Goal: Task Accomplishment & Management: Use online tool/utility

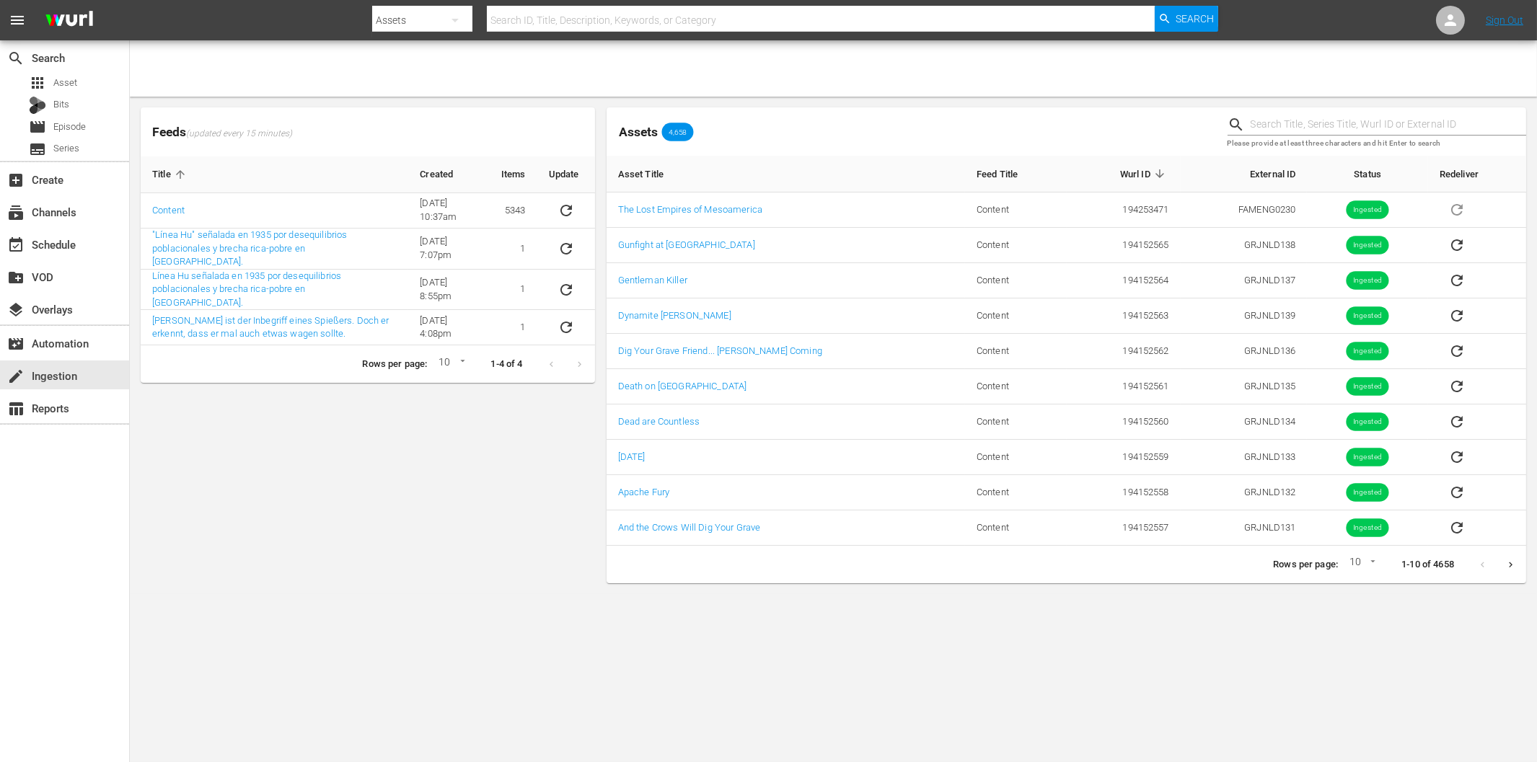
click at [1078, 647] on body "menu Search By Assets Search ID, Title, Description, Keywords, or Category Sear…" at bounding box center [768, 381] width 1537 height 762
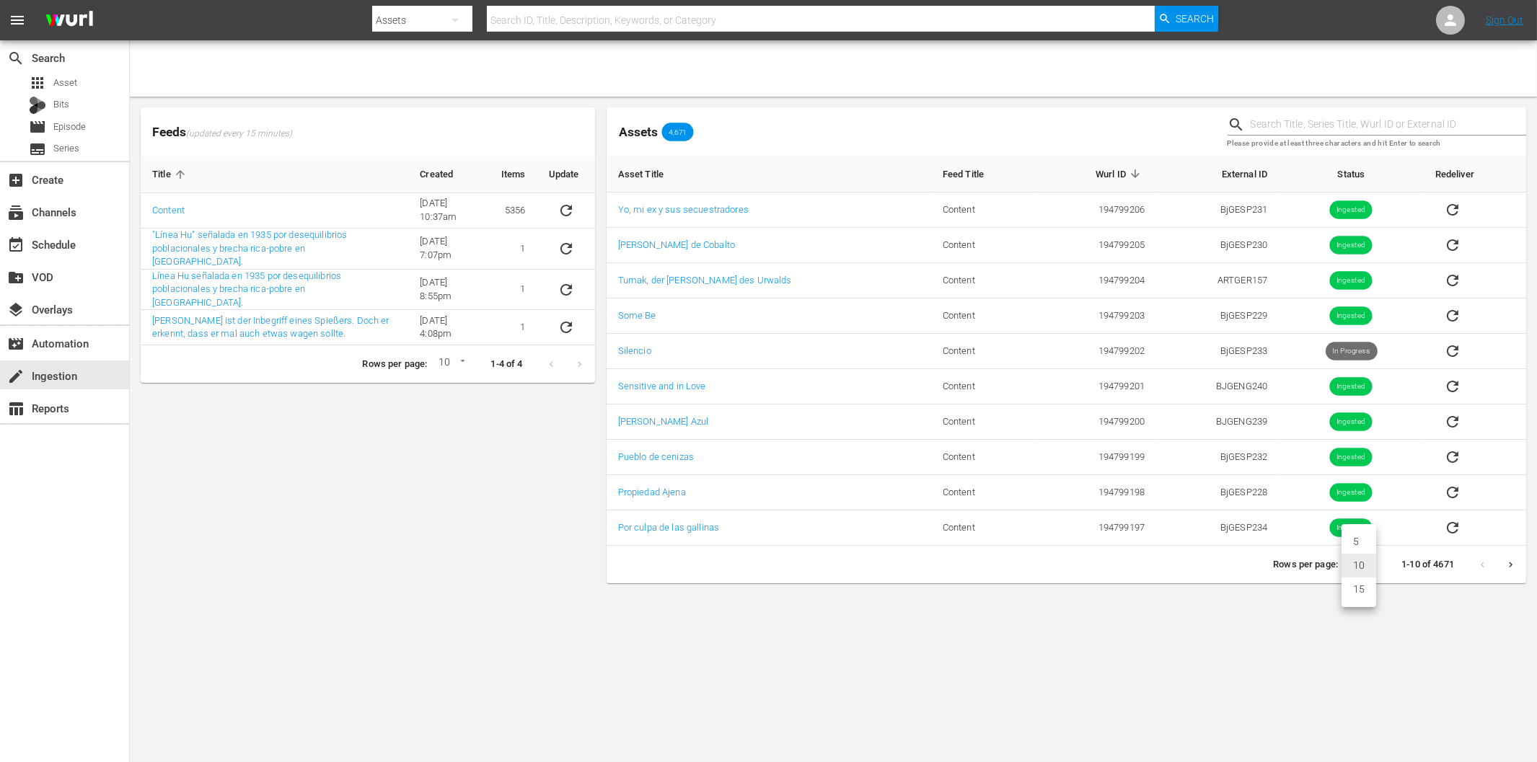
click at [1366, 563] on body "menu Search By Assets Search ID, Title, Description, Keywords, or Category Sear…" at bounding box center [768, 381] width 1537 height 762
click at [1363, 590] on li "15" at bounding box center [1359, 590] width 35 height 24
type input "15"
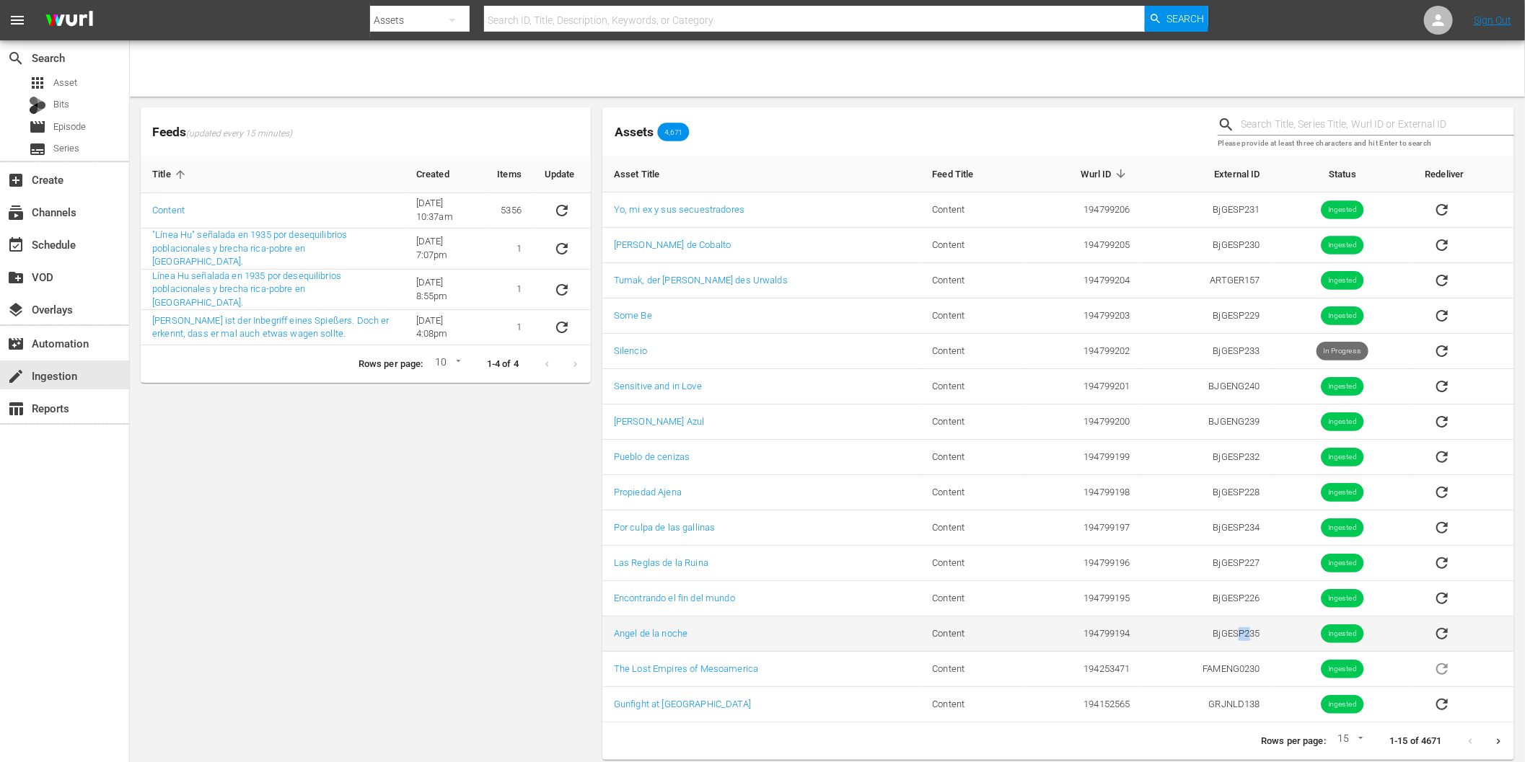
drag, startPoint x: 1222, startPoint y: 636, endPoint x: 1234, endPoint y: 636, distance: 11.5
click at [1234, 636] on td "BjGESP235" at bounding box center [1207, 634] width 130 height 35
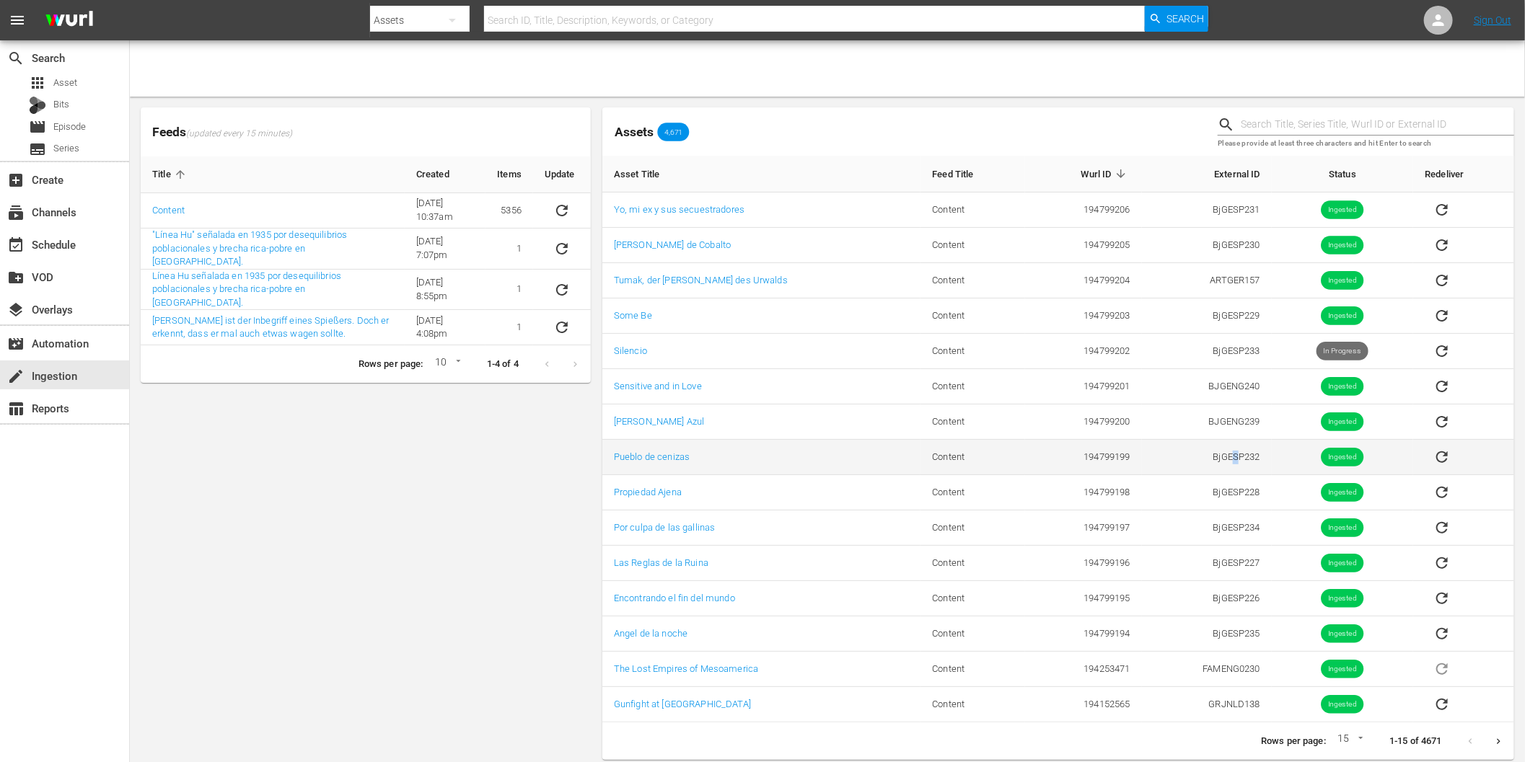
click at [1226, 458] on td "BjGESP232" at bounding box center [1207, 457] width 130 height 35
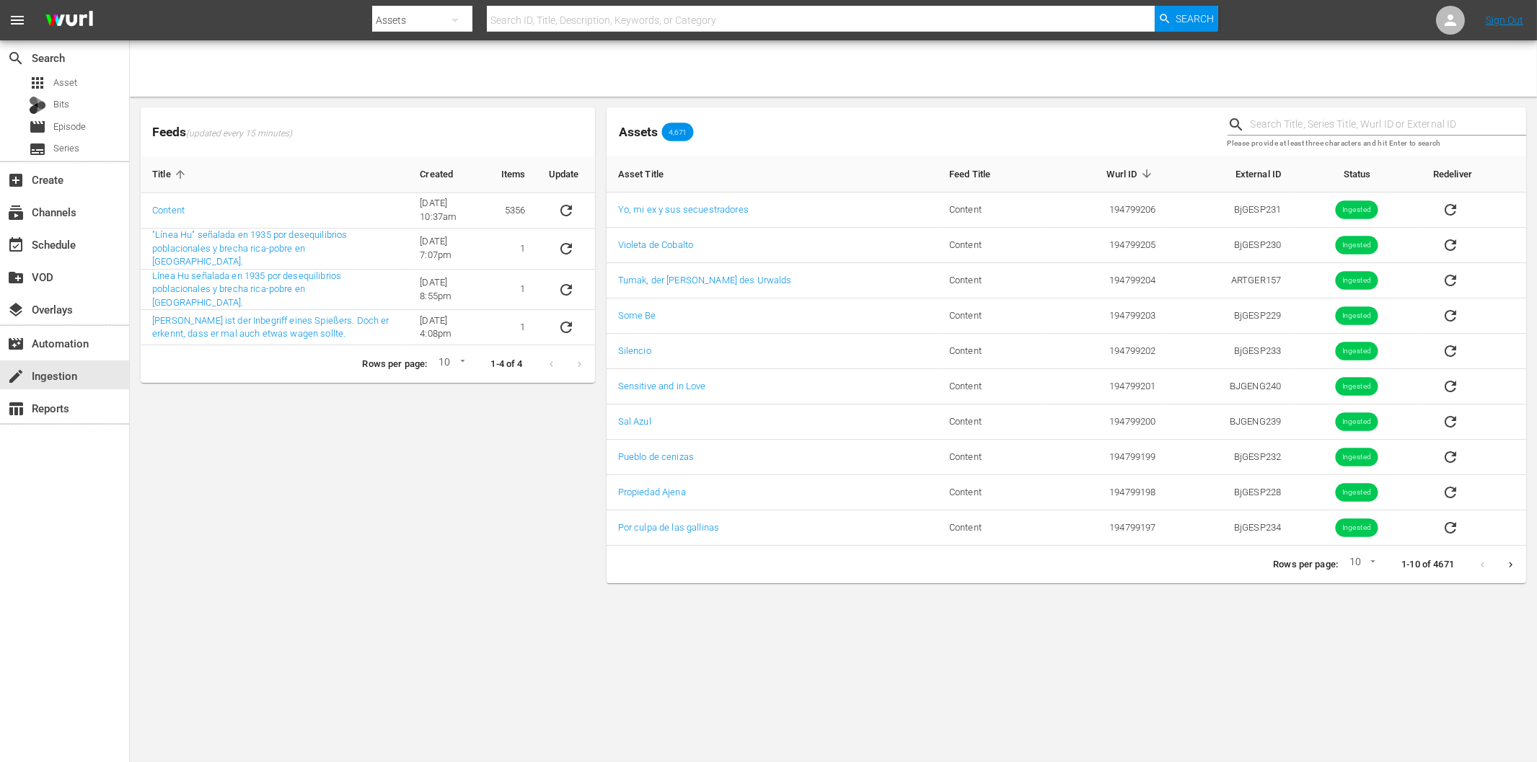
click at [1355, 564] on body "menu Search By Assets Search ID, Title, Description, Keywords, or Category Sear…" at bounding box center [768, 381] width 1537 height 762
click at [1354, 594] on li "15" at bounding box center [1359, 590] width 35 height 24
type input "15"
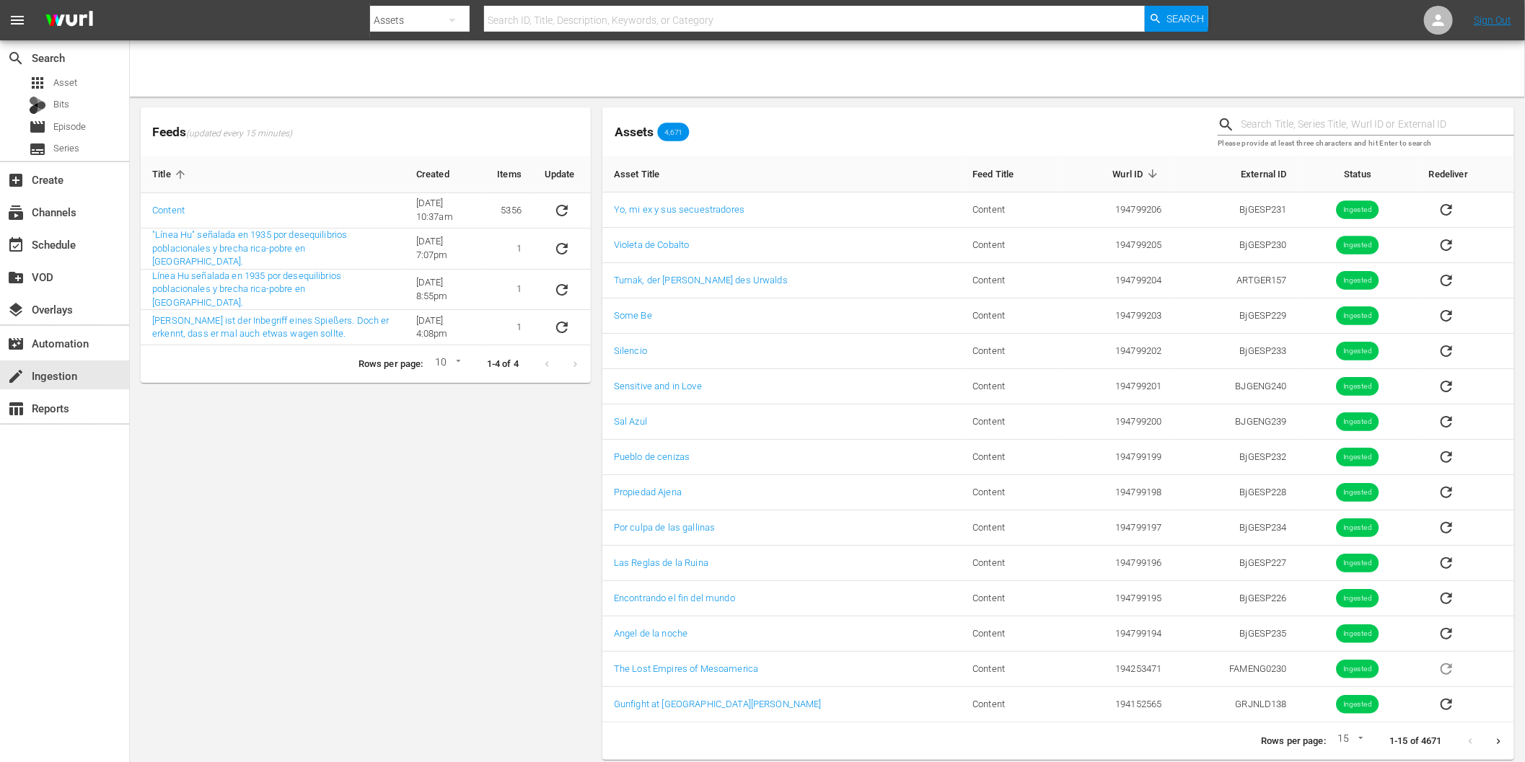
click at [512, 24] on input "text" at bounding box center [814, 20] width 661 height 35
paste input "Tumak, der [PERSON_NAME] des Urwalds"
type input "Tumak, der [PERSON_NAME] des Urwalds"
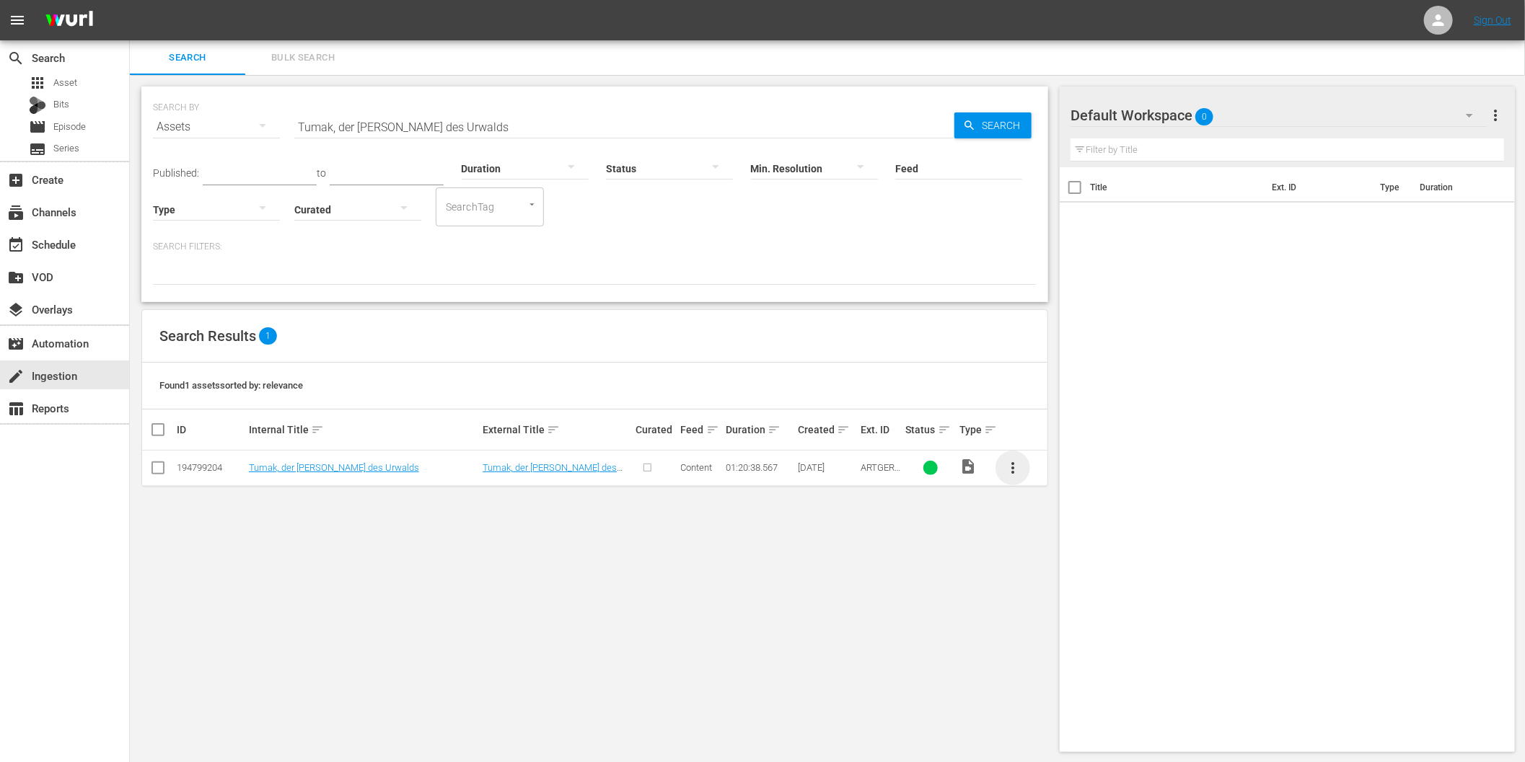
click at [1012, 460] on span "more_vert" at bounding box center [1012, 468] width 17 height 17
click at [1071, 570] on div "Episode" at bounding box center [1091, 578] width 98 height 35
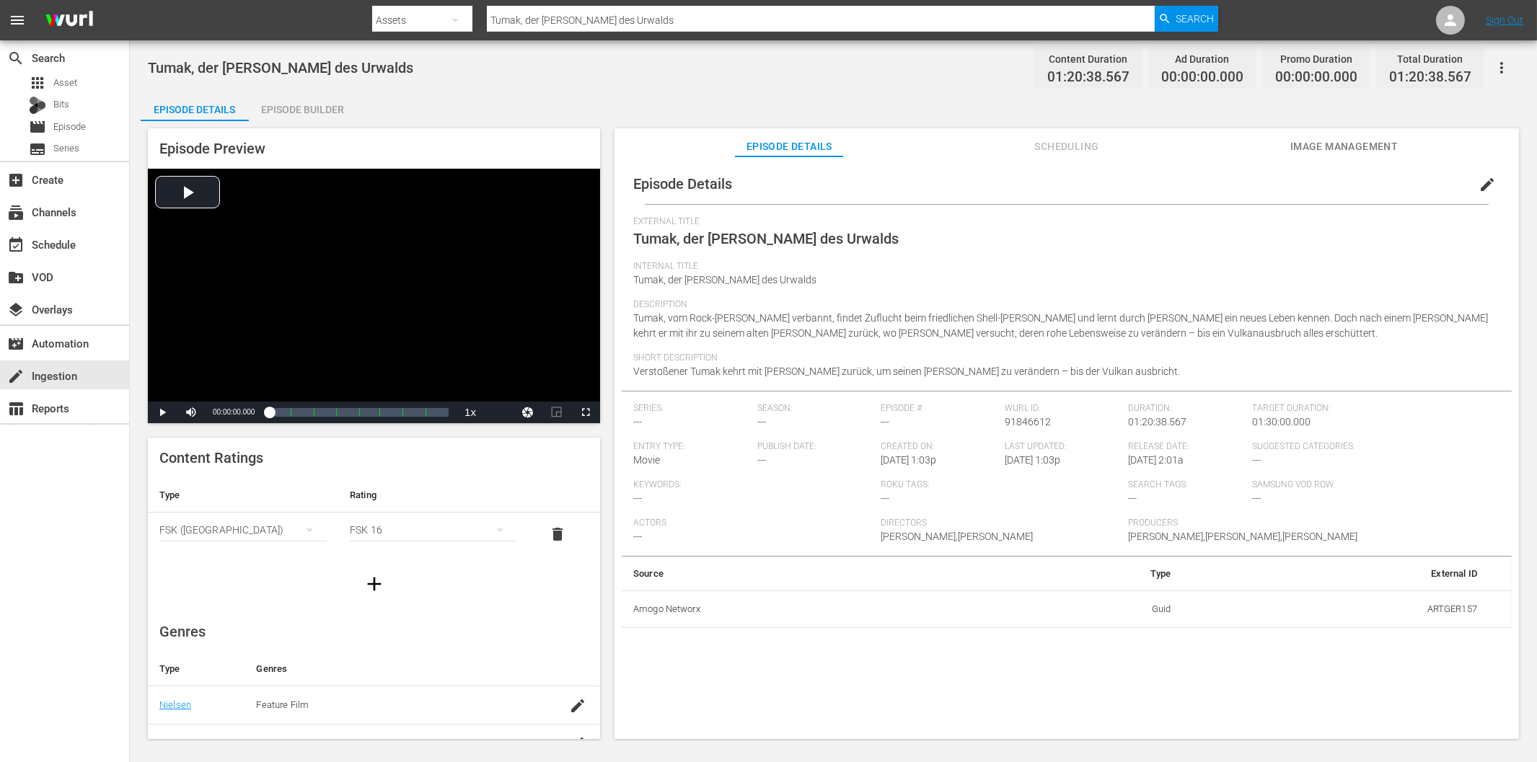
click at [326, 117] on div "Episode Builder" at bounding box center [303, 109] width 108 height 35
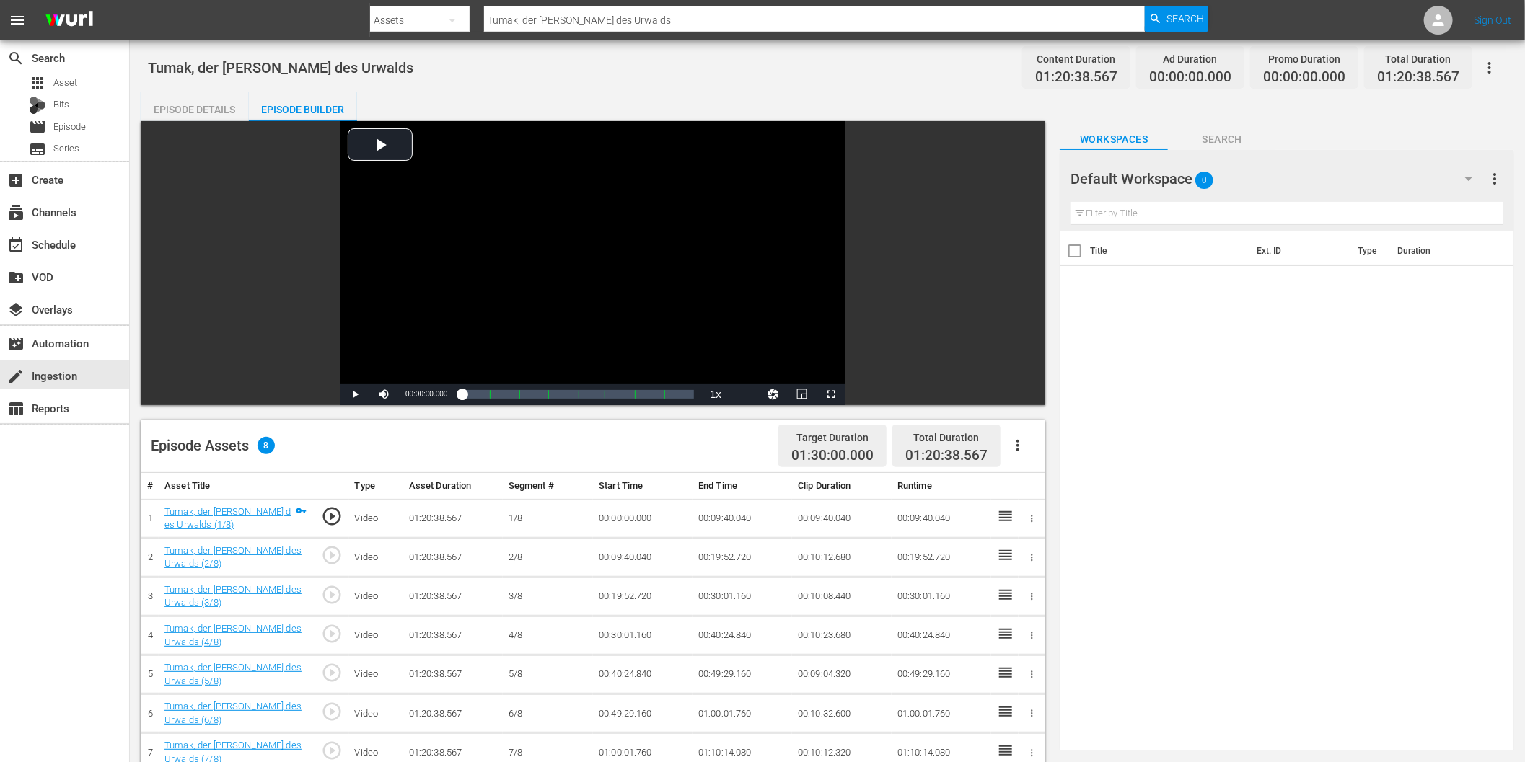
click at [1016, 447] on icon "button" at bounding box center [1017, 445] width 17 height 17
click at [1058, 456] on div "Fill with Ads" at bounding box center [1062, 451] width 98 height 35
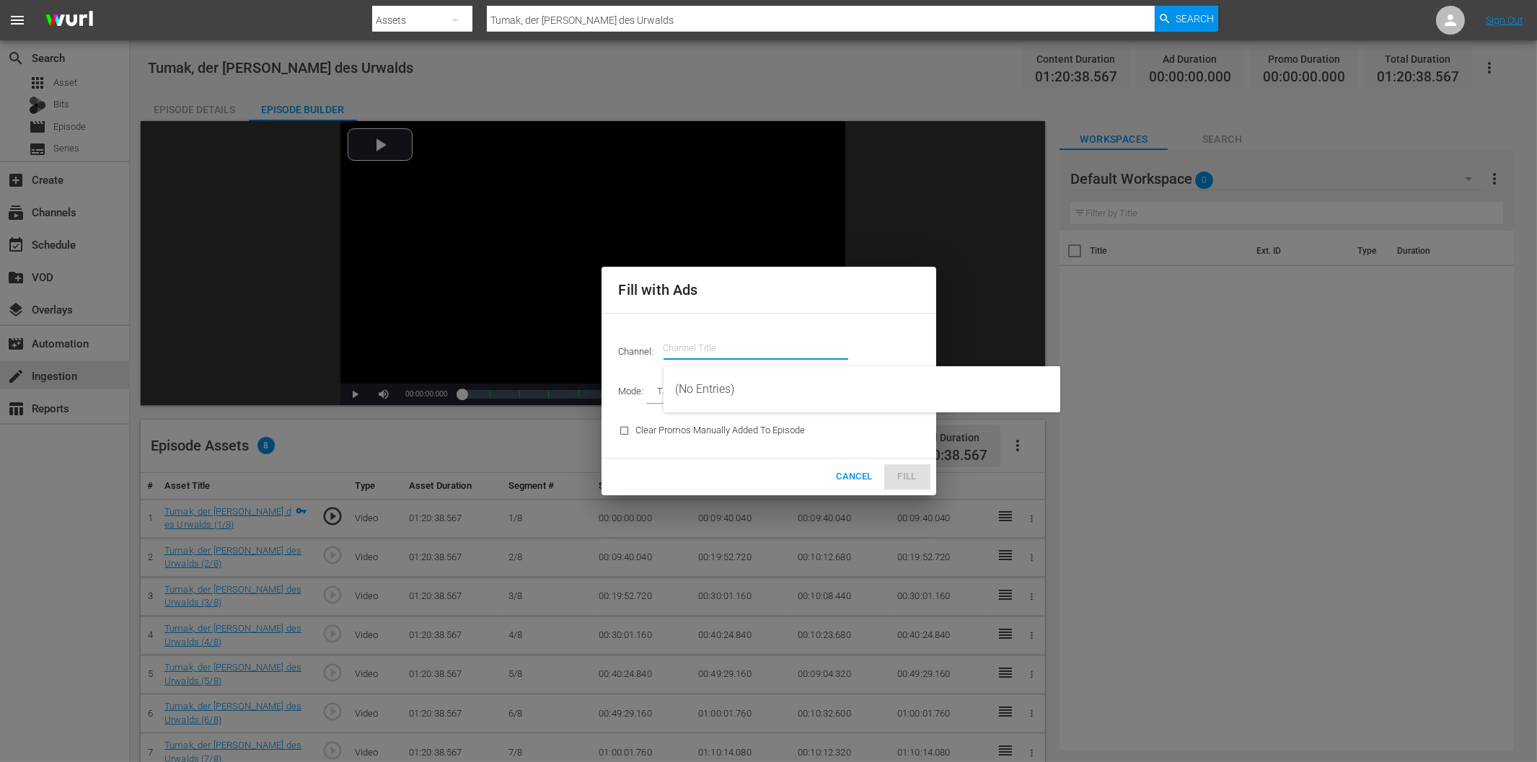
click at [700, 352] on input "text" at bounding box center [756, 348] width 185 height 35
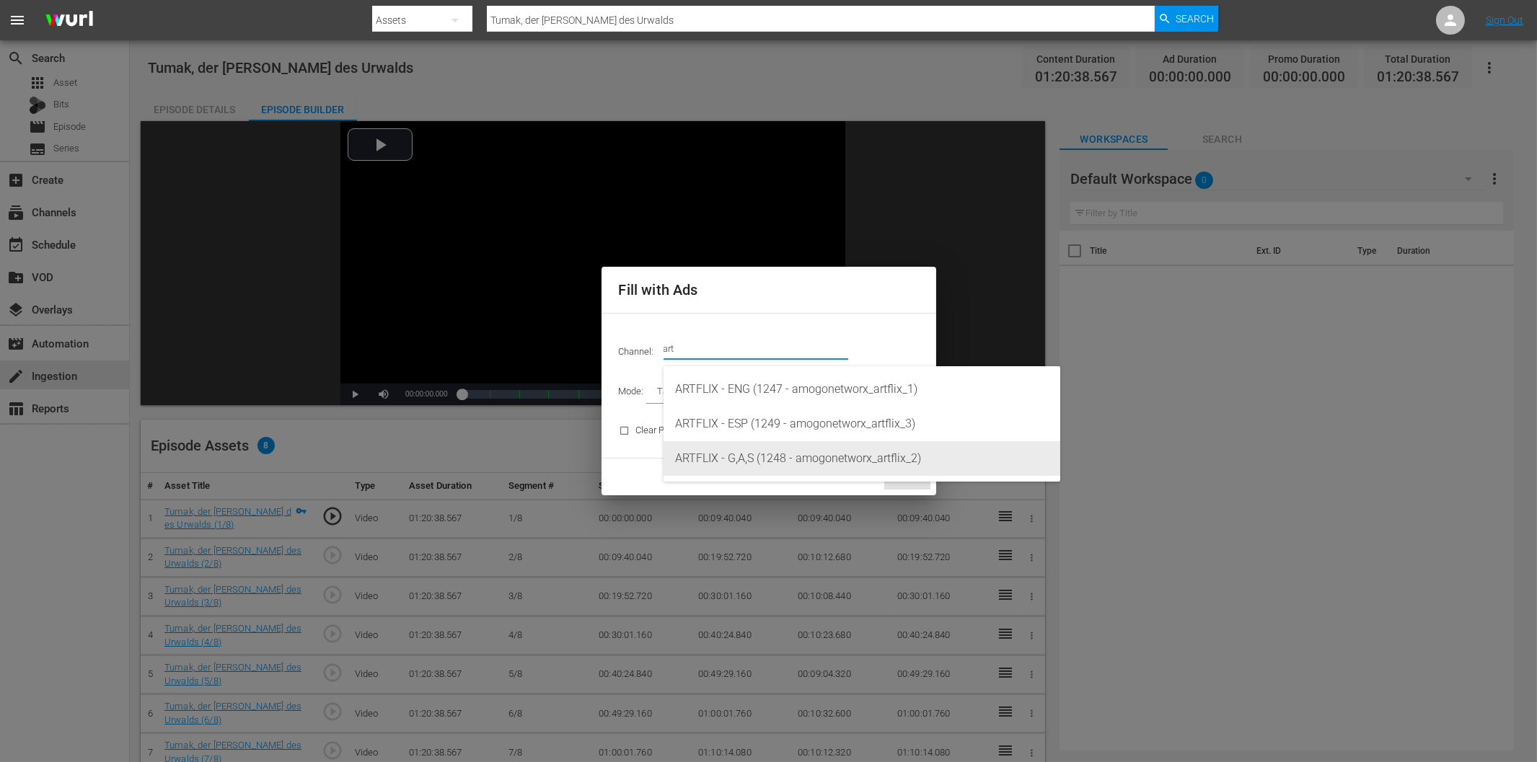
click at [734, 453] on div "ARTFLIX - G,A,S (1248 - amogonetworx_artflix_2)" at bounding box center [862, 458] width 374 height 35
type input "ARTFLIX - G,A,S (1248)"
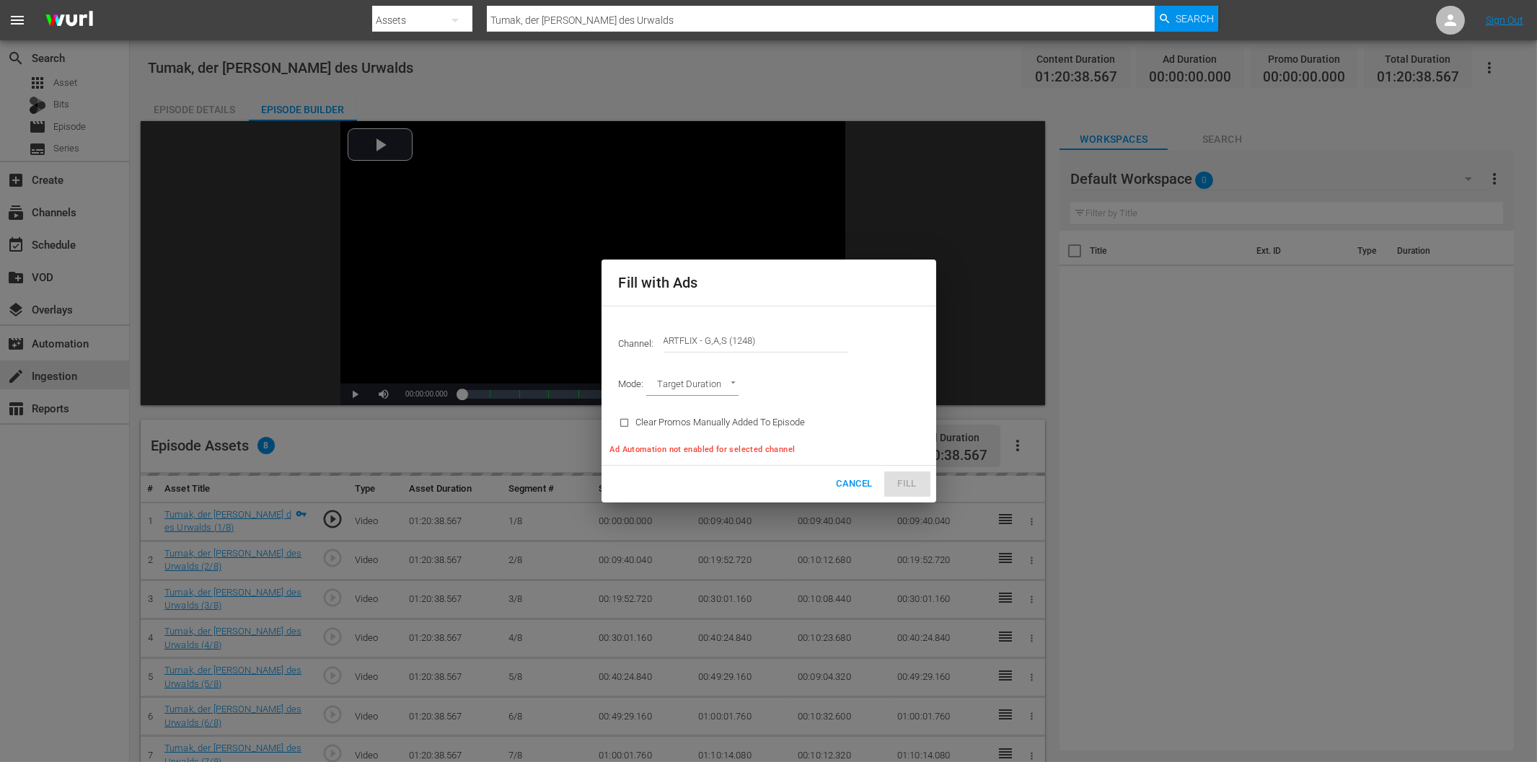
type input "AD_BREAK_DURATION"
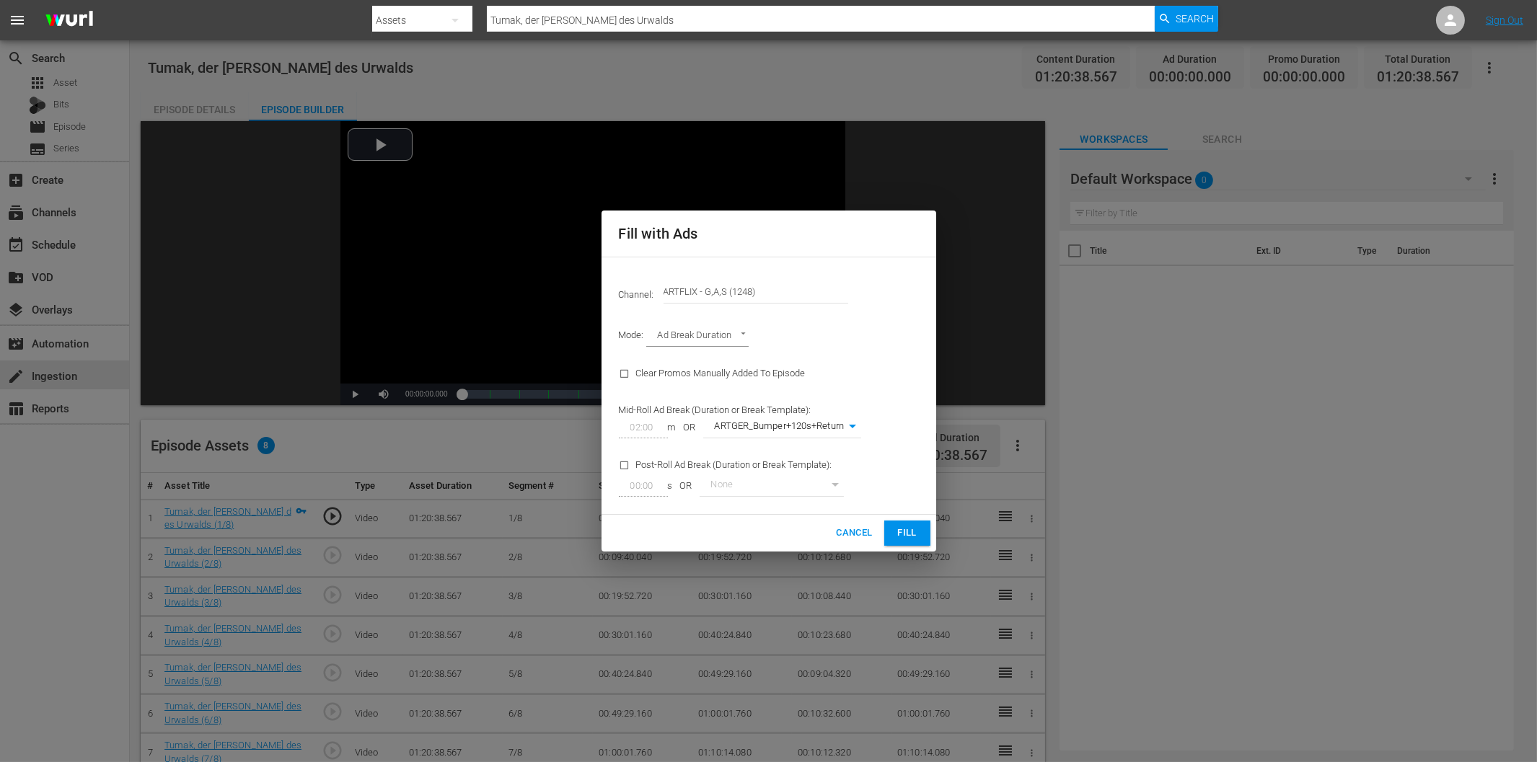
click at [904, 535] on span "Fill" at bounding box center [907, 533] width 23 height 17
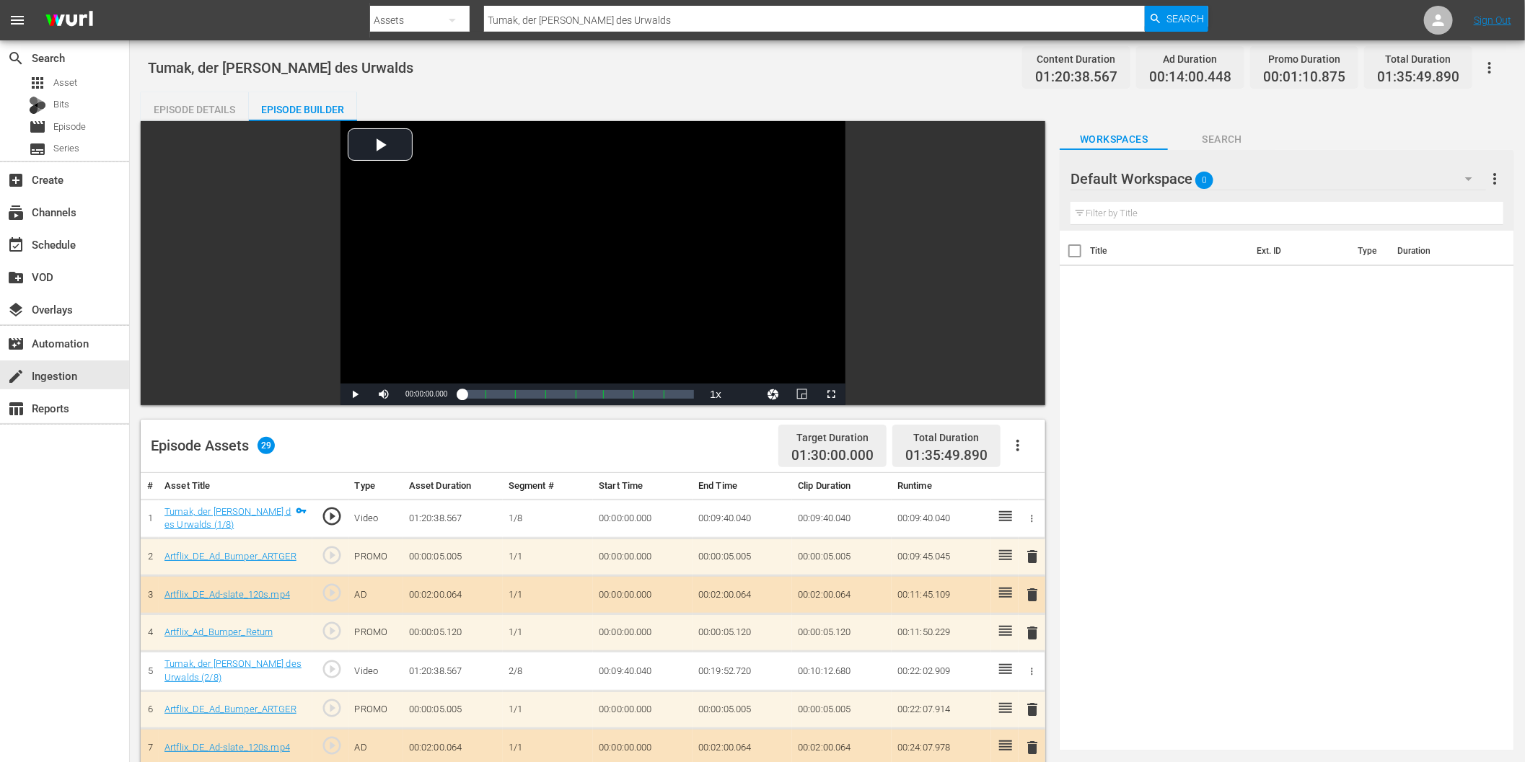
click at [101, 532] on div "search Search apps Asset Bits movie Episode subtitles Series add_box Create sub…" at bounding box center [65, 421] width 130 height 762
click at [1029, 596] on span "delete" at bounding box center [1032, 594] width 17 height 17
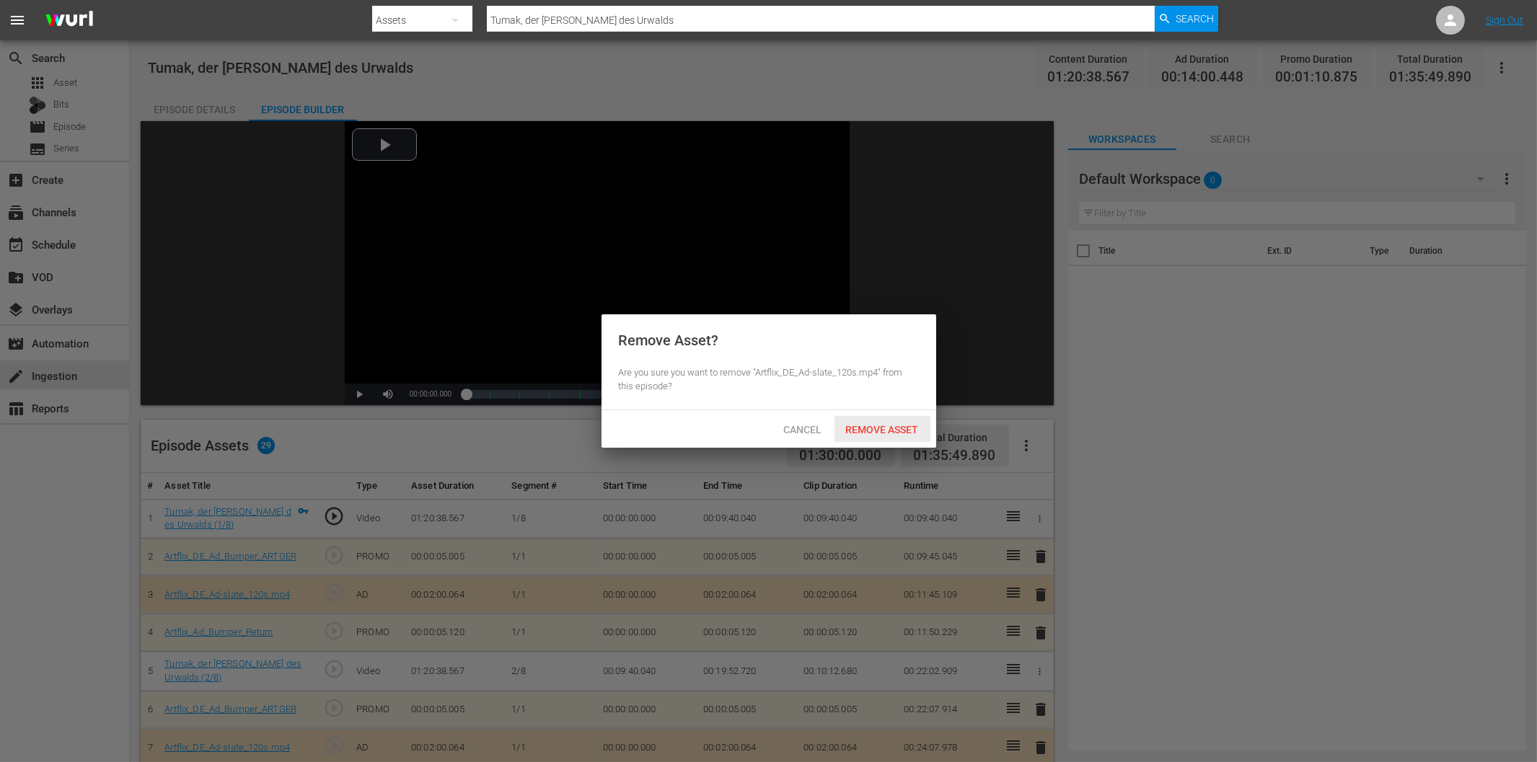
click at [874, 427] on span "Remove Asset" at bounding box center [883, 430] width 96 height 12
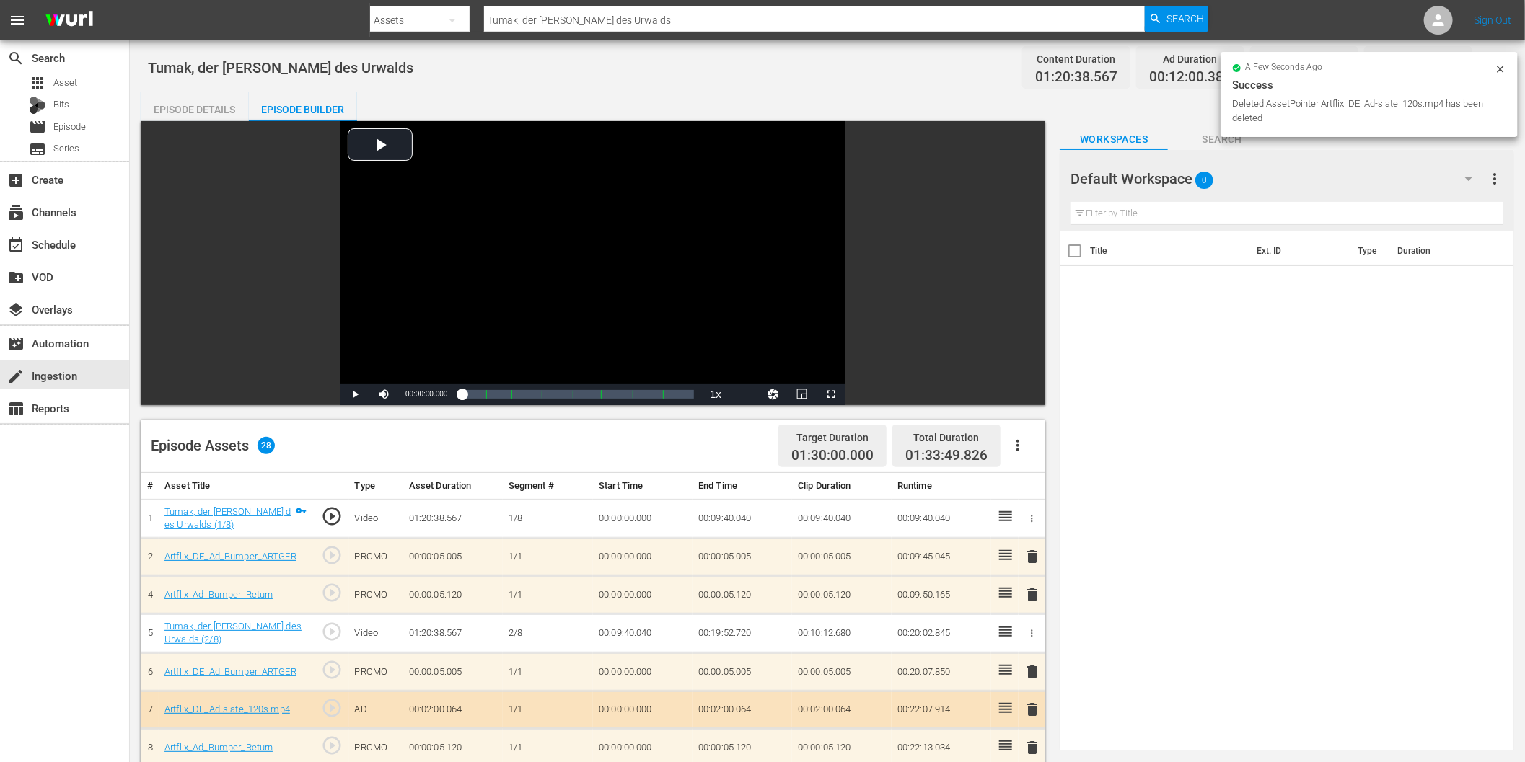
click at [1472, 177] on icon "button" at bounding box center [1468, 179] width 7 height 4
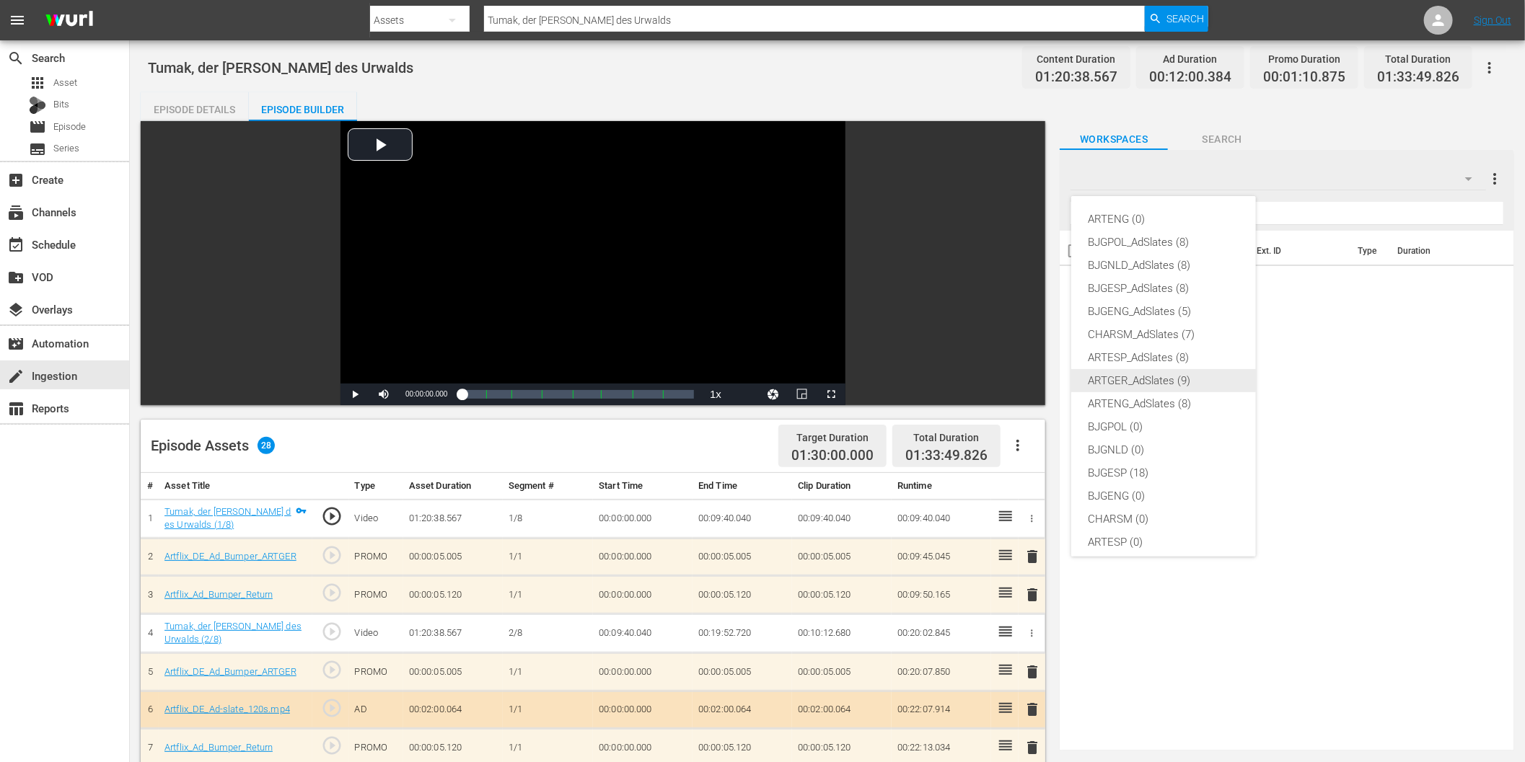
click at [1176, 379] on div "ARTGER_AdSlates (9)" at bounding box center [1164, 380] width 150 height 23
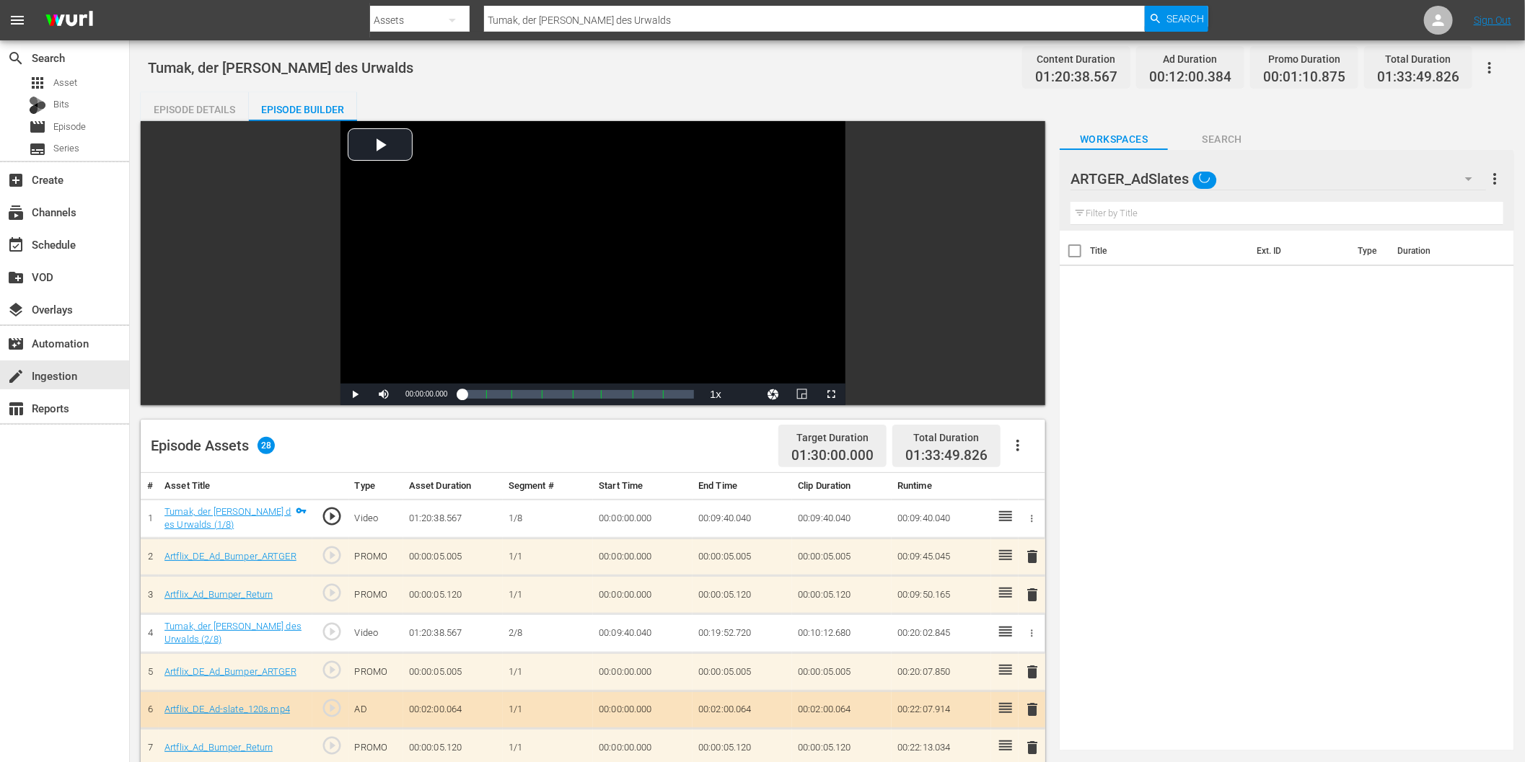
scroll to position [54, 0]
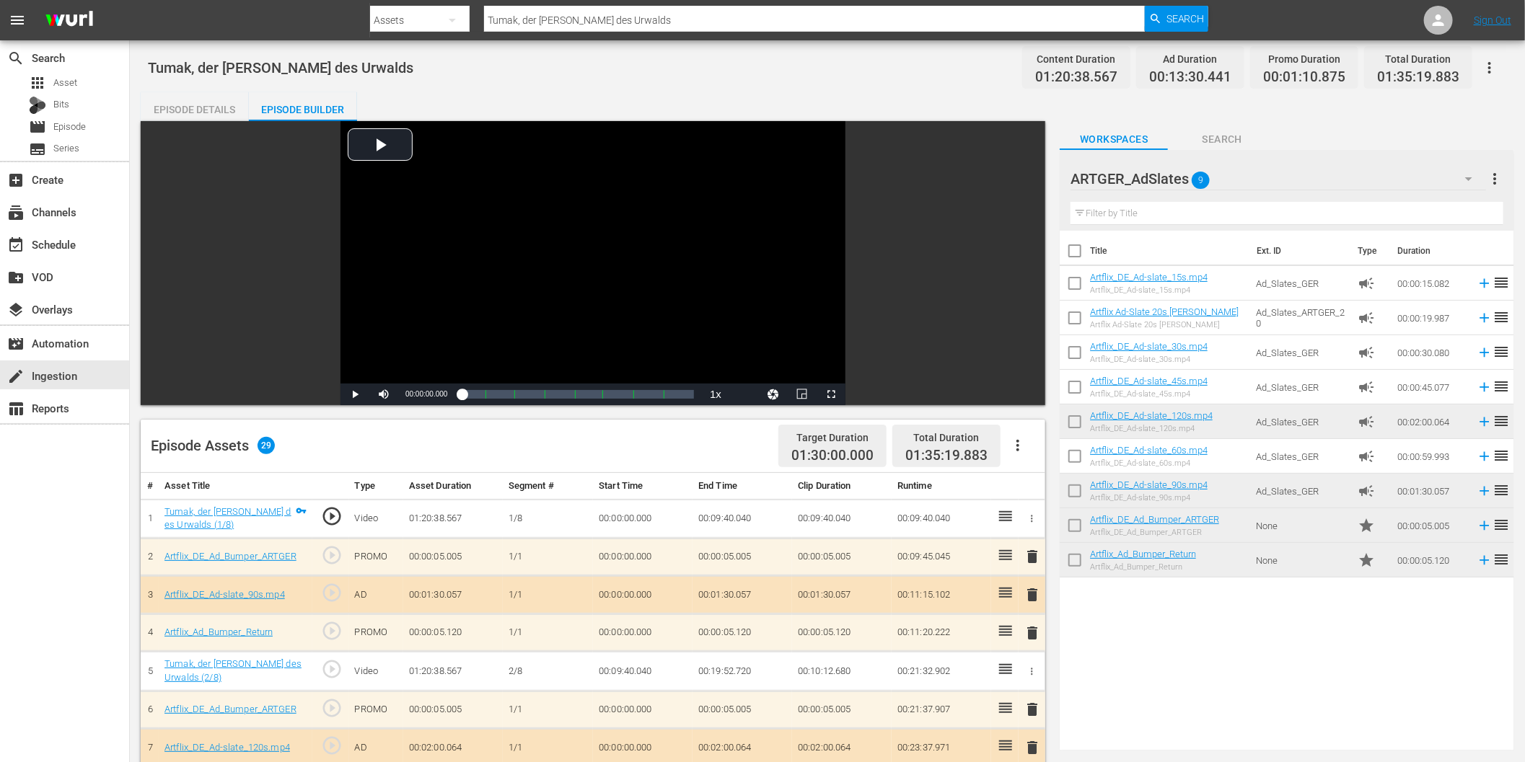
click at [82, 538] on div "search Search apps Asset Bits movie Episode subtitles Series add_box Create sub…" at bounding box center [65, 421] width 130 height 762
click at [597, 31] on hr at bounding box center [814, 31] width 661 height 1
click at [607, 17] on input "Tumak, der [PERSON_NAME] des Urwalds" at bounding box center [814, 20] width 661 height 35
paste input "Sal Azul"
type input "Sal Azul"
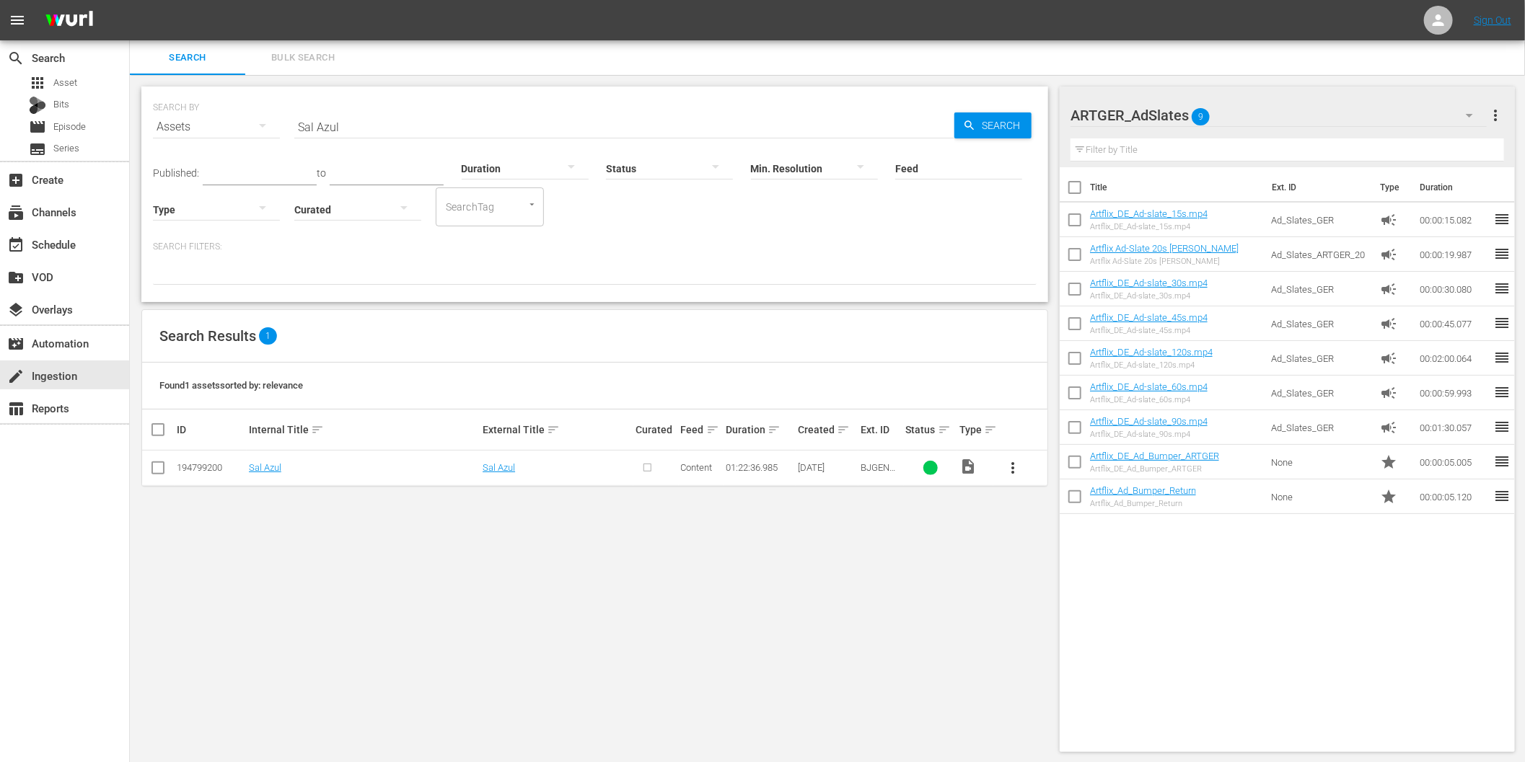
click at [1011, 466] on span "more_vert" at bounding box center [1012, 468] width 17 height 17
click at [1064, 580] on div "Episode" at bounding box center [1091, 578] width 98 height 35
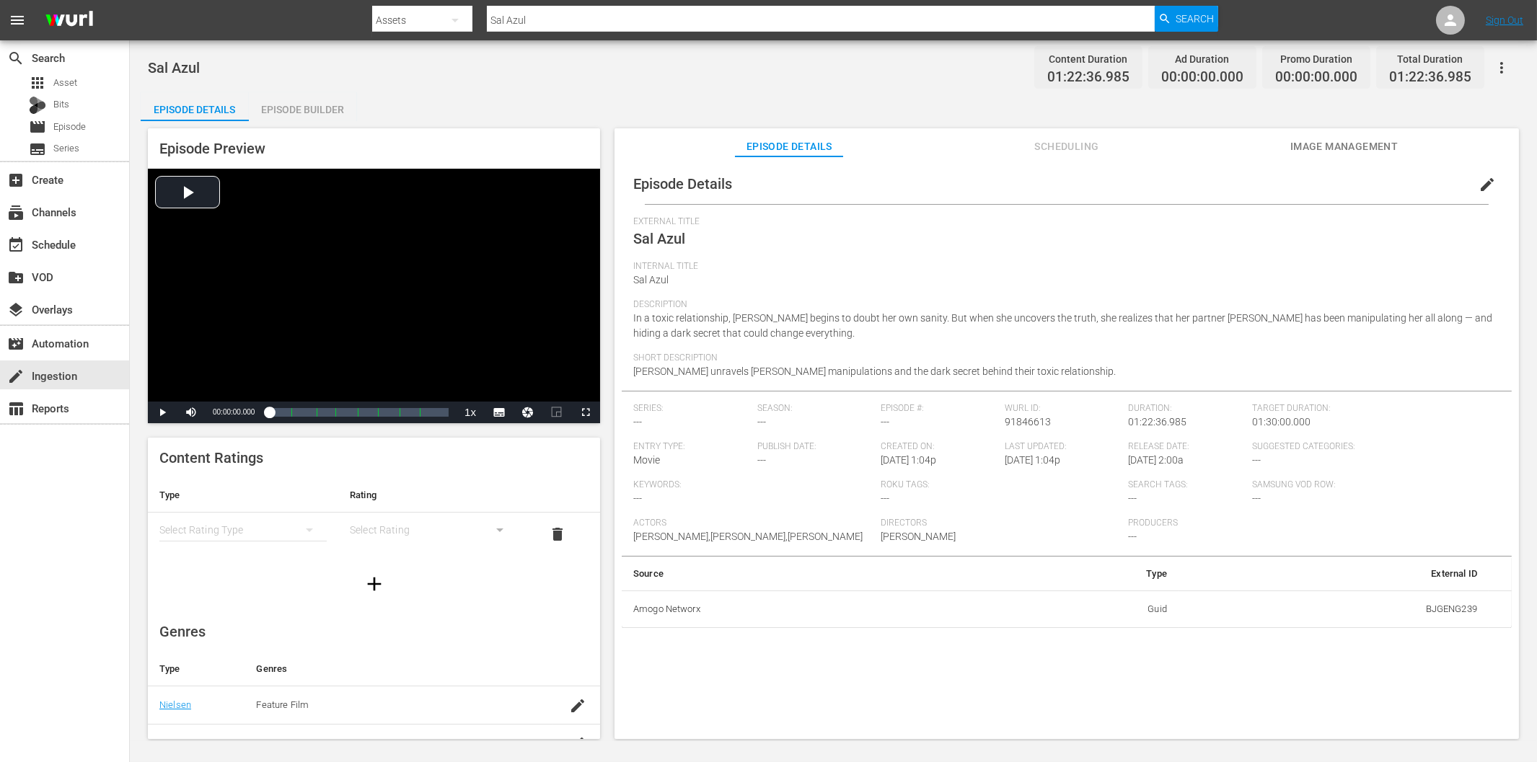
click at [330, 114] on div "Episode Builder" at bounding box center [303, 109] width 108 height 35
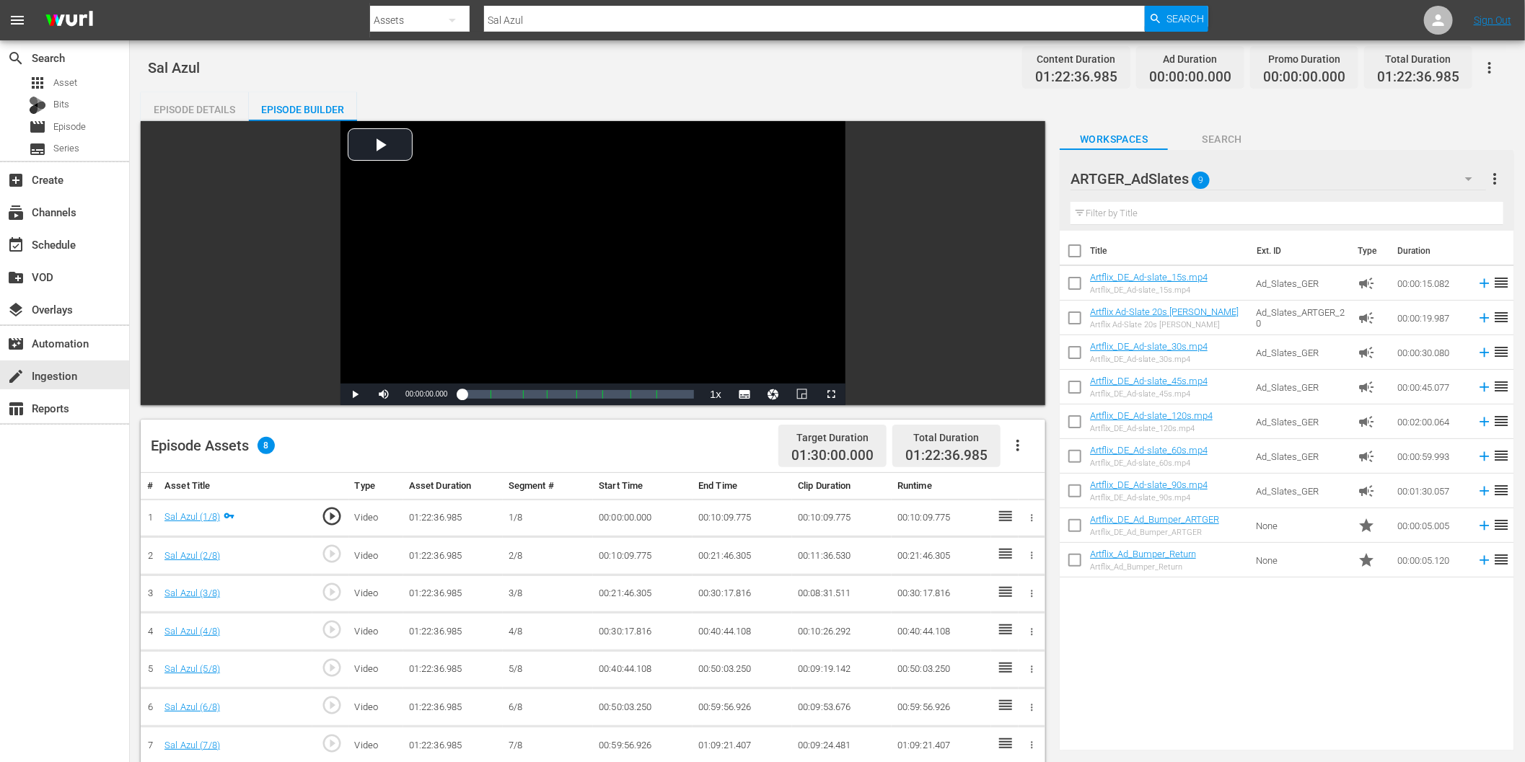
click at [1019, 448] on icon "button" at bounding box center [1017, 445] width 17 height 17
click at [1044, 449] on div "Fill with Ads" at bounding box center [1062, 451] width 98 height 35
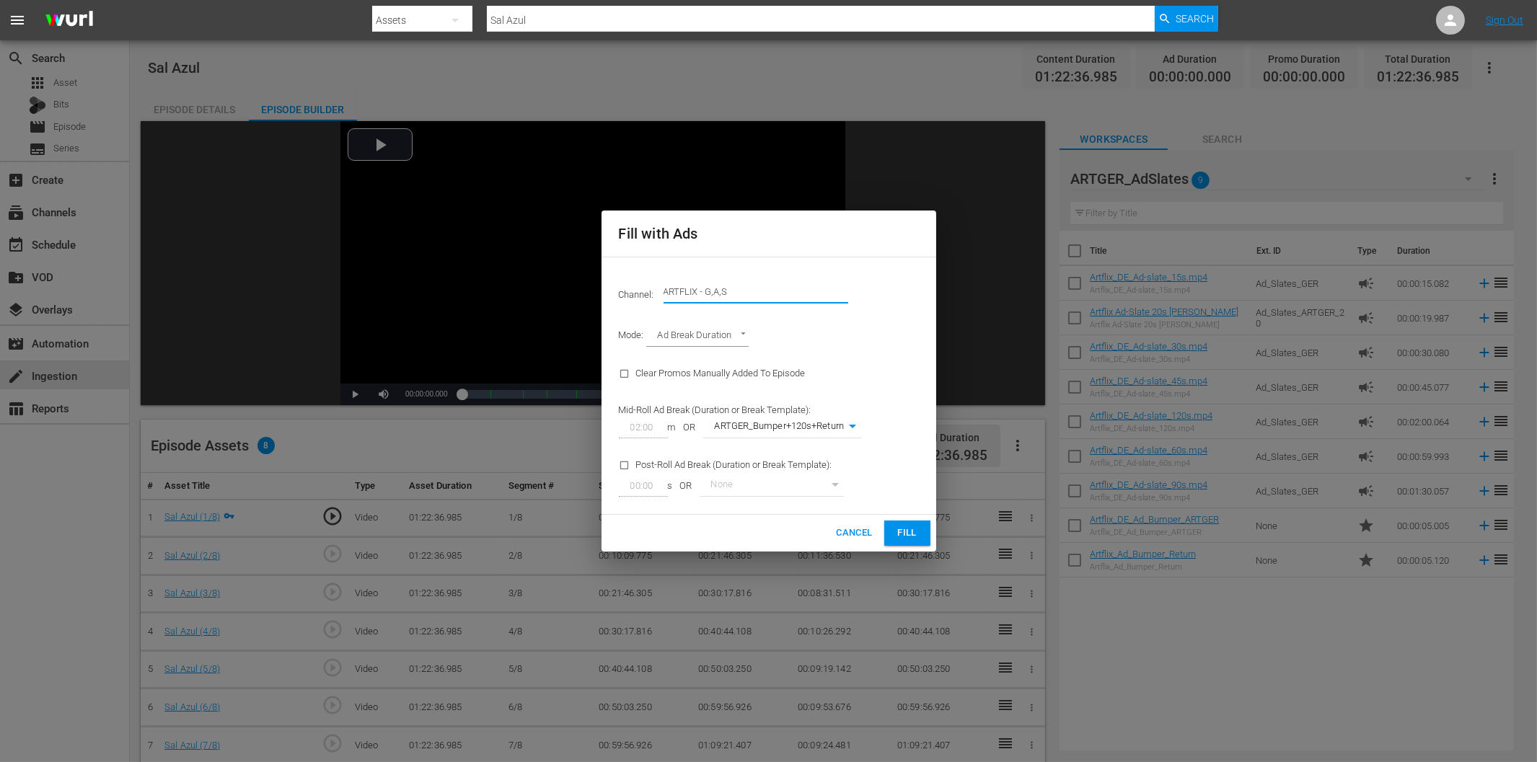
drag, startPoint x: 695, startPoint y: 292, endPoint x: 765, endPoint y: 302, distance: 69.9
click at [765, 302] on div "Channel Title ARTFLIX - G,A,S" at bounding box center [756, 292] width 185 height 35
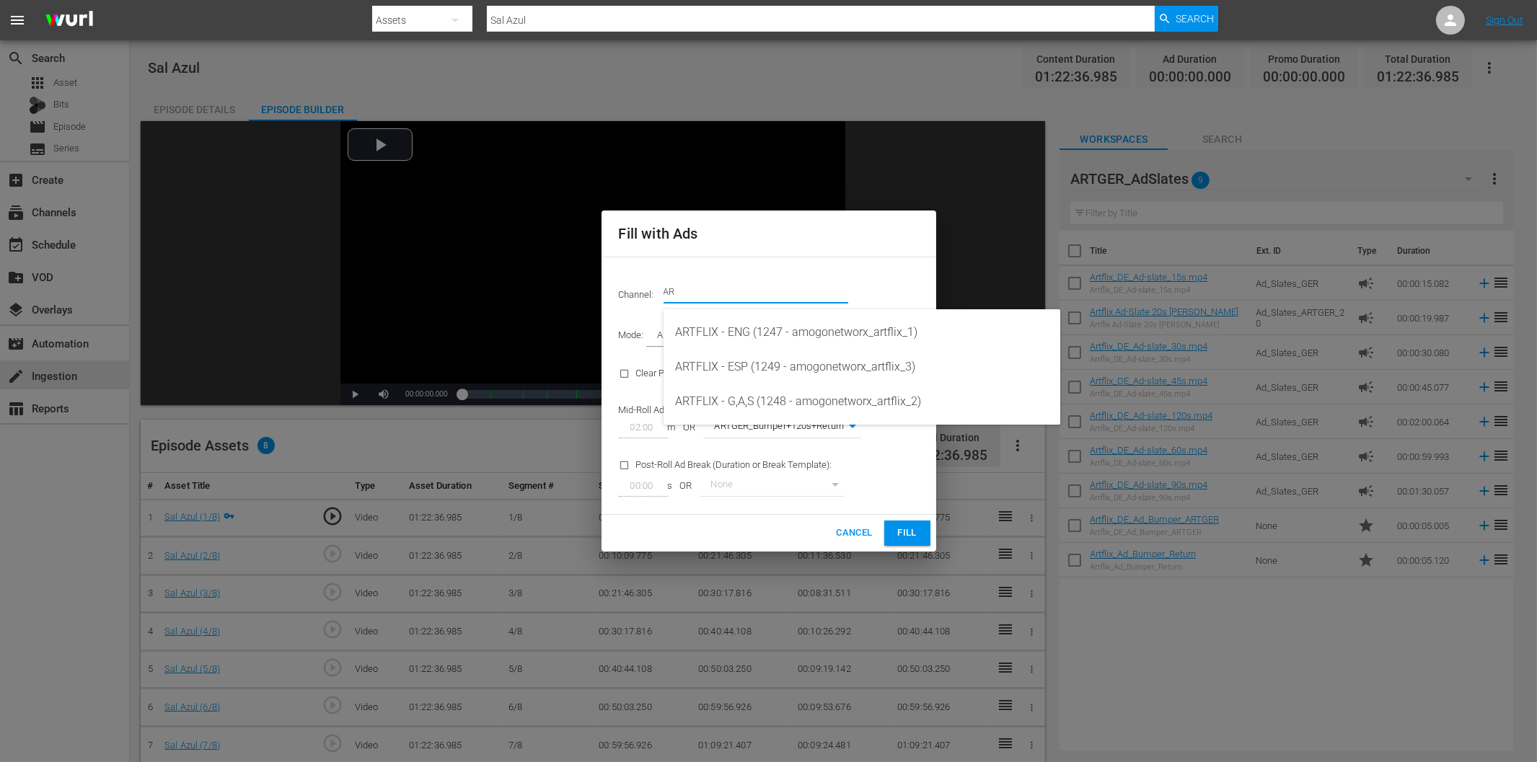
type input "A"
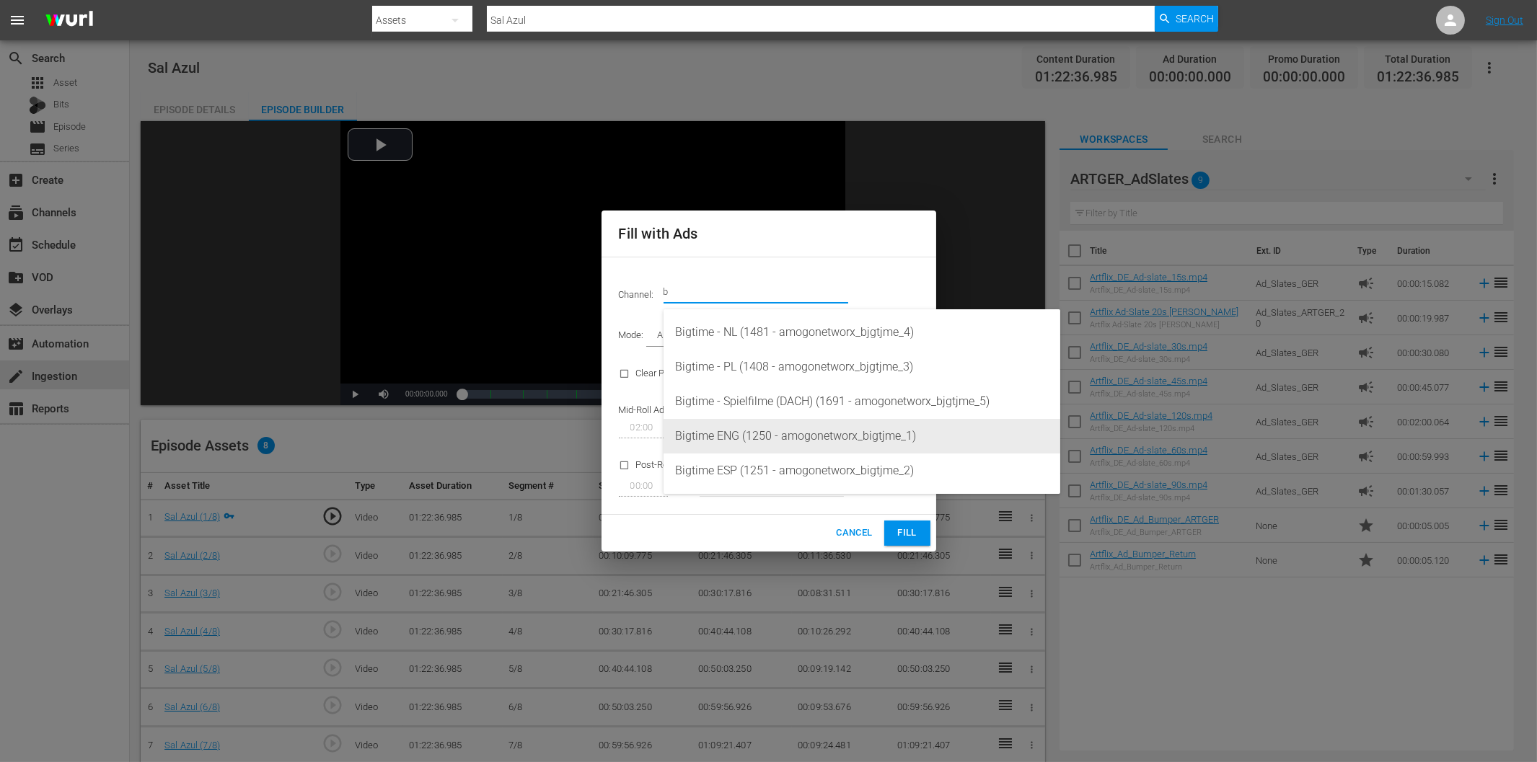
click at [756, 440] on div "Bigtime ENG (1250 - amogonetworx_bigtjme_1)" at bounding box center [862, 436] width 374 height 35
type input "Bigtime ENG (1250)"
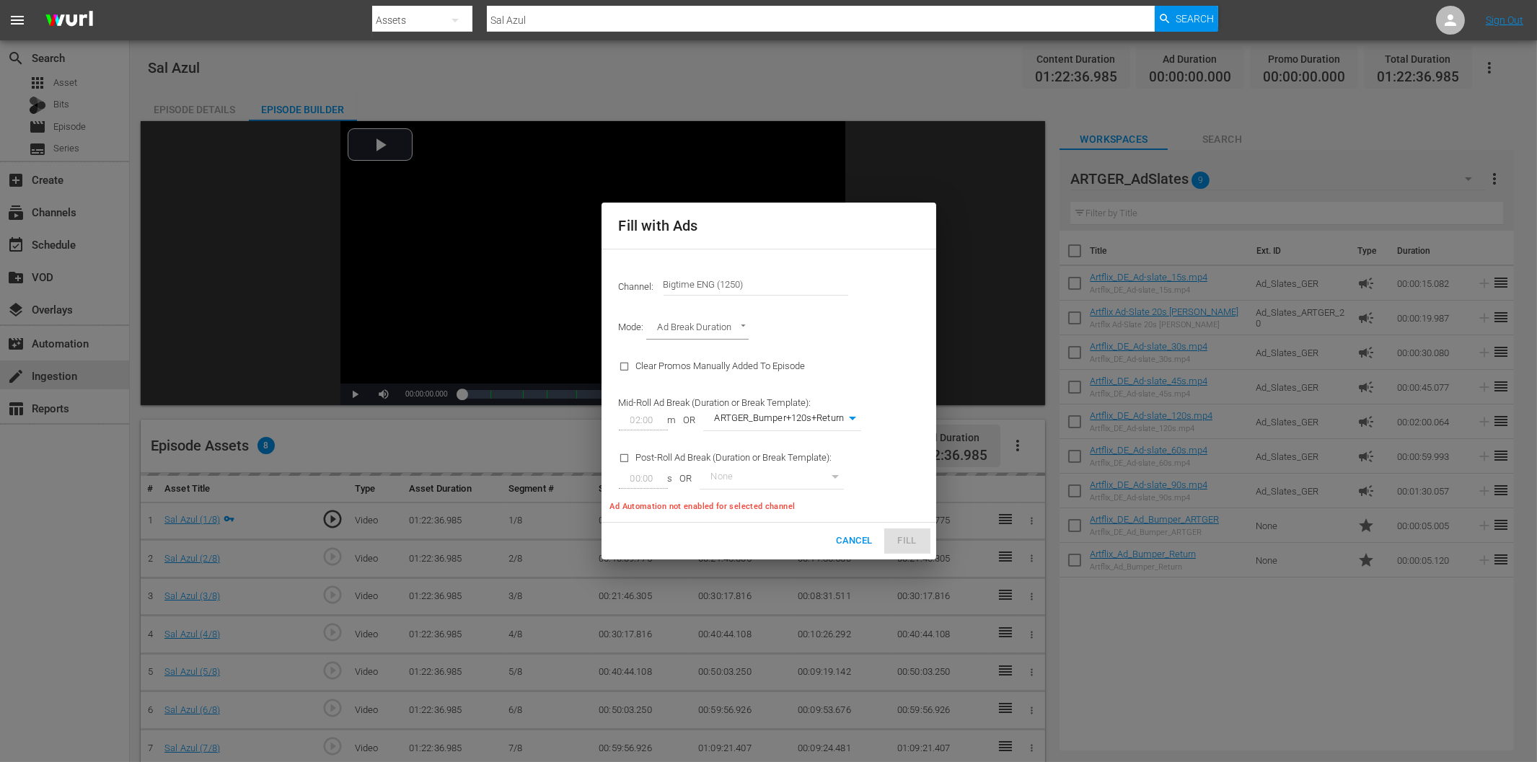
type input "239"
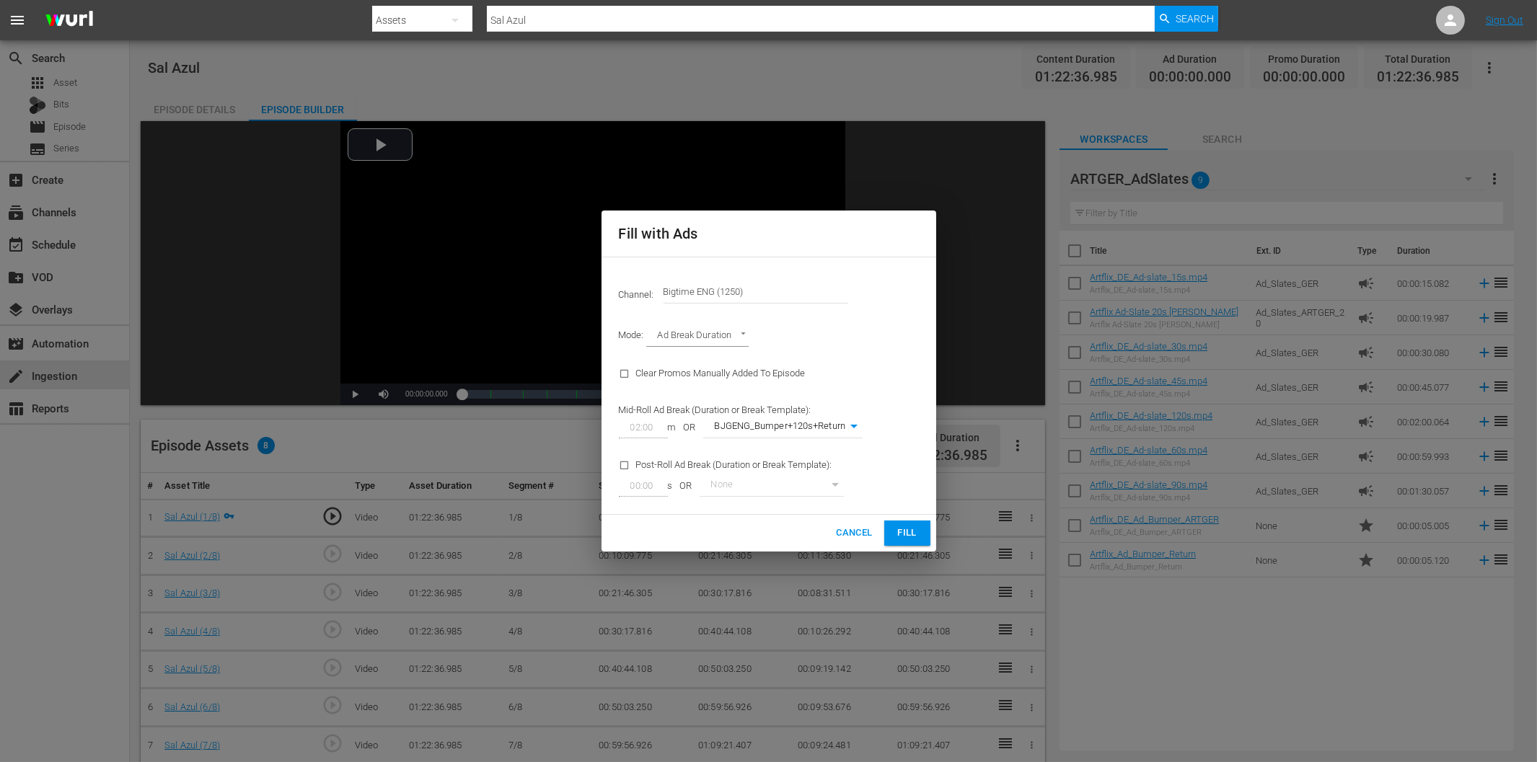
click at [902, 537] on span "Fill" at bounding box center [907, 533] width 23 height 17
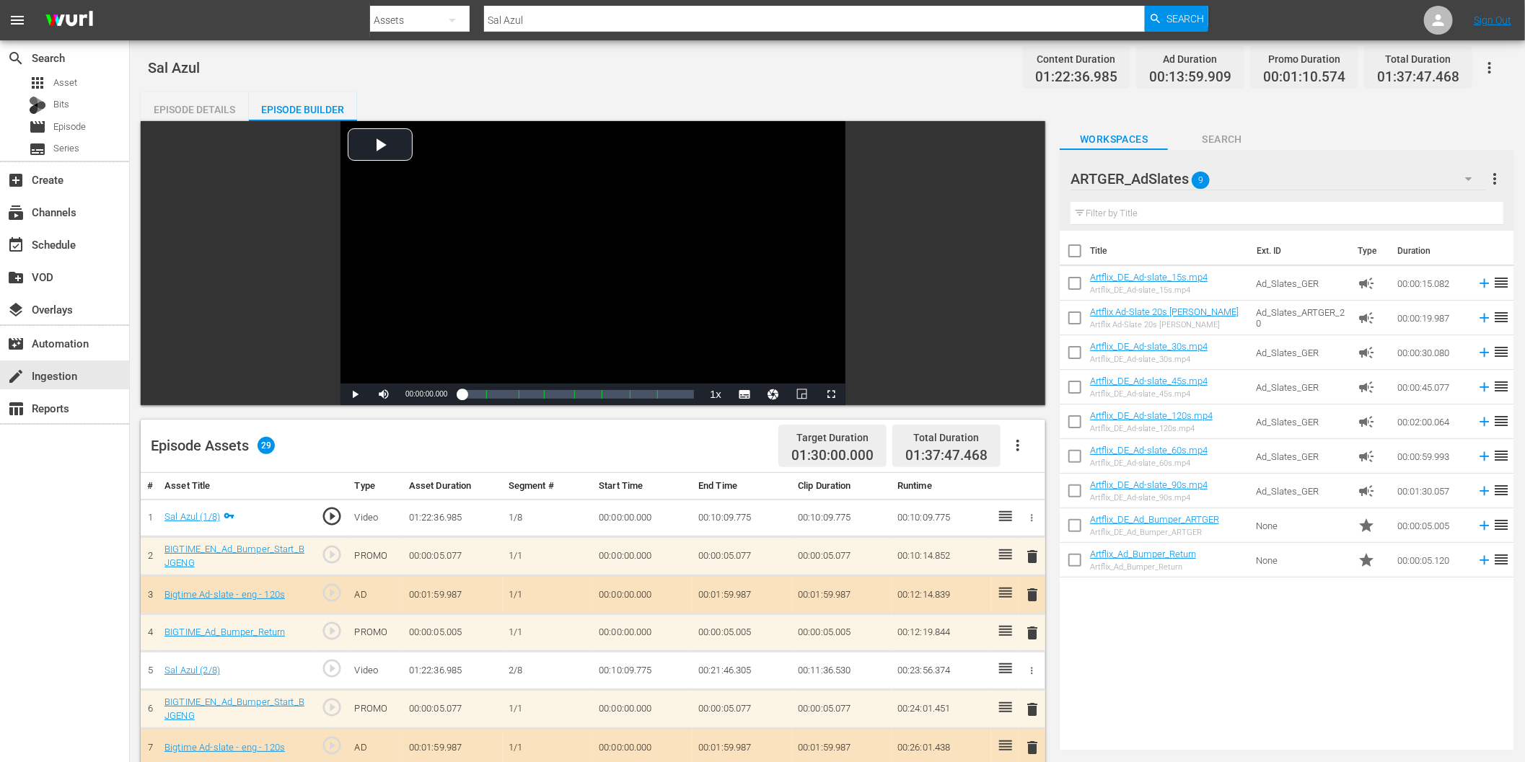
click at [561, 20] on input "Sal Azul" at bounding box center [814, 20] width 661 height 35
paste input "ensitive and in Love"
type input "Sensitive and in Love"
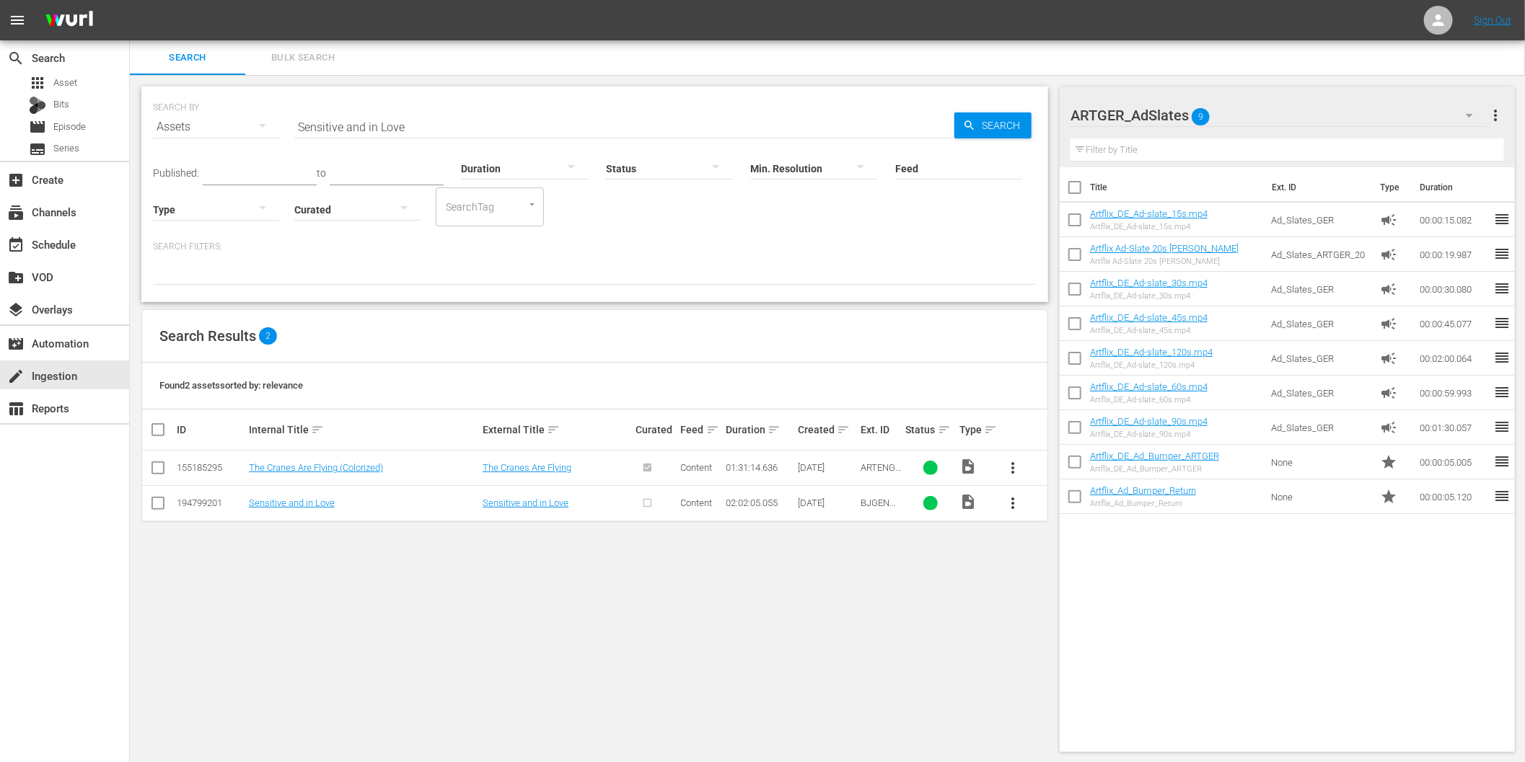
click at [1013, 501] on span "more_vert" at bounding box center [1012, 503] width 17 height 17
click at [1072, 613] on div "Episode" at bounding box center [1091, 613] width 98 height 35
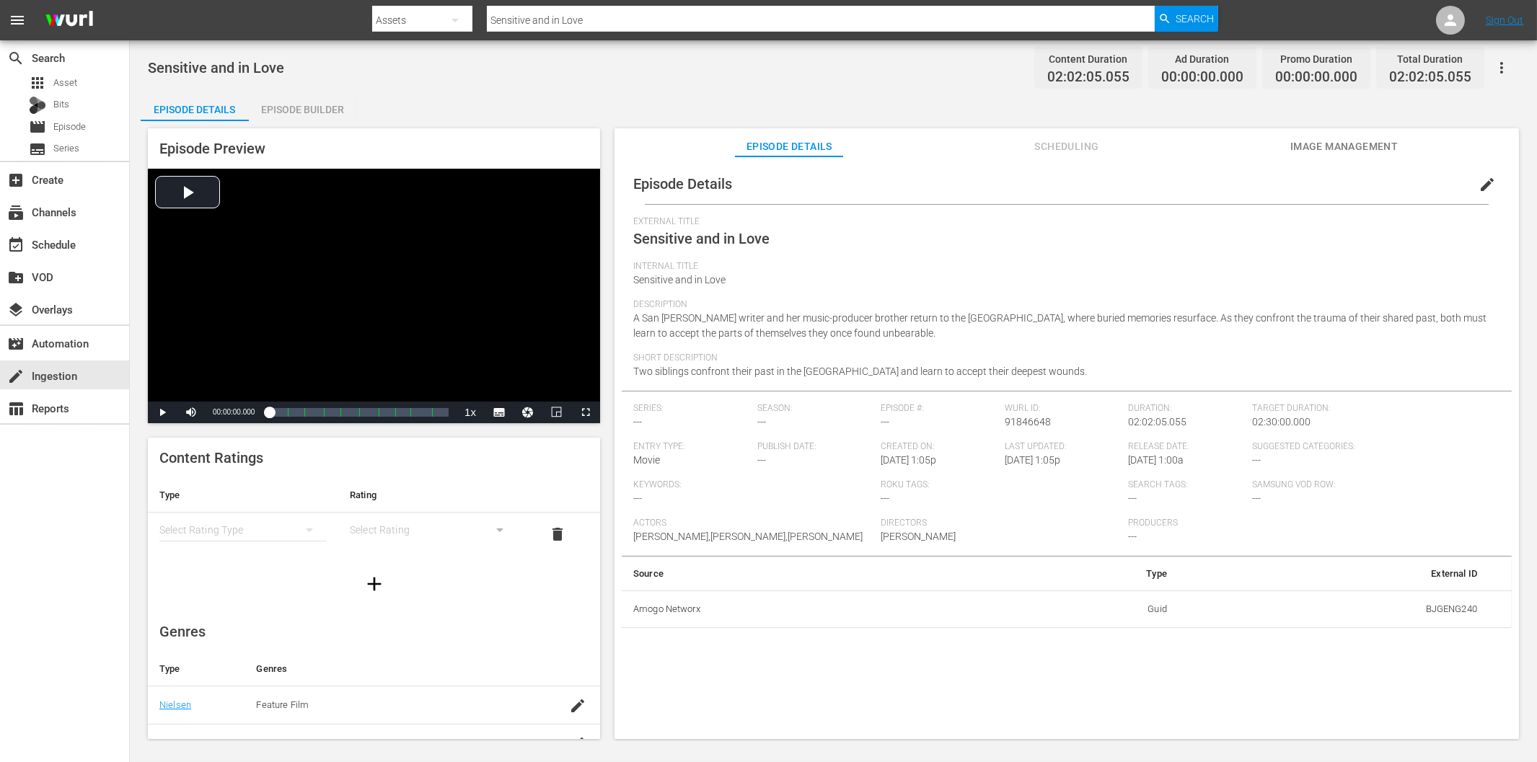
click at [278, 114] on div "Episode Builder" at bounding box center [303, 109] width 108 height 35
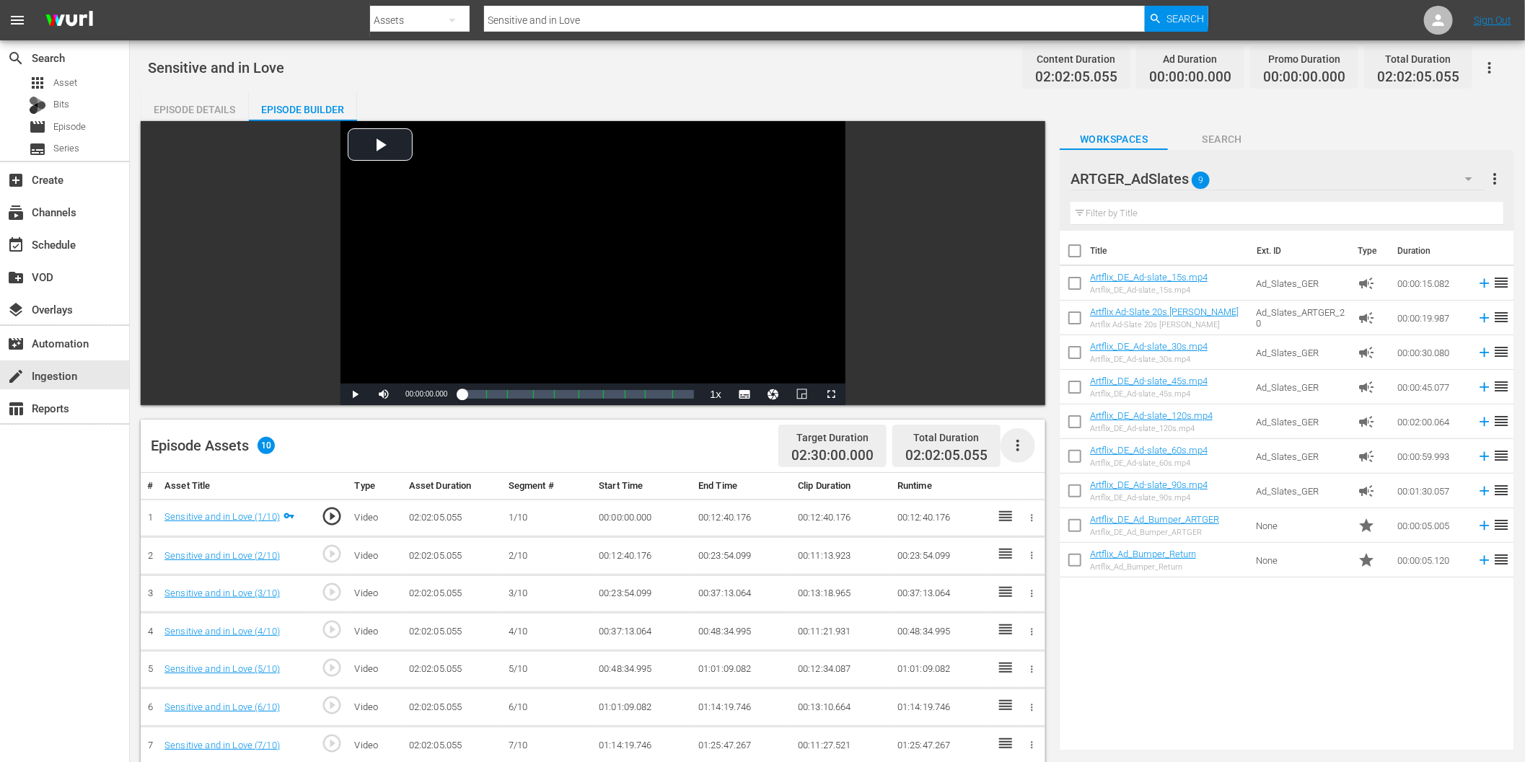
click at [1015, 450] on icon "button" at bounding box center [1017, 445] width 17 height 17
click at [1078, 453] on div "Fill with Ads" at bounding box center [1062, 451] width 98 height 35
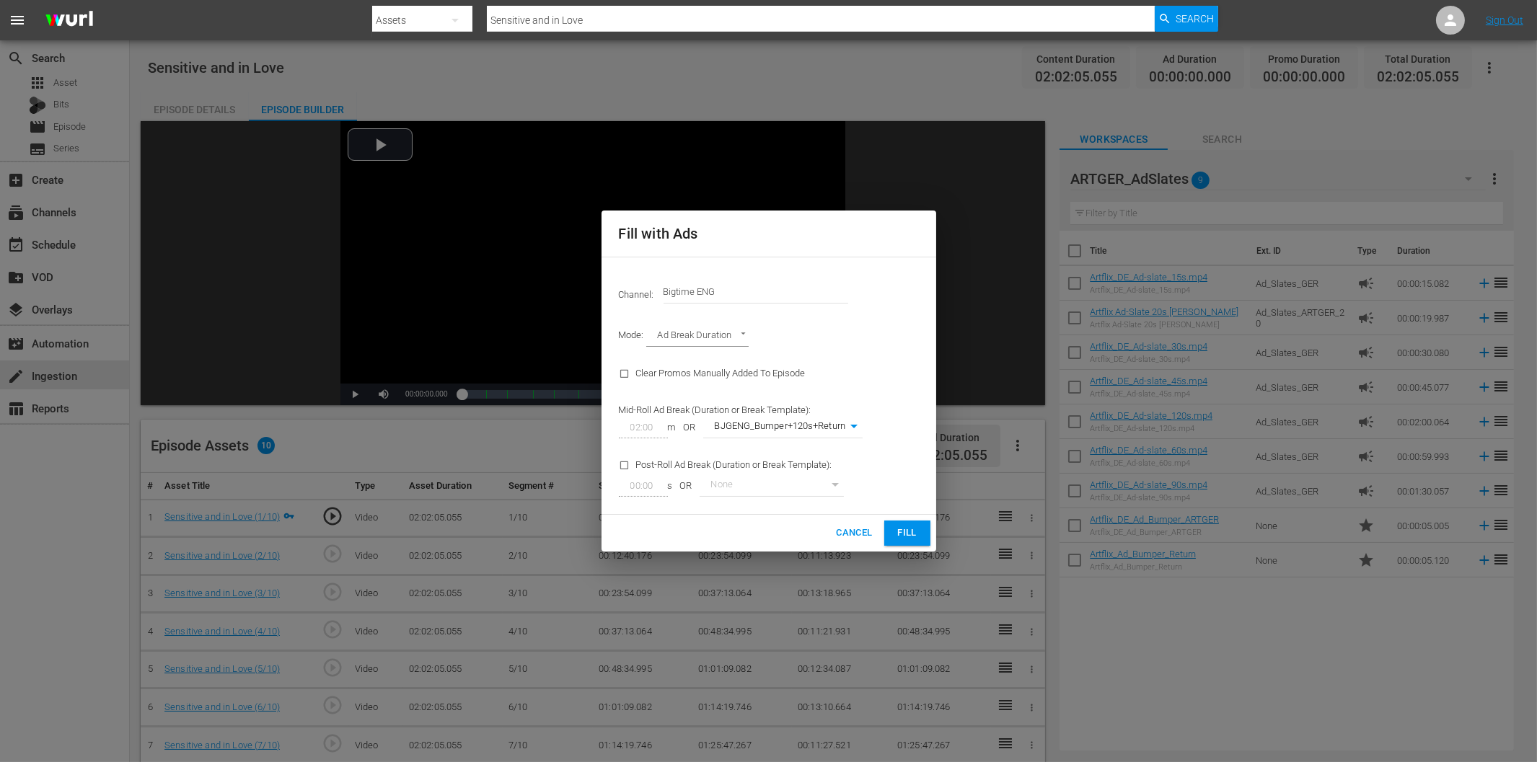
click at [910, 535] on span "Fill" at bounding box center [907, 533] width 23 height 17
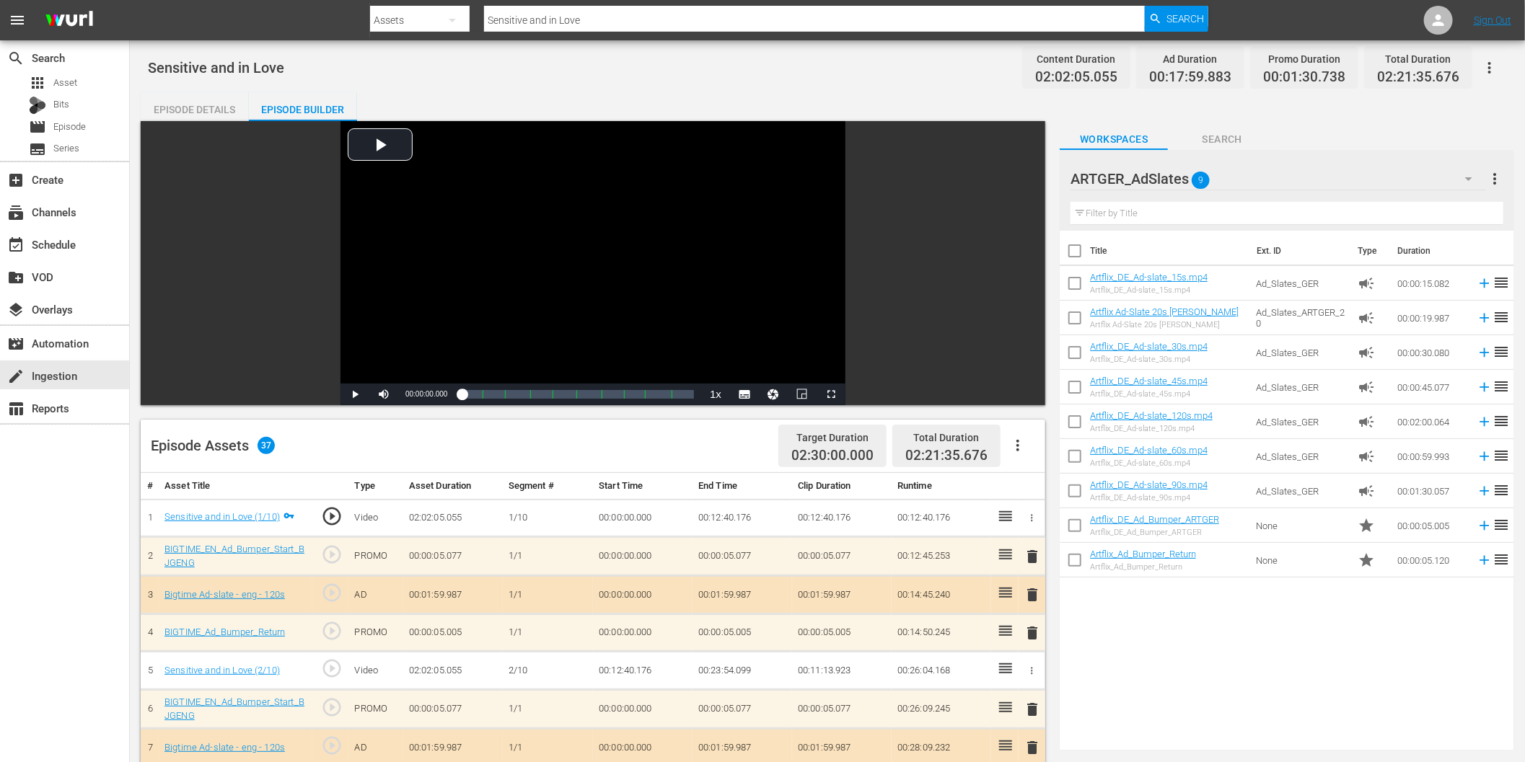
click at [551, 25] on input "Sensitive and in Love" at bounding box center [814, 20] width 661 height 35
paste input "Encontrando el fin del mundo"
type input "Encontrando el fin del mundo"
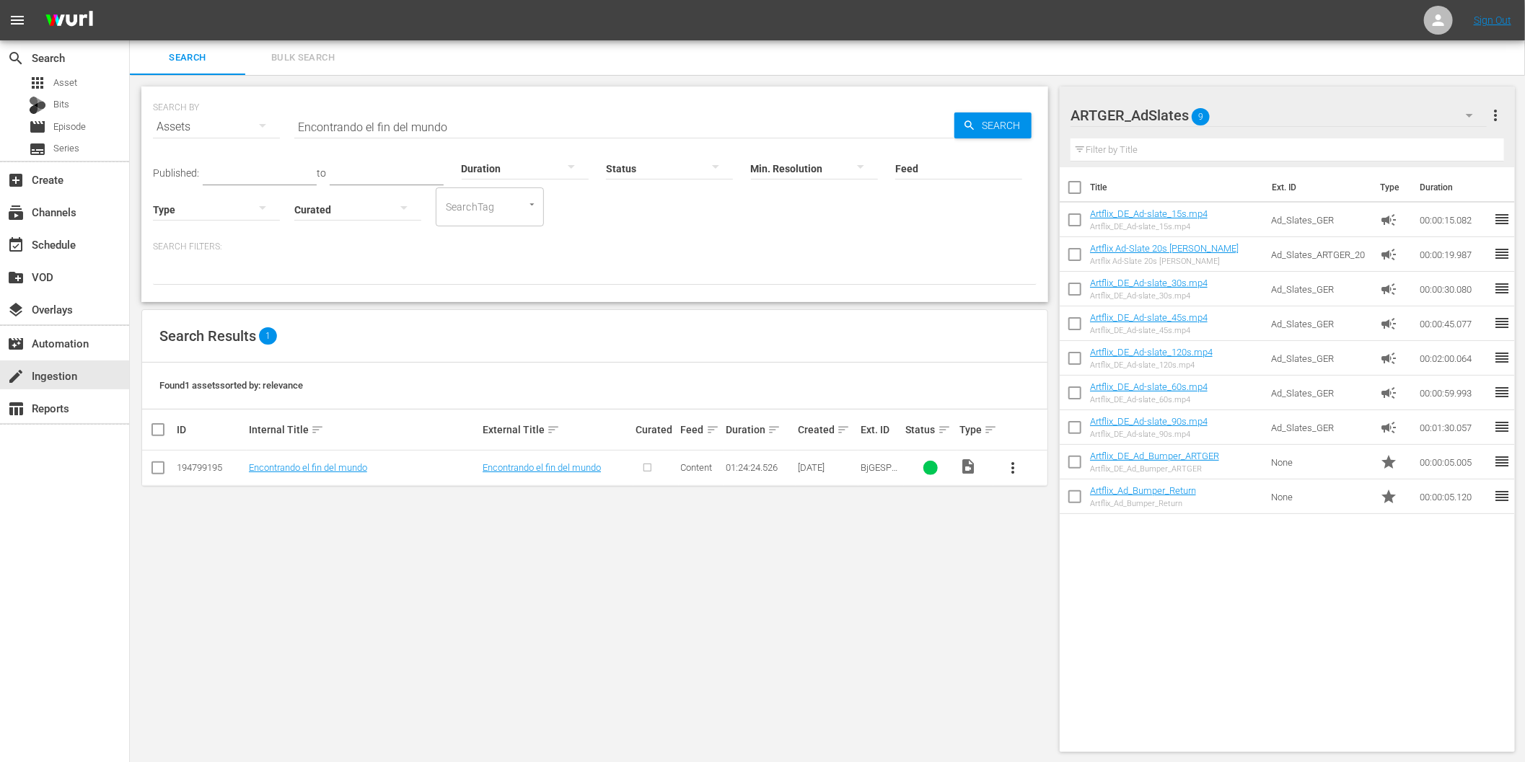
click at [1014, 463] on span "more_vert" at bounding box center [1012, 468] width 17 height 17
click at [1058, 574] on div "Episode" at bounding box center [1091, 578] width 98 height 35
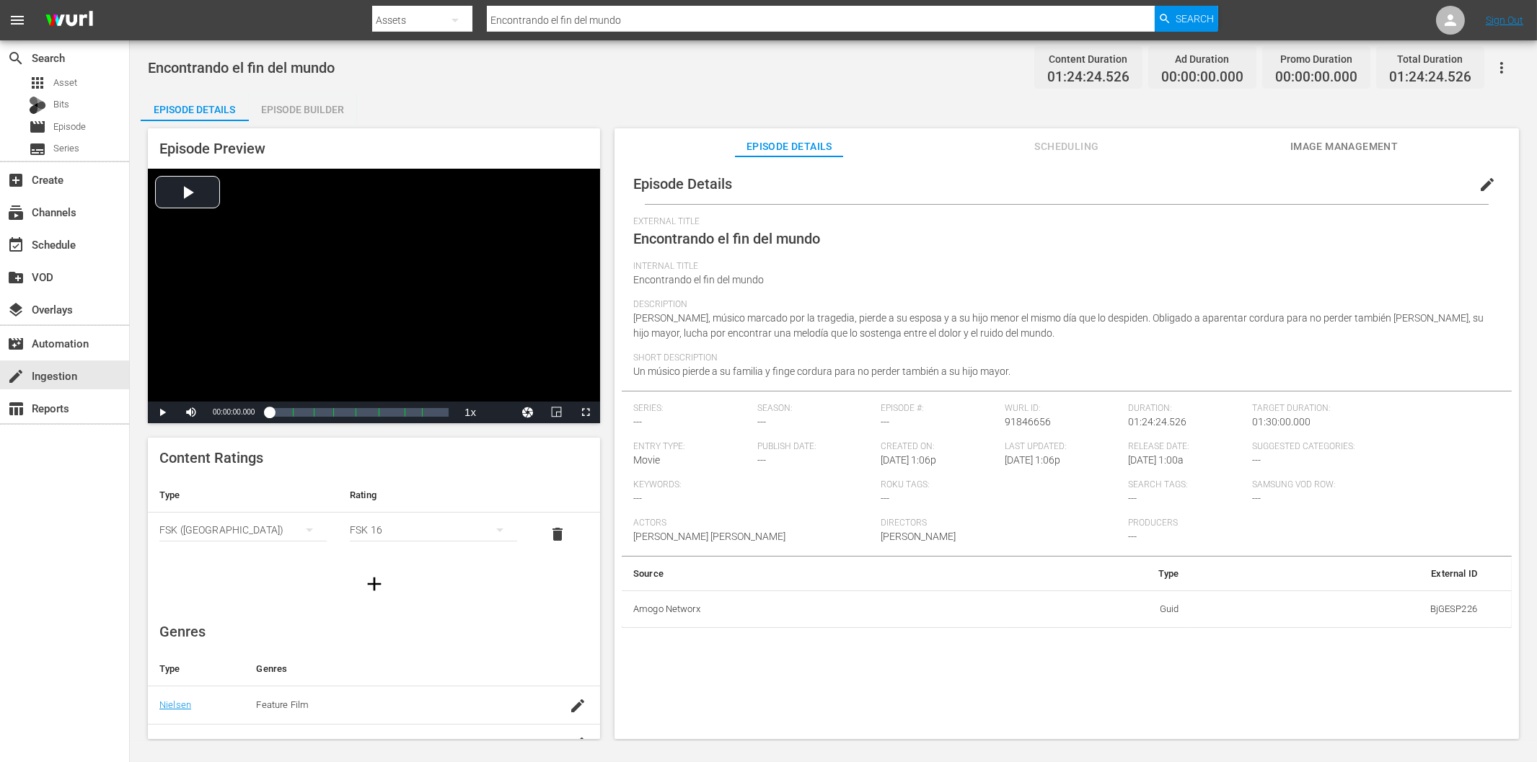
click at [291, 103] on div "Episode Builder" at bounding box center [303, 109] width 108 height 35
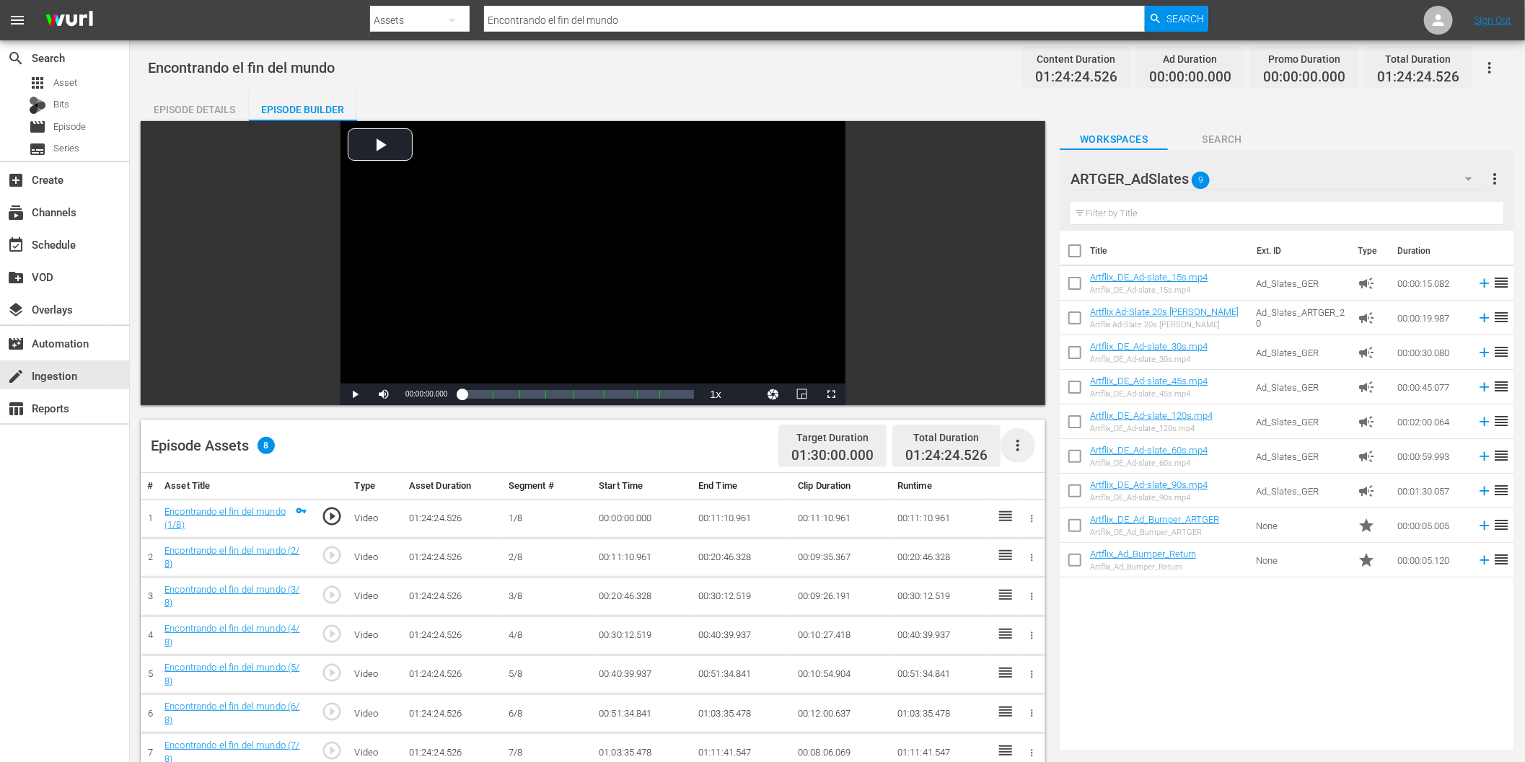
click at [1023, 447] on icon "button" at bounding box center [1017, 445] width 17 height 17
click at [1076, 455] on div "Fill with Ads" at bounding box center [1062, 451] width 98 height 35
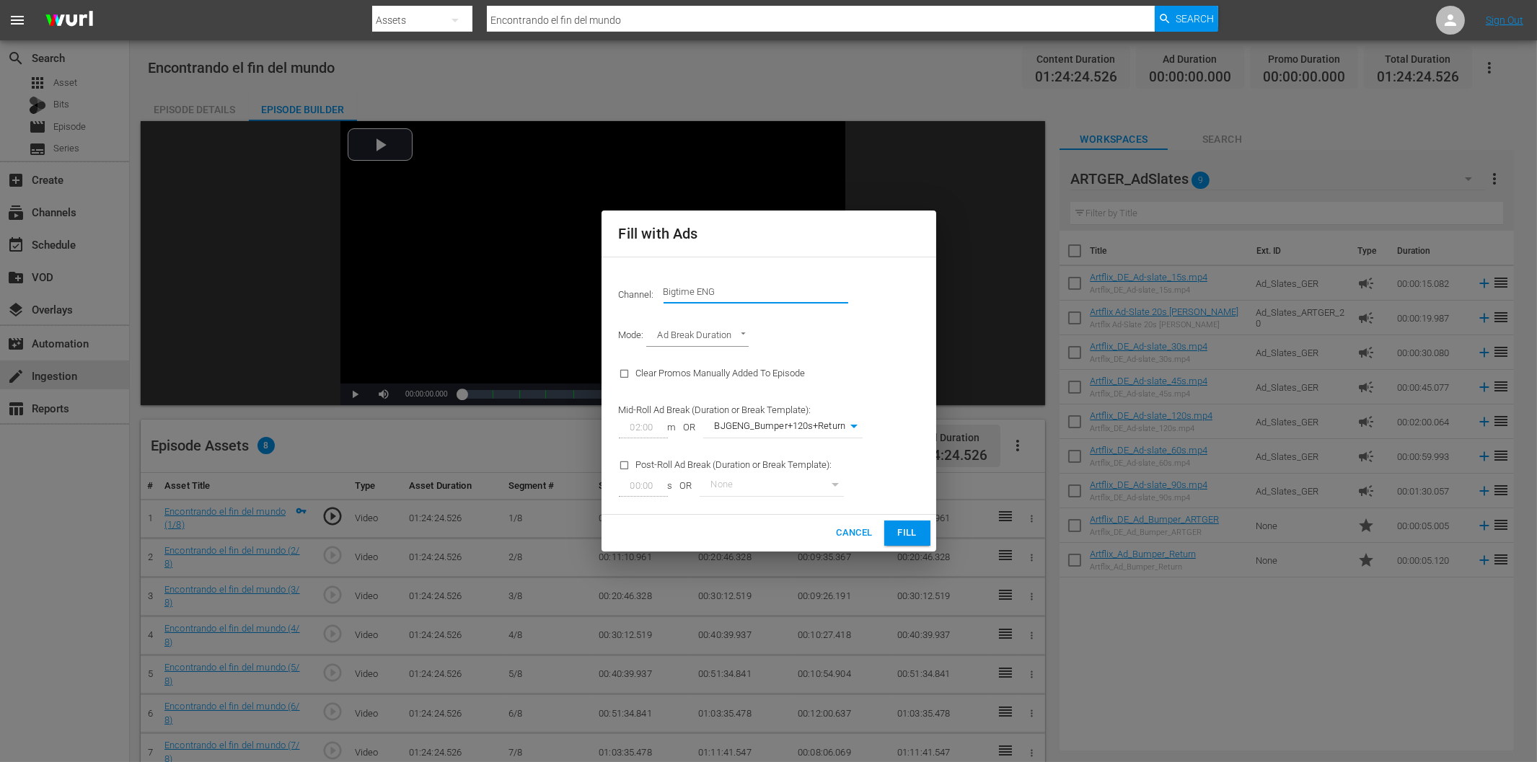
drag, startPoint x: 698, startPoint y: 292, endPoint x: 741, endPoint y: 289, distance: 43.4
click at [739, 289] on input "Bigtime ENG" at bounding box center [756, 292] width 185 height 35
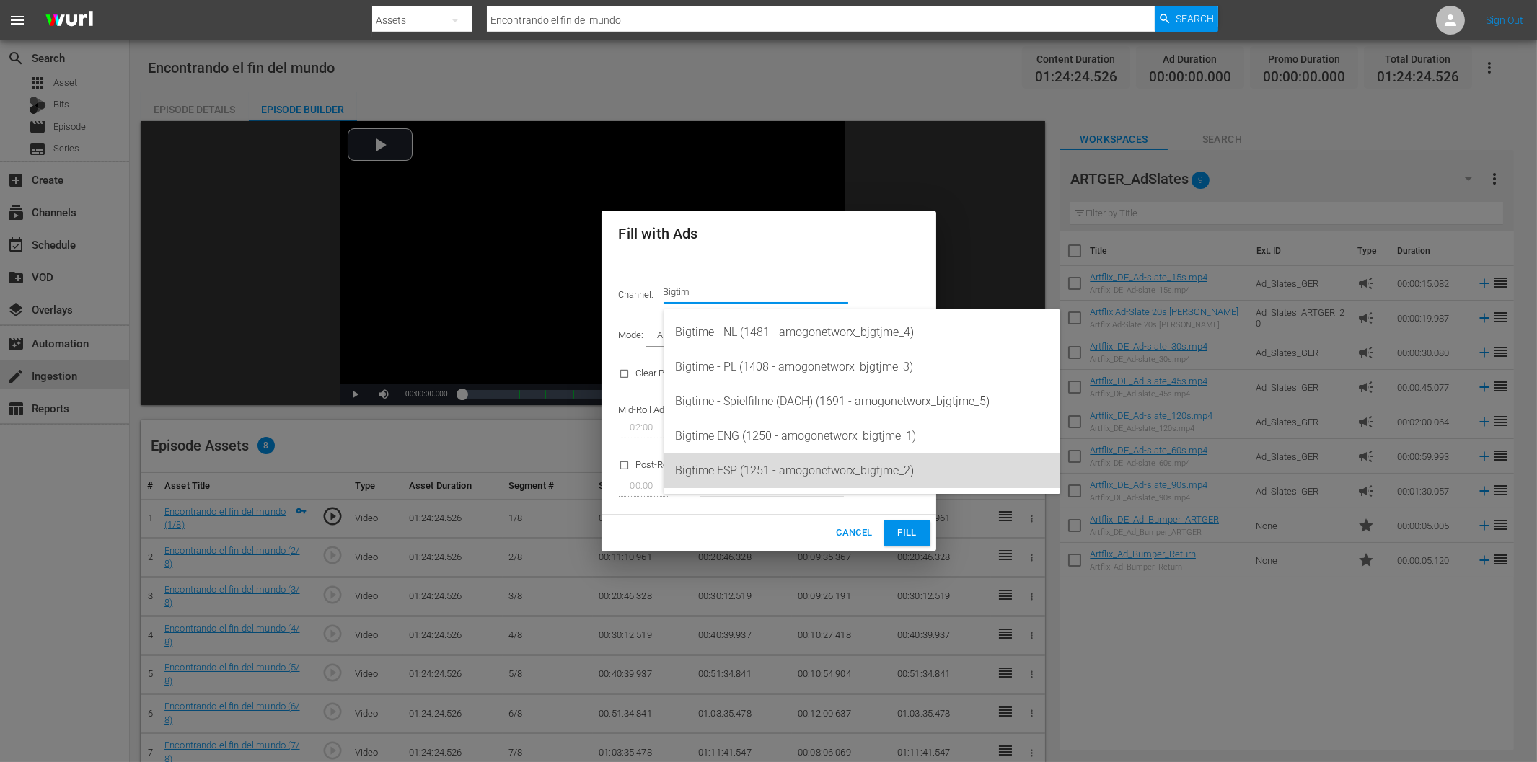
click at [763, 465] on div "Bigtime ESP (1251 - amogonetworx_bigtjme_2)" at bounding box center [862, 471] width 374 height 35
type input "Bigtime ESP (1251)"
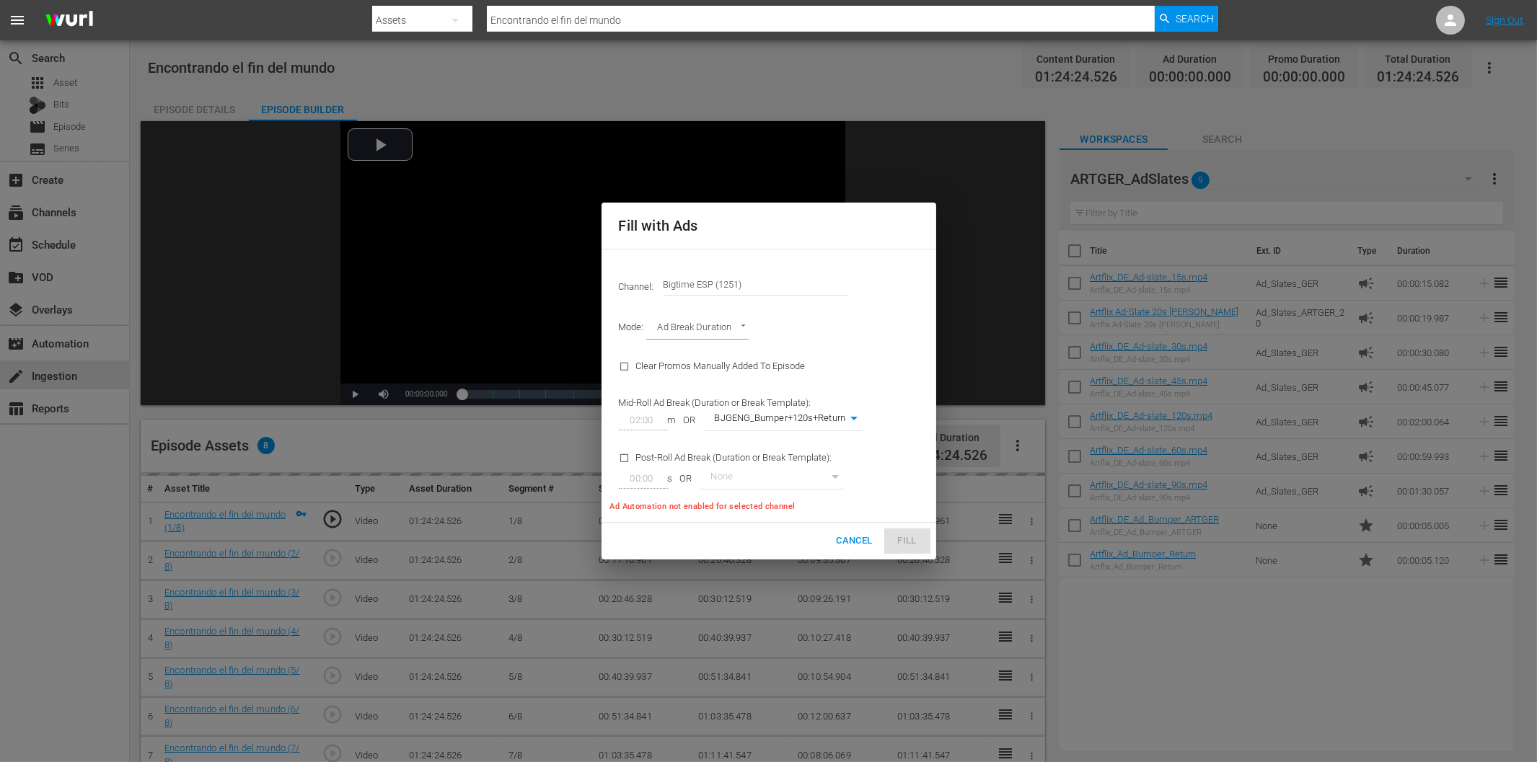
type input "233"
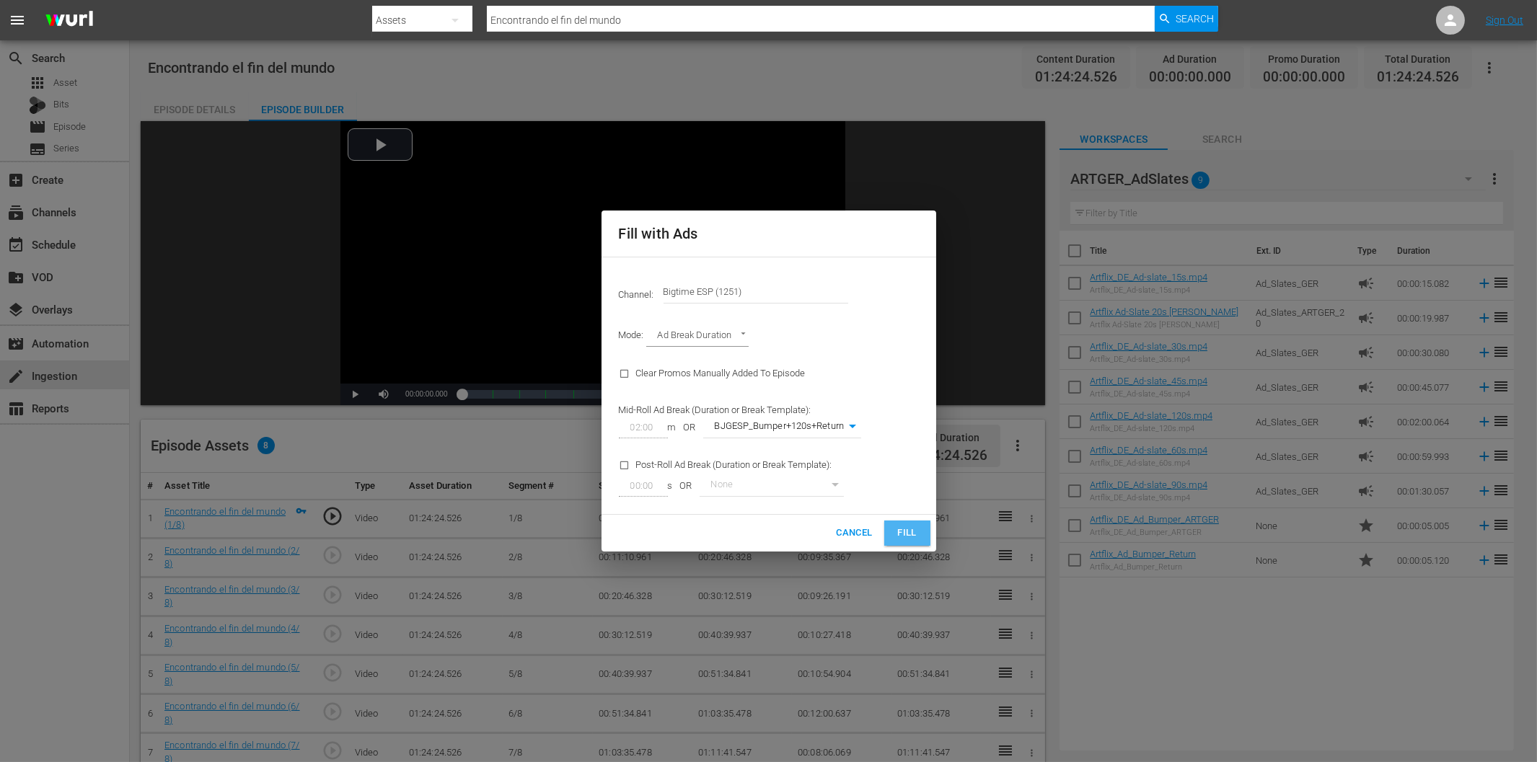
click at [913, 532] on span "Fill" at bounding box center [907, 533] width 23 height 17
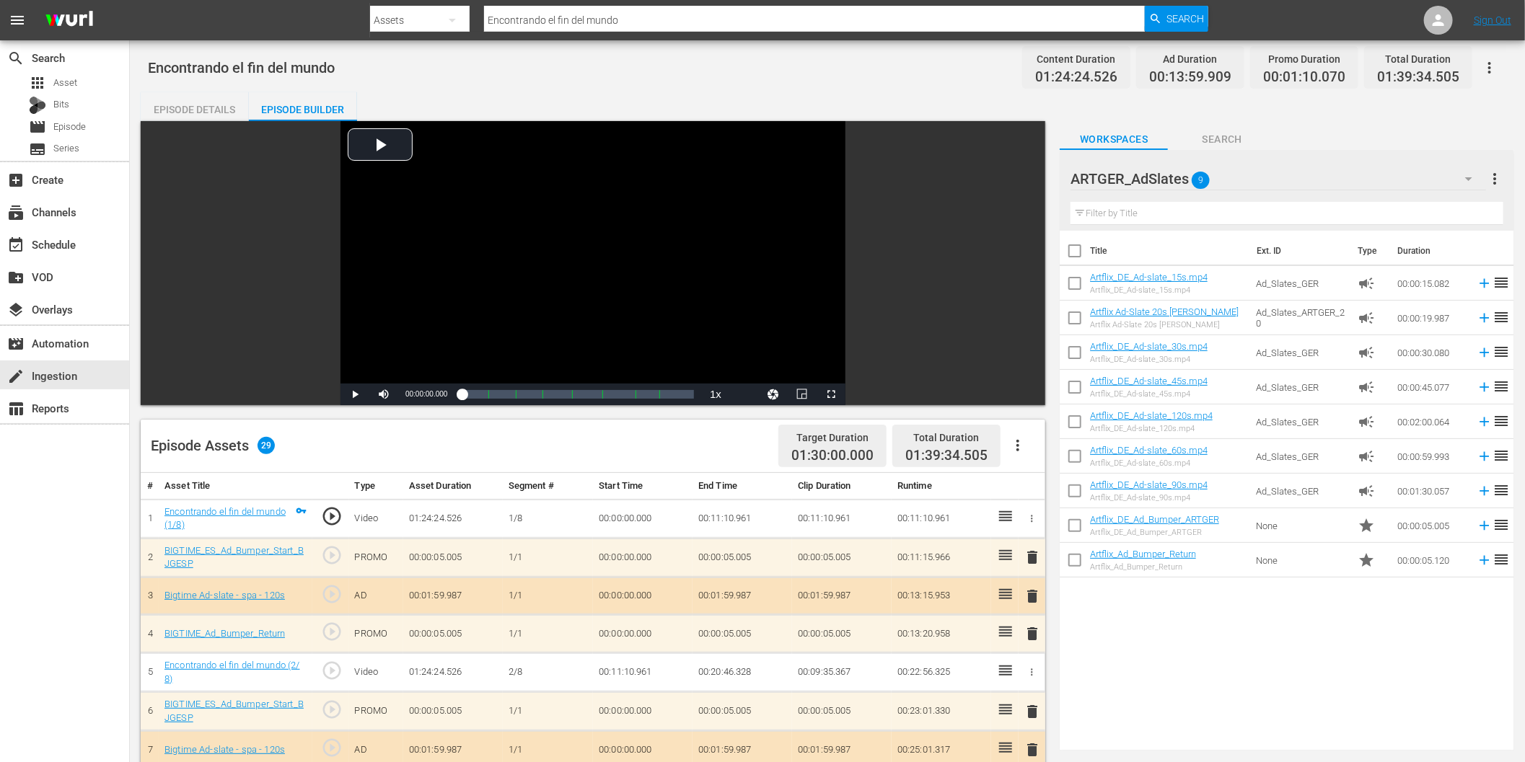
click at [1256, 702] on div "Title Ext. ID Type Duration Artflix_DE_Ad-slate_15s.mp4 Artflix_DE_Ad-slate_15s…" at bounding box center [1287, 488] width 454 height 514
click at [610, 23] on input "Encontrando el fin del mundo" at bounding box center [814, 20] width 661 height 35
paste input "Las Reglas de la Ruina"
type input "Las Reglas de la Ruina"
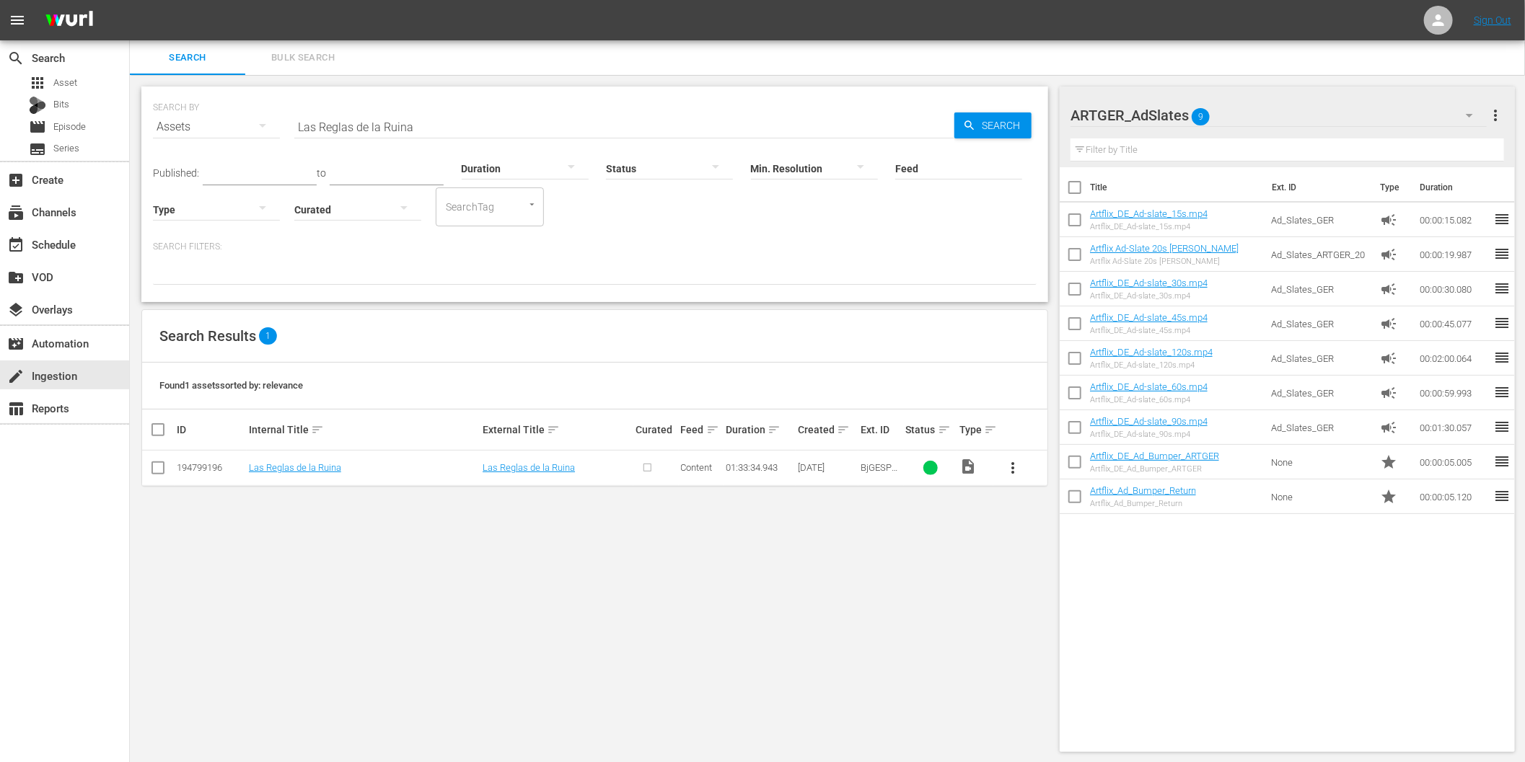
click at [1011, 467] on span "more_vert" at bounding box center [1012, 468] width 17 height 17
click at [1058, 572] on div "Episode" at bounding box center [1091, 578] width 98 height 35
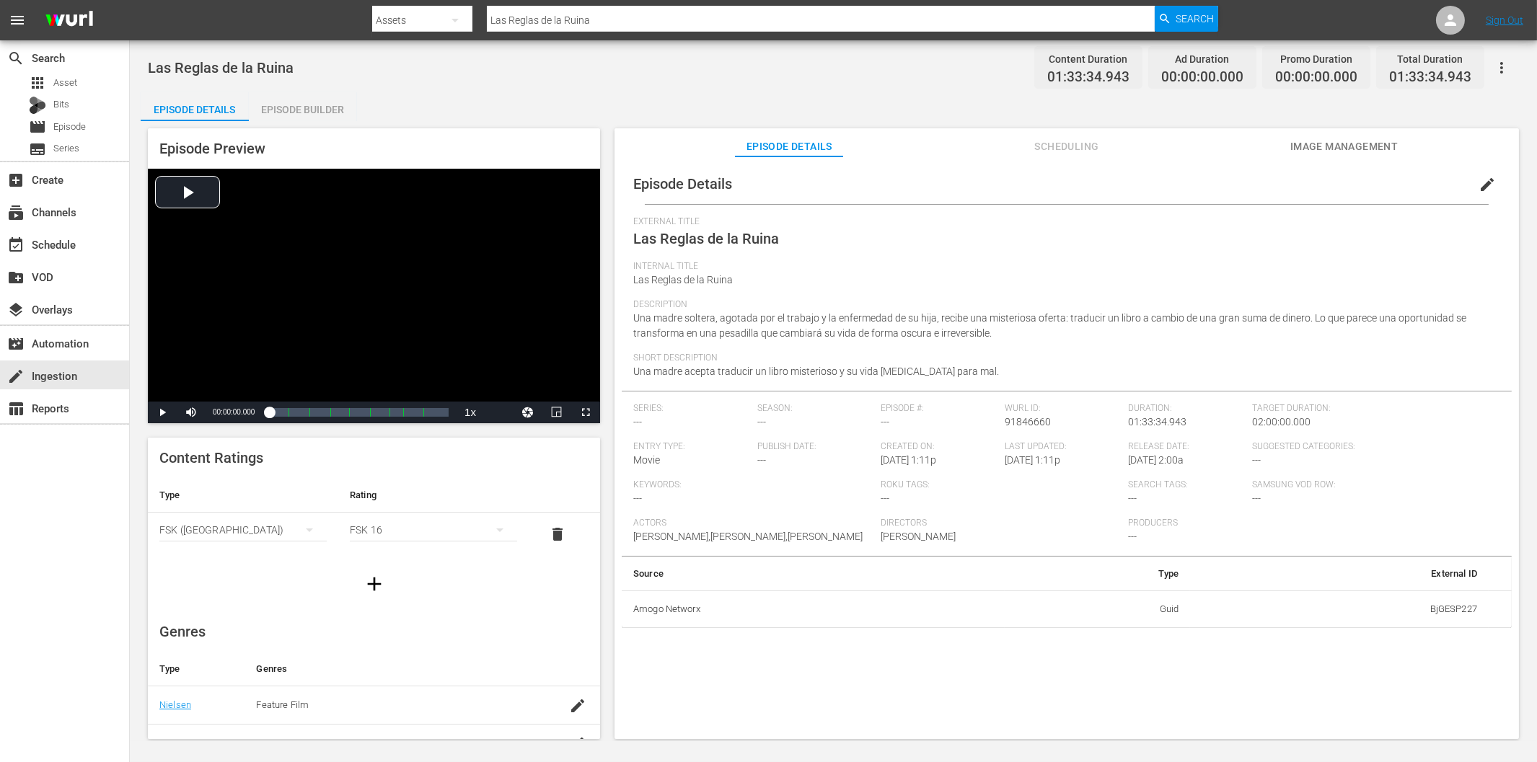
click at [305, 113] on div "Episode Builder" at bounding box center [303, 109] width 108 height 35
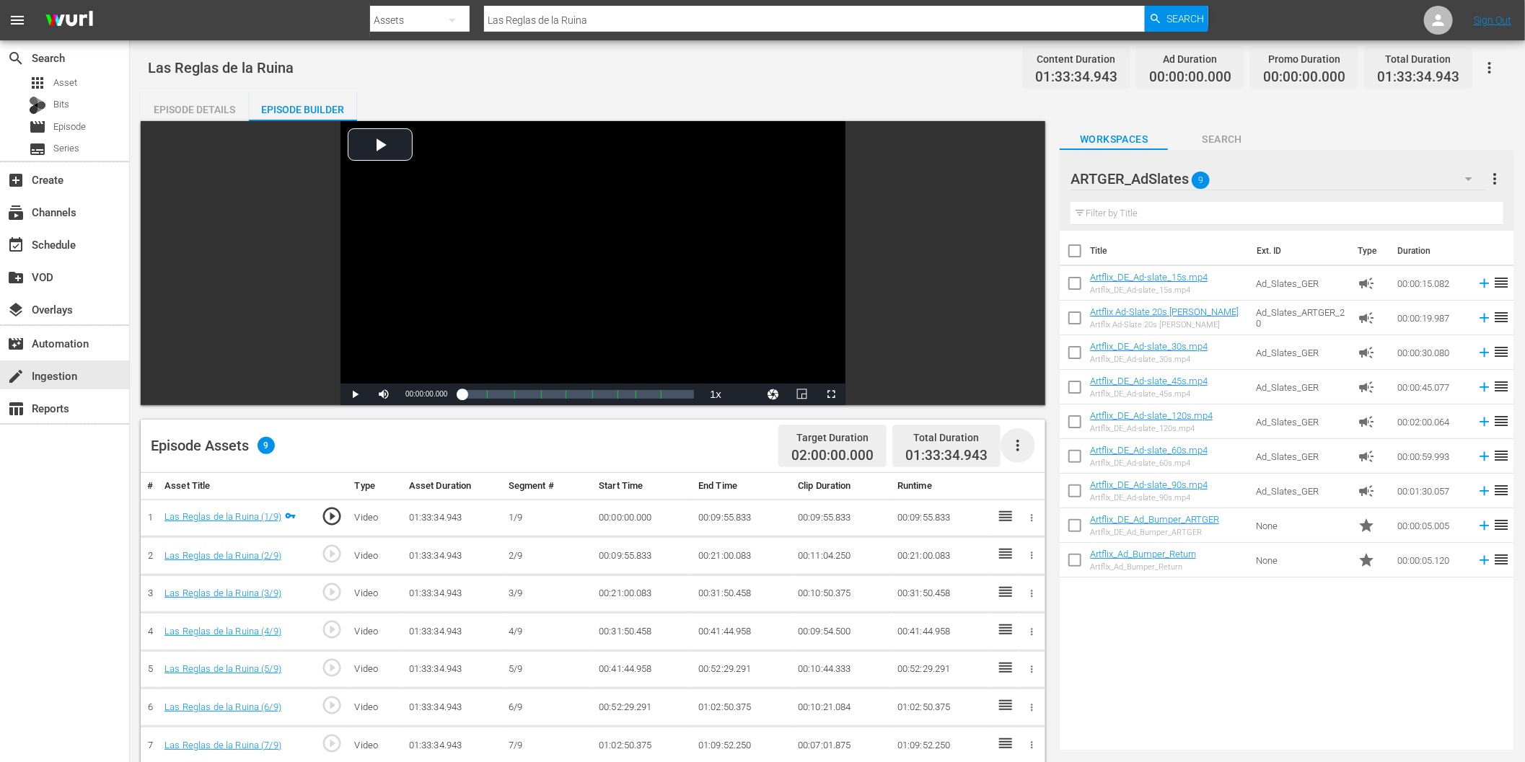
click at [1017, 449] on icon "button" at bounding box center [1017, 445] width 17 height 17
click at [1047, 457] on div "Fill with Ads" at bounding box center [1062, 451] width 98 height 35
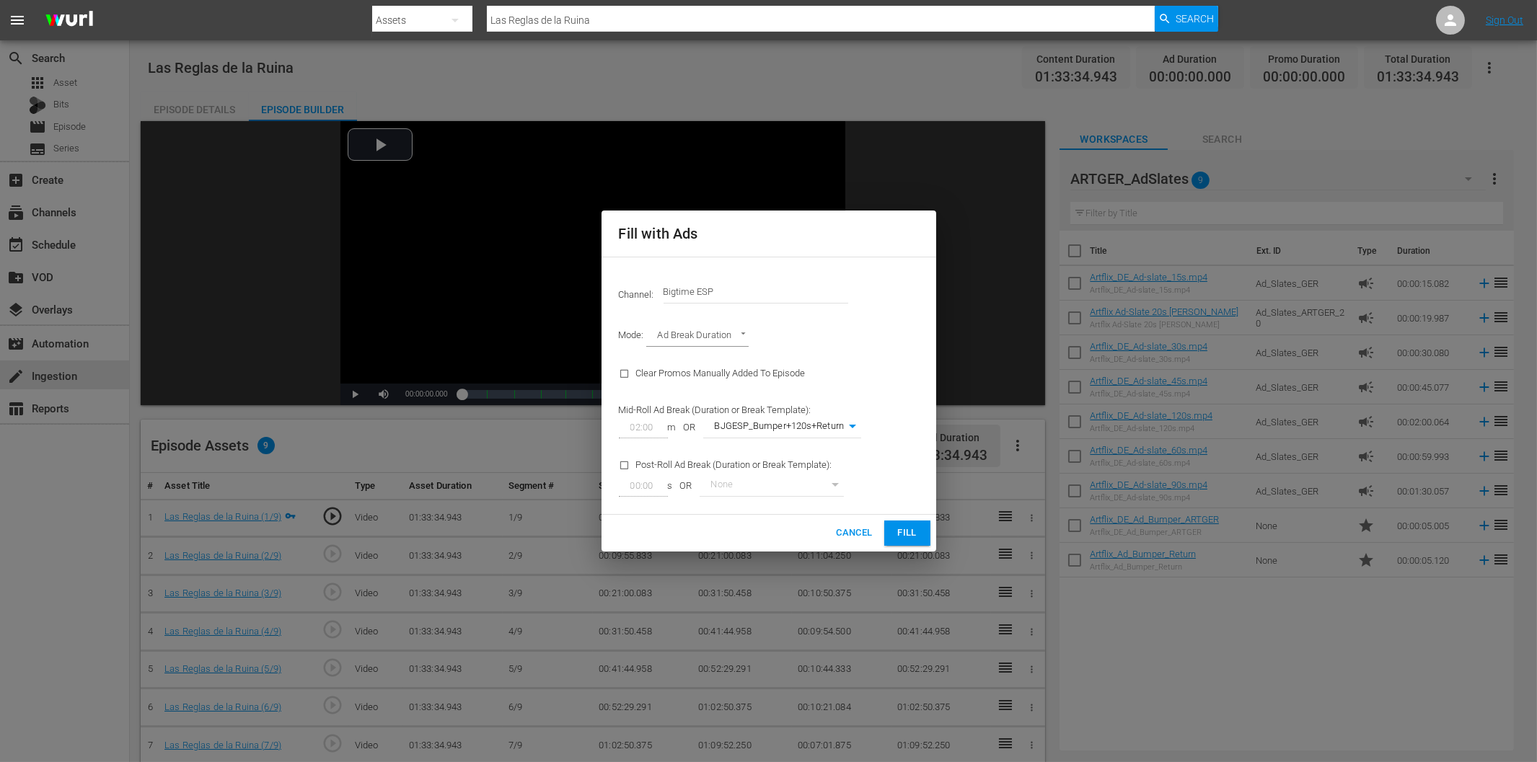
click at [903, 538] on span "Fill" at bounding box center [907, 533] width 23 height 17
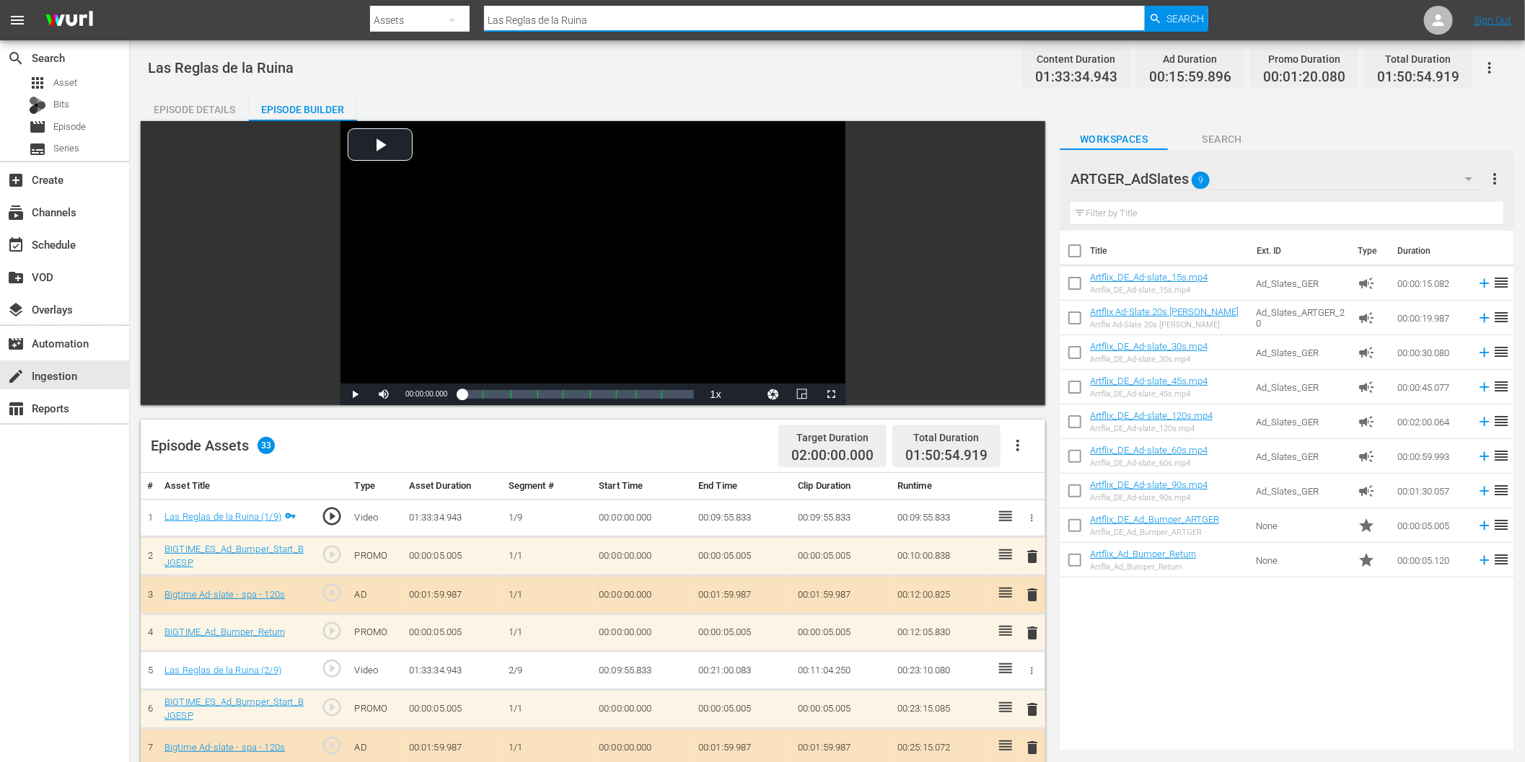
click at [608, 18] on input "Las Reglas de la Ruina" at bounding box center [814, 20] width 661 height 35
paste input "Propiedad Aje"
type input "Propiedad Ajena"
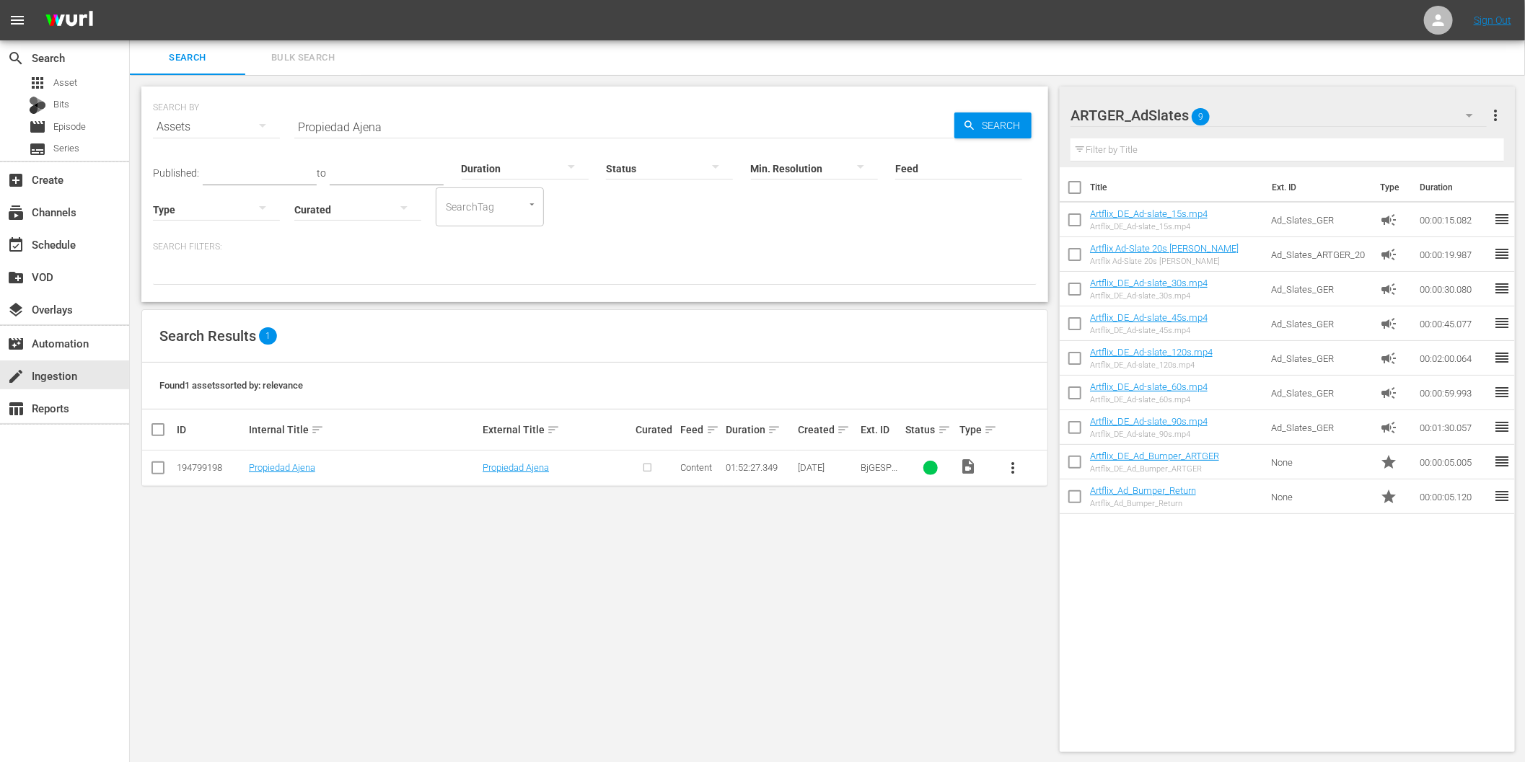
click at [1014, 460] on span "more_vert" at bounding box center [1012, 468] width 17 height 17
click at [1073, 579] on div "Episode" at bounding box center [1091, 578] width 98 height 35
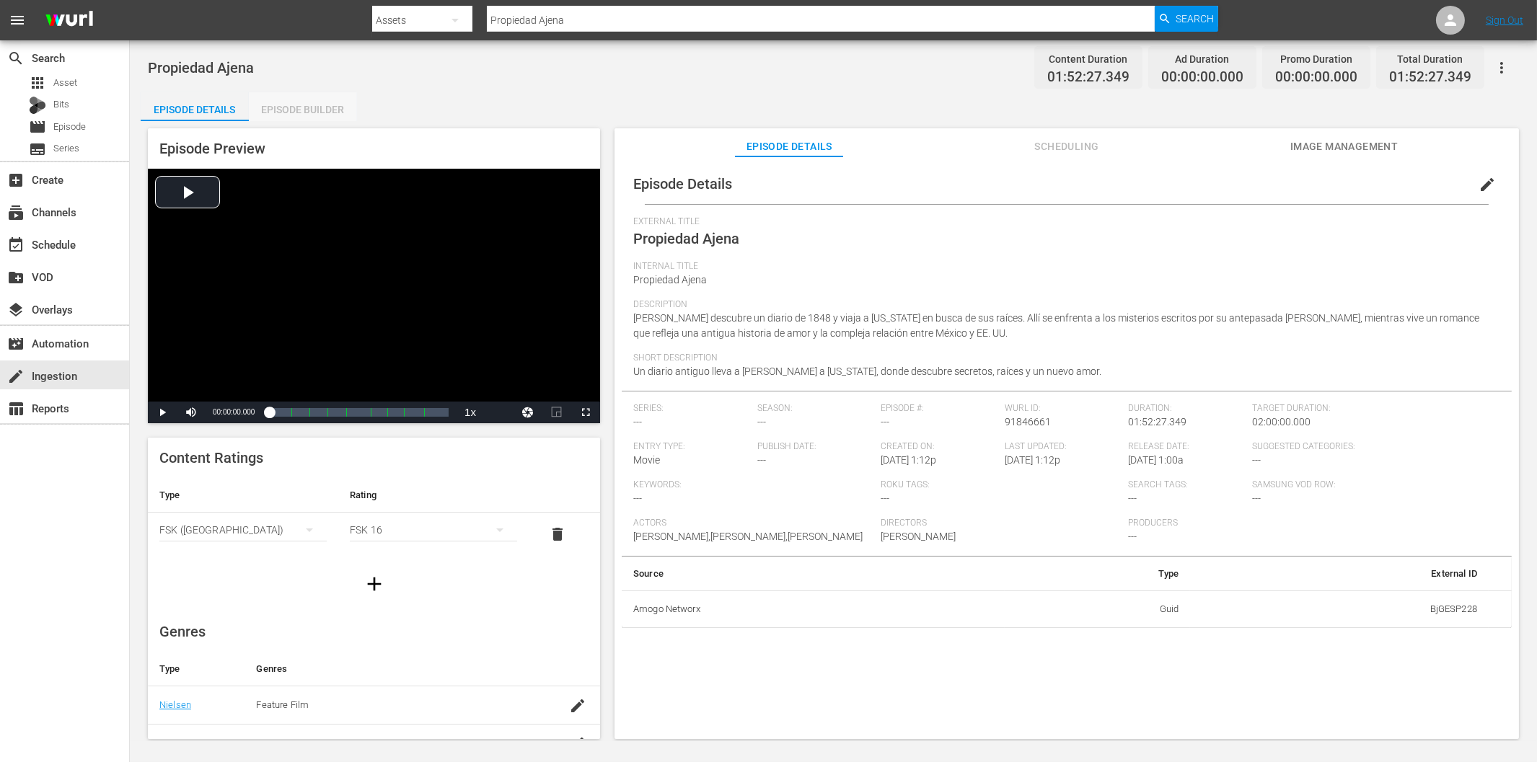
click at [307, 110] on div "Episode Builder" at bounding box center [303, 109] width 108 height 35
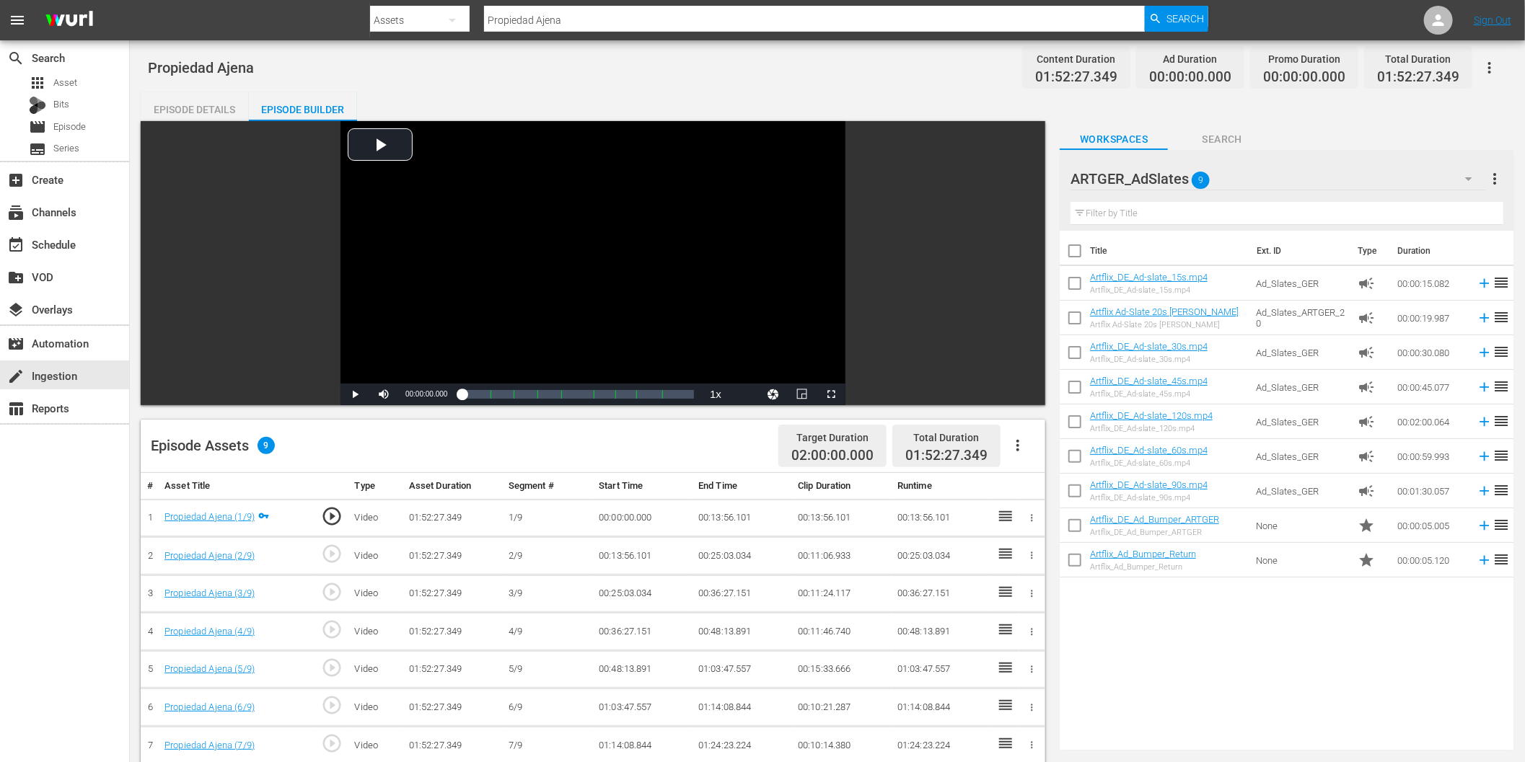
click at [1019, 448] on icon "button" at bounding box center [1017, 445] width 17 height 17
click at [1051, 459] on div "Fill with Ads" at bounding box center [1062, 451] width 98 height 35
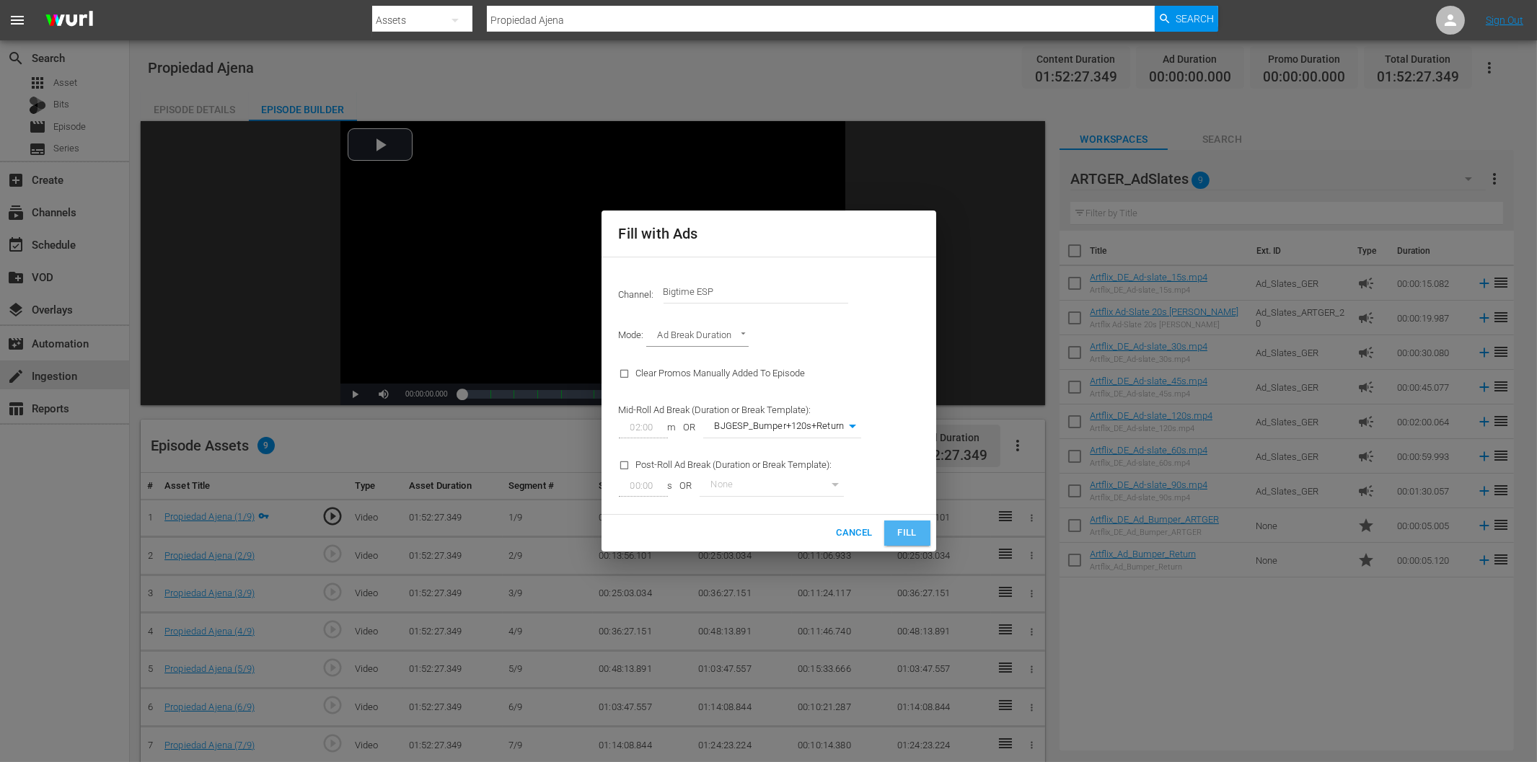
click at [921, 535] on button "Fill" at bounding box center [907, 533] width 46 height 25
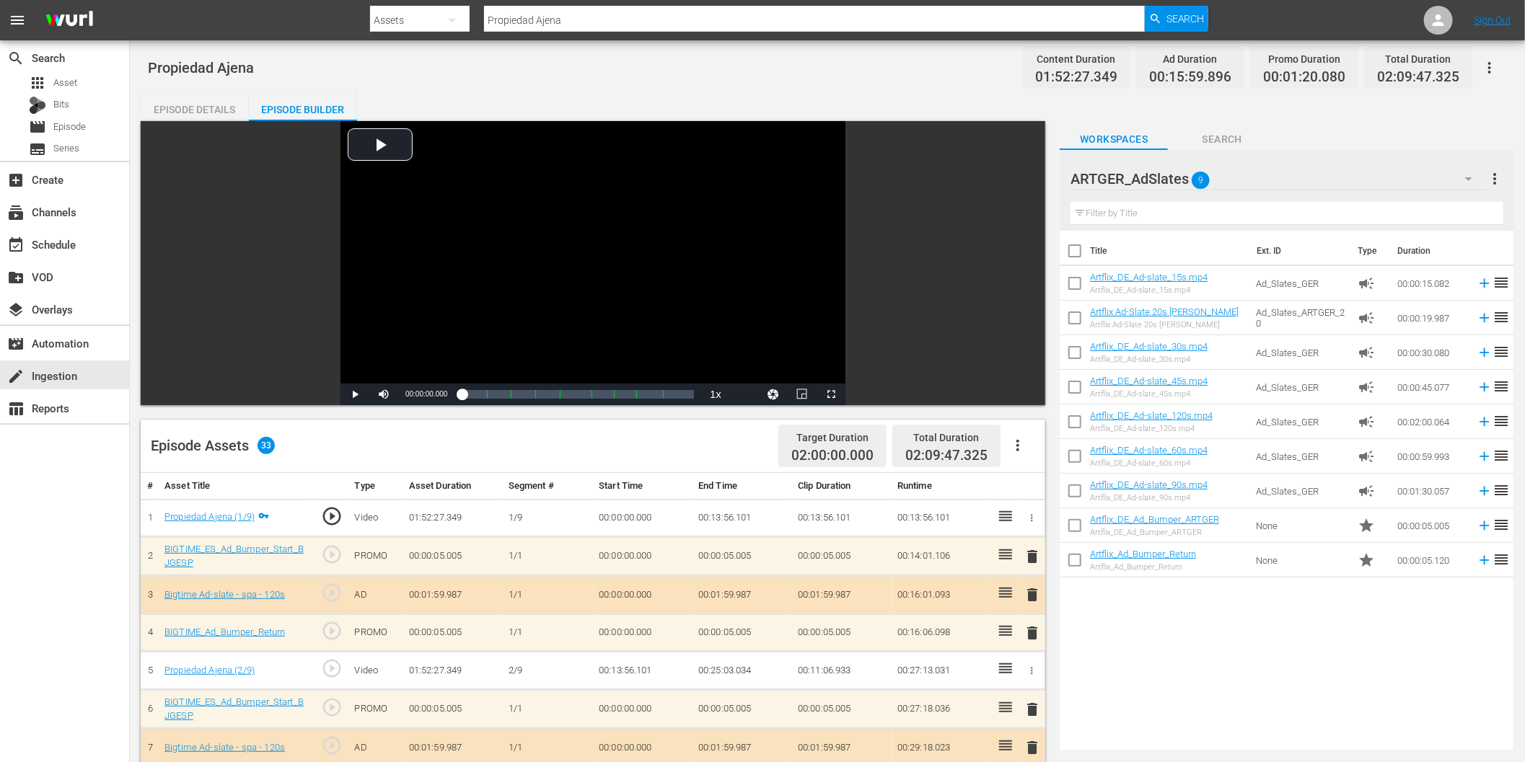
click at [624, 25] on input "Propiedad Ajena" at bounding box center [814, 20] width 661 height 35
paste input "Some Be"
type input "Some Be"
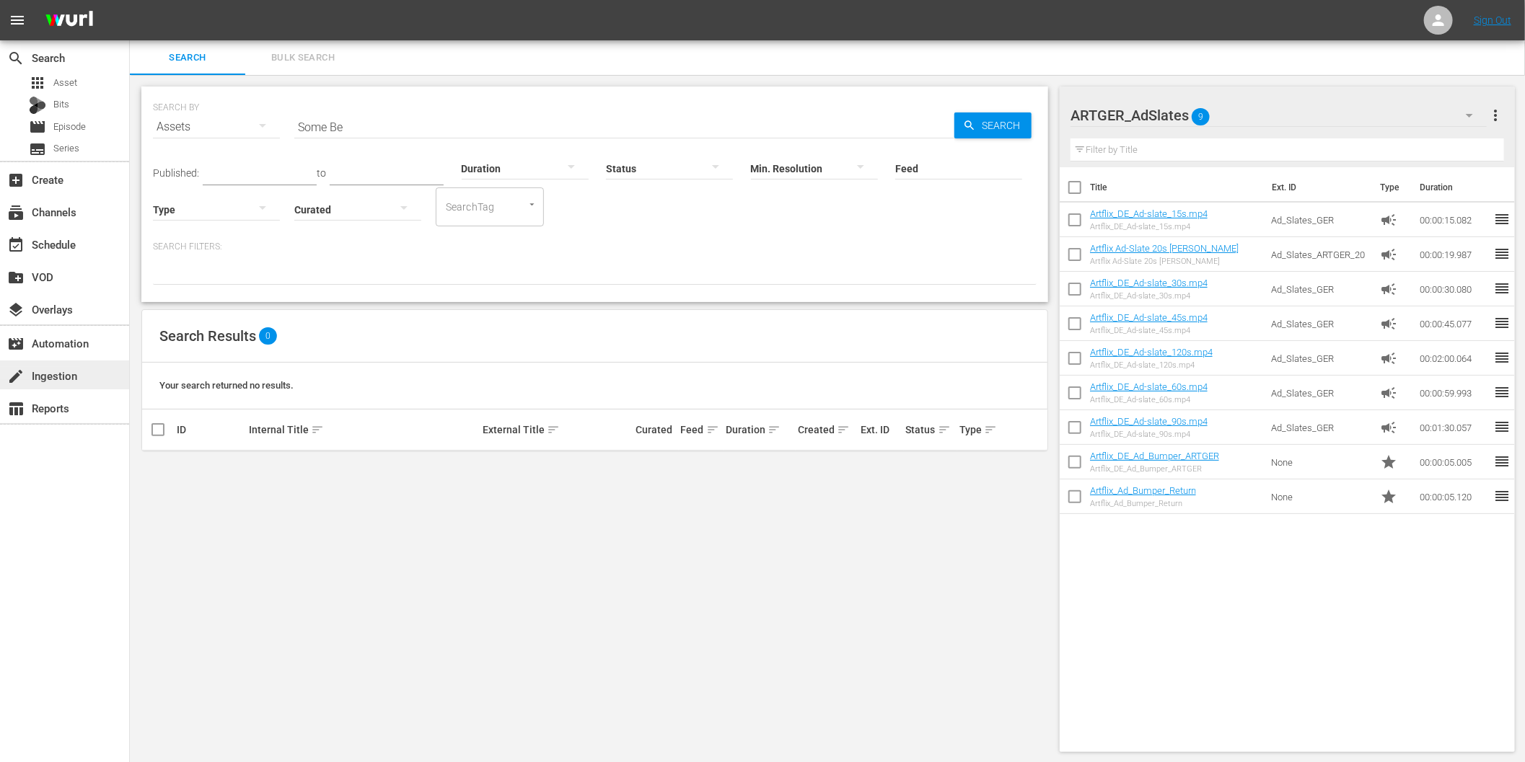
click at [60, 376] on div "create Ingestion" at bounding box center [40, 373] width 81 height 13
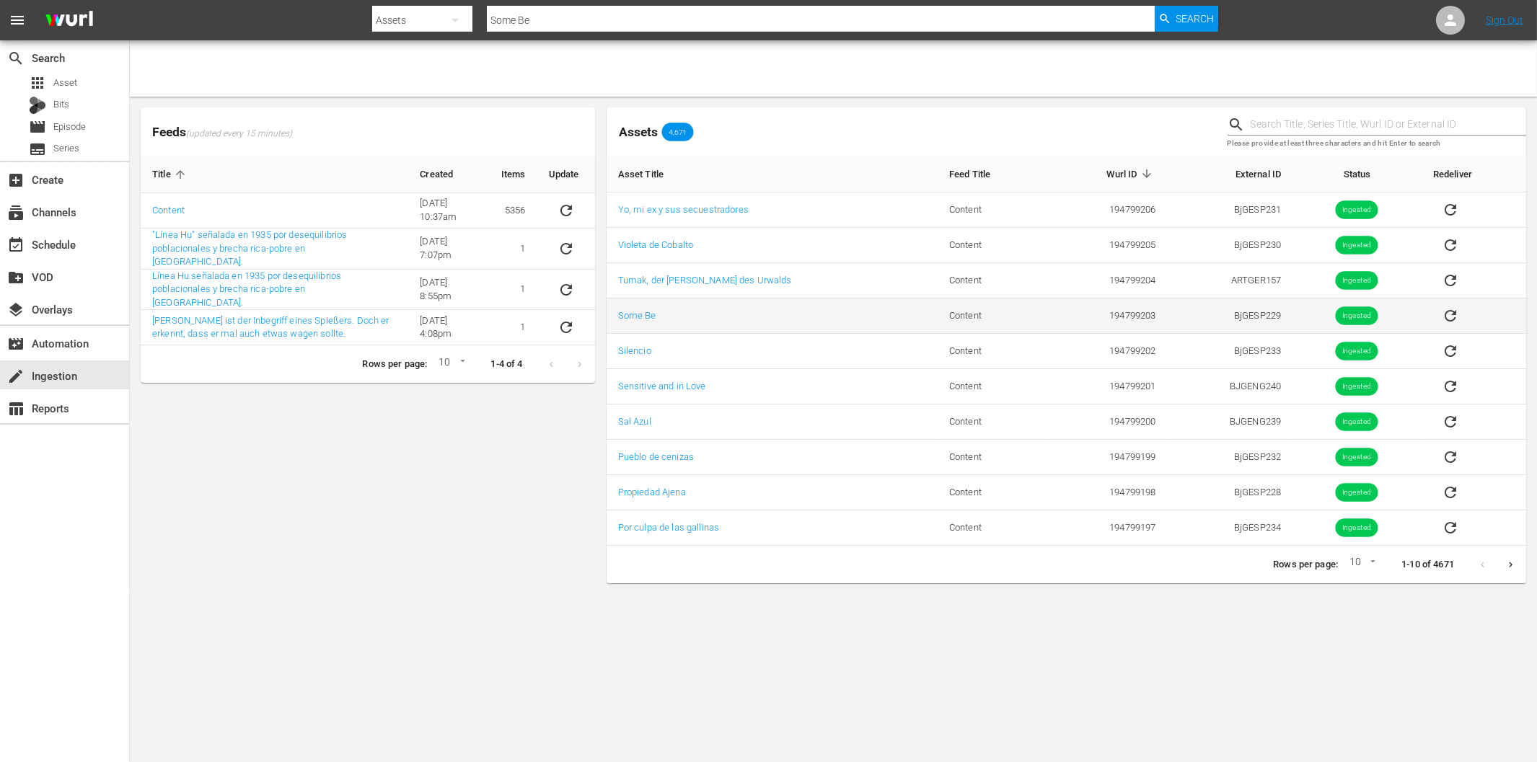
click at [1247, 313] on td "BjGESP229" at bounding box center [1231, 316] width 126 height 35
click at [1246, 313] on td "BjGESP229" at bounding box center [1231, 316] width 126 height 35
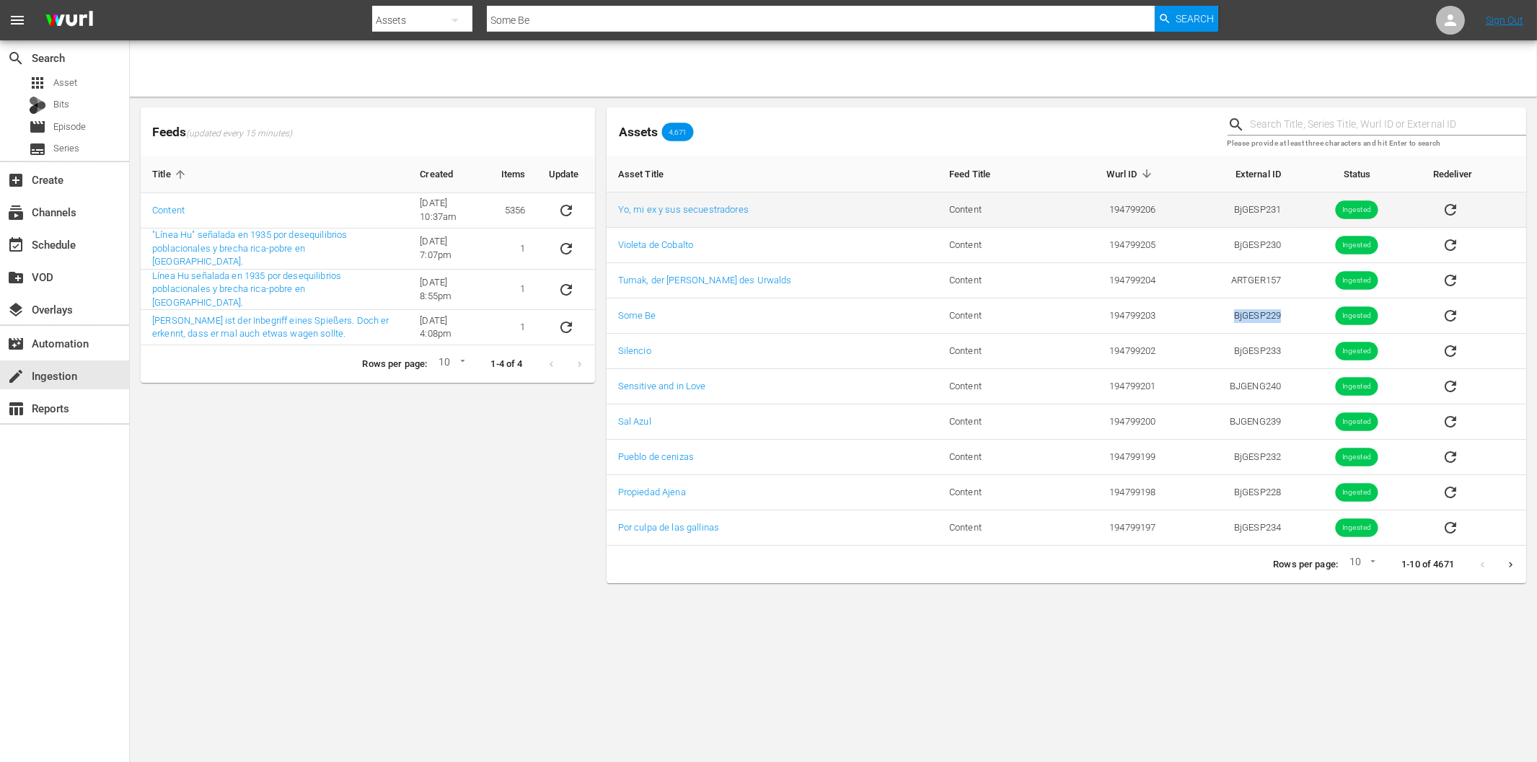
copy td "BjGESP229"
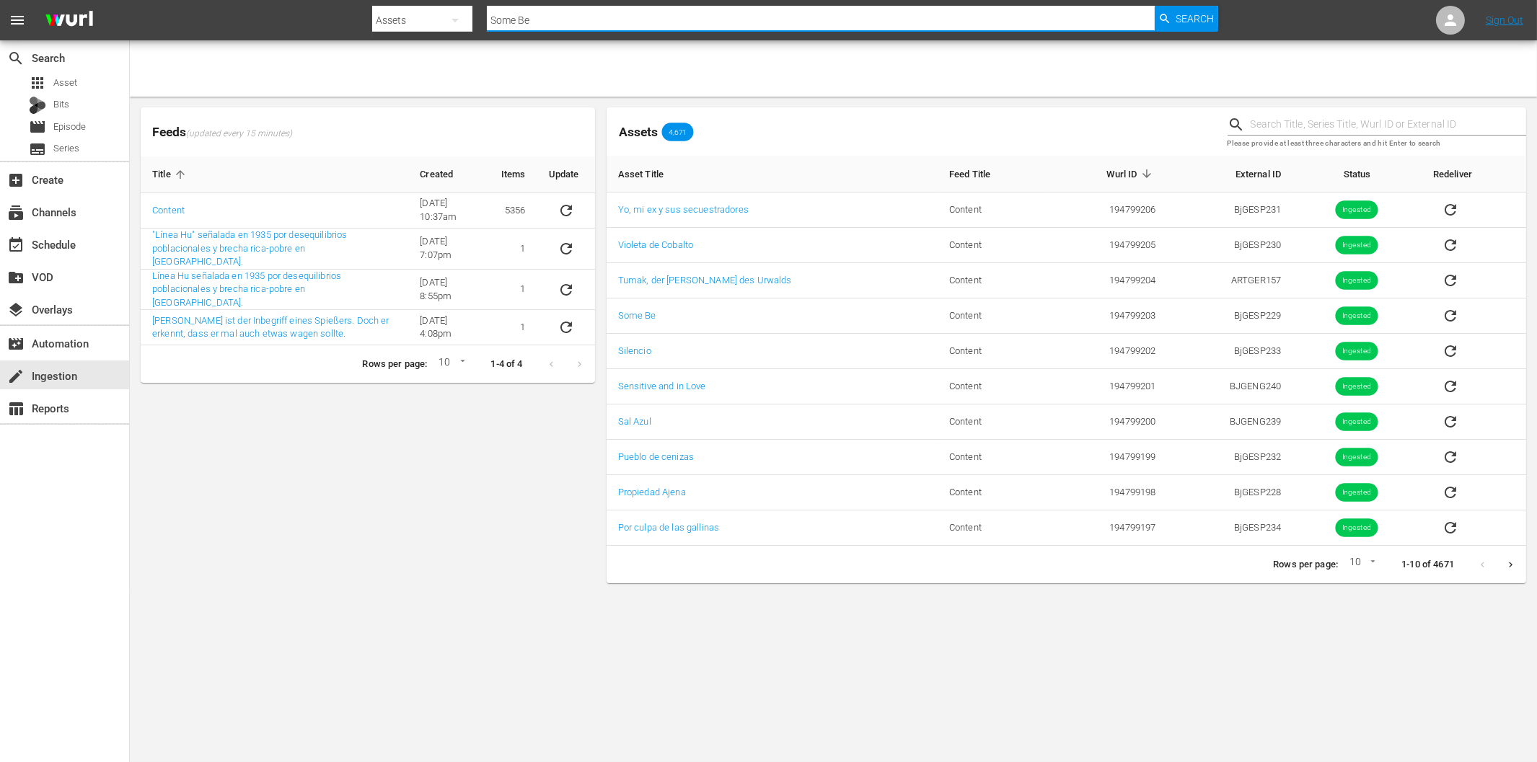
click at [661, 23] on input "Some Be" at bounding box center [820, 20] width 667 height 35
paste input "BjGESP229"
type input "BjGESP229"
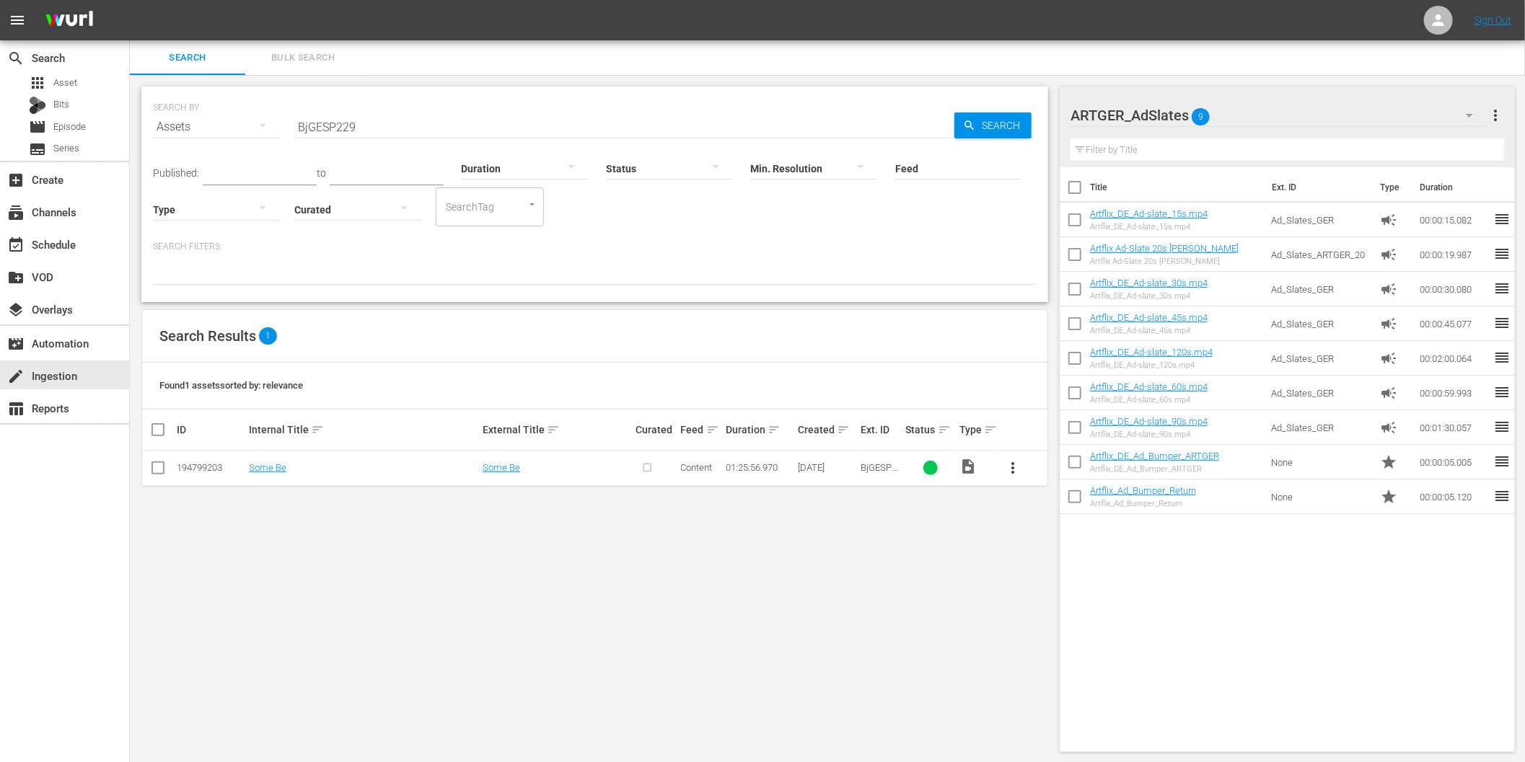
click at [1012, 465] on span "more_vert" at bounding box center [1012, 468] width 17 height 17
click at [1073, 576] on div "Episode" at bounding box center [1091, 578] width 98 height 35
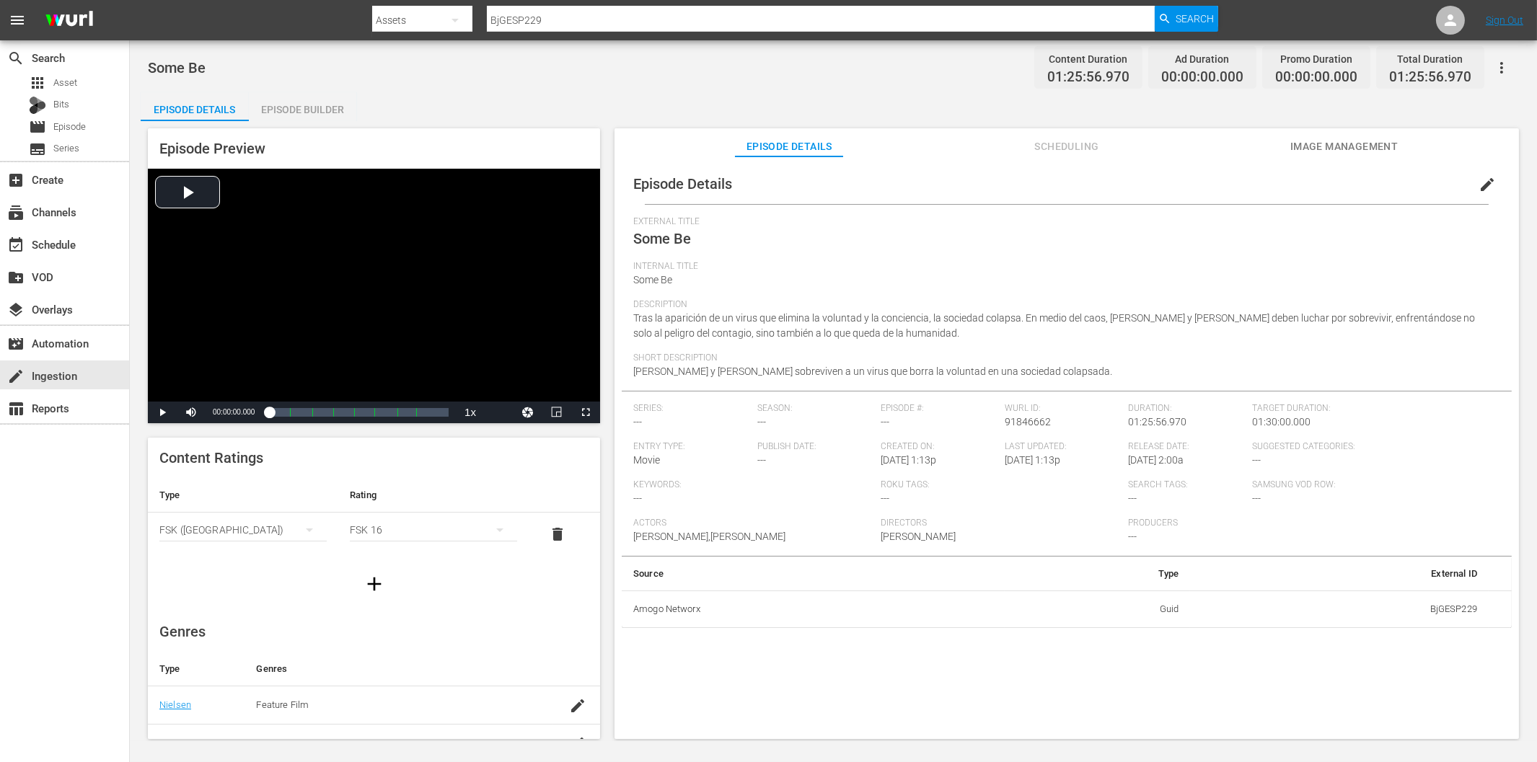
click at [297, 109] on div "Episode Builder" at bounding box center [303, 109] width 108 height 35
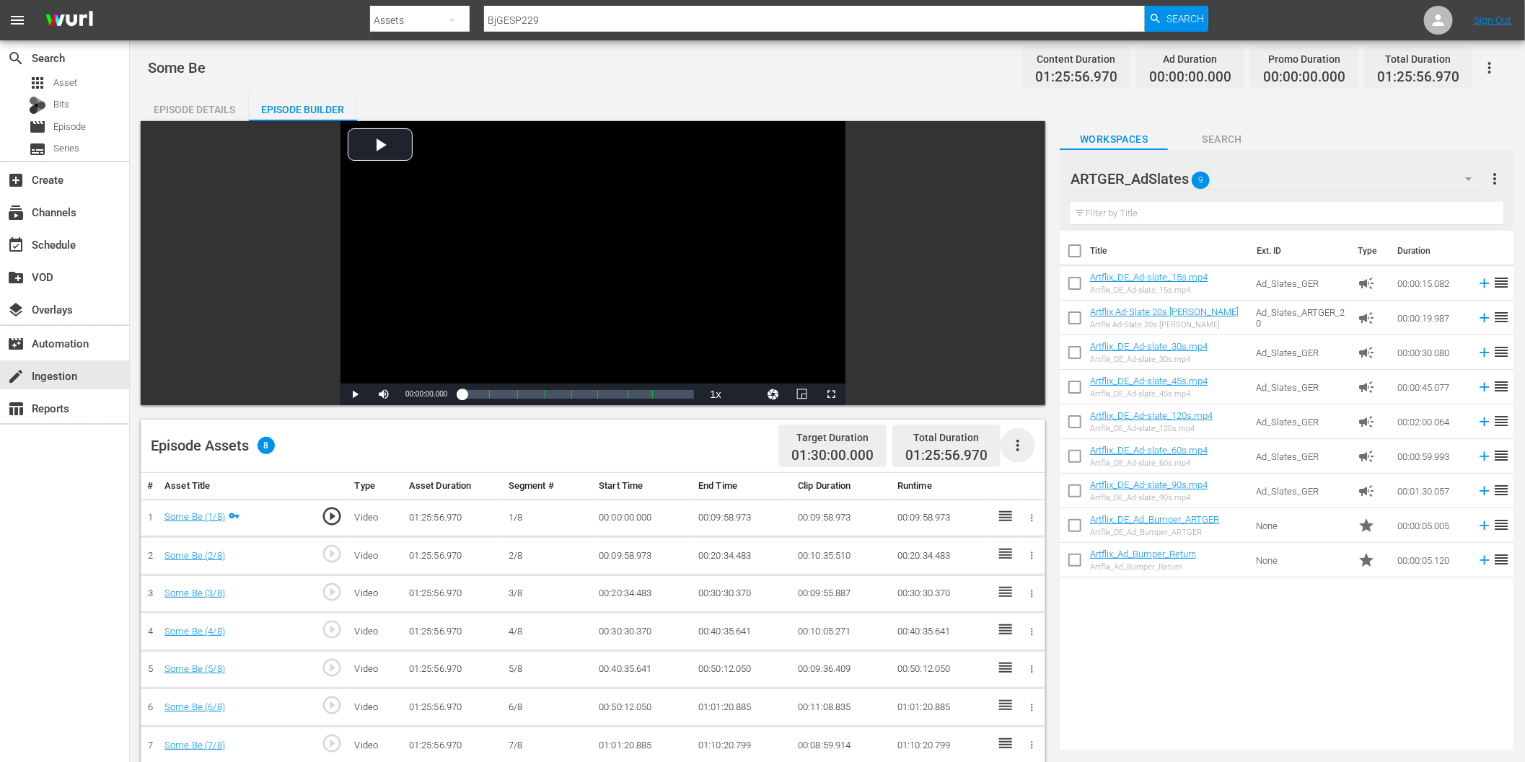
click at [1017, 448] on icon "button" at bounding box center [1017, 445] width 17 height 17
click at [1058, 451] on div "Fill with Ads" at bounding box center [1062, 451] width 98 height 35
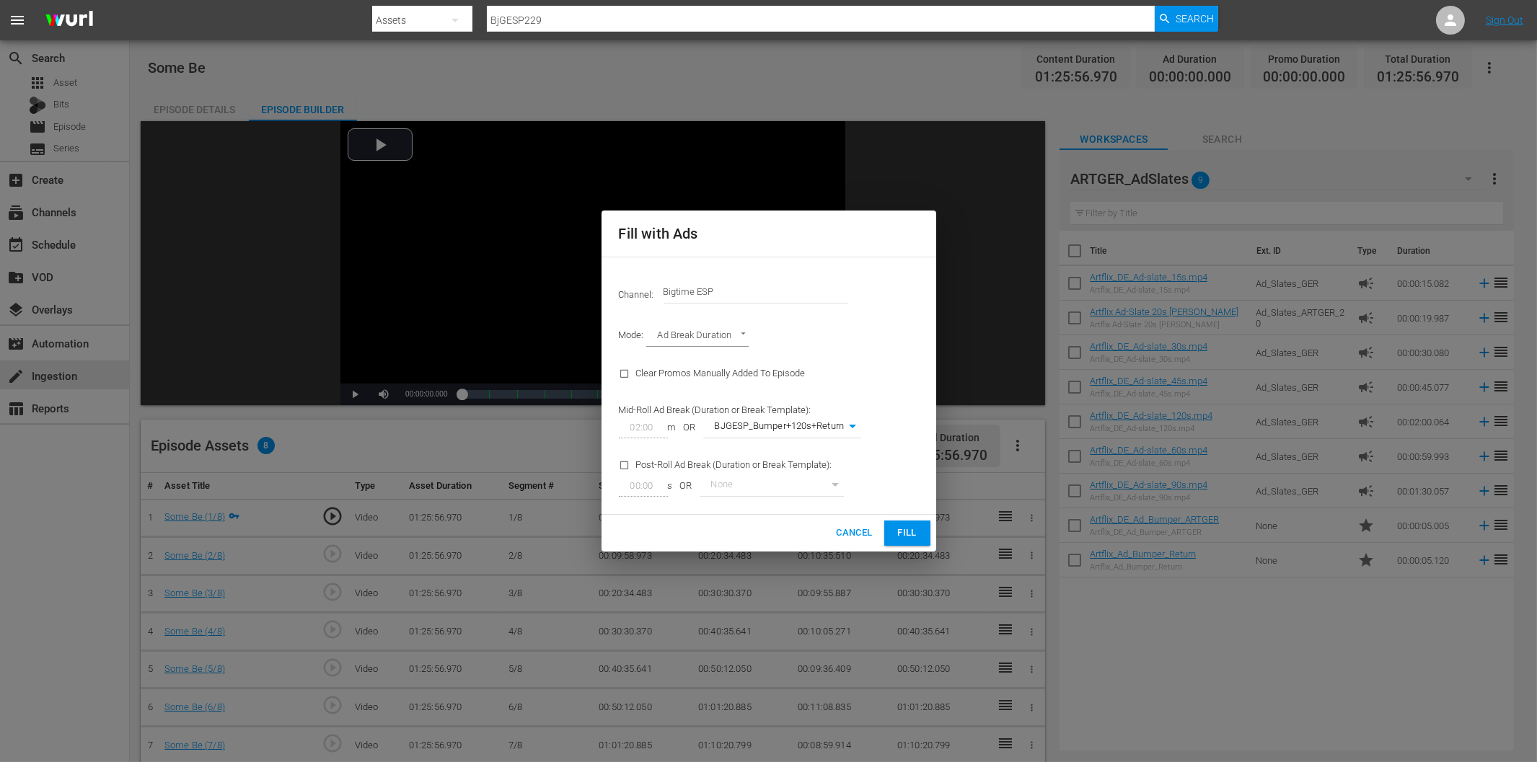
click at [918, 537] on span "Fill" at bounding box center [907, 533] width 23 height 17
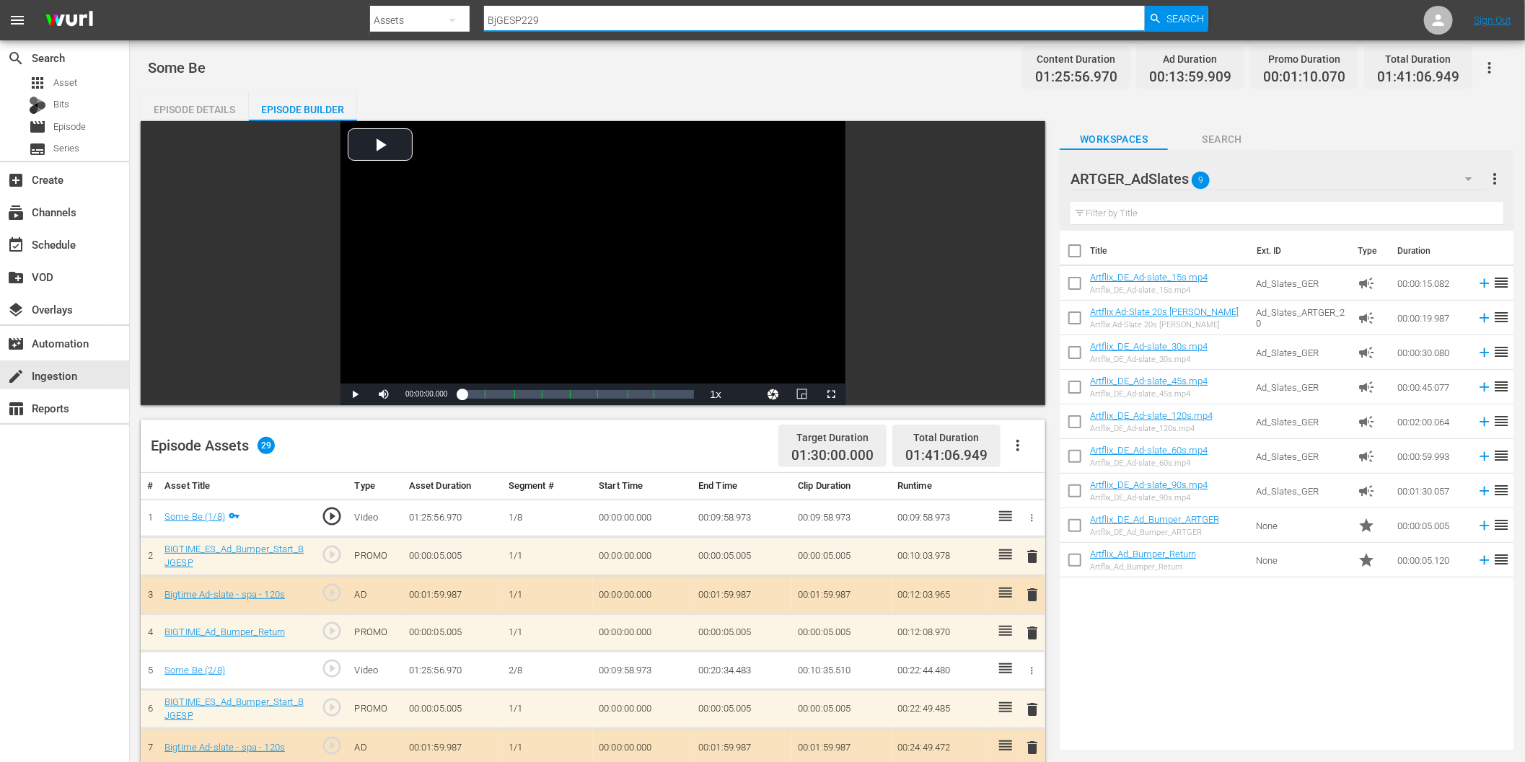
click at [652, 17] on input "BjGESP229" at bounding box center [814, 20] width 661 height 35
paste input "Violeta de Cobalto"
type input "Violeta de Cobalto"
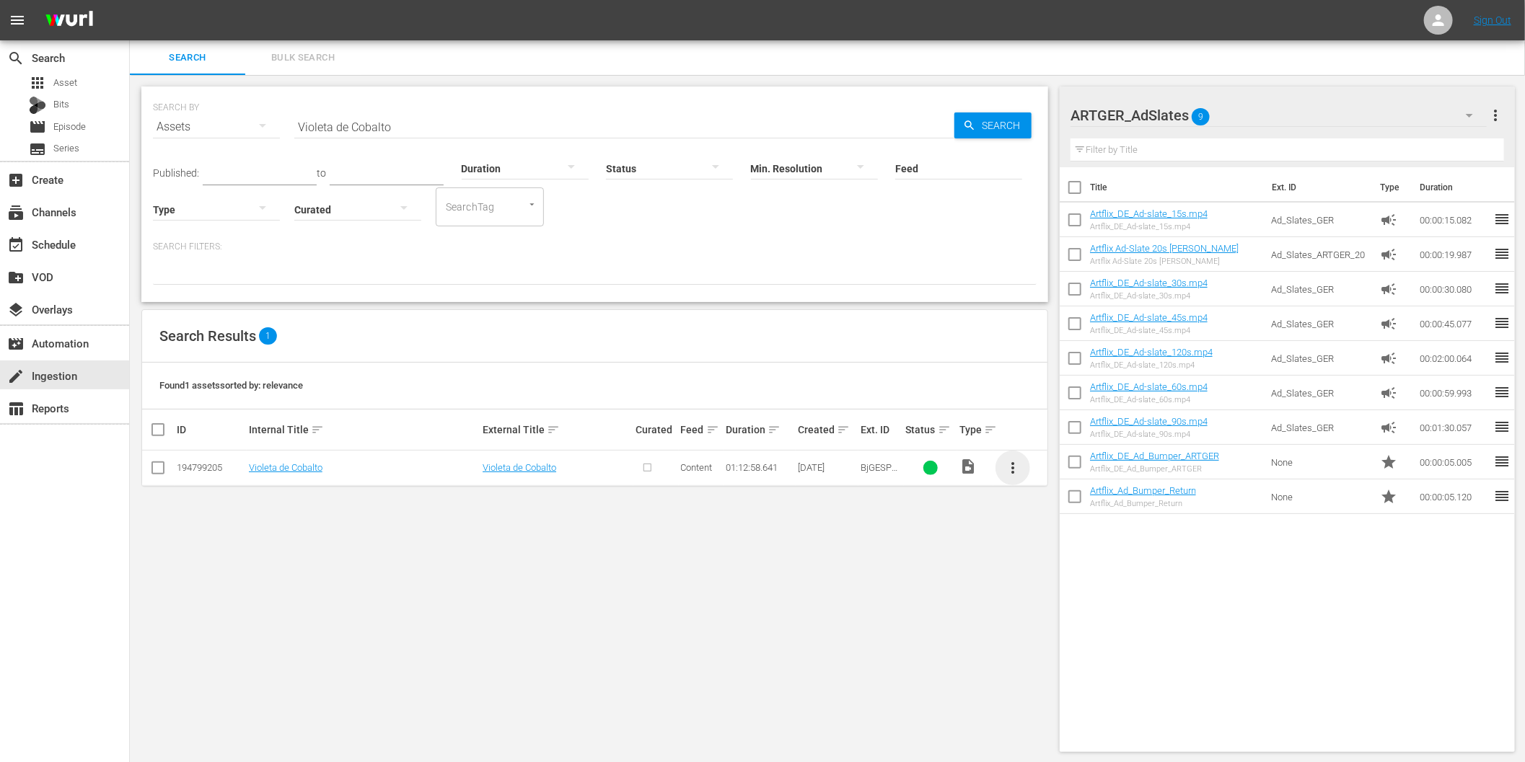
click at [1011, 467] on span "more_vert" at bounding box center [1012, 468] width 17 height 17
click at [1068, 577] on div "Episode" at bounding box center [1091, 578] width 98 height 35
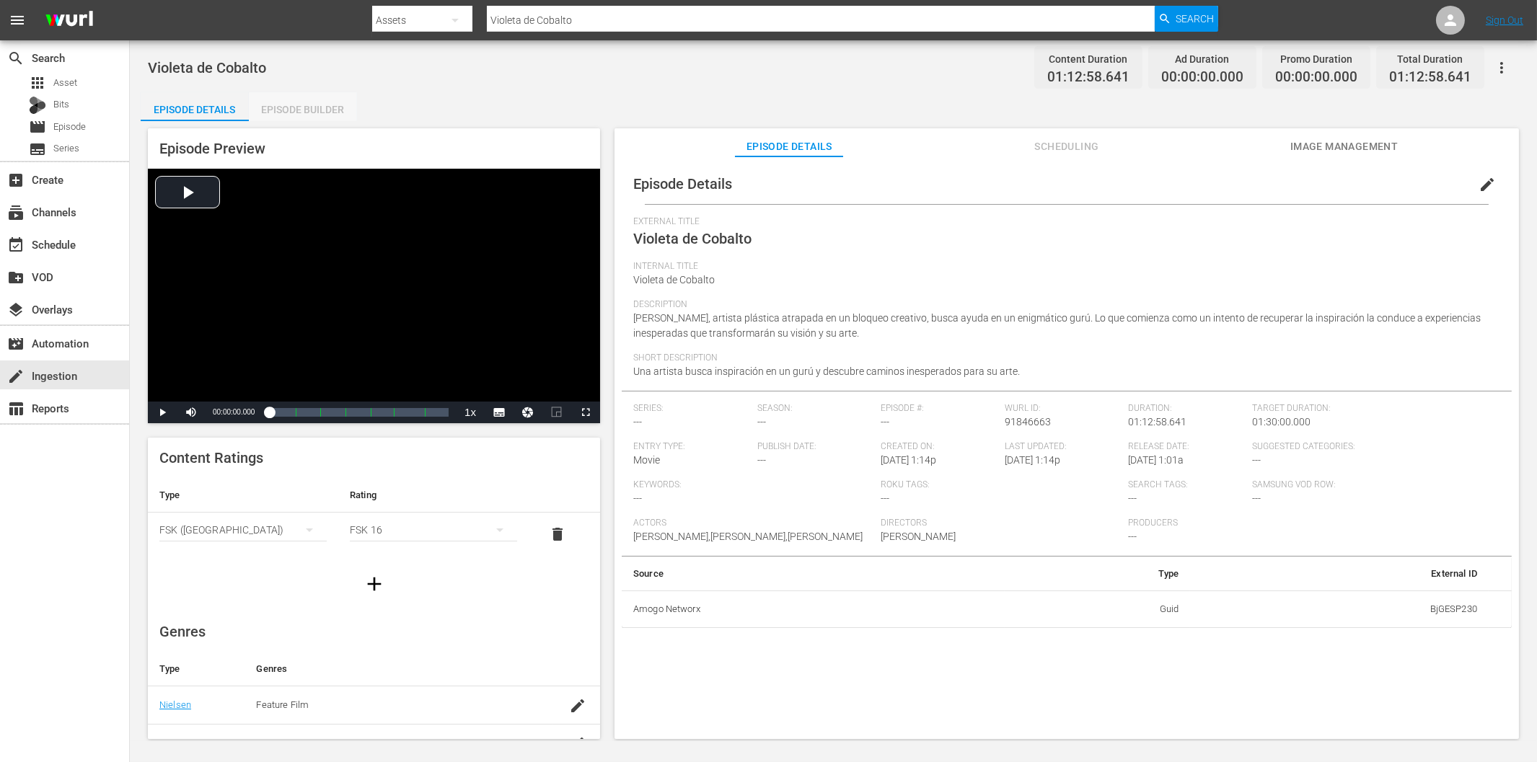
click at [329, 113] on div "Episode Builder" at bounding box center [303, 109] width 108 height 35
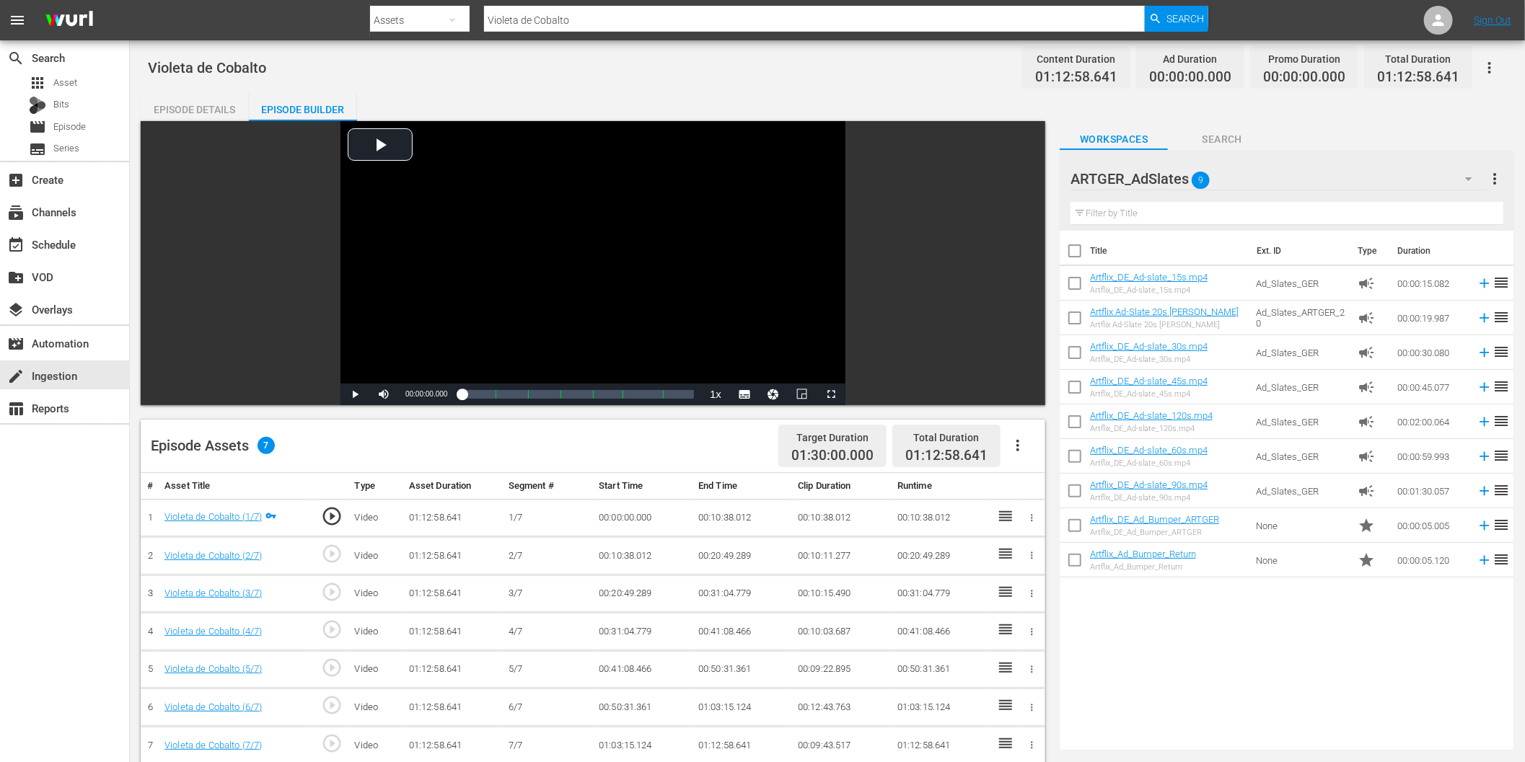
click at [1019, 441] on icon "button" at bounding box center [1017, 445] width 17 height 17
click at [1063, 452] on div "Fill with Ads" at bounding box center [1062, 451] width 98 height 35
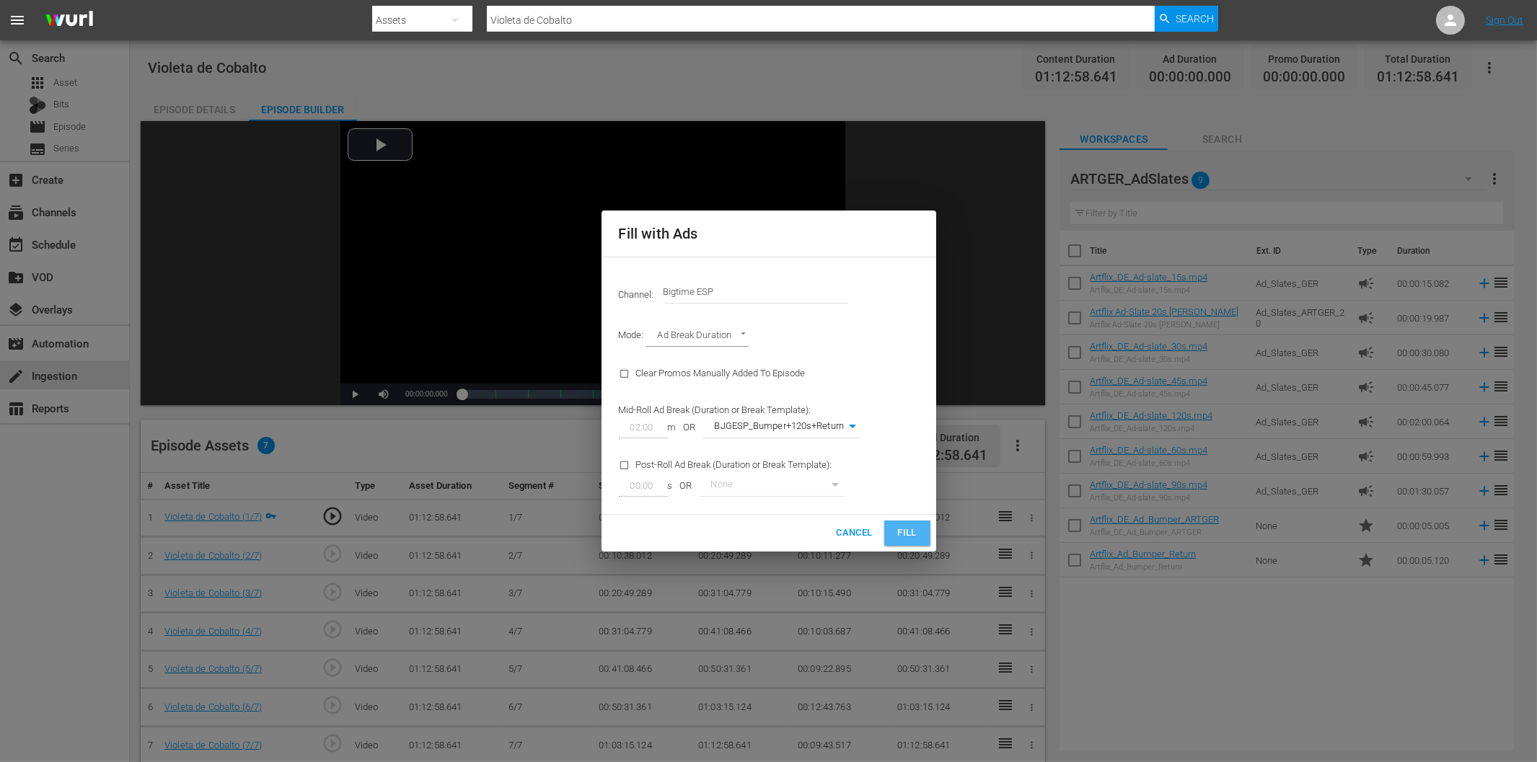
click at [910, 536] on span "Fill" at bounding box center [907, 533] width 23 height 17
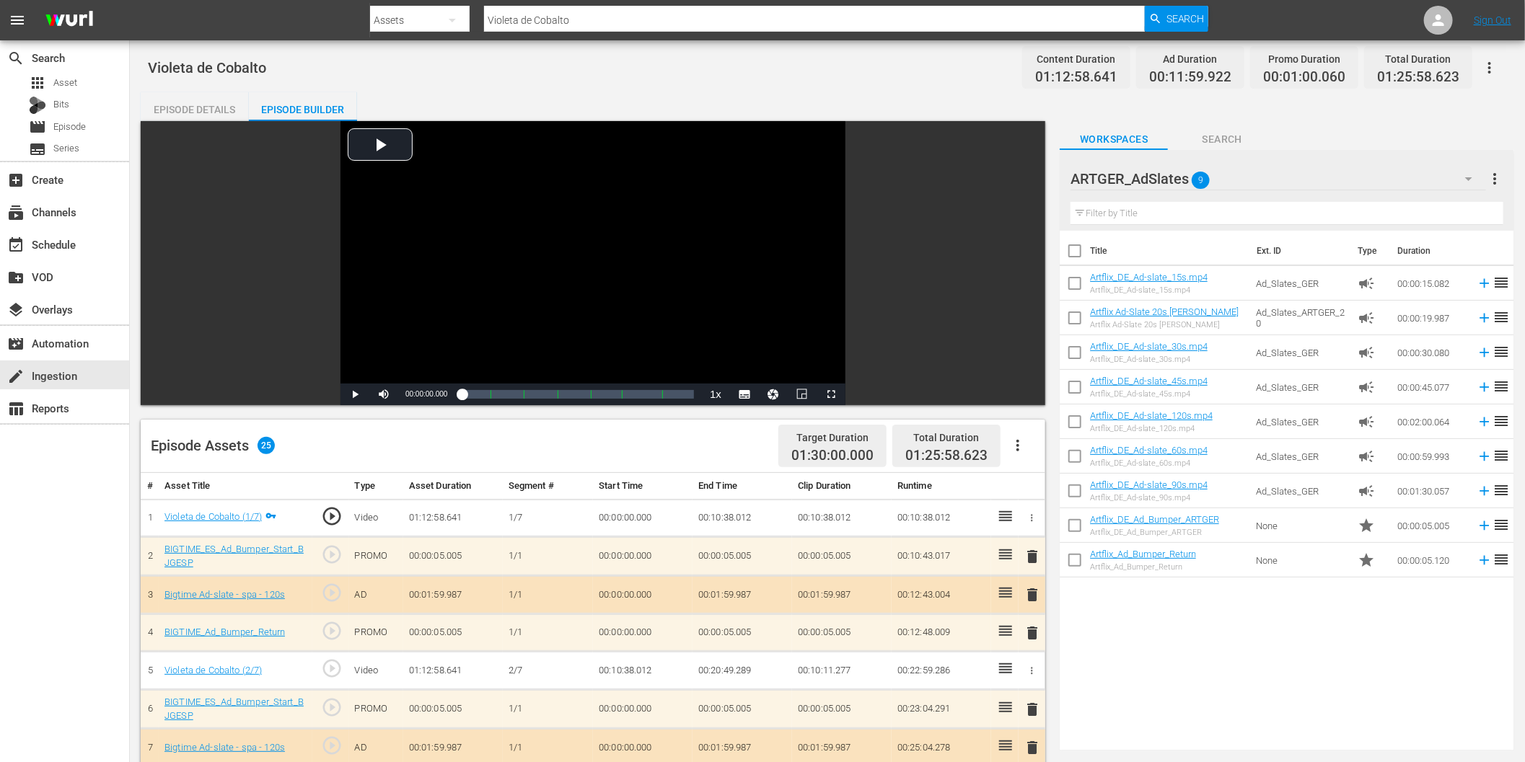
click at [97, 564] on div "search Search apps Asset Bits movie Episode subtitles Series add_box Create sub…" at bounding box center [65, 421] width 130 height 762
click at [588, 23] on input "Violeta de Cobalto" at bounding box center [814, 20] width 661 height 35
paste input "Yo, mi ex y sus secuestradores"
type input "Yo, mi ex y sus secuestradores"
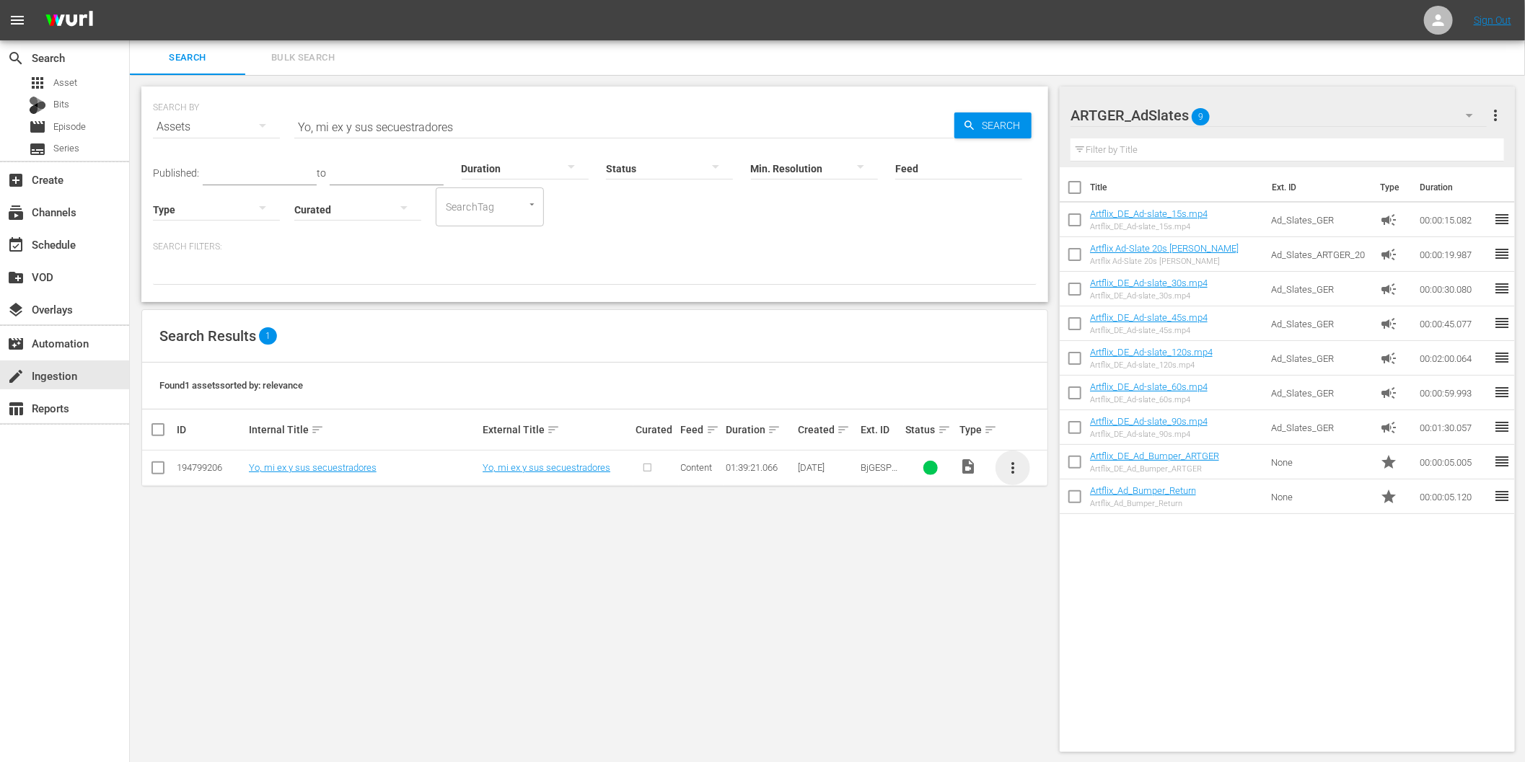
click at [1016, 467] on span "more_vert" at bounding box center [1012, 468] width 17 height 17
click at [1061, 575] on div "Episode" at bounding box center [1091, 578] width 98 height 35
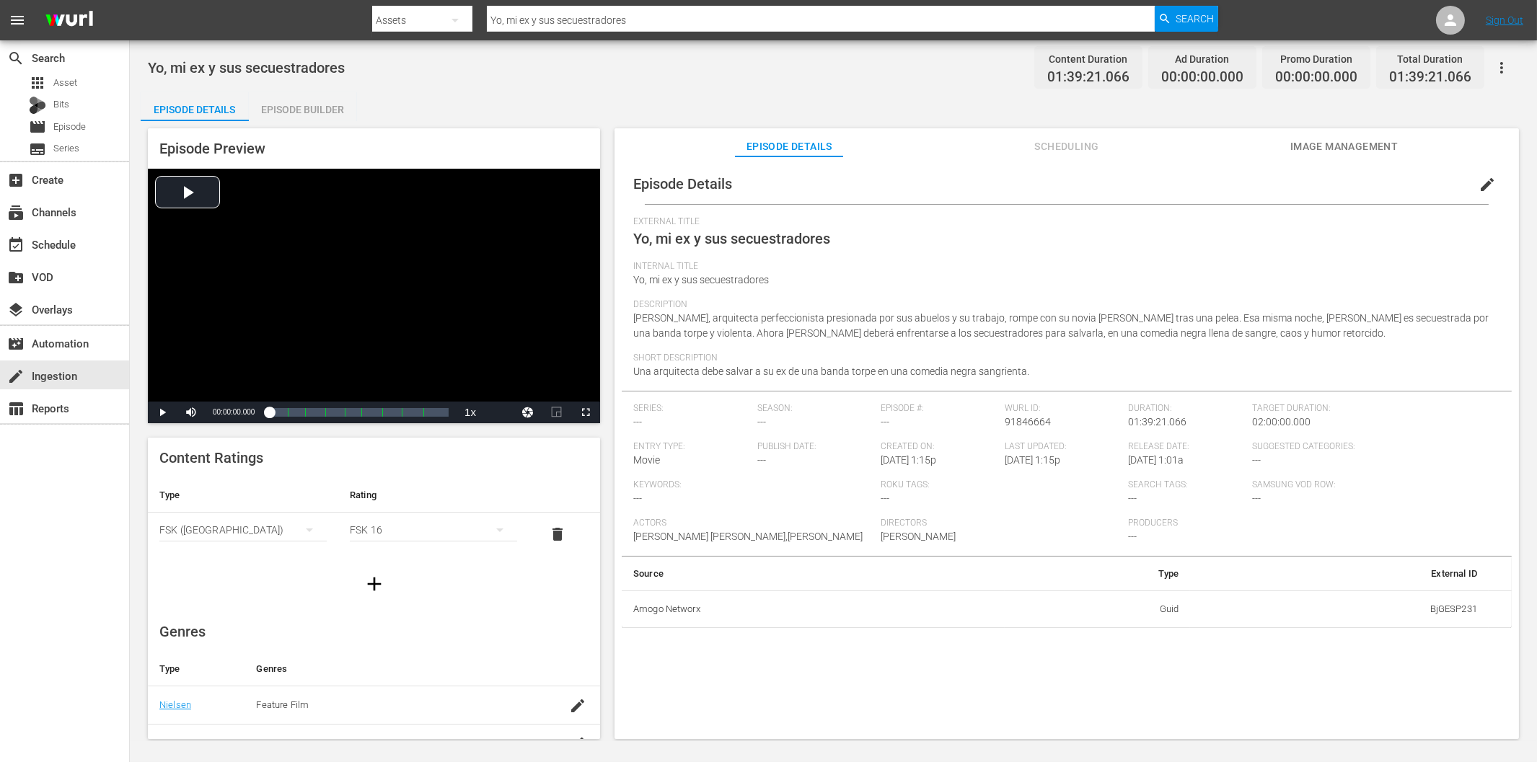
click at [298, 111] on div "Episode Builder" at bounding box center [303, 109] width 108 height 35
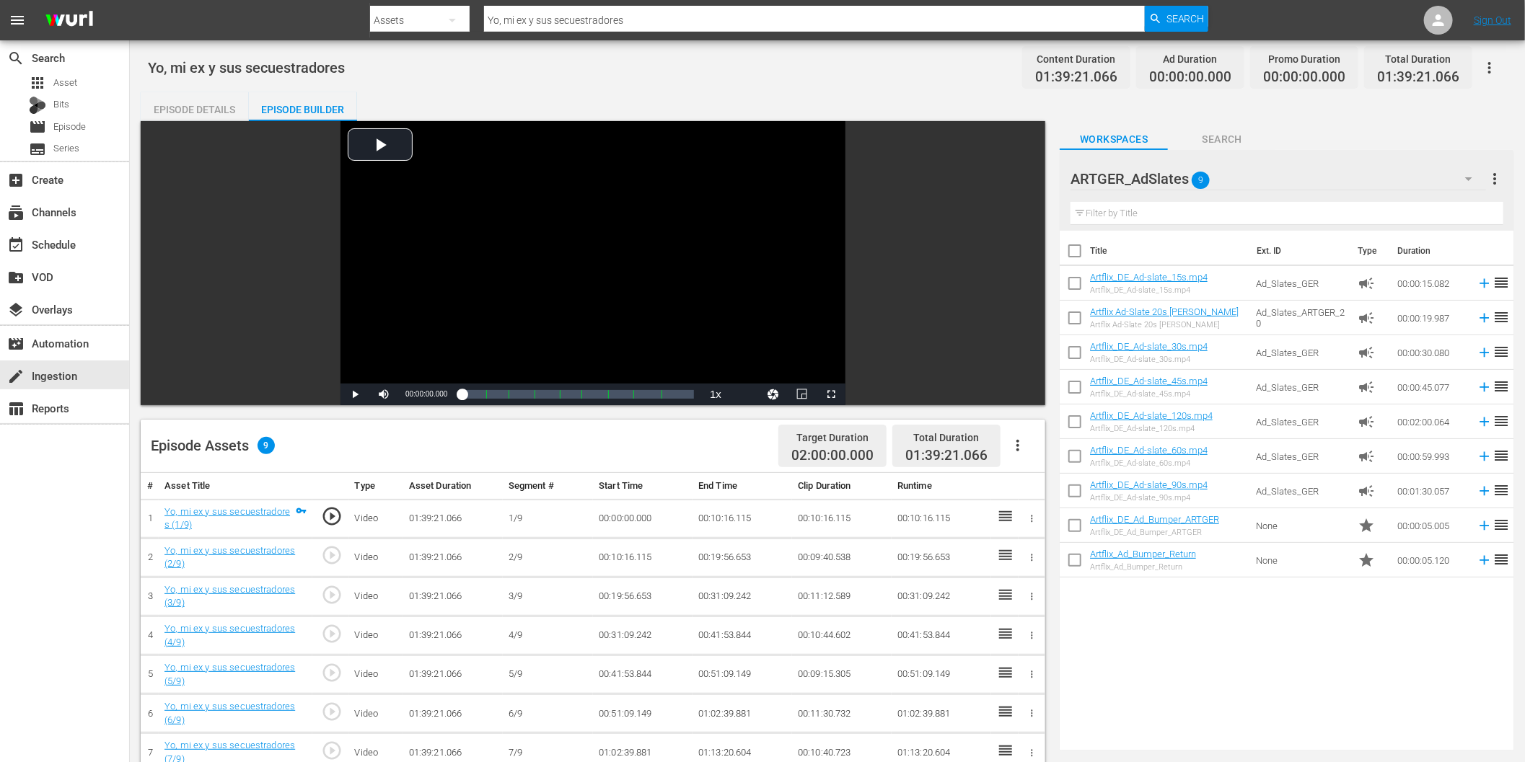
click at [1016, 444] on icon "button" at bounding box center [1017, 445] width 17 height 17
click at [1071, 458] on div "Fill with Ads" at bounding box center [1062, 451] width 98 height 35
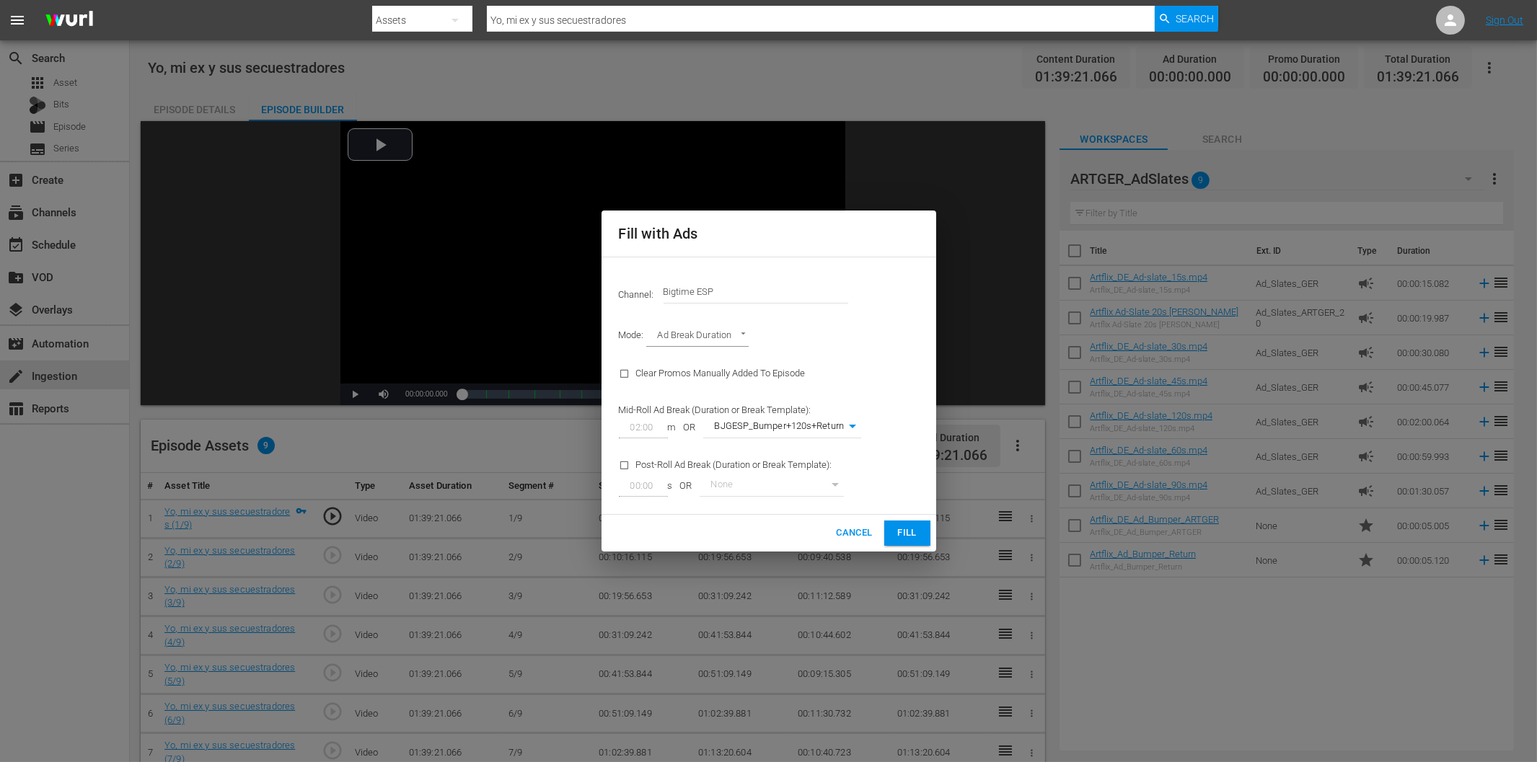
click at [913, 536] on span "Fill" at bounding box center [907, 533] width 23 height 17
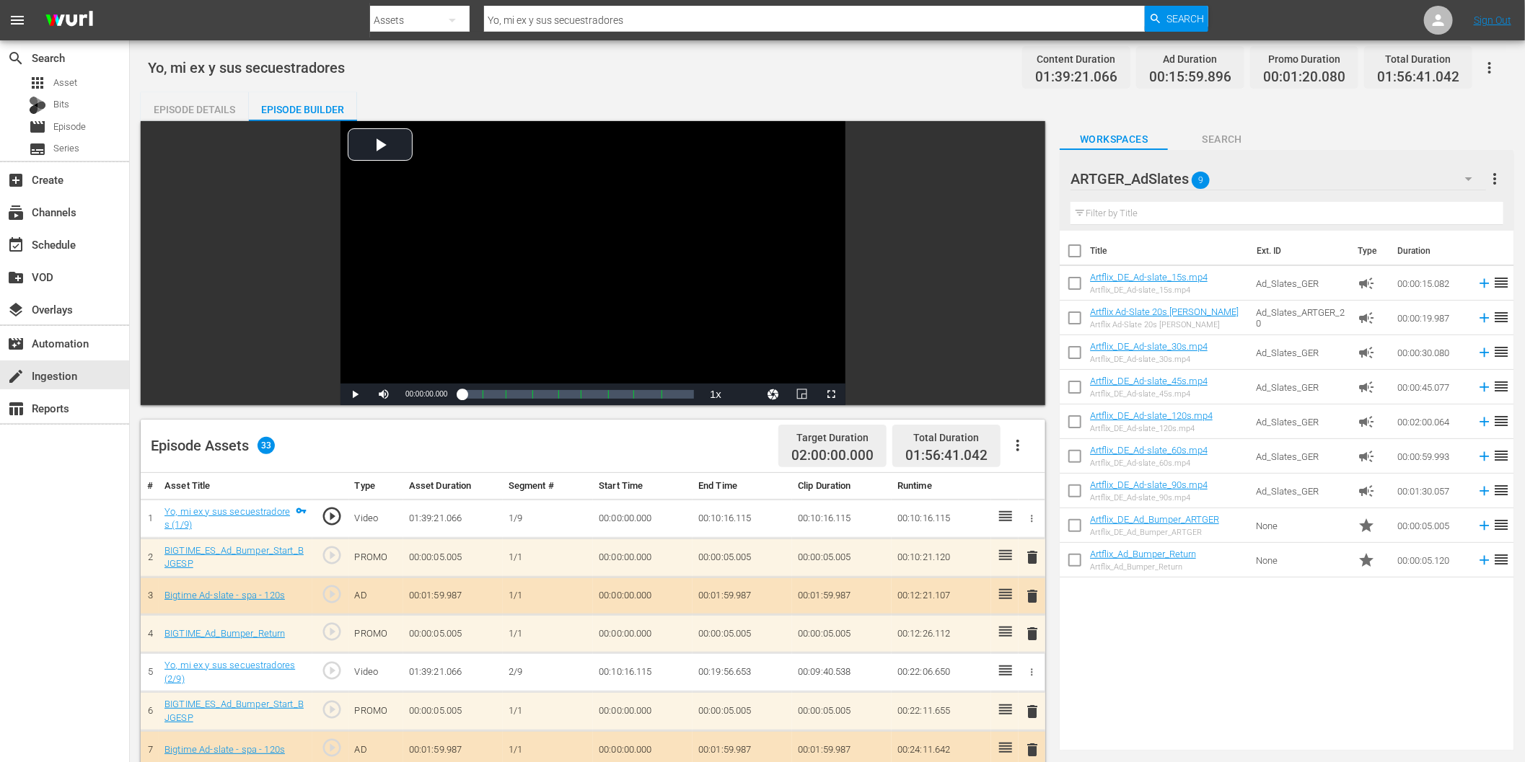
click at [104, 546] on div "search Search apps Asset Bits movie Episode subtitles Series add_box Create sub…" at bounding box center [65, 421] width 130 height 762
click at [545, 19] on input "Yo, mi ex y sus secuestradores" at bounding box center [814, 20] width 661 height 35
paste input "Pueblo [PERSON_NAME]"
type input "Pueblo de cenizas"
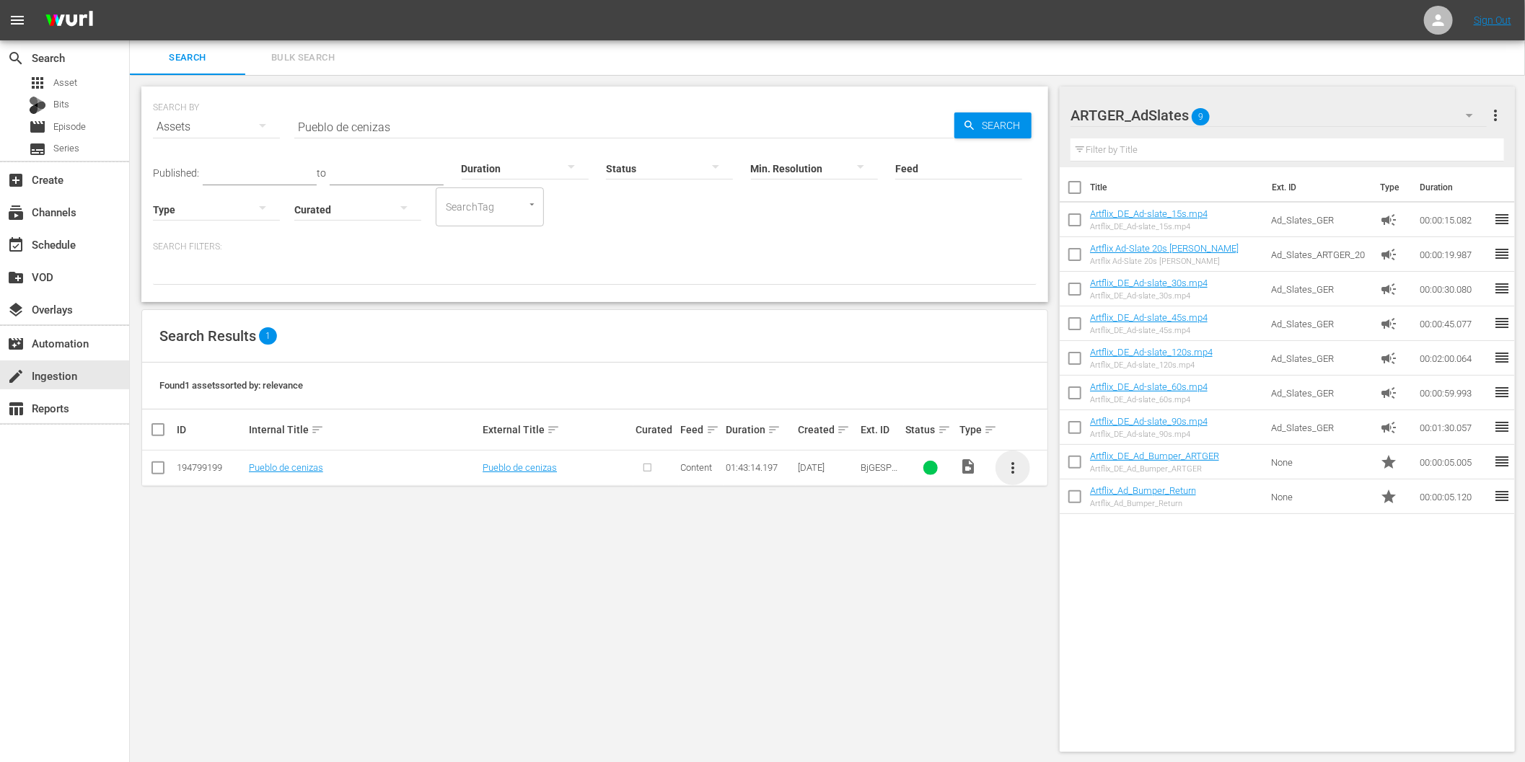
click at [1011, 466] on span "more_vert" at bounding box center [1012, 468] width 17 height 17
click at [1061, 575] on div "Episode" at bounding box center [1091, 578] width 98 height 35
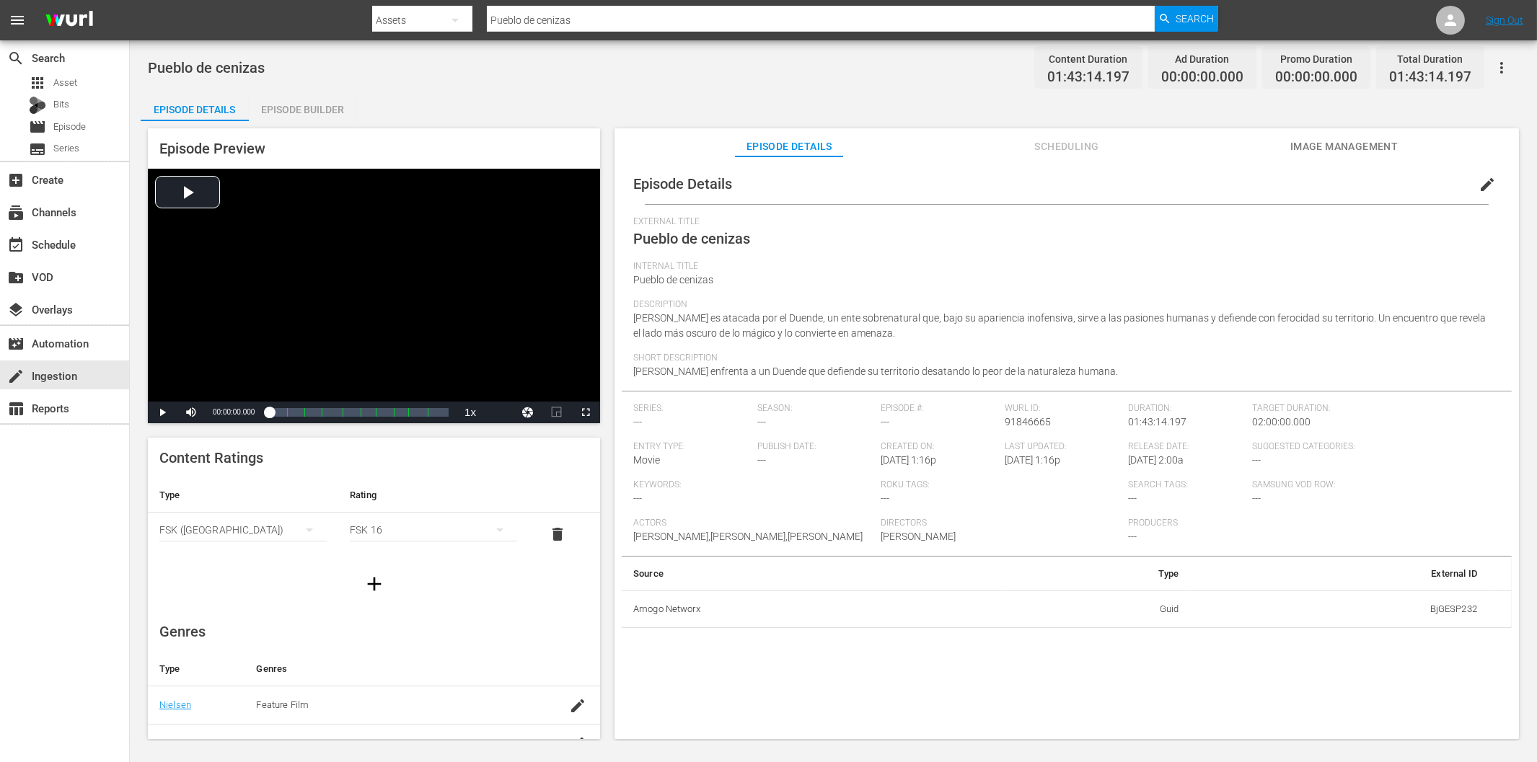
click at [296, 106] on div "Episode Builder" at bounding box center [303, 109] width 108 height 35
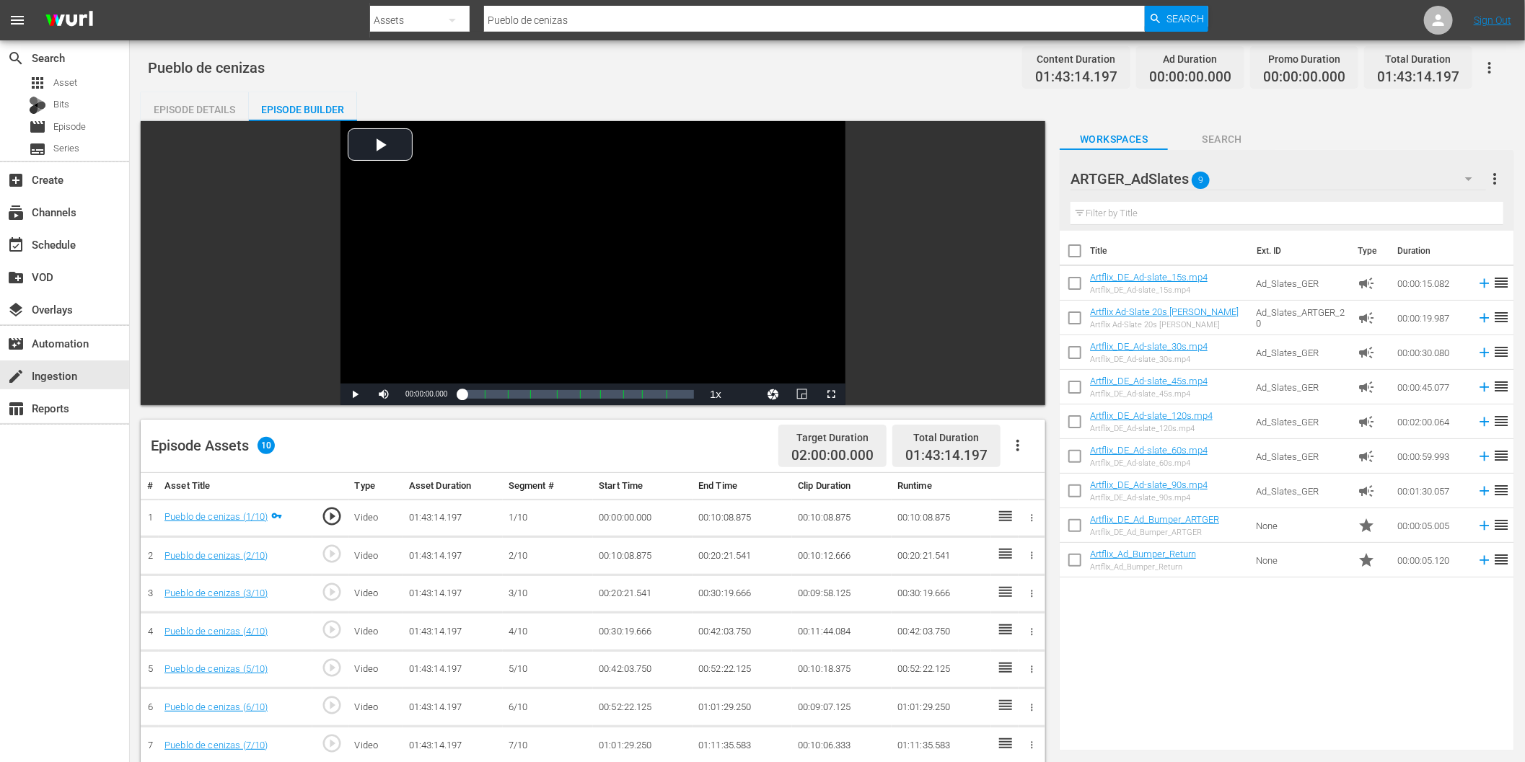
click at [1019, 451] on icon "button" at bounding box center [1017, 446] width 3 height 12
click at [1073, 451] on div "Fill with Ads" at bounding box center [1062, 451] width 98 height 35
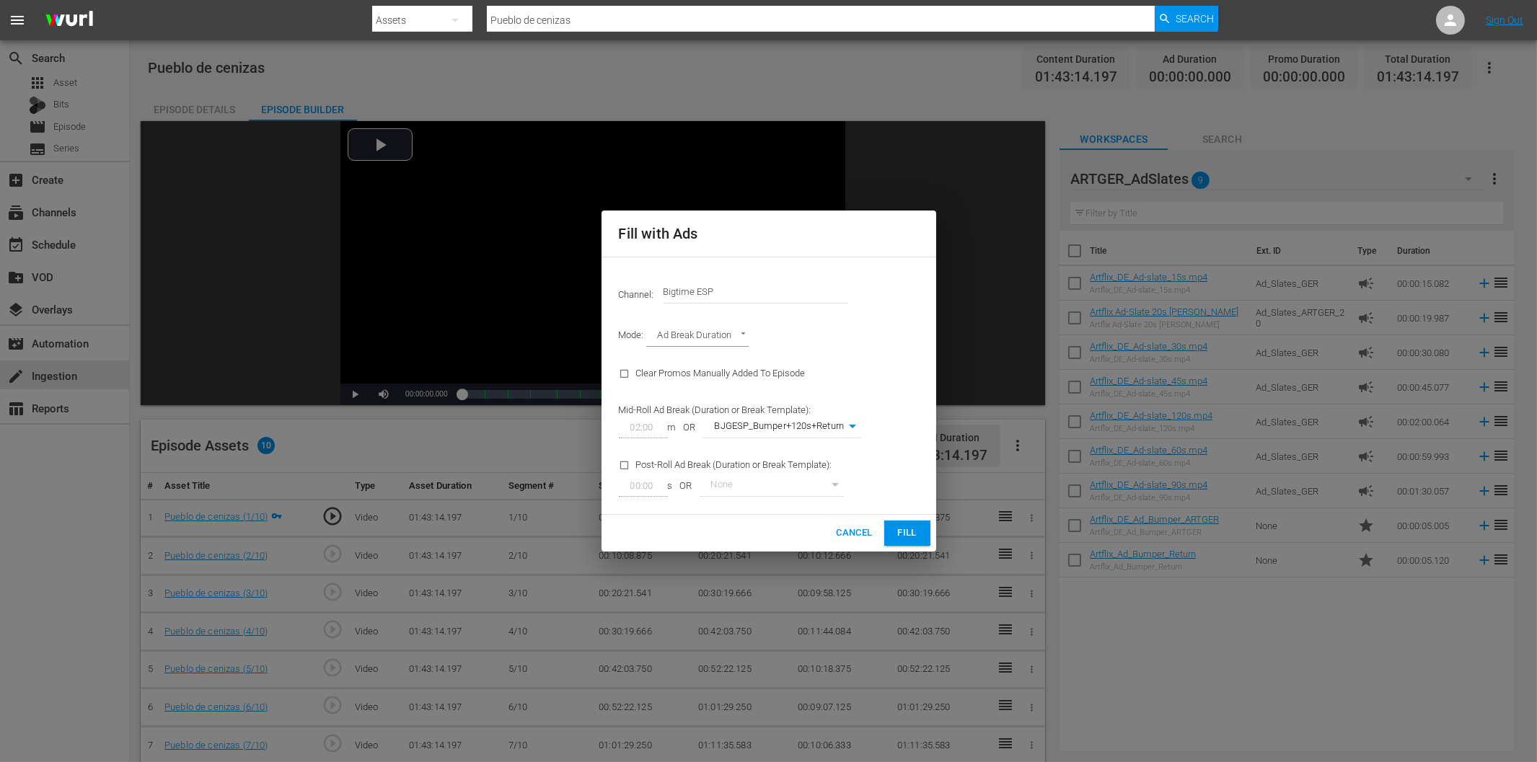
click at [919, 535] on button "Fill" at bounding box center [907, 533] width 46 height 25
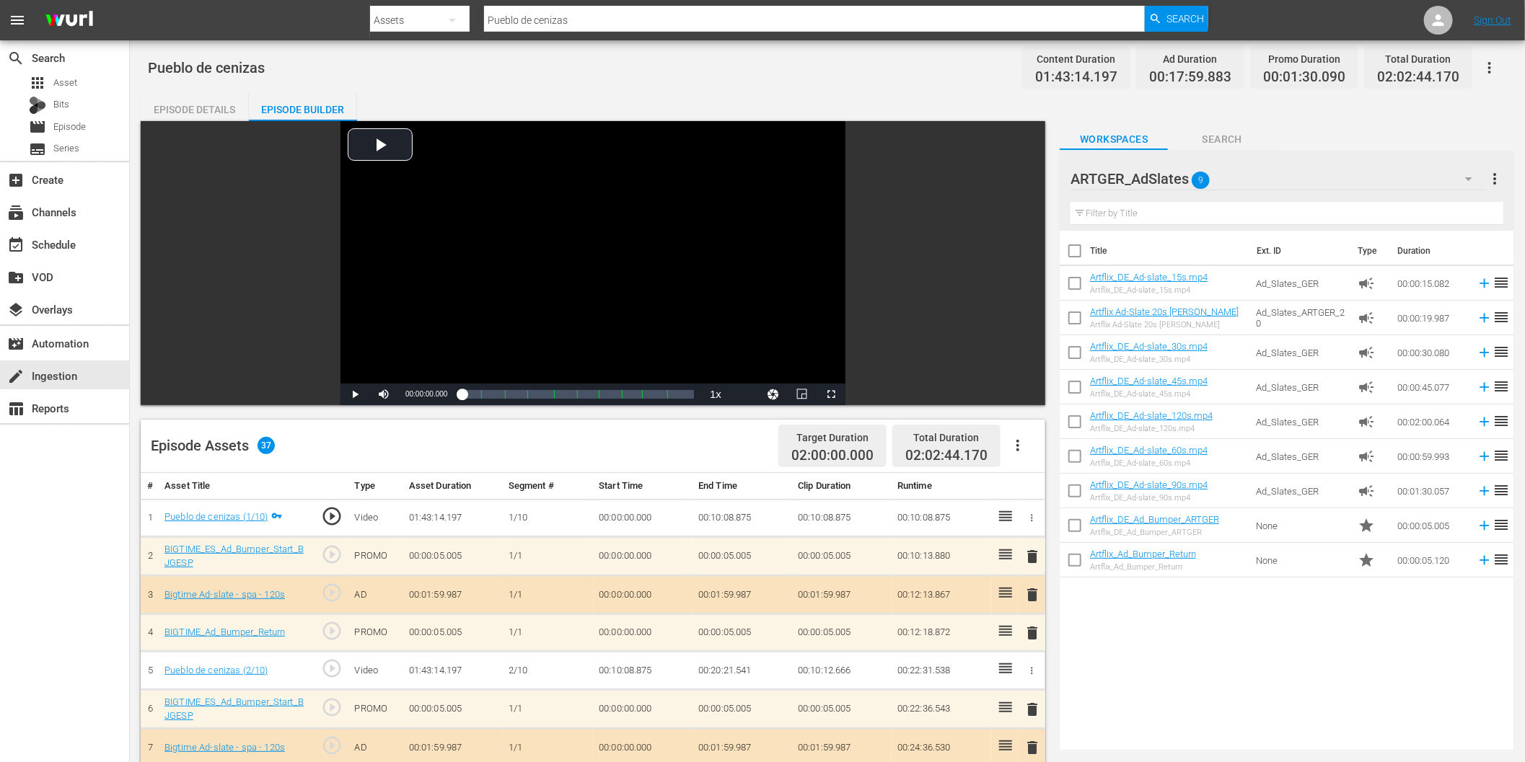
click at [618, 17] on input "Pueblo de cenizas" at bounding box center [814, 20] width 661 height 35
paste input "Silencio"
type input "Silencio"
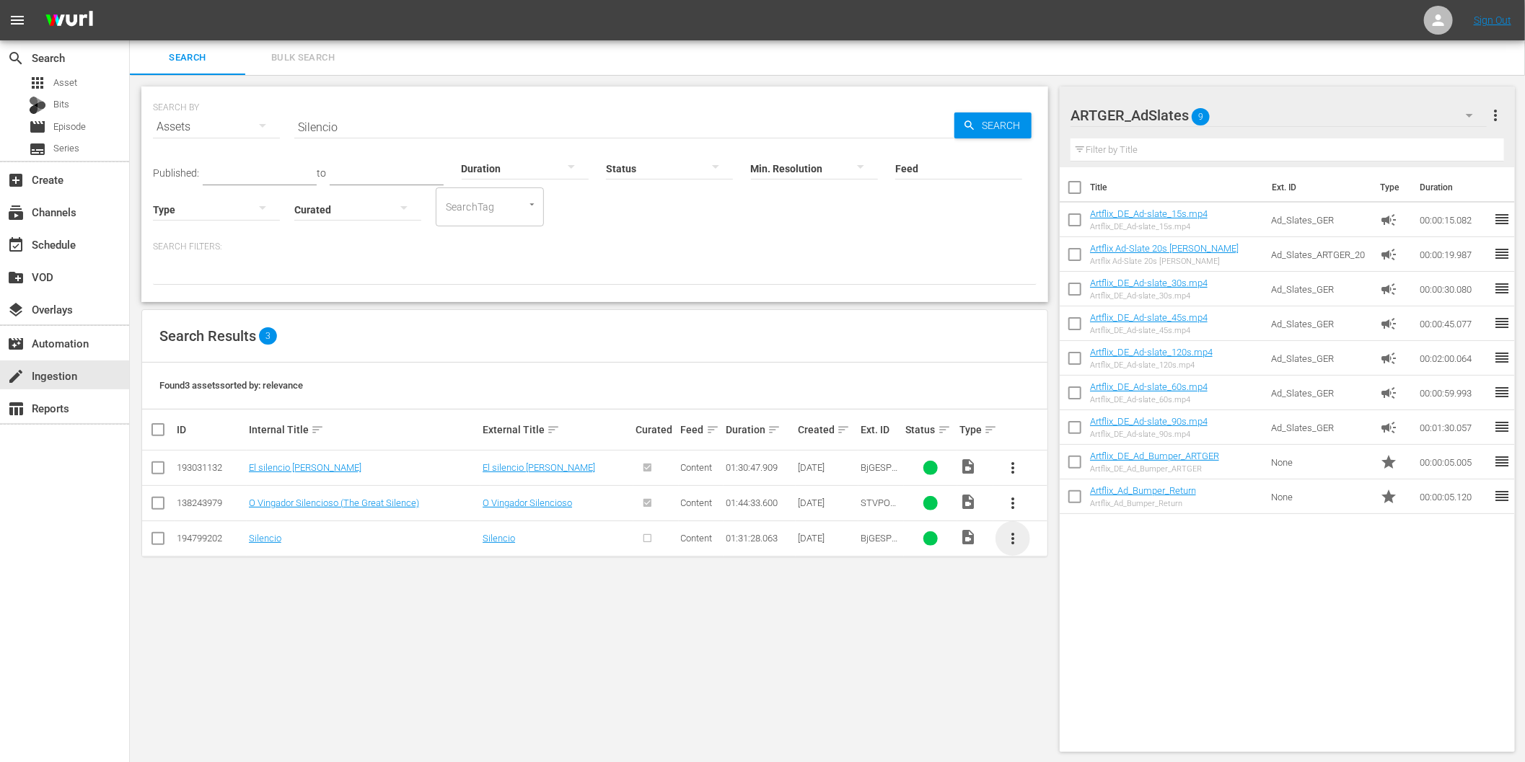
click at [1014, 543] on span "more_vert" at bounding box center [1012, 538] width 17 height 17
click at [1070, 642] on div "Episode" at bounding box center [1091, 648] width 98 height 35
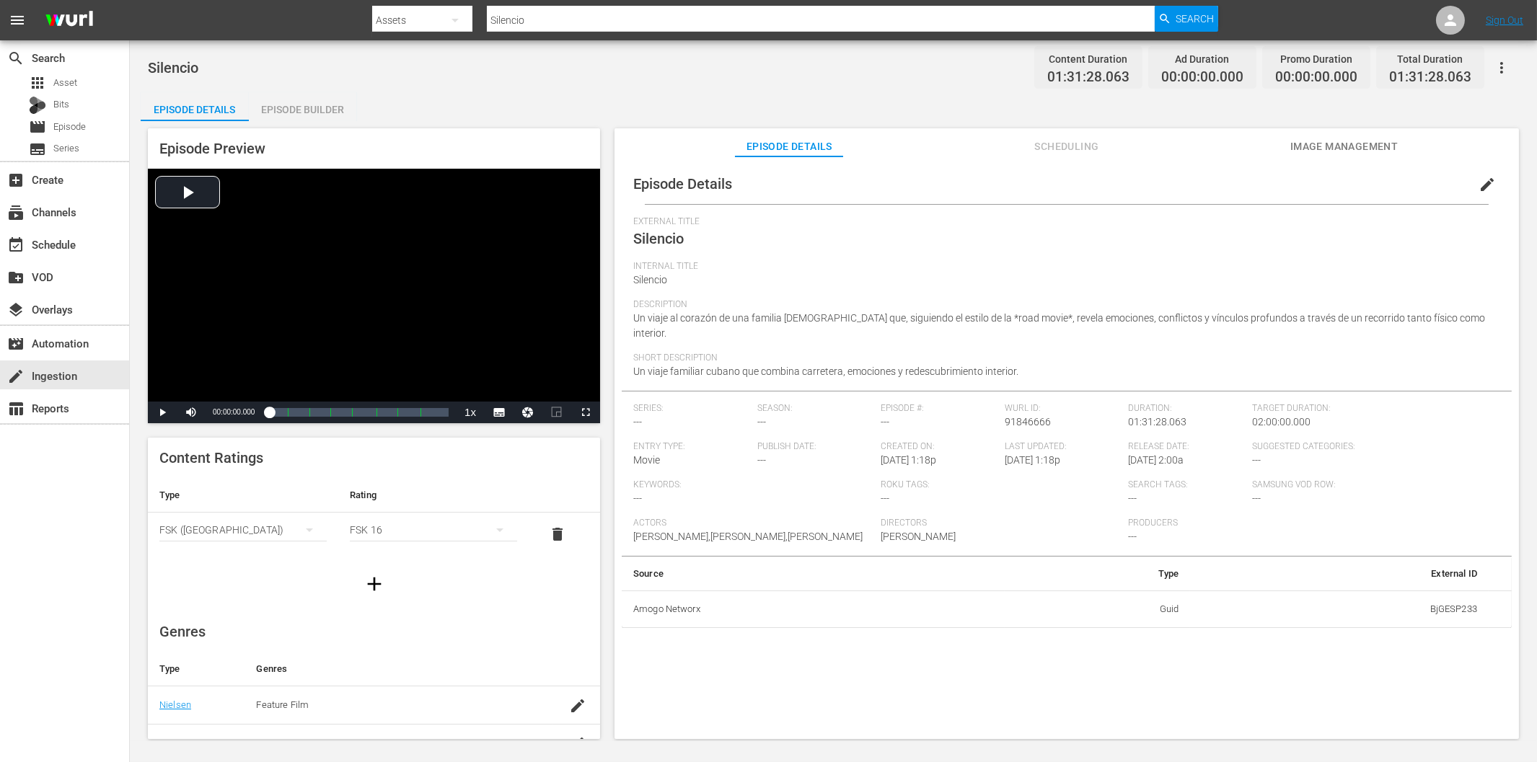
click at [313, 102] on div "Episode Builder" at bounding box center [303, 109] width 108 height 35
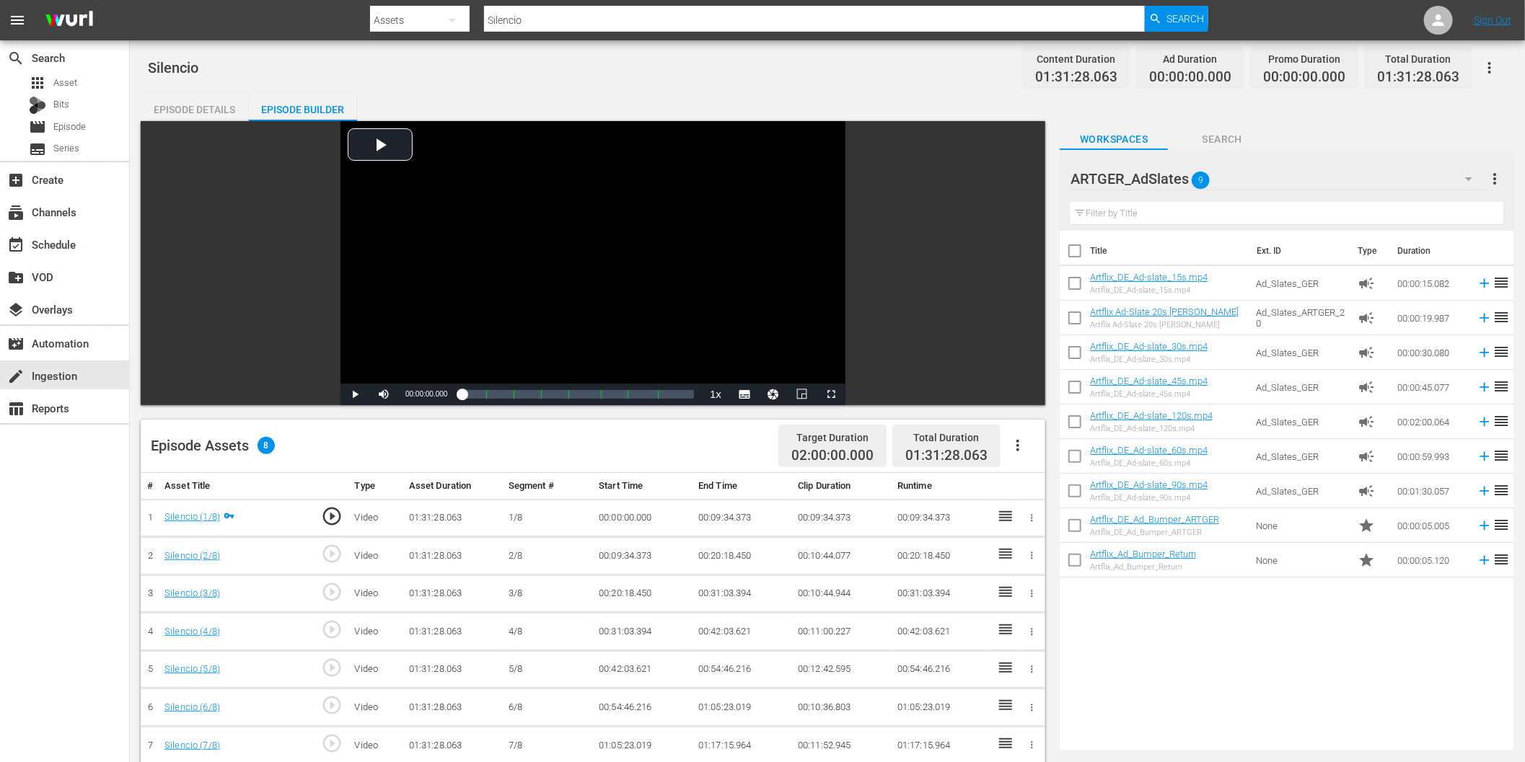
click at [1021, 444] on icon "button" at bounding box center [1017, 445] width 17 height 17
click at [1064, 454] on div "Fill with Ads" at bounding box center [1062, 451] width 98 height 35
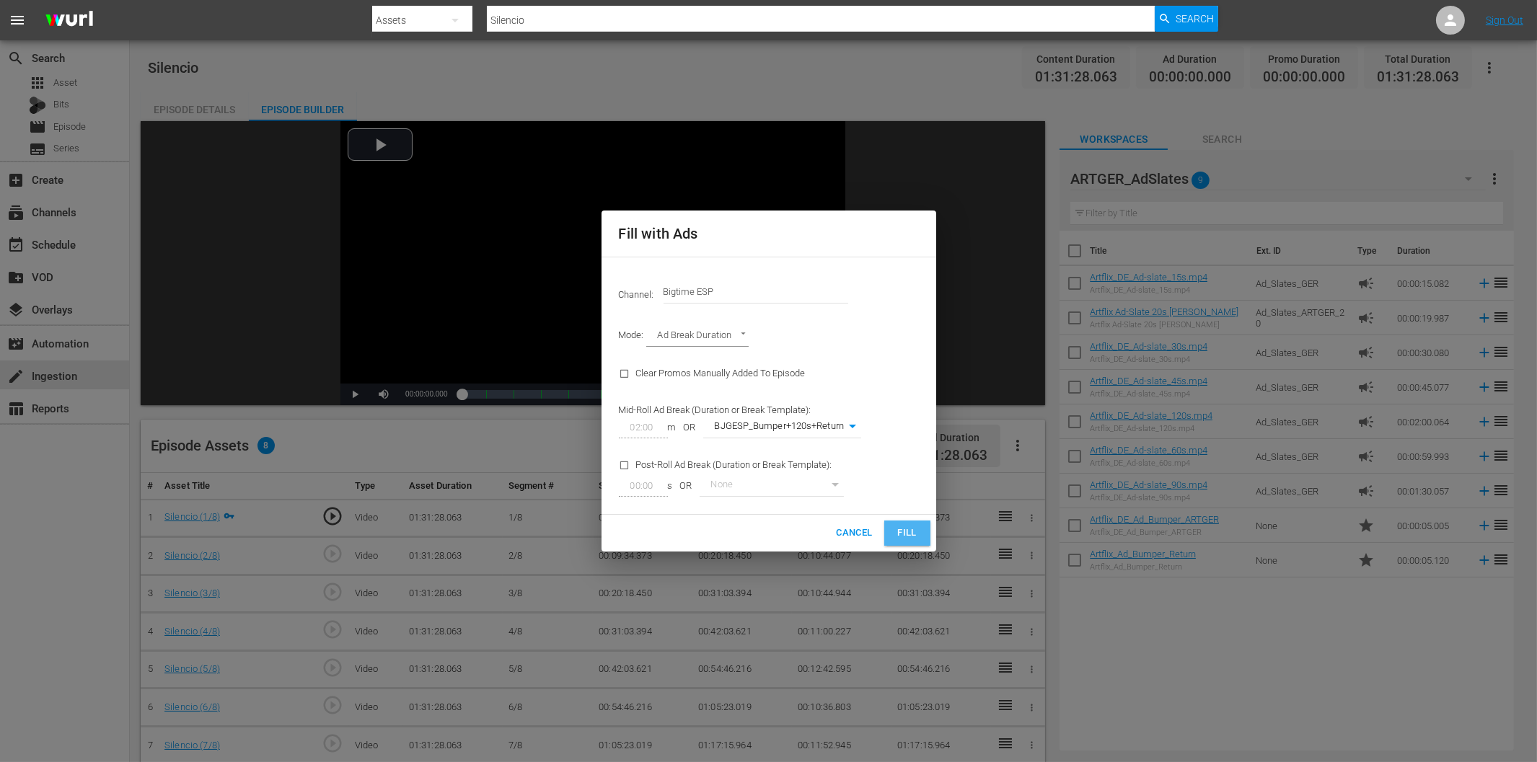
click at [911, 529] on span "Fill" at bounding box center [907, 533] width 23 height 17
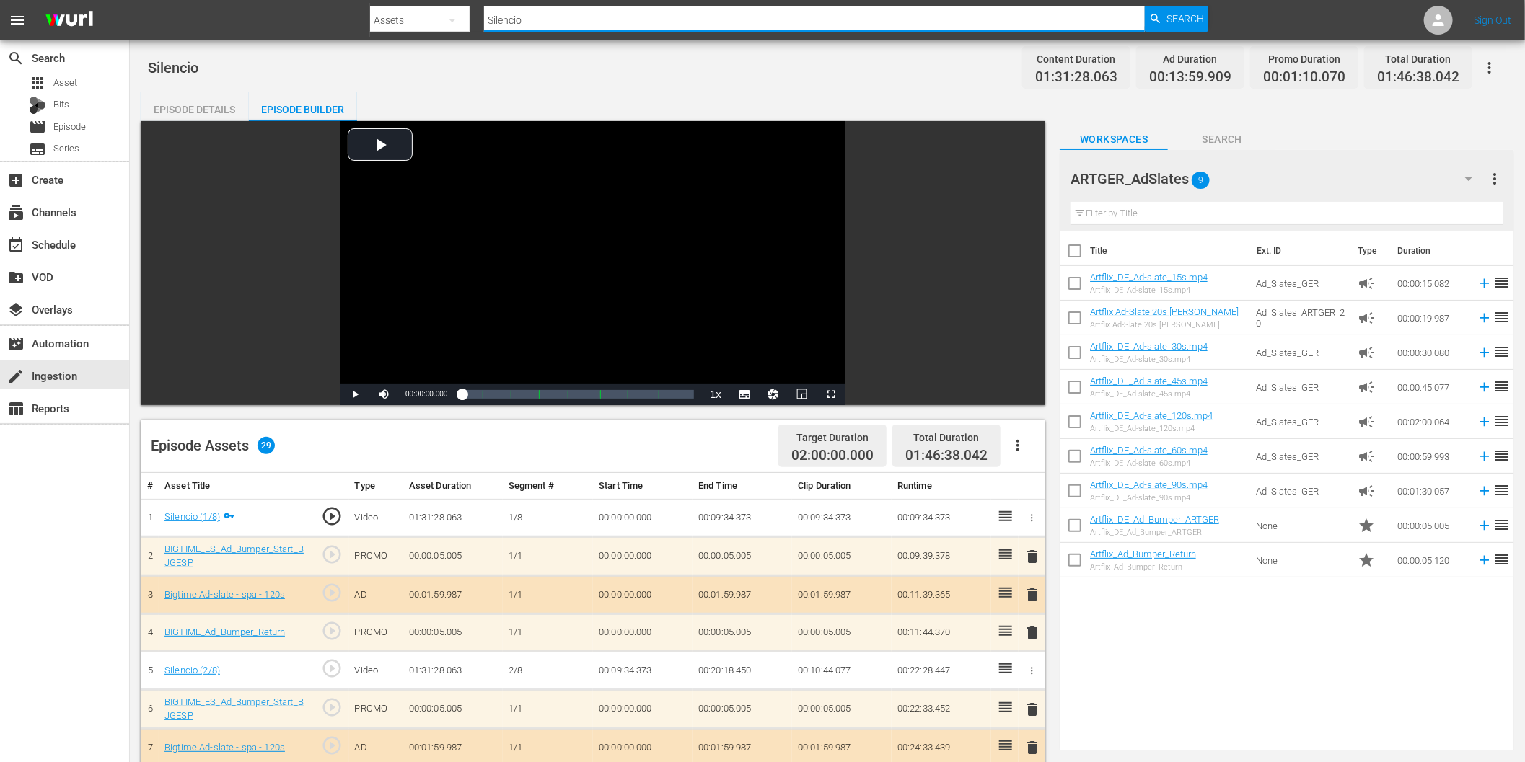
click at [626, 22] on input "Silencio" at bounding box center [814, 20] width 661 height 35
paste input "Por culpa de las gallinas"
type input "Por culpa de las gallinas"
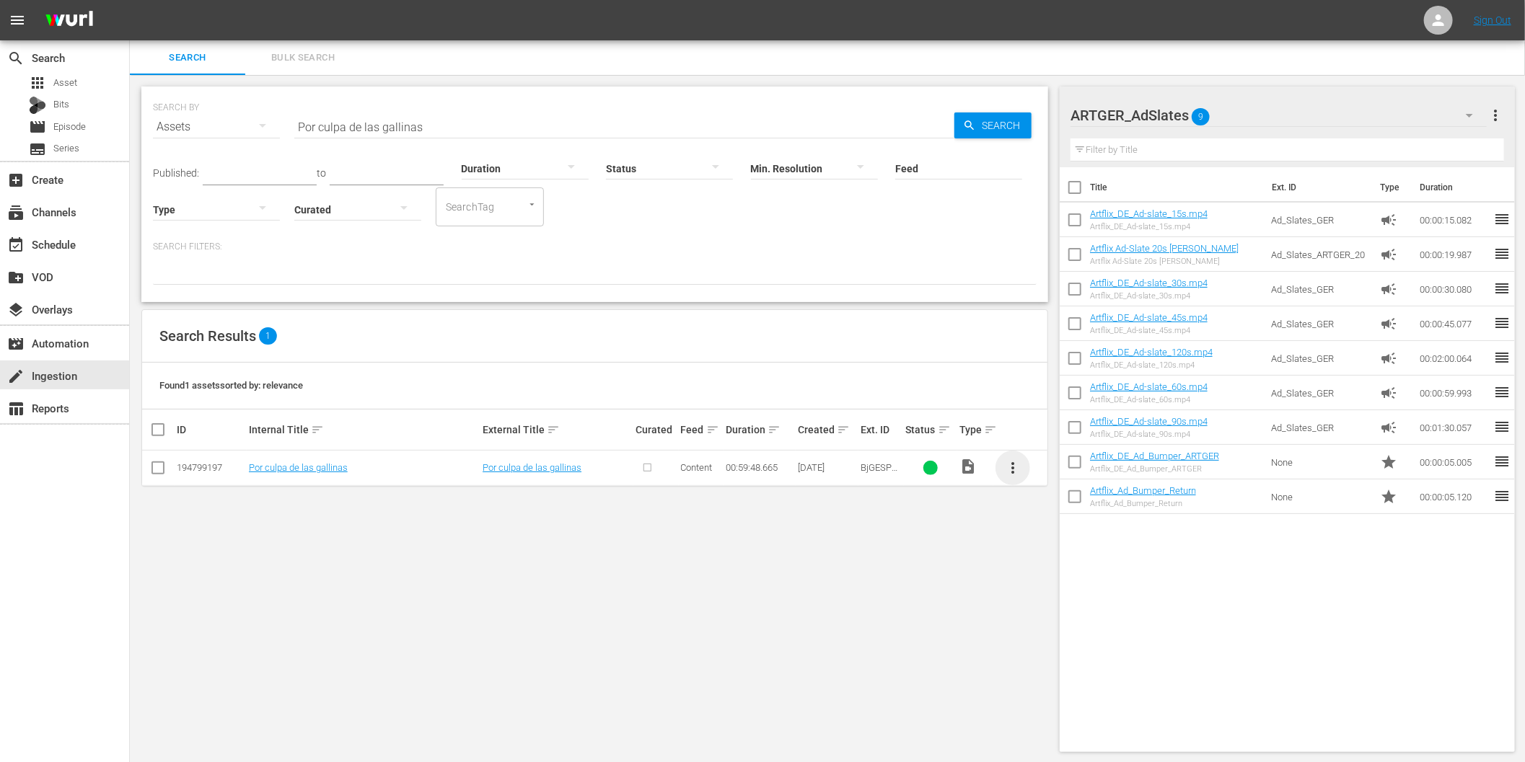
click at [1008, 460] on span "more_vert" at bounding box center [1012, 468] width 17 height 17
click at [1063, 578] on div "Episode" at bounding box center [1091, 578] width 98 height 35
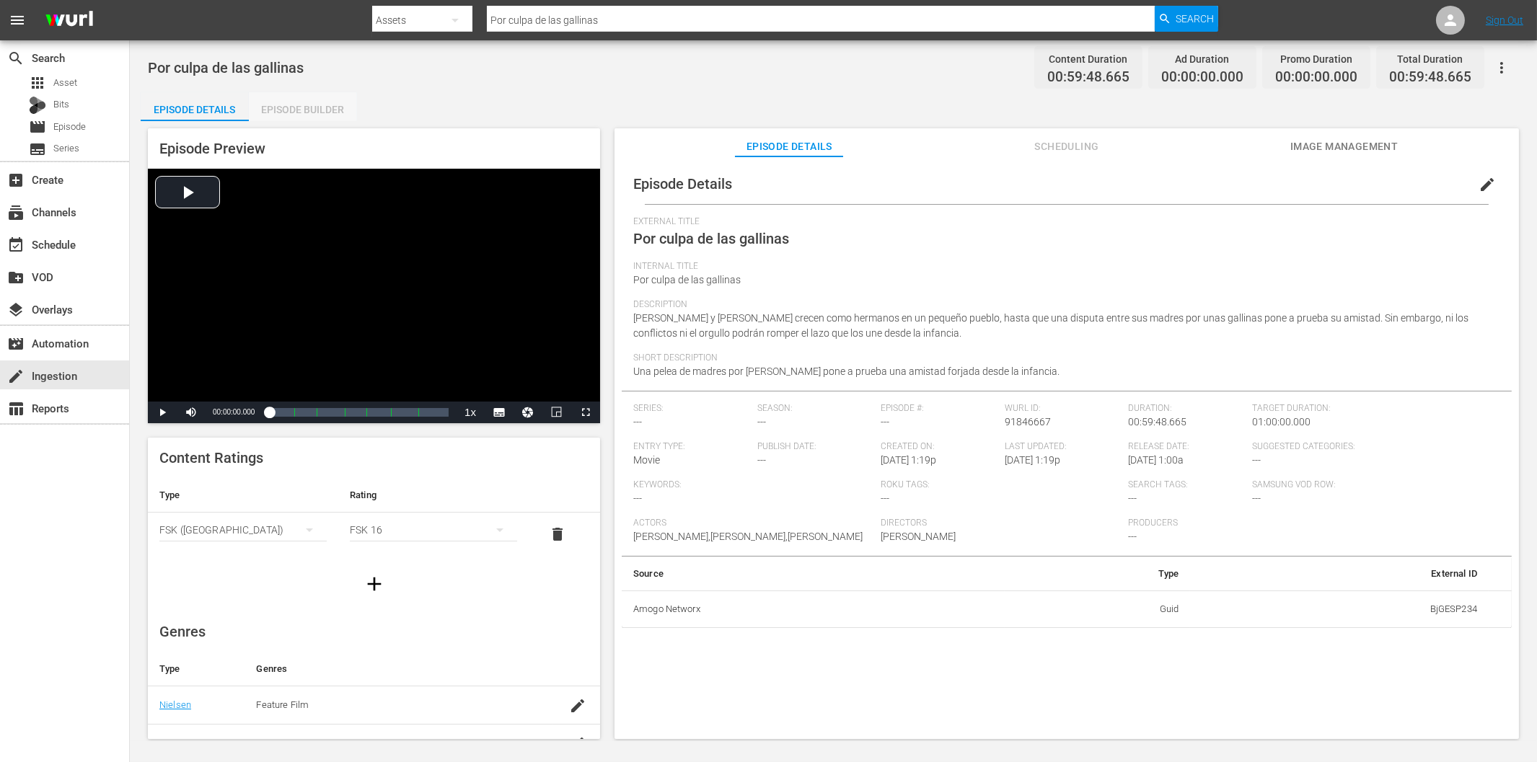
click at [299, 112] on div "Episode Builder" at bounding box center [303, 109] width 108 height 35
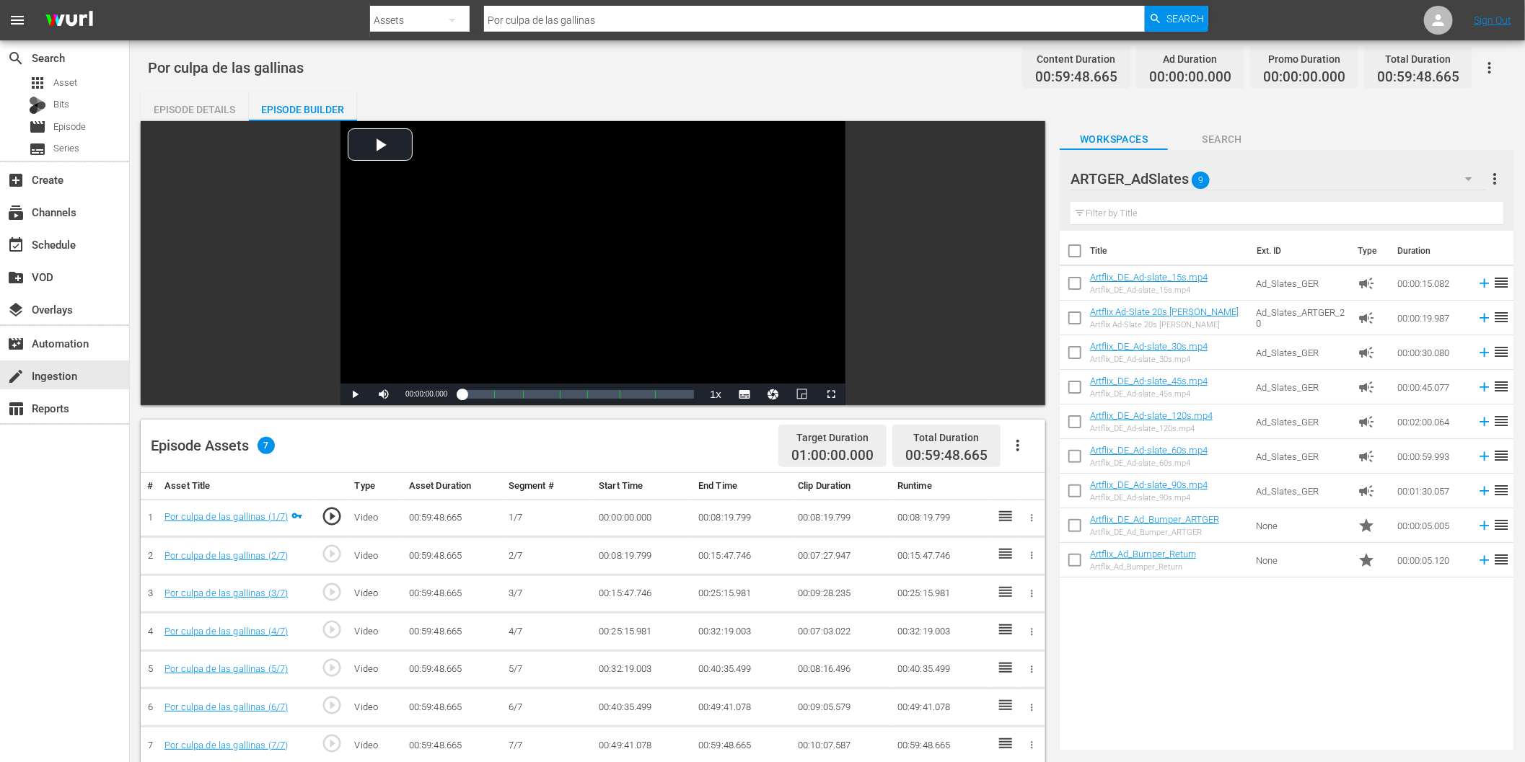
click at [1027, 436] on button "button" at bounding box center [1018, 445] width 35 height 35
click at [1071, 452] on div "Fill with Ads" at bounding box center [1062, 451] width 98 height 35
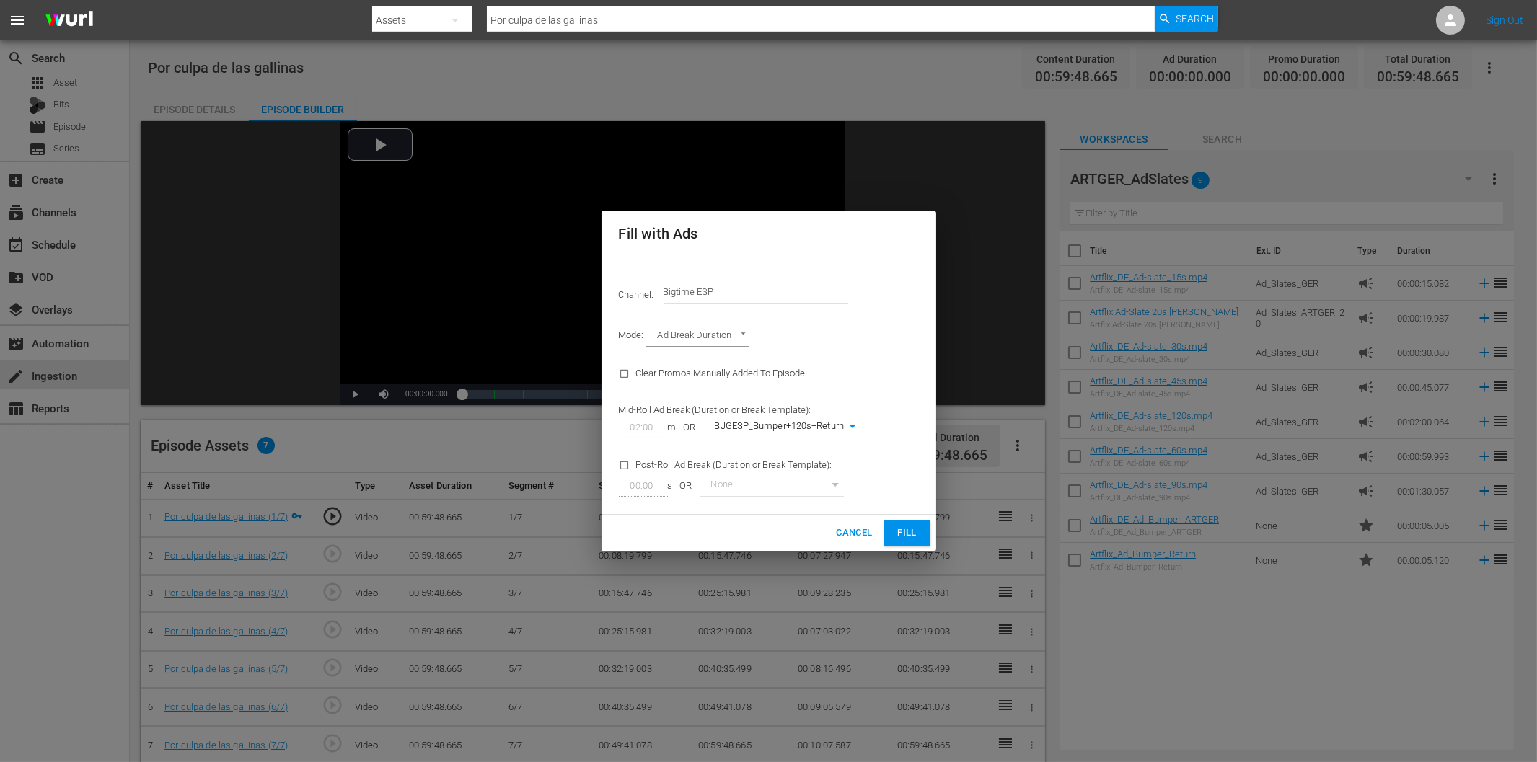
click at [918, 536] on span "Fill" at bounding box center [907, 533] width 23 height 17
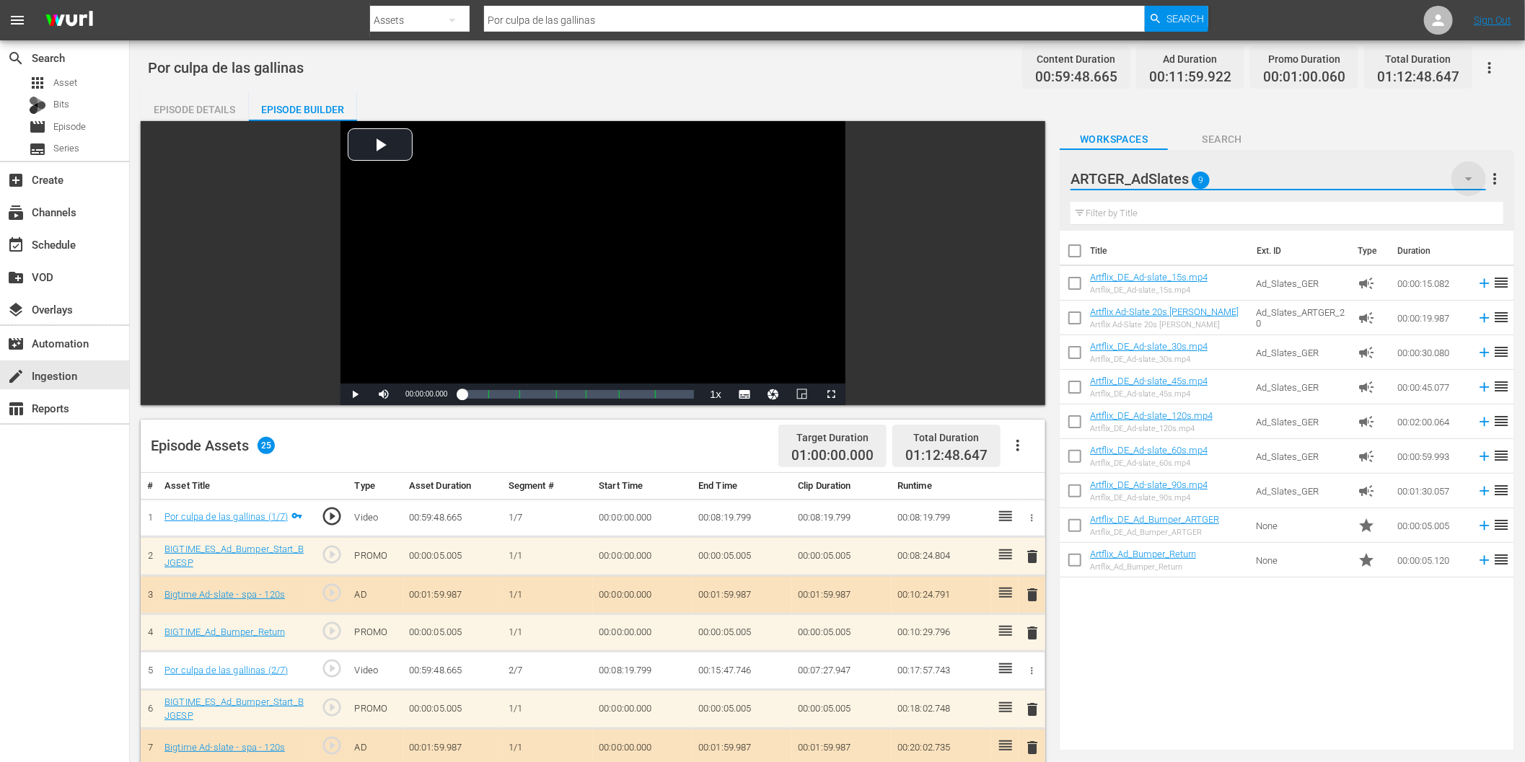
click at [1466, 176] on icon "button" at bounding box center [1468, 178] width 17 height 17
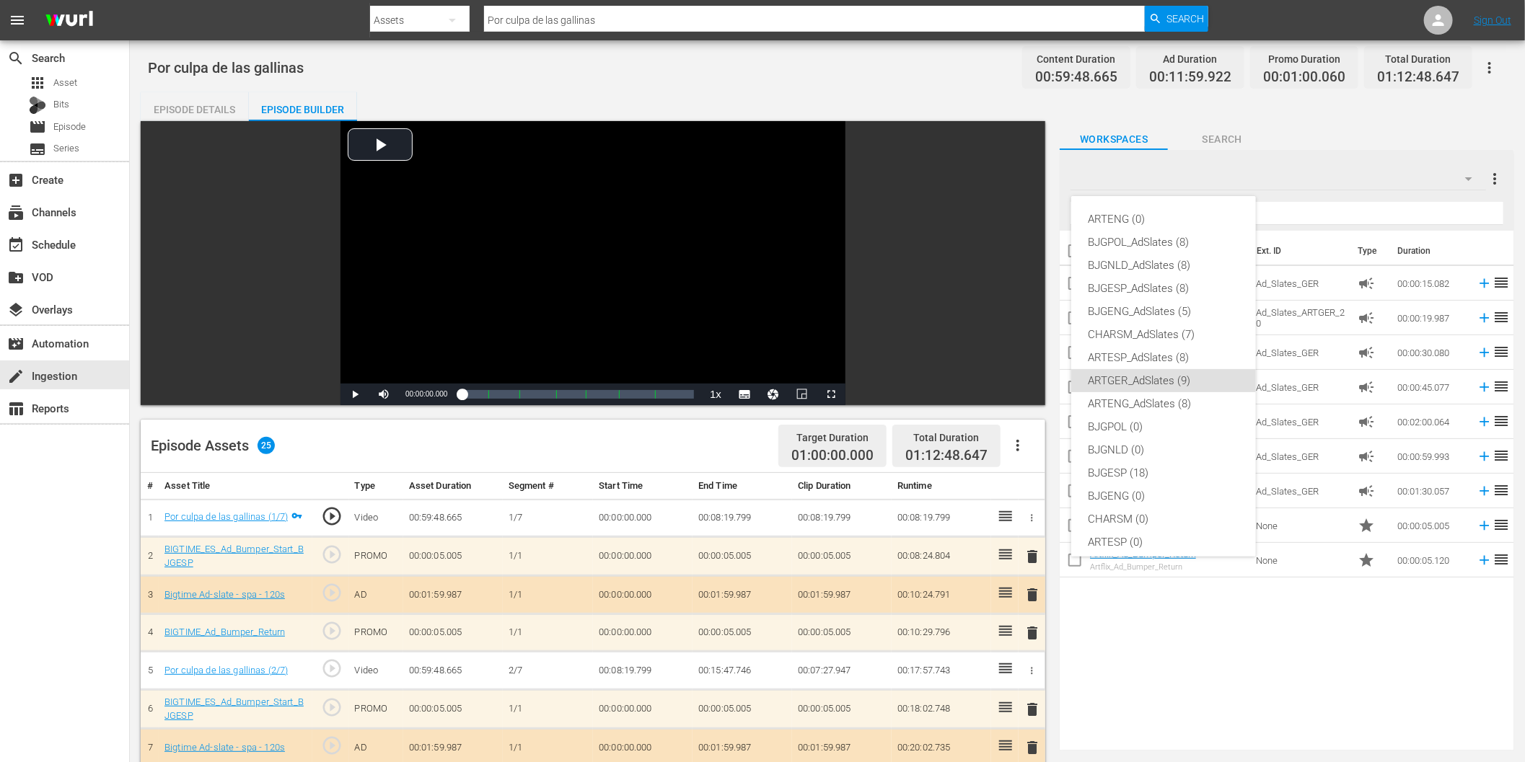
scroll to position [54, 0]
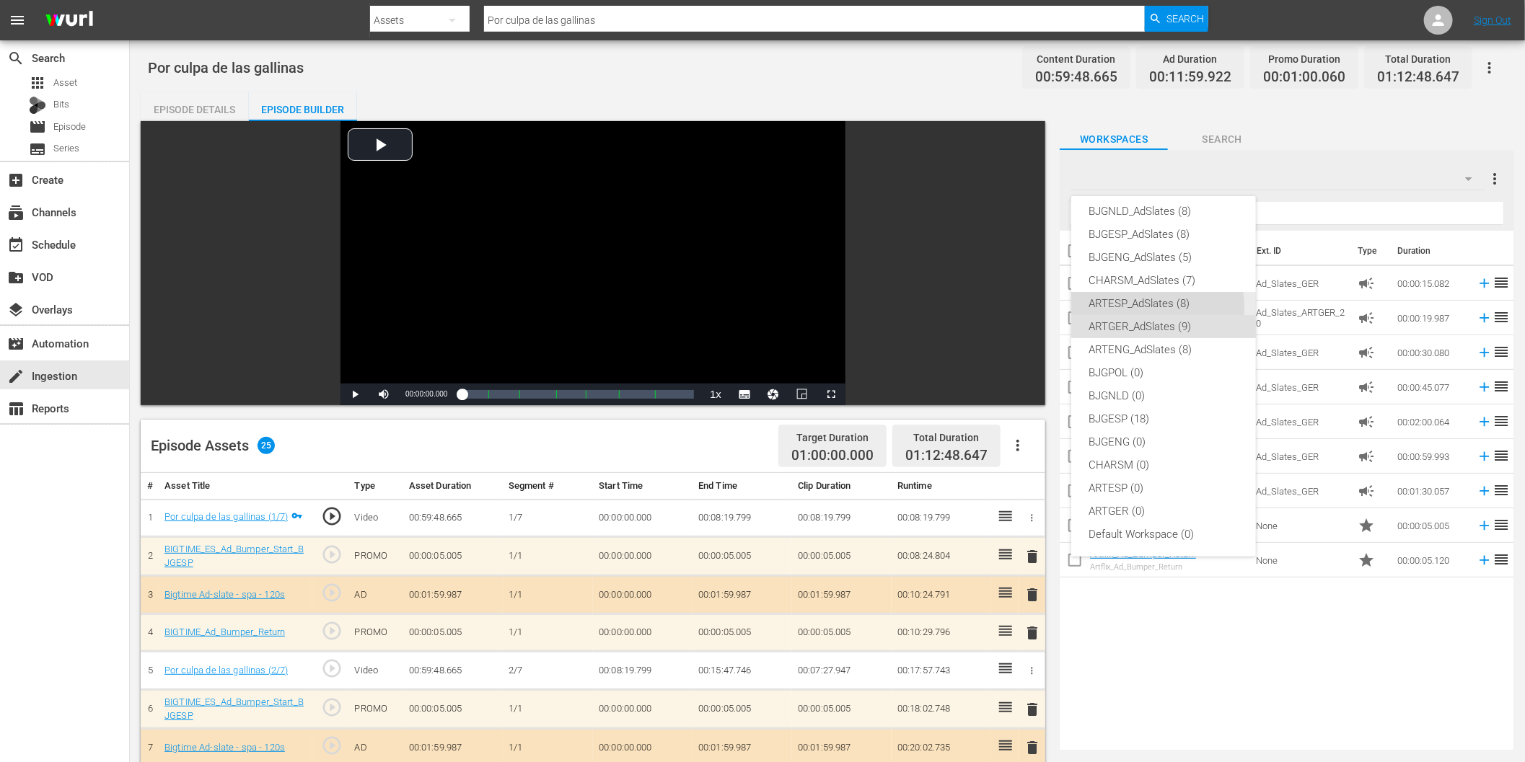
click at [1156, 307] on div "ARTESP_AdSlates (8)" at bounding box center [1164, 303] width 150 height 23
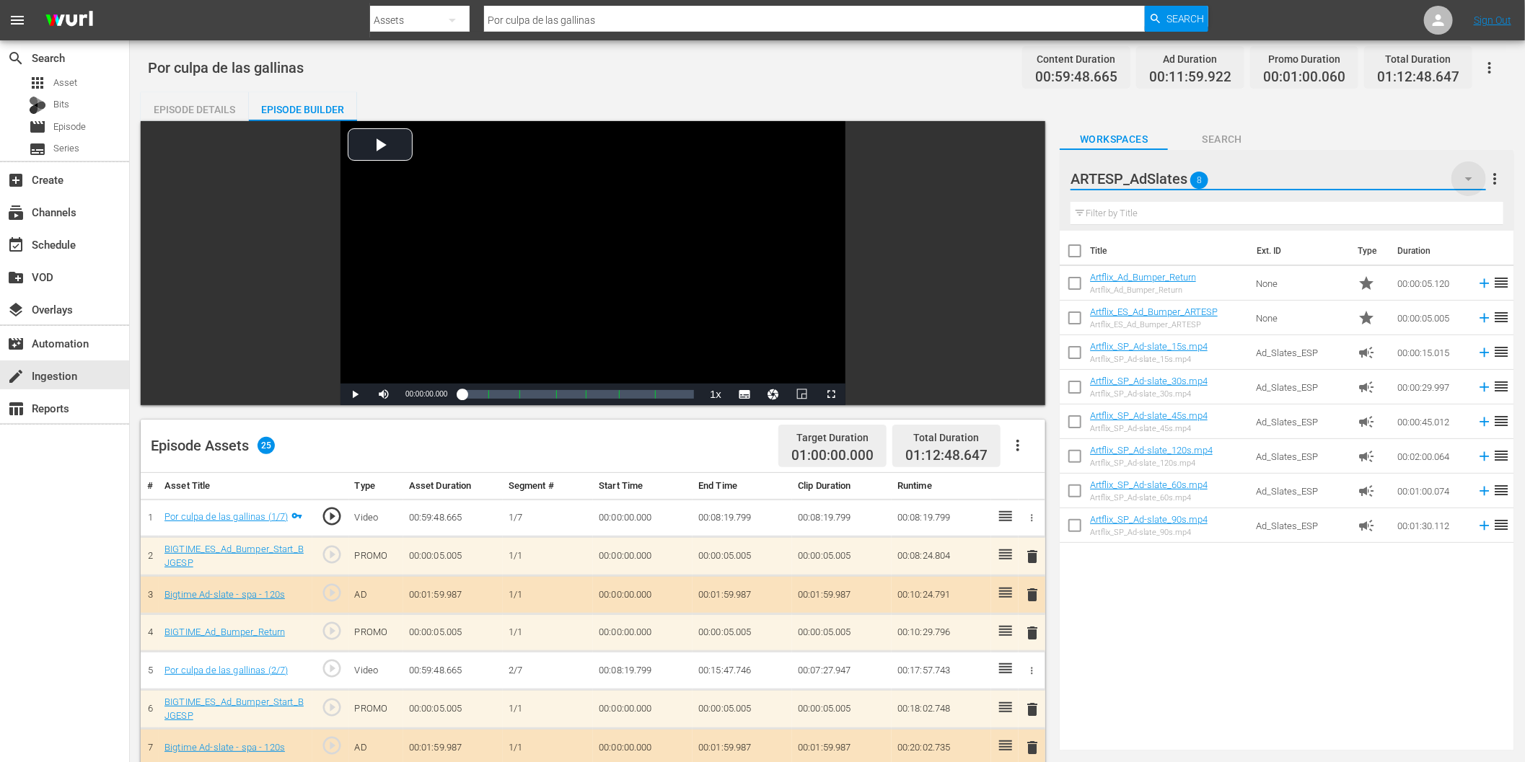
click at [1468, 176] on icon "button" at bounding box center [1468, 178] width 17 height 17
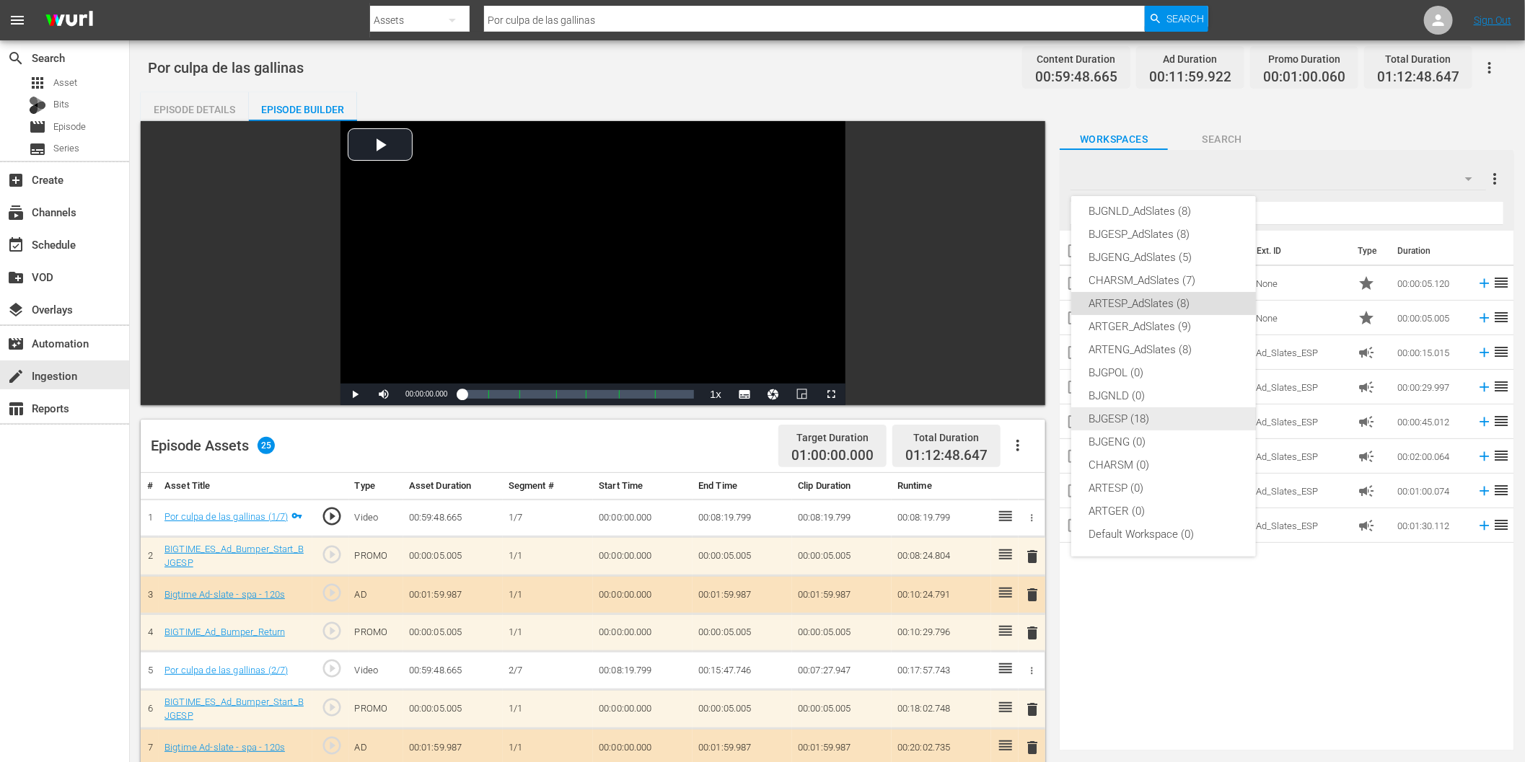
click at [1158, 415] on div "BJGESP (18)" at bounding box center [1164, 419] width 150 height 23
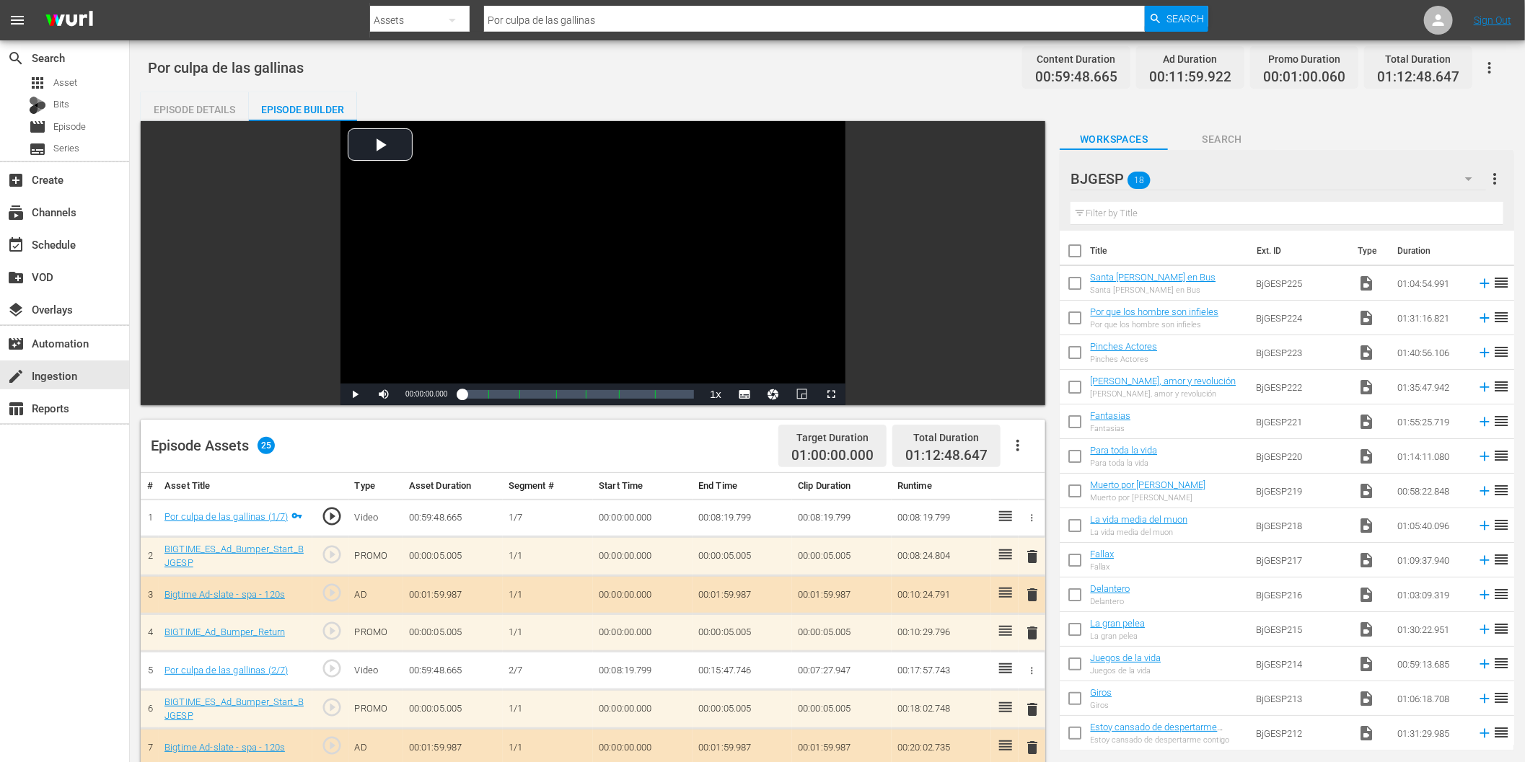
click at [1467, 168] on button "button" at bounding box center [1468, 179] width 35 height 35
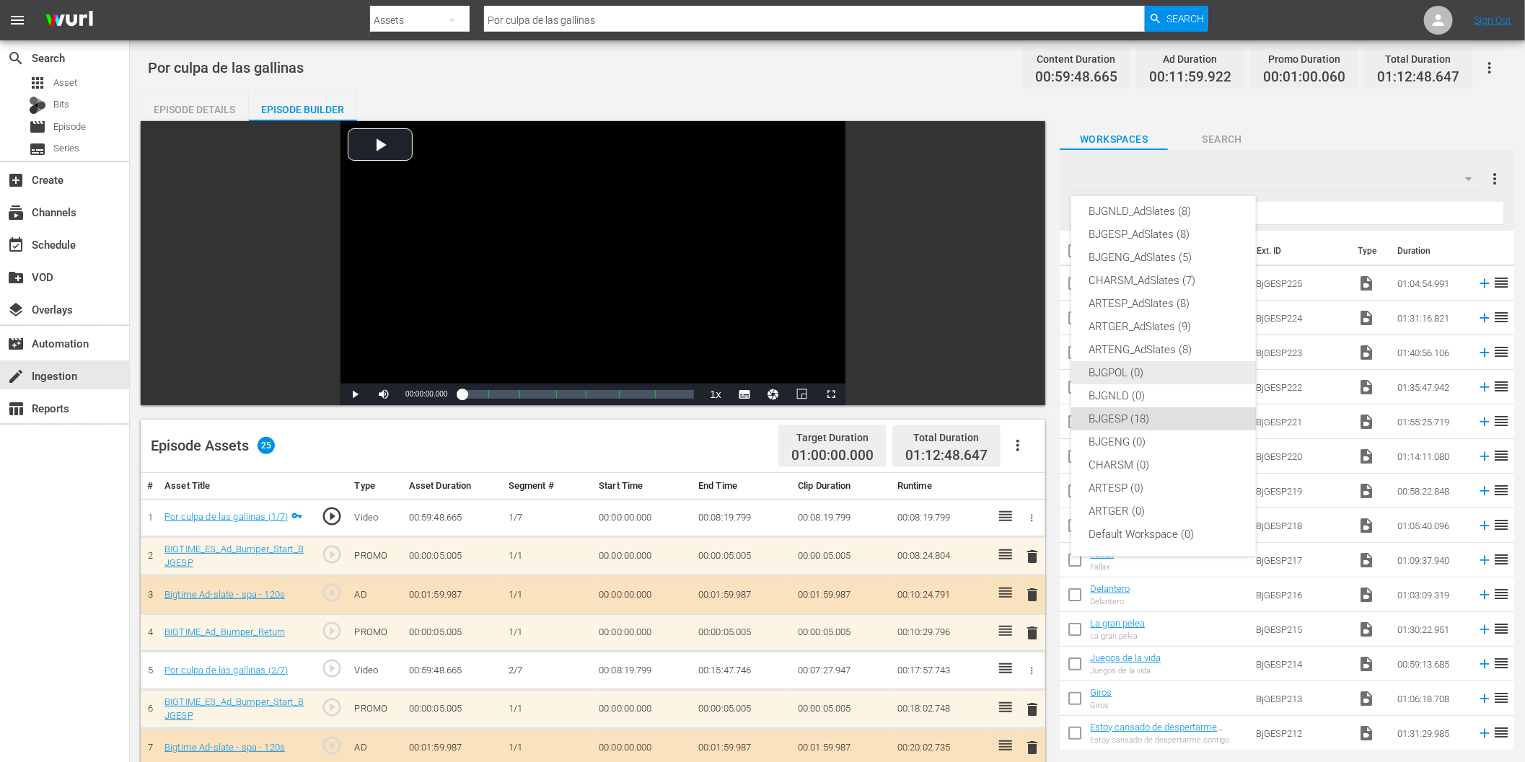
scroll to position [0, 0]
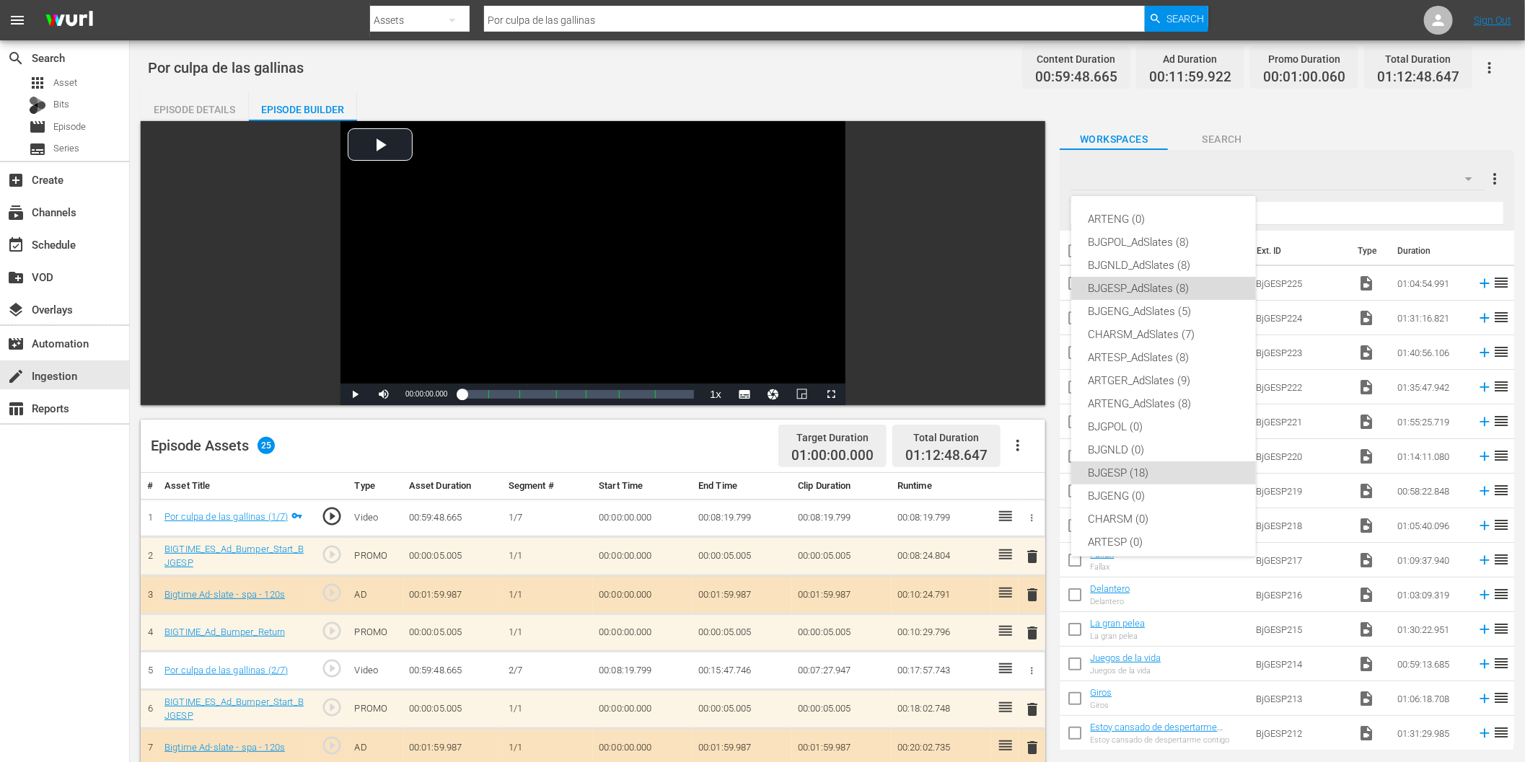
click at [1179, 290] on div "BJGESP_AdSlates (8)" at bounding box center [1164, 288] width 150 height 23
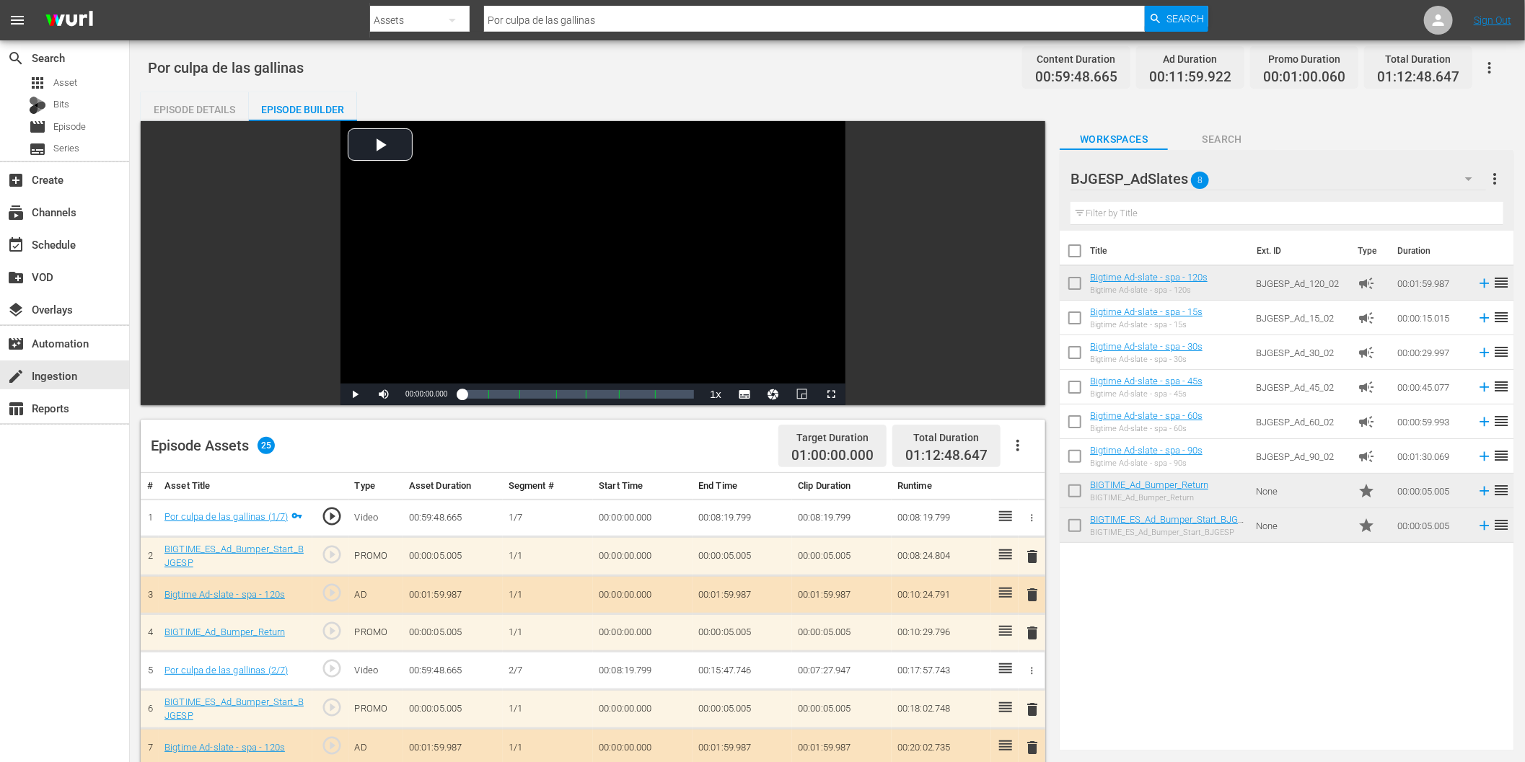
click at [1033, 592] on span "delete" at bounding box center [1032, 594] width 17 height 17
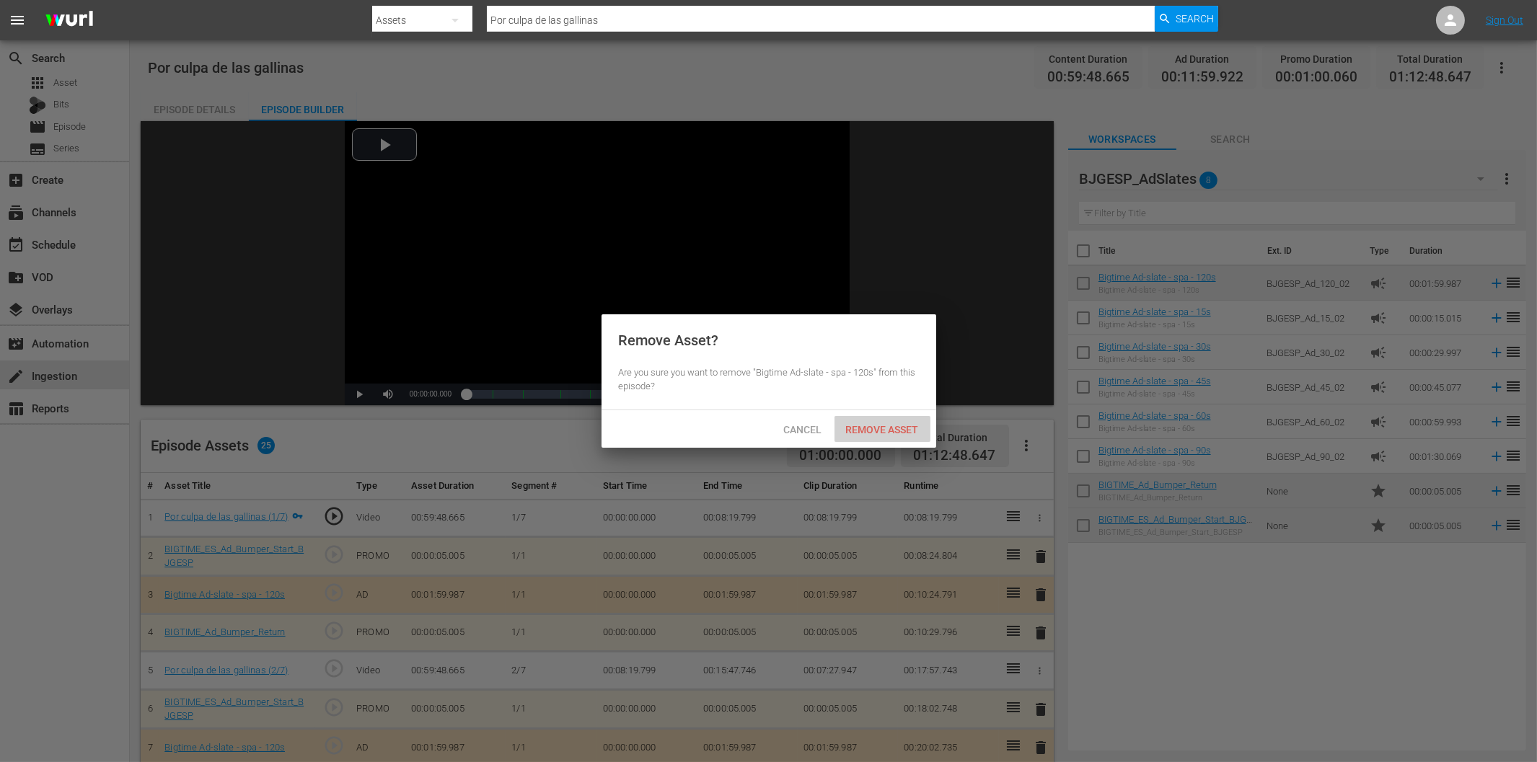
click at [913, 424] on span "Remove Asset" at bounding box center [883, 430] width 96 height 12
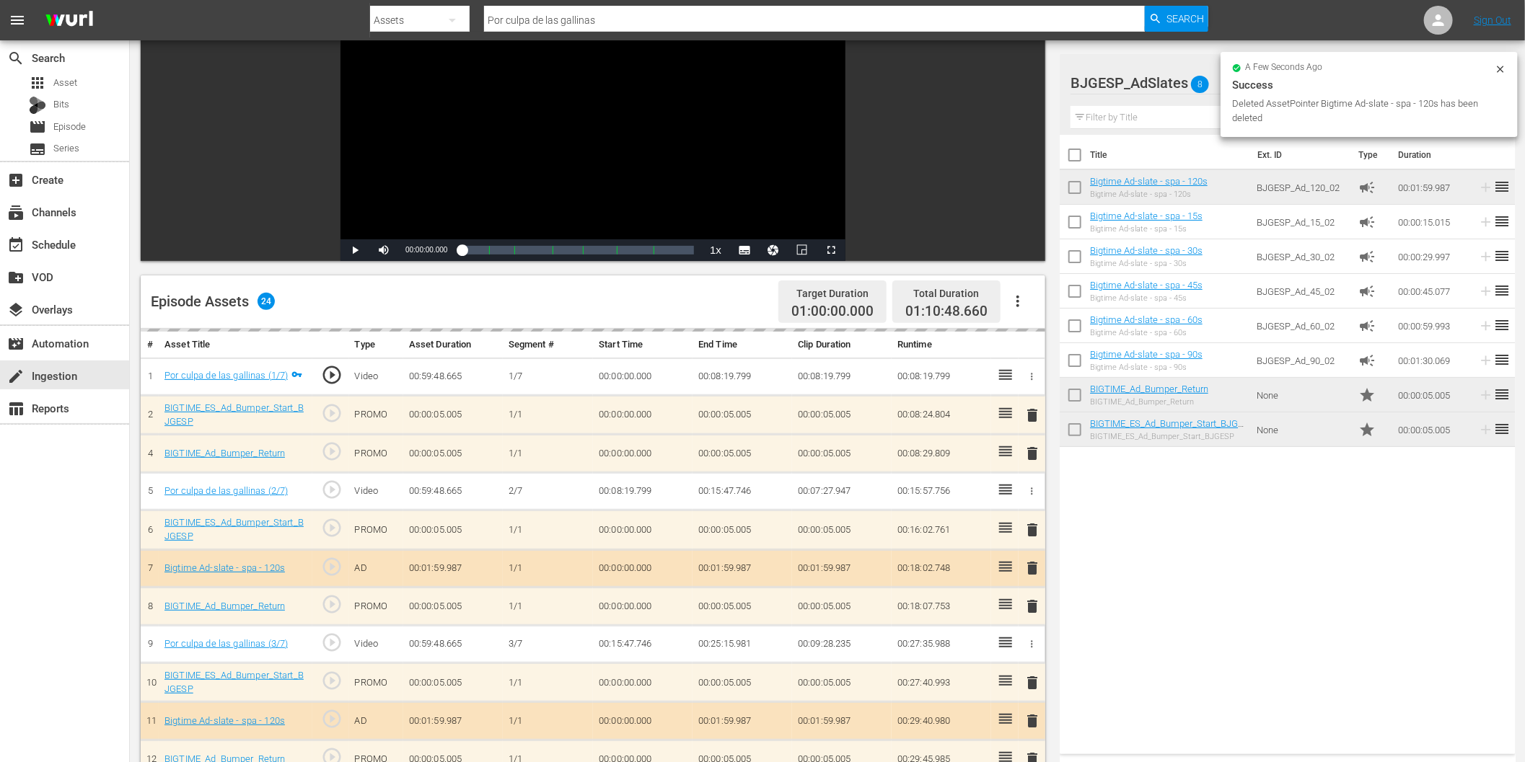
scroll to position [160, 0]
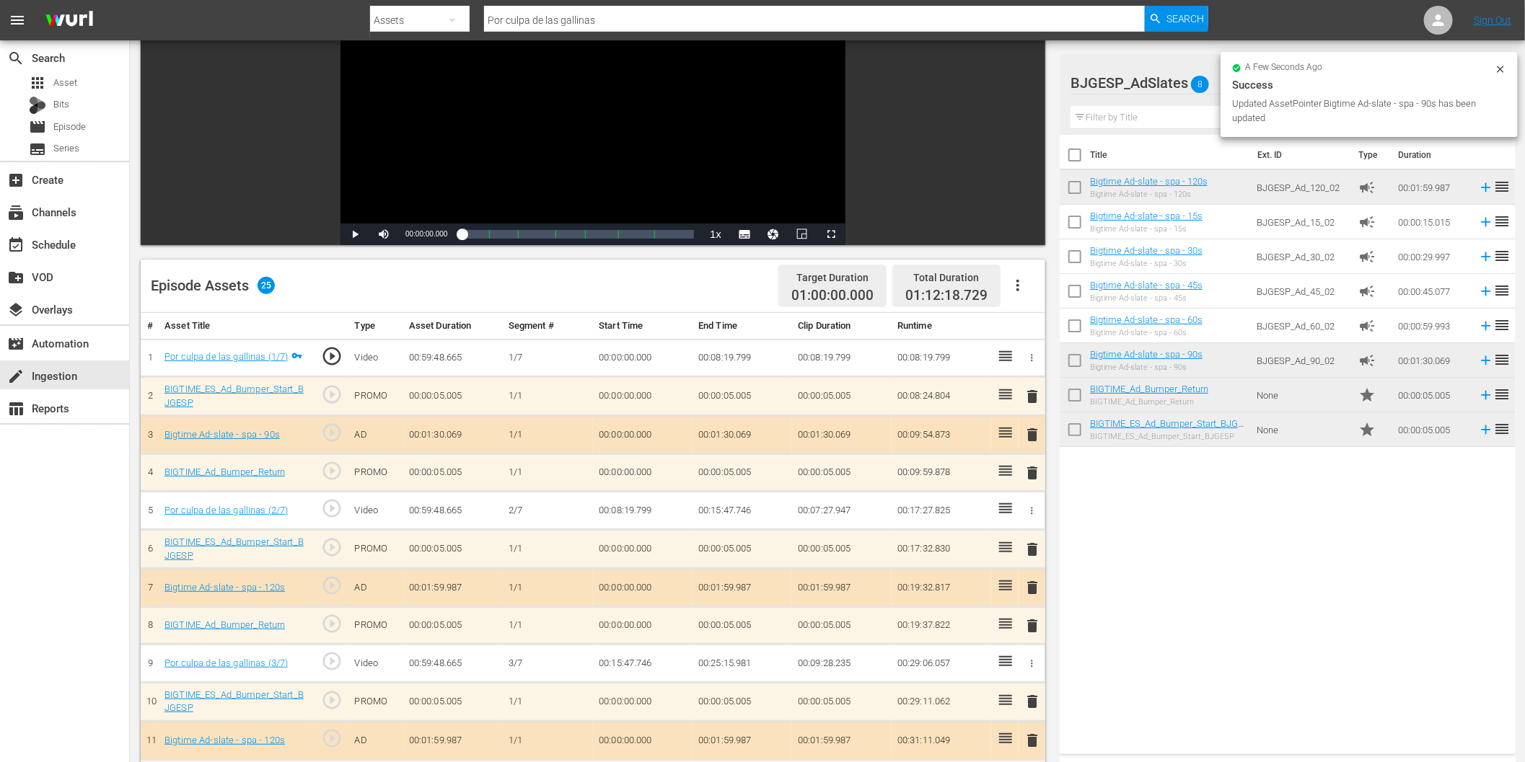
click at [1033, 584] on span "delete" at bounding box center [1032, 587] width 17 height 17
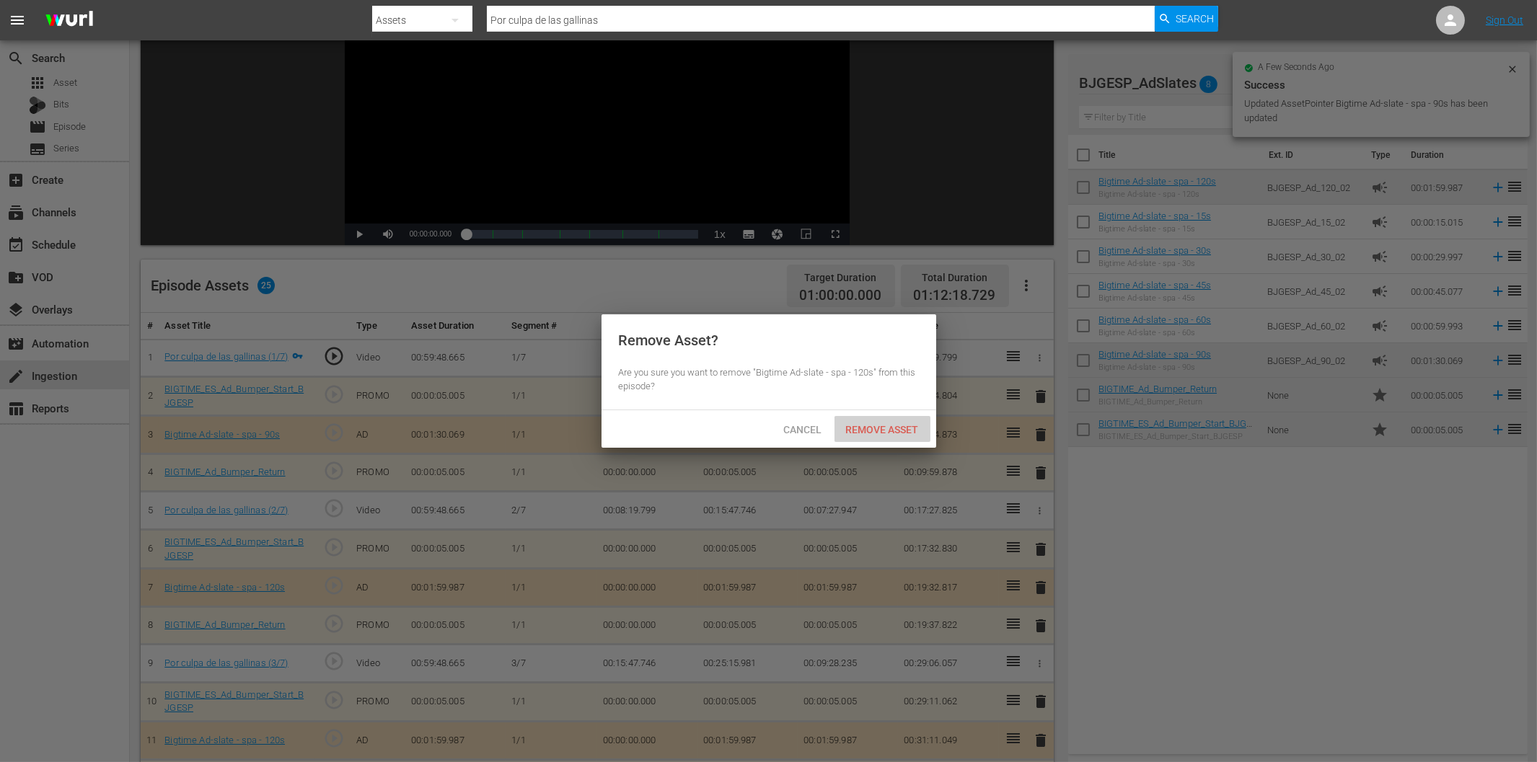
click at [918, 426] on span "Remove Asset" at bounding box center [883, 430] width 96 height 12
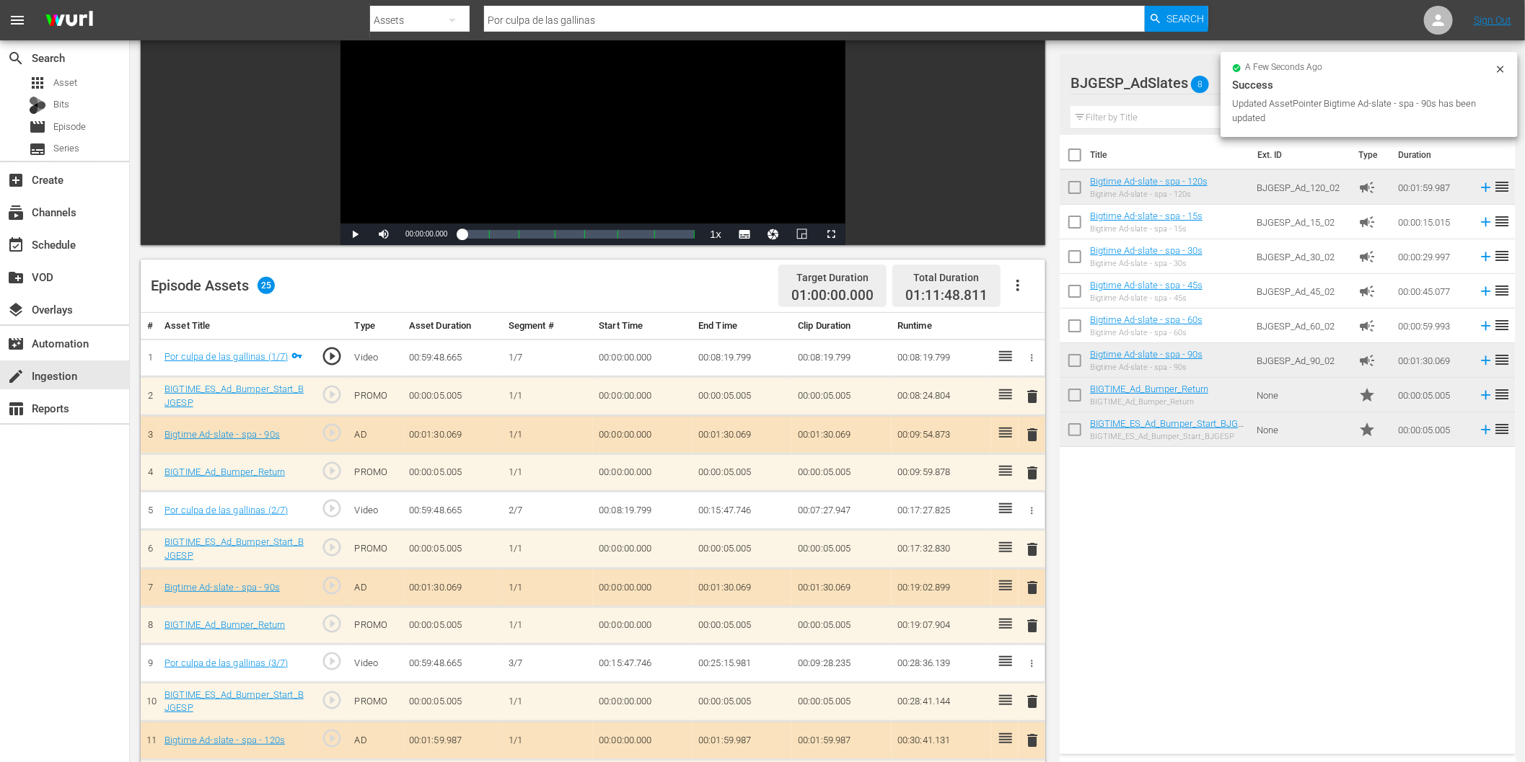
scroll to position [240, 0]
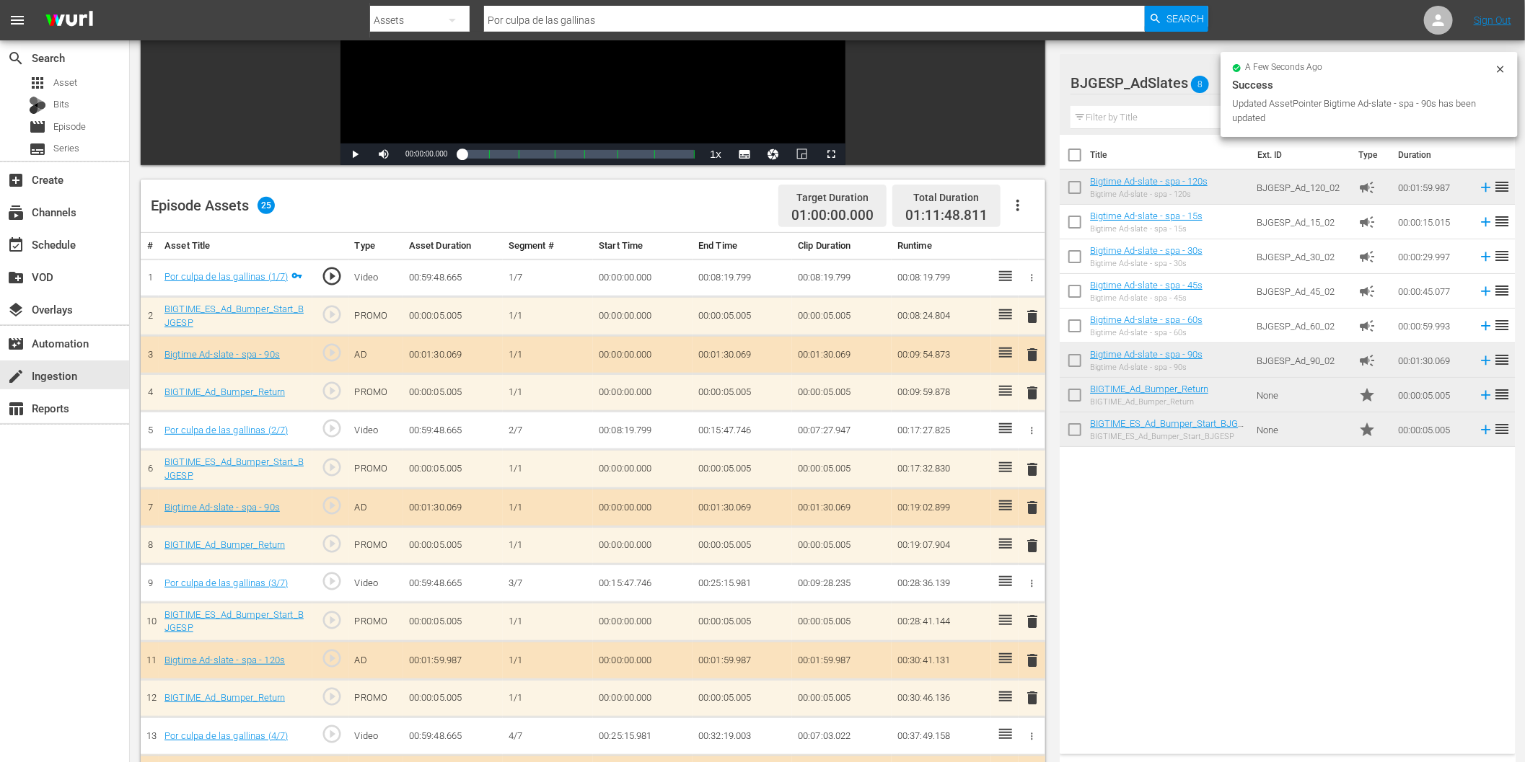
click at [1034, 659] on span "delete" at bounding box center [1032, 660] width 17 height 17
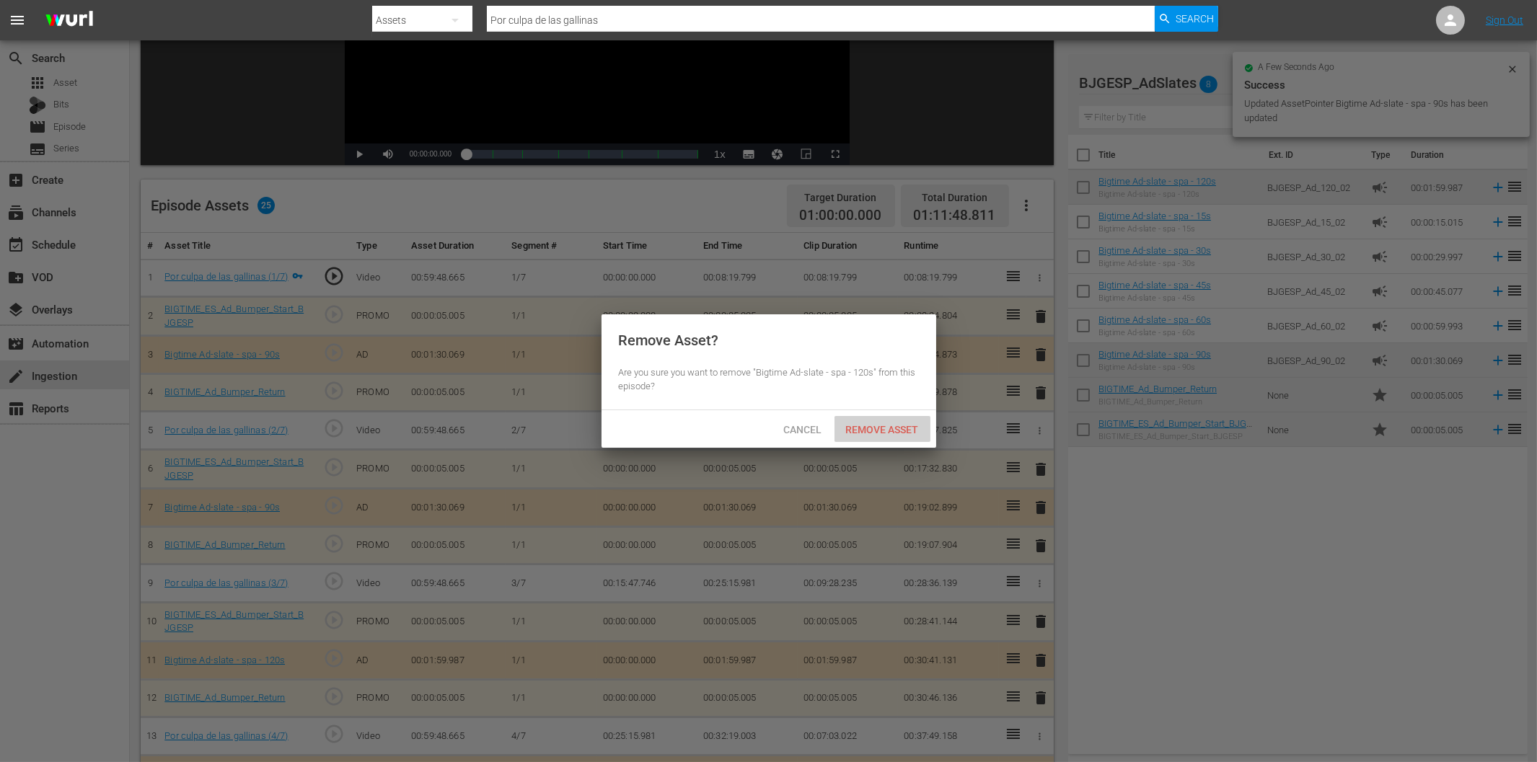
click at [910, 428] on span "Remove Asset" at bounding box center [883, 430] width 96 height 12
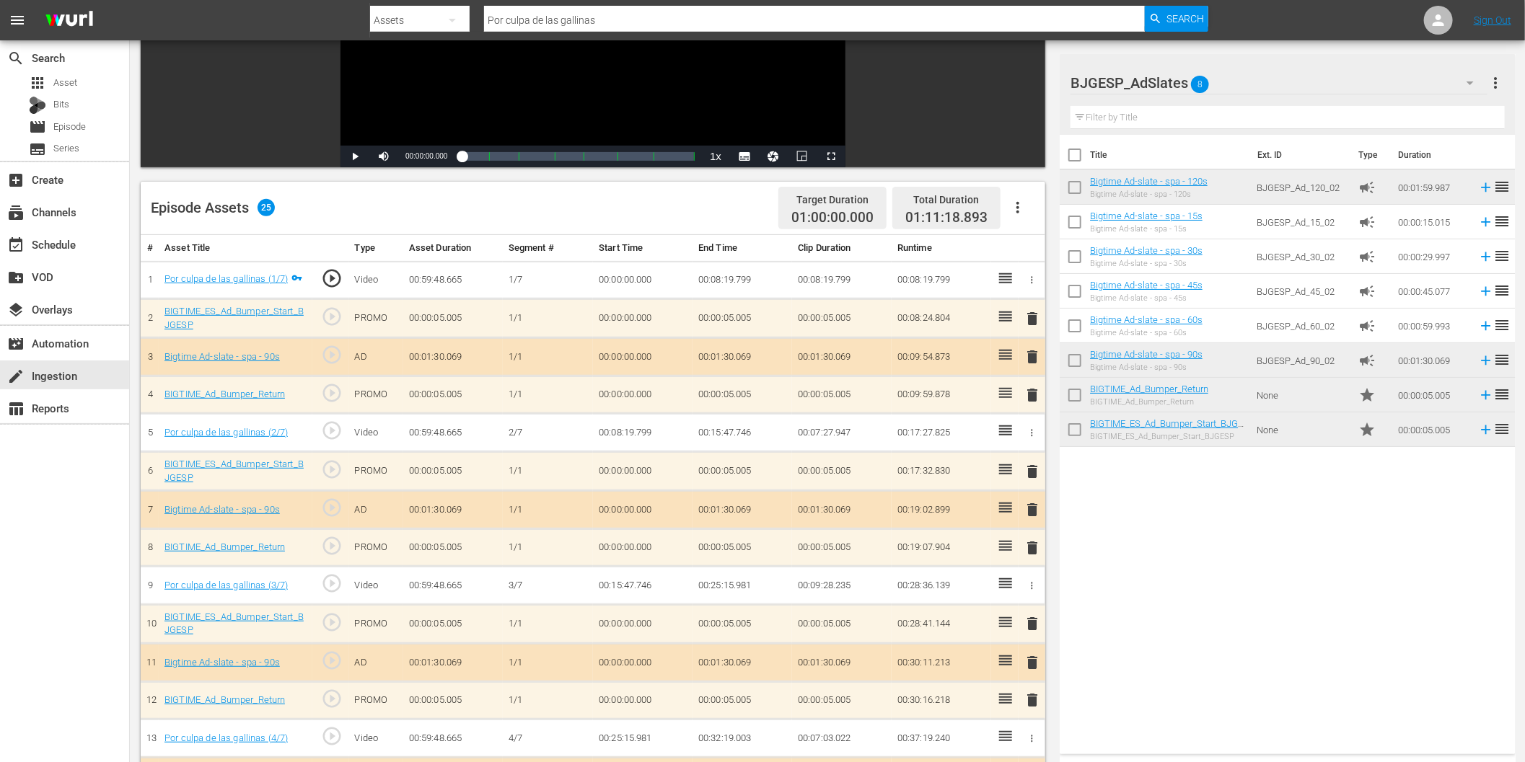
scroll to position [219, 0]
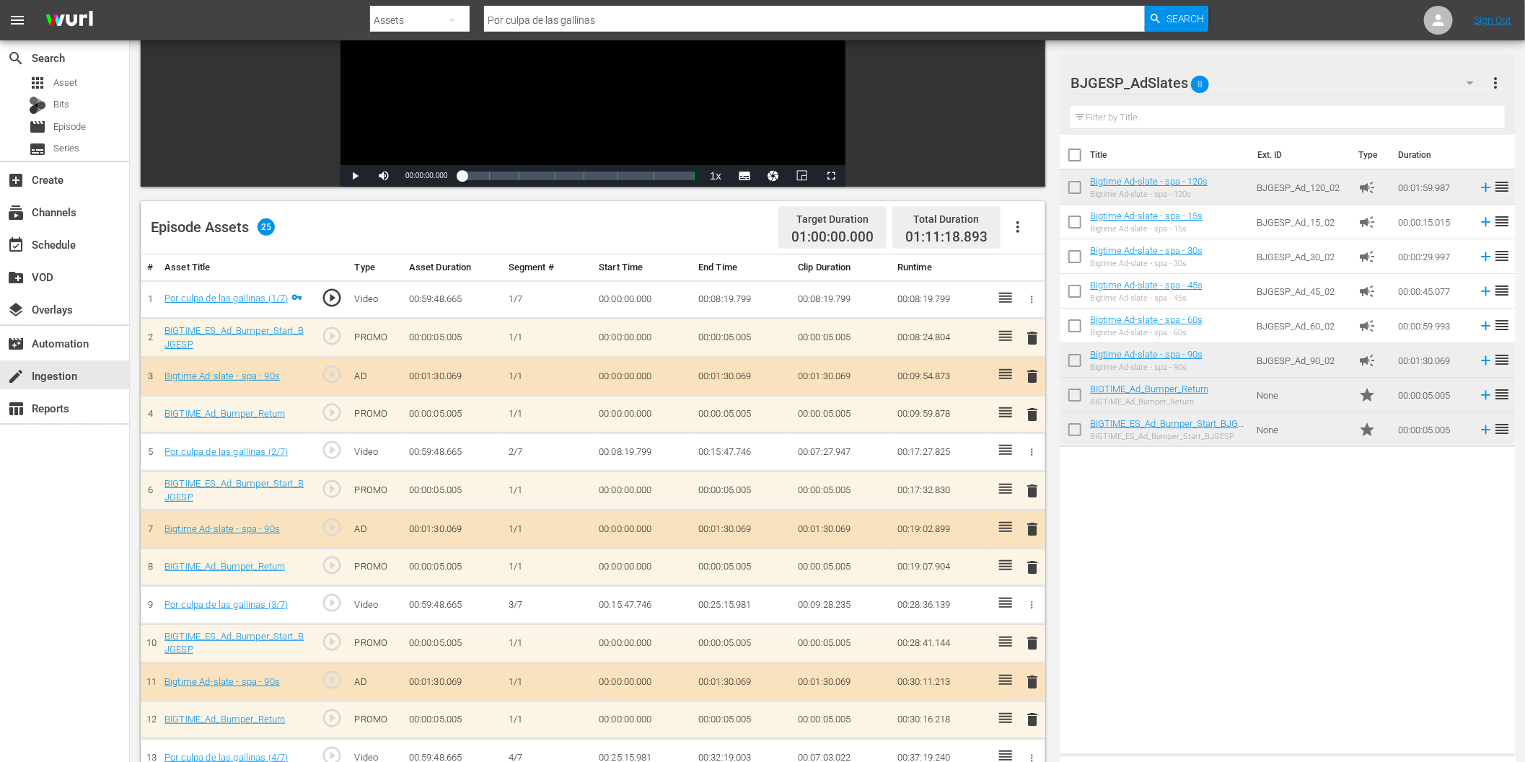
click at [1023, 227] on icon "button" at bounding box center [1017, 227] width 17 height 17
click at [1065, 234] on div "Fill with Ads" at bounding box center [1062, 233] width 98 height 35
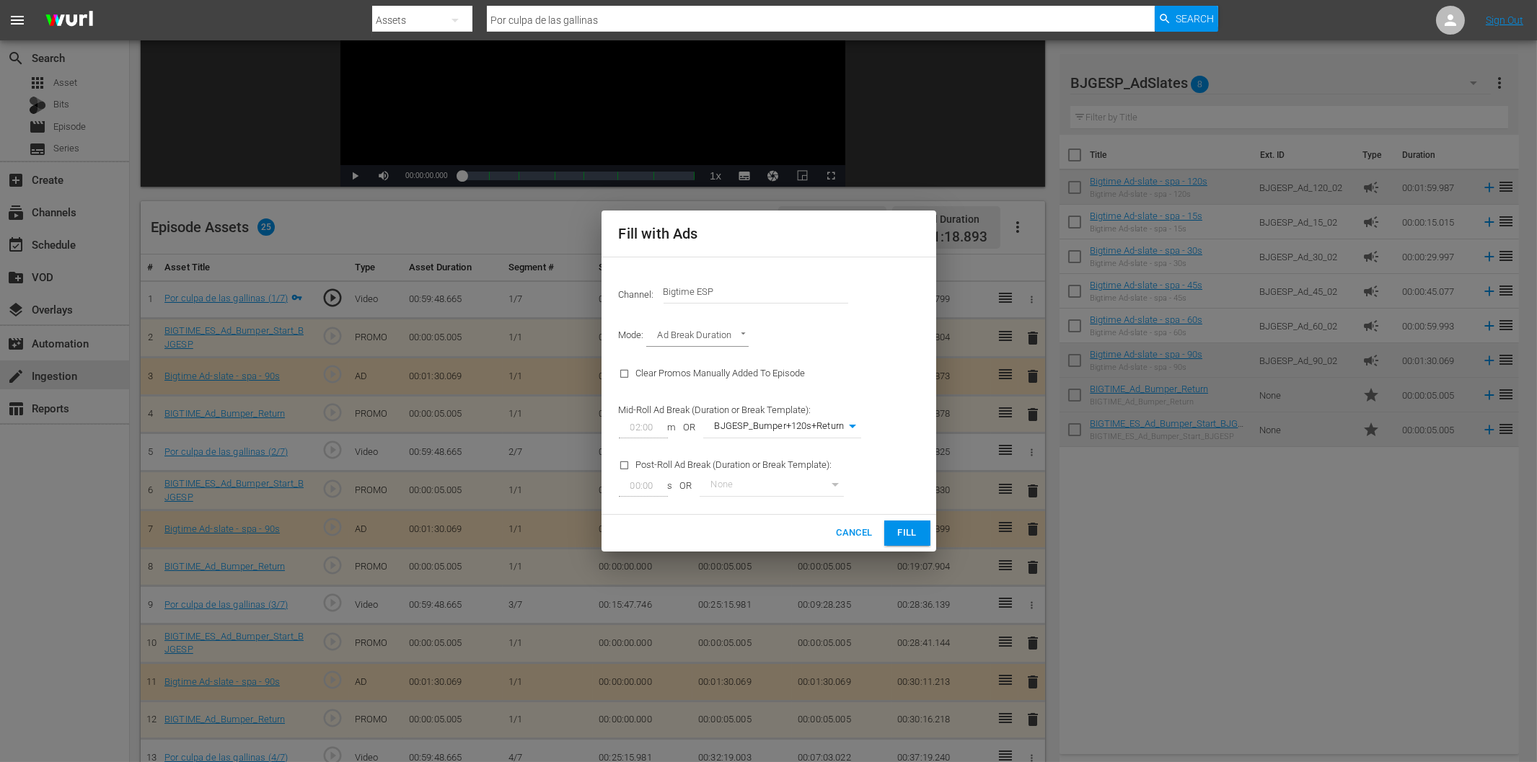
click at [905, 536] on span "Fill" at bounding box center [907, 533] width 23 height 17
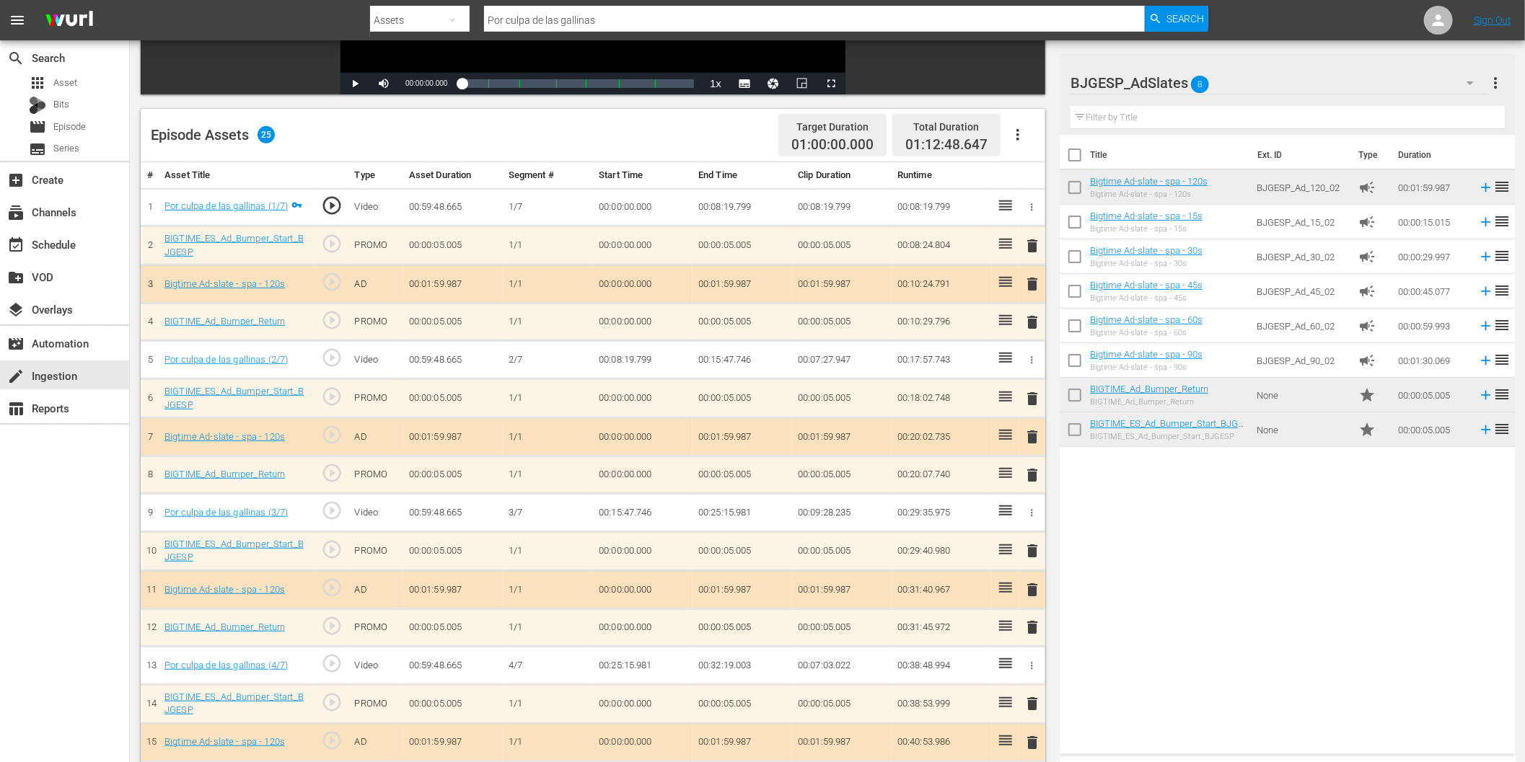
scroll to position [320, 0]
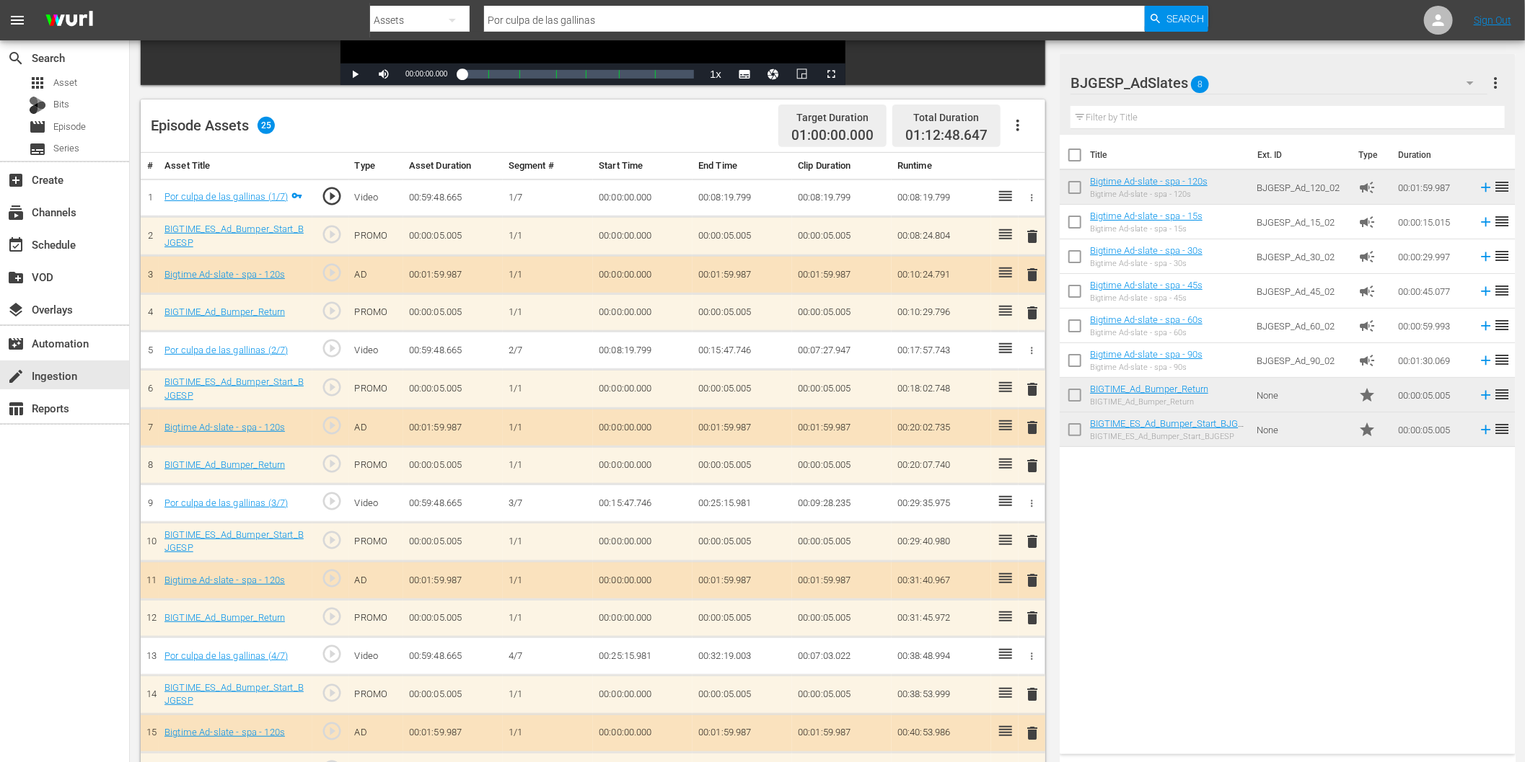
click at [1034, 733] on span "delete" at bounding box center [1032, 733] width 17 height 17
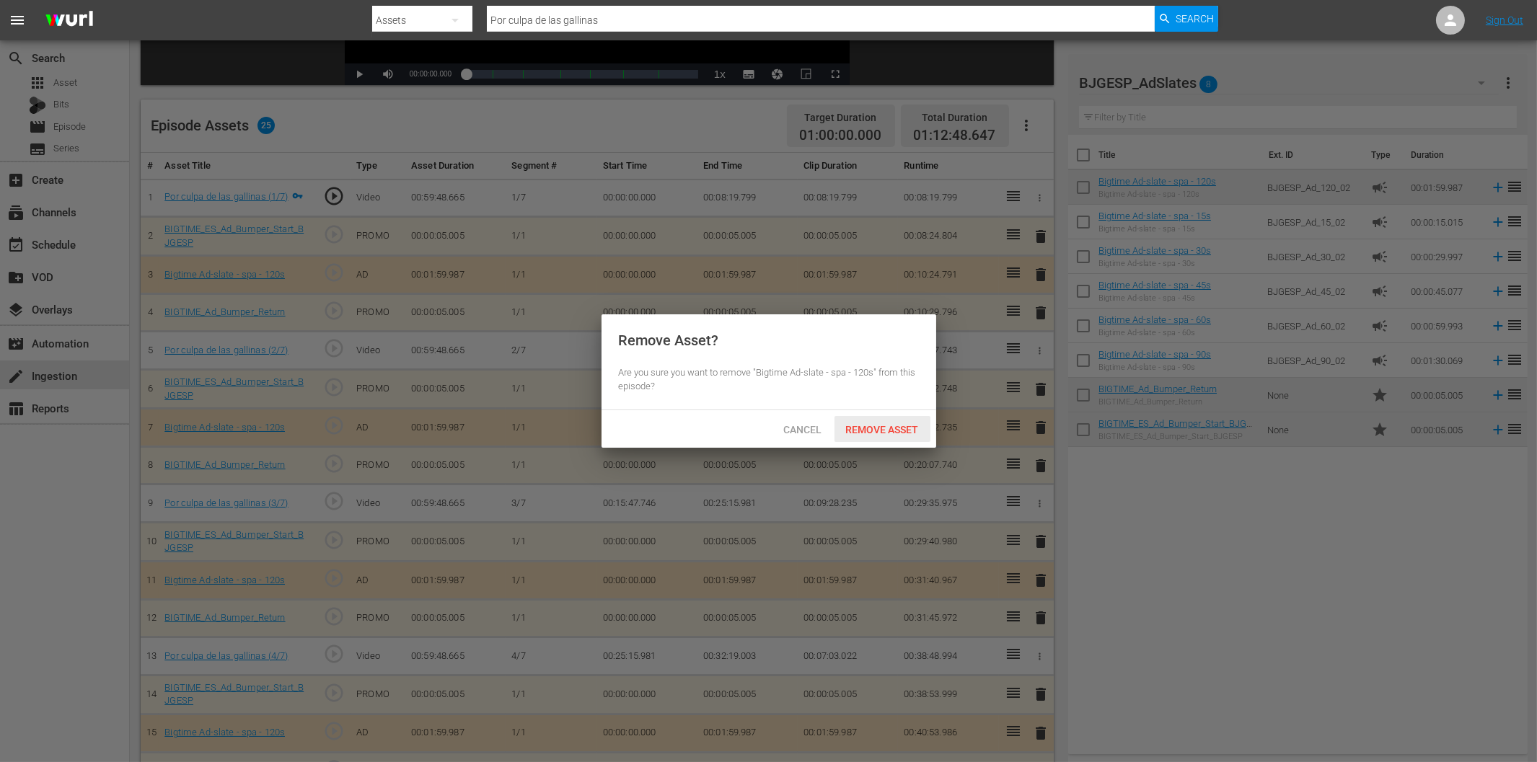
click at [907, 424] on span "Remove Asset" at bounding box center [883, 430] width 96 height 12
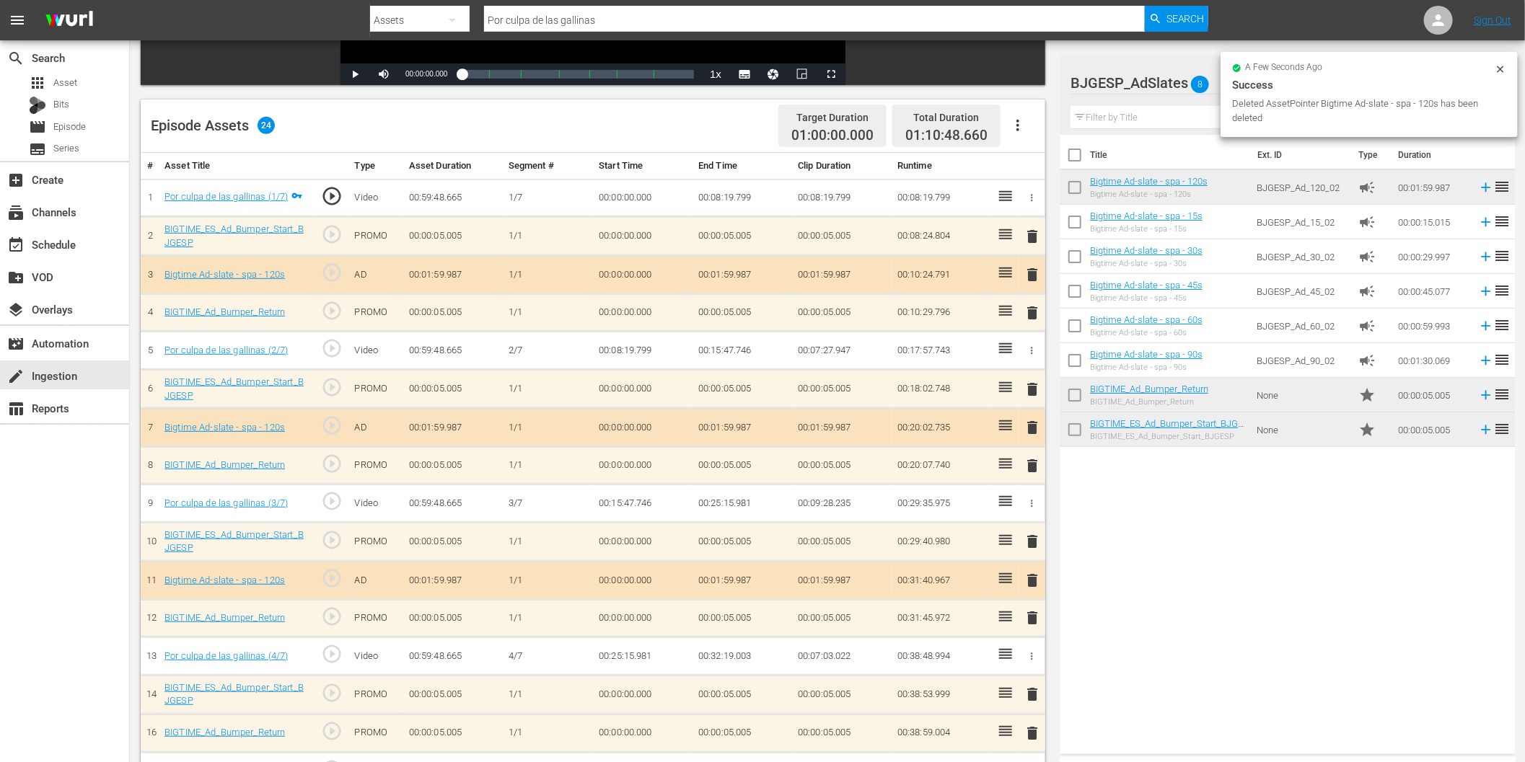
click at [1030, 575] on span "delete" at bounding box center [1032, 580] width 17 height 17
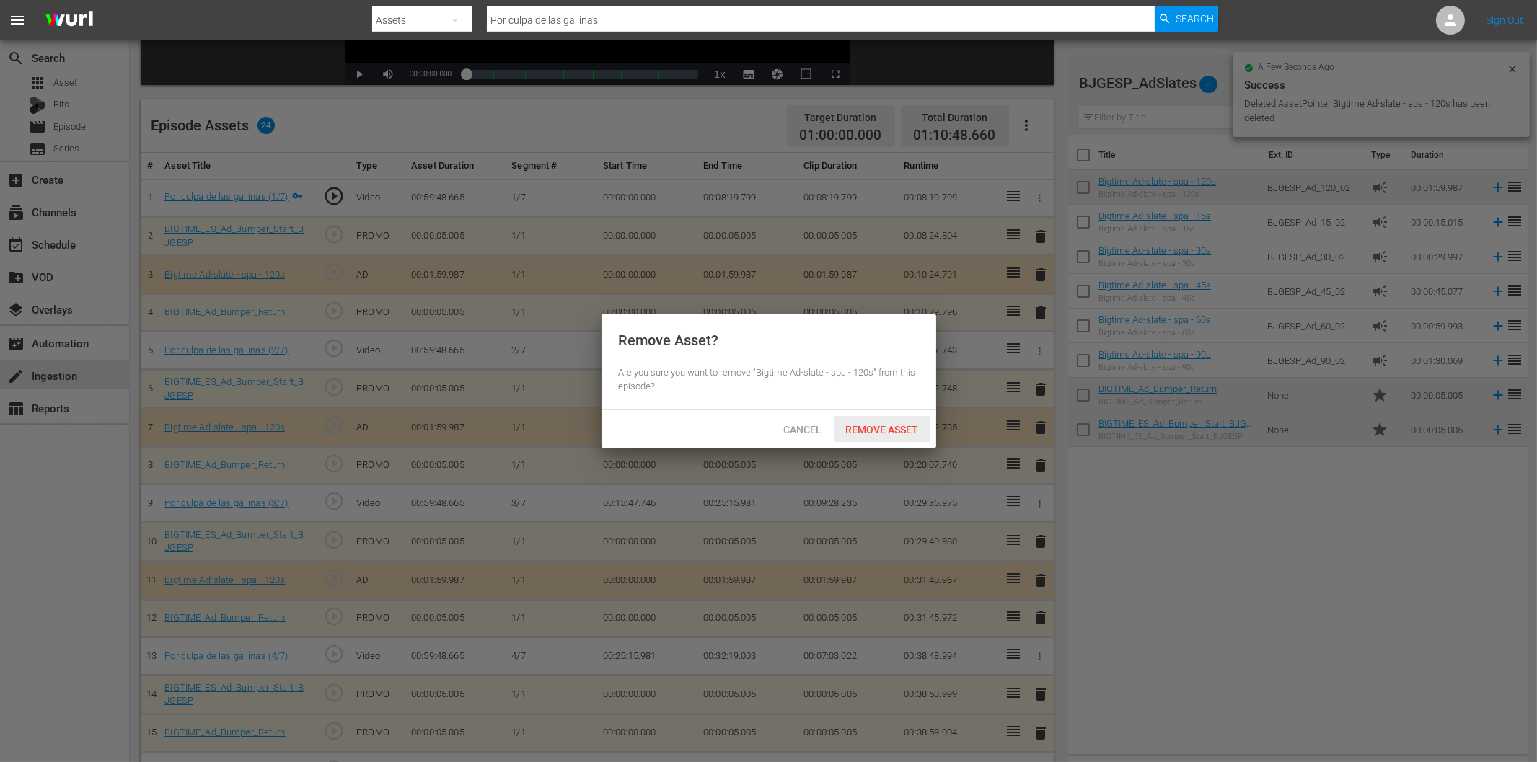
click at [892, 428] on span "Remove Asset" at bounding box center [883, 430] width 96 height 12
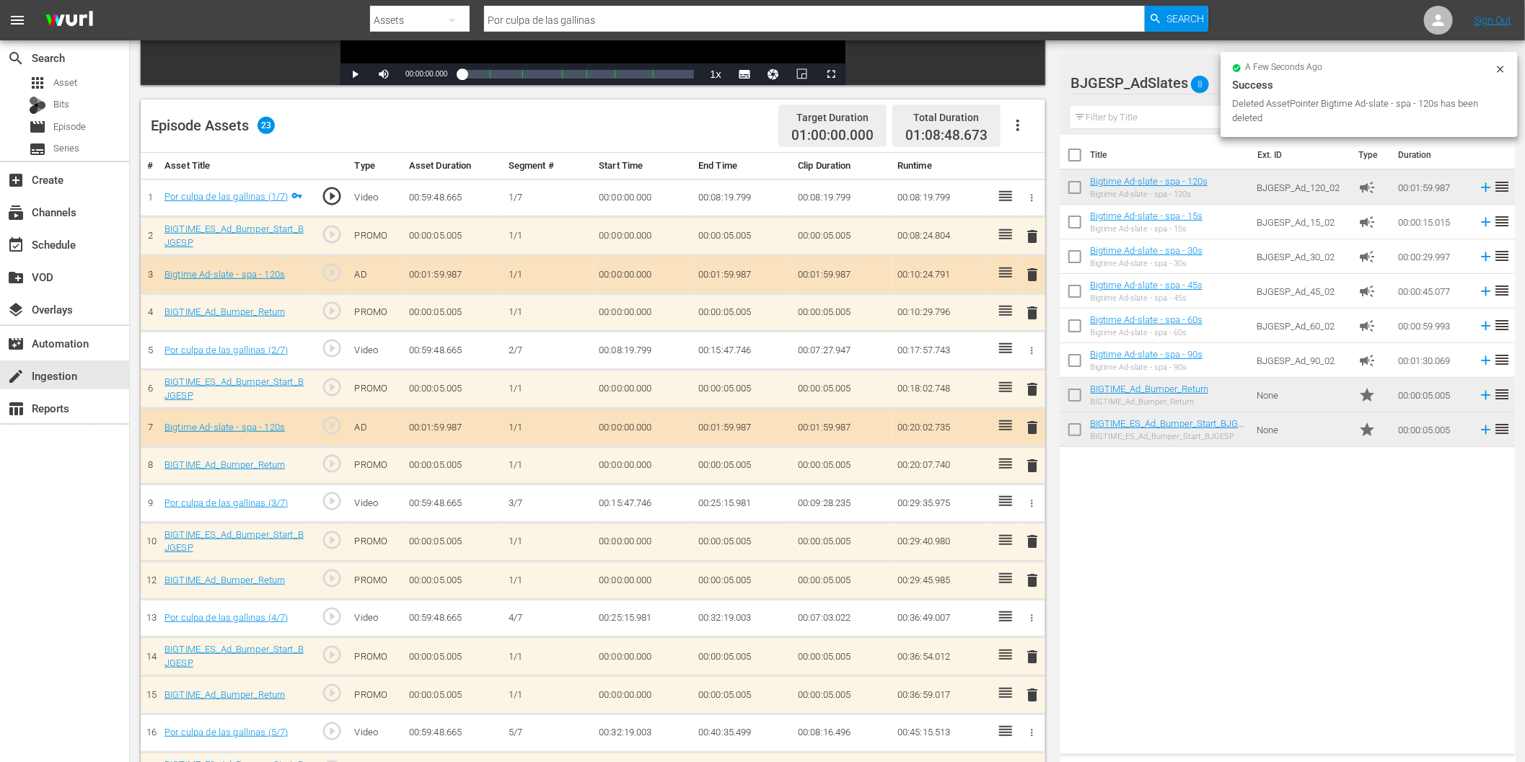
click at [1037, 429] on span "delete" at bounding box center [1032, 427] width 17 height 17
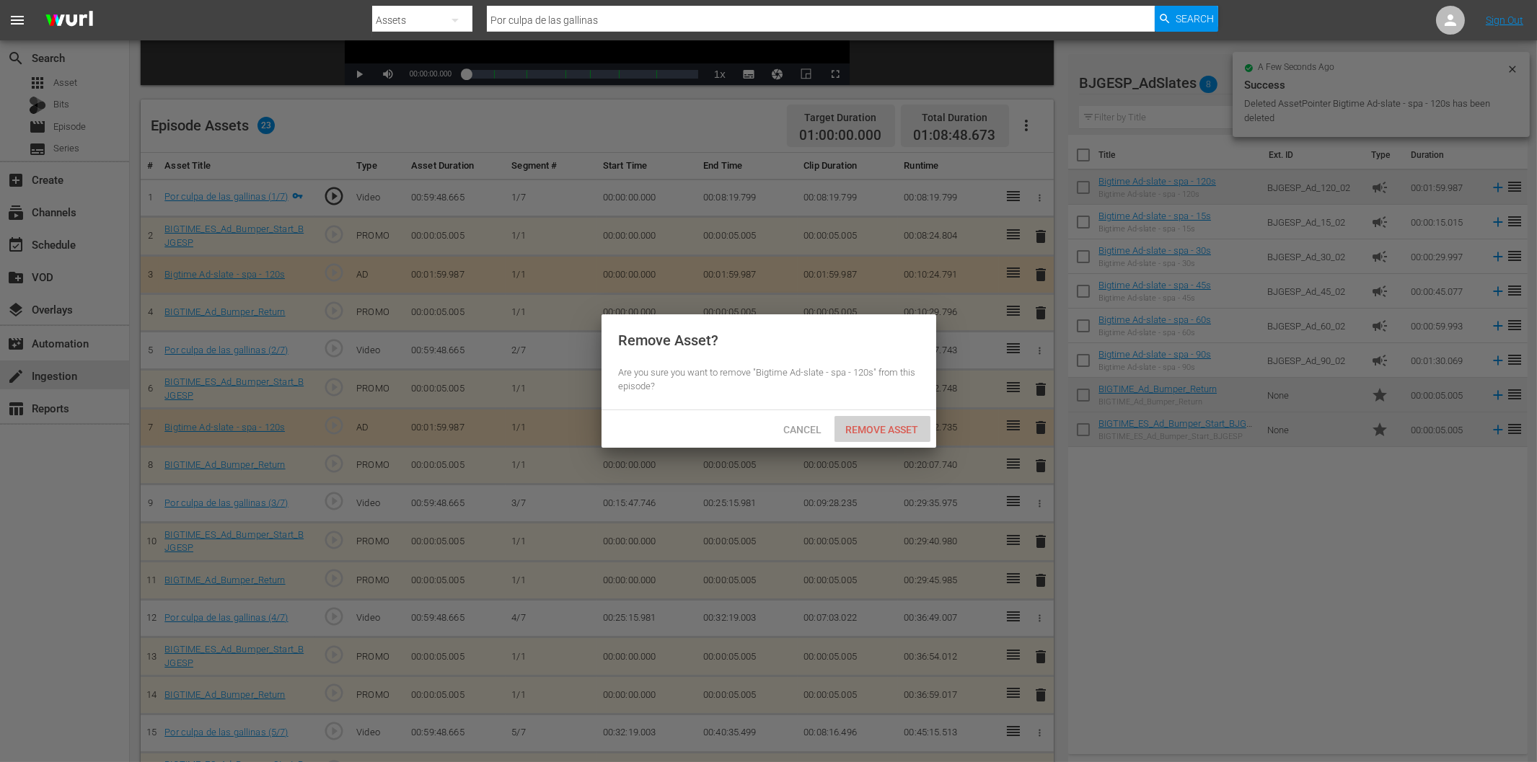
click at [897, 428] on span "Remove Asset" at bounding box center [883, 430] width 96 height 12
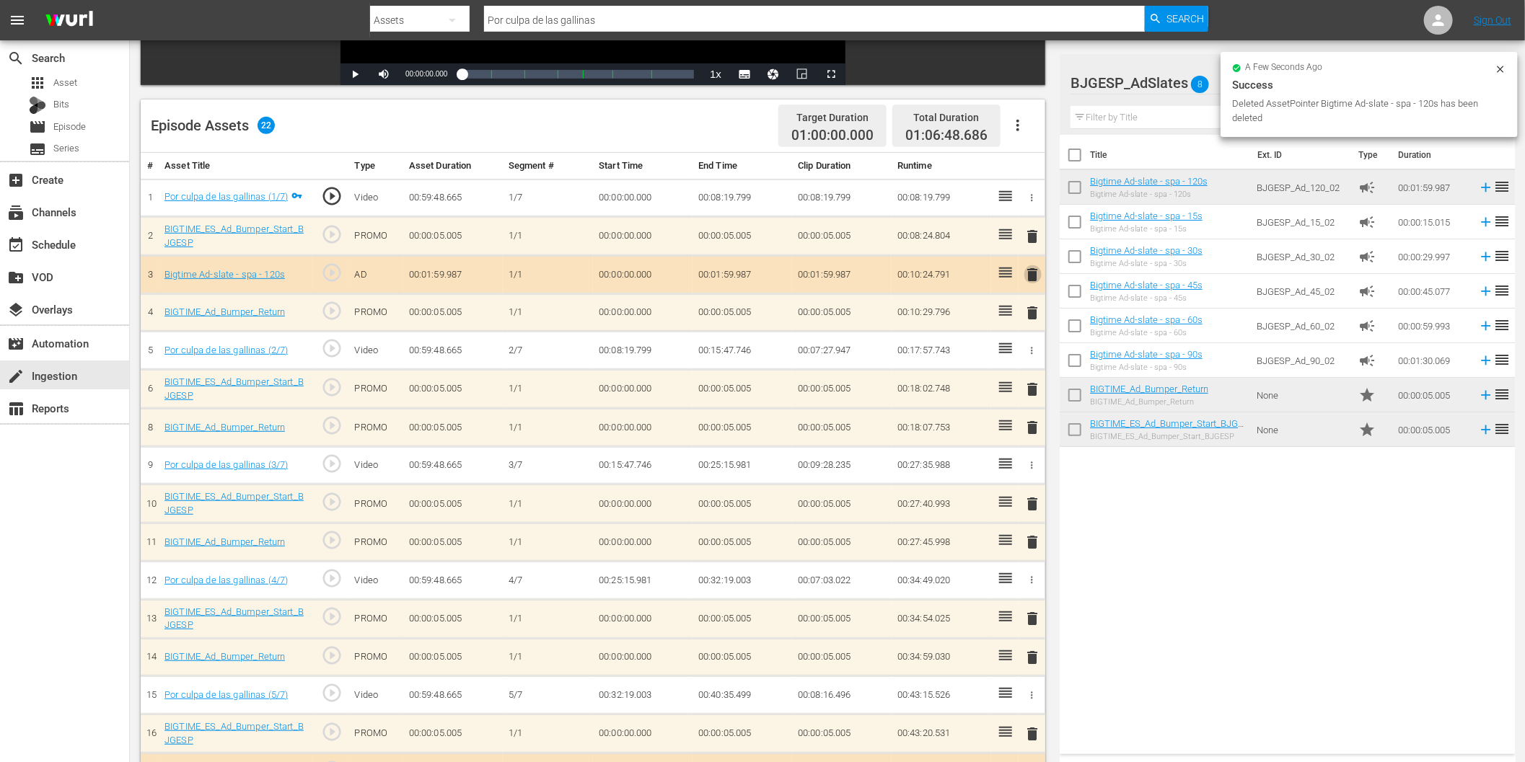
click at [1032, 271] on span "delete" at bounding box center [1032, 274] width 17 height 17
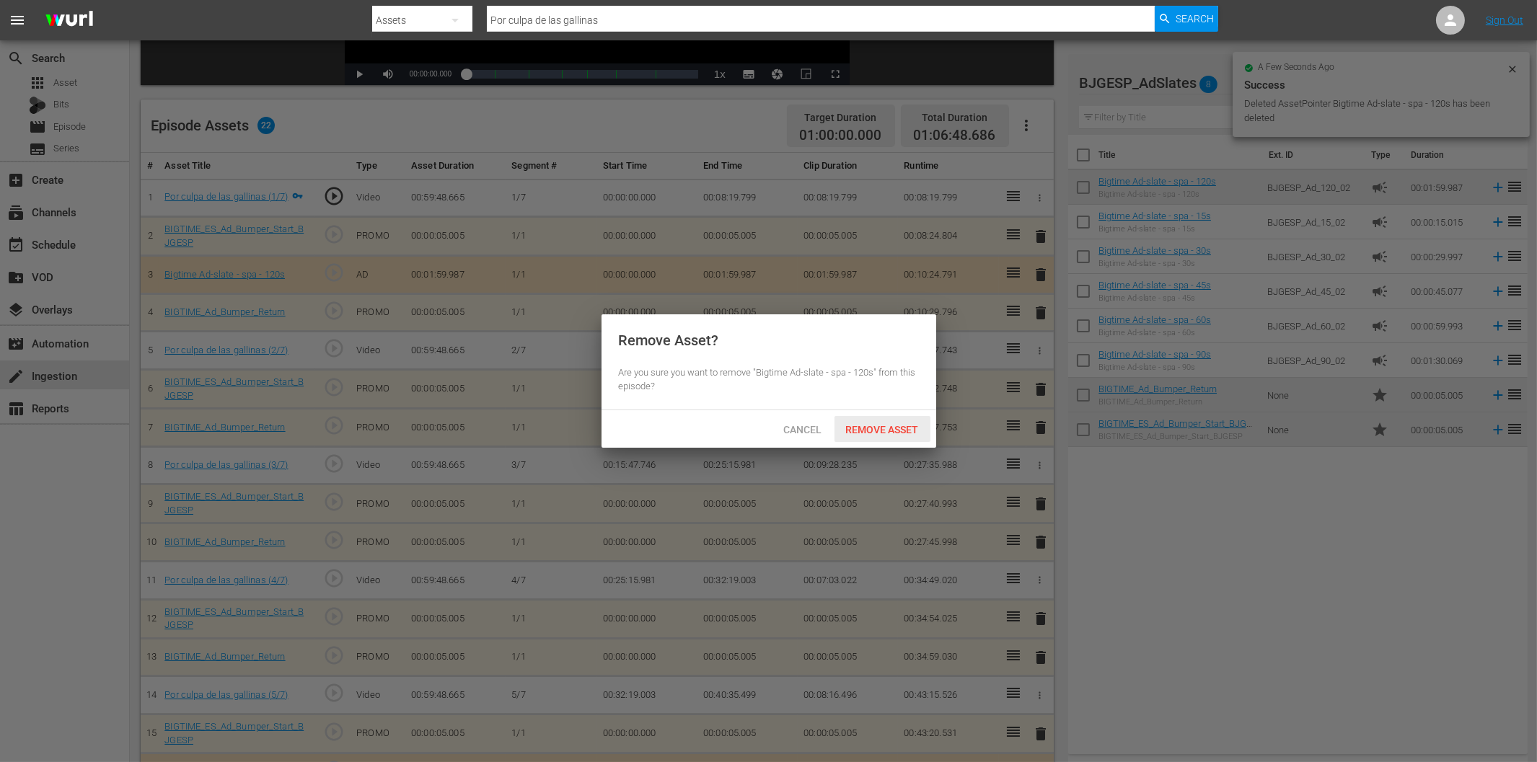
click at [897, 426] on span "Remove Asset" at bounding box center [883, 430] width 96 height 12
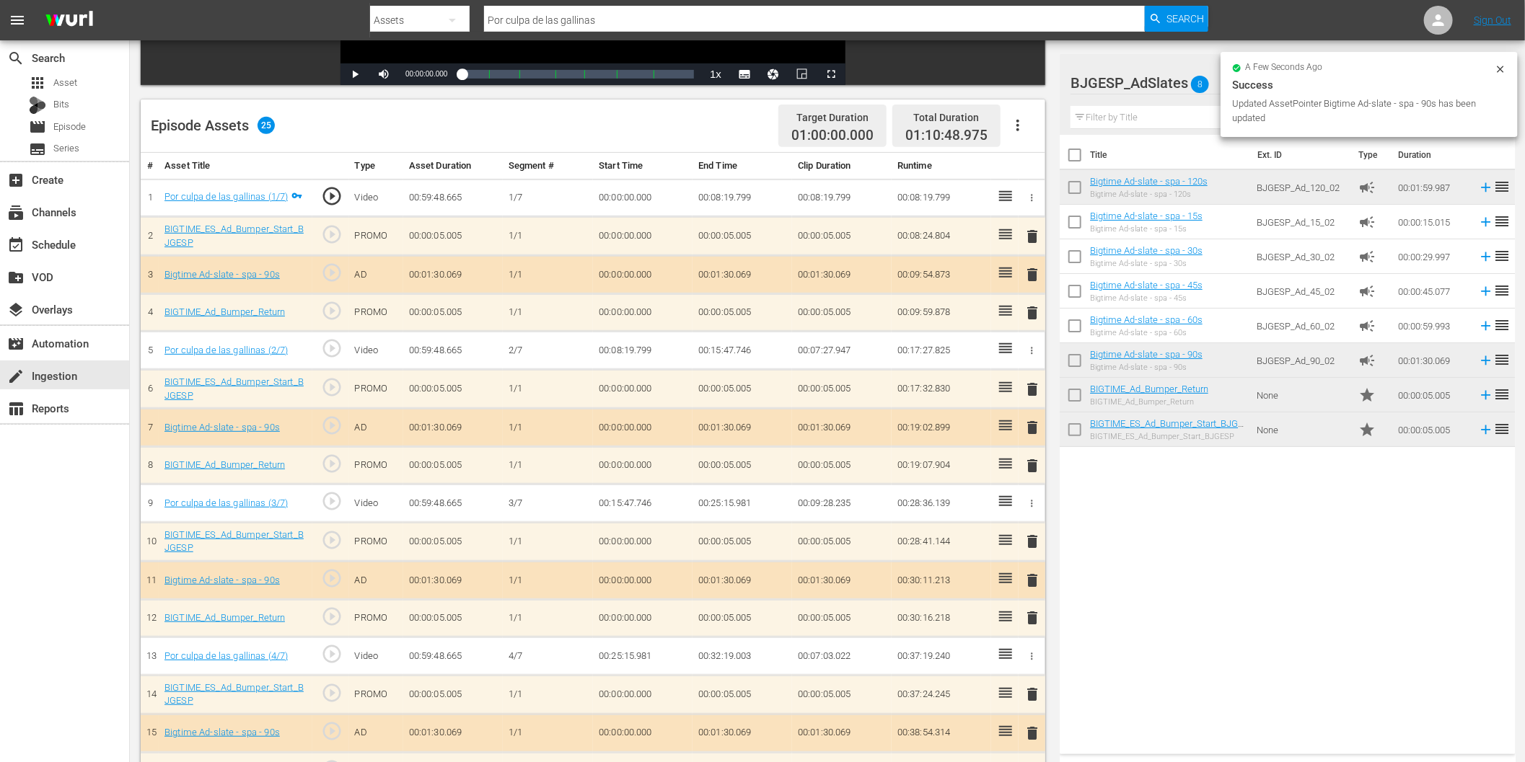
scroll to position [0, 0]
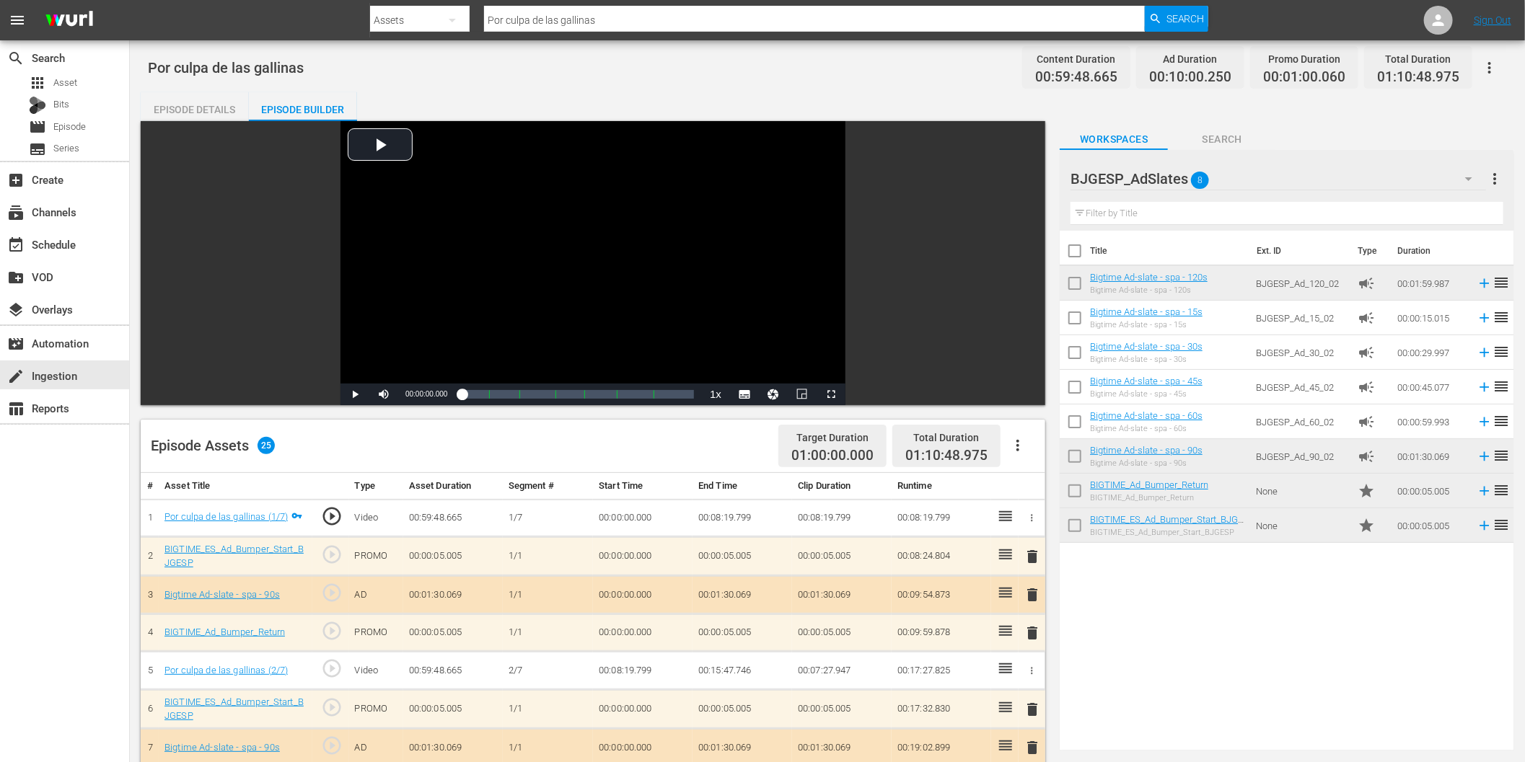
click at [583, 22] on input "Por culpa de las gallinas" at bounding box center [814, 20] width 661 height 35
paste input "Angel de la noche"
type input "Angel de la noche"
click at [1200, 14] on span "Search" at bounding box center [1185, 19] width 38 height 26
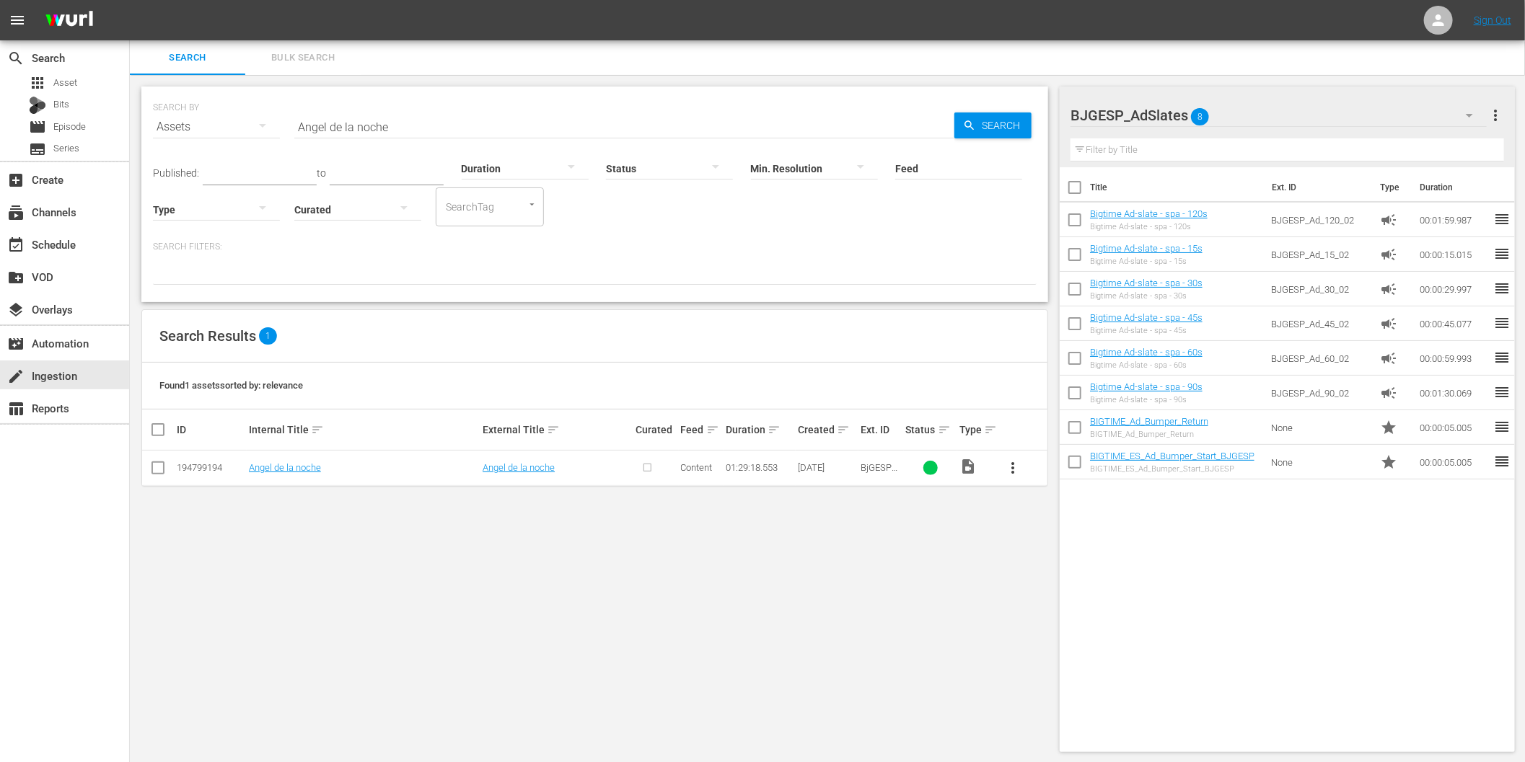
click at [1008, 463] on span "more_vert" at bounding box center [1012, 468] width 17 height 17
click at [1064, 579] on div "Episode" at bounding box center [1091, 578] width 98 height 35
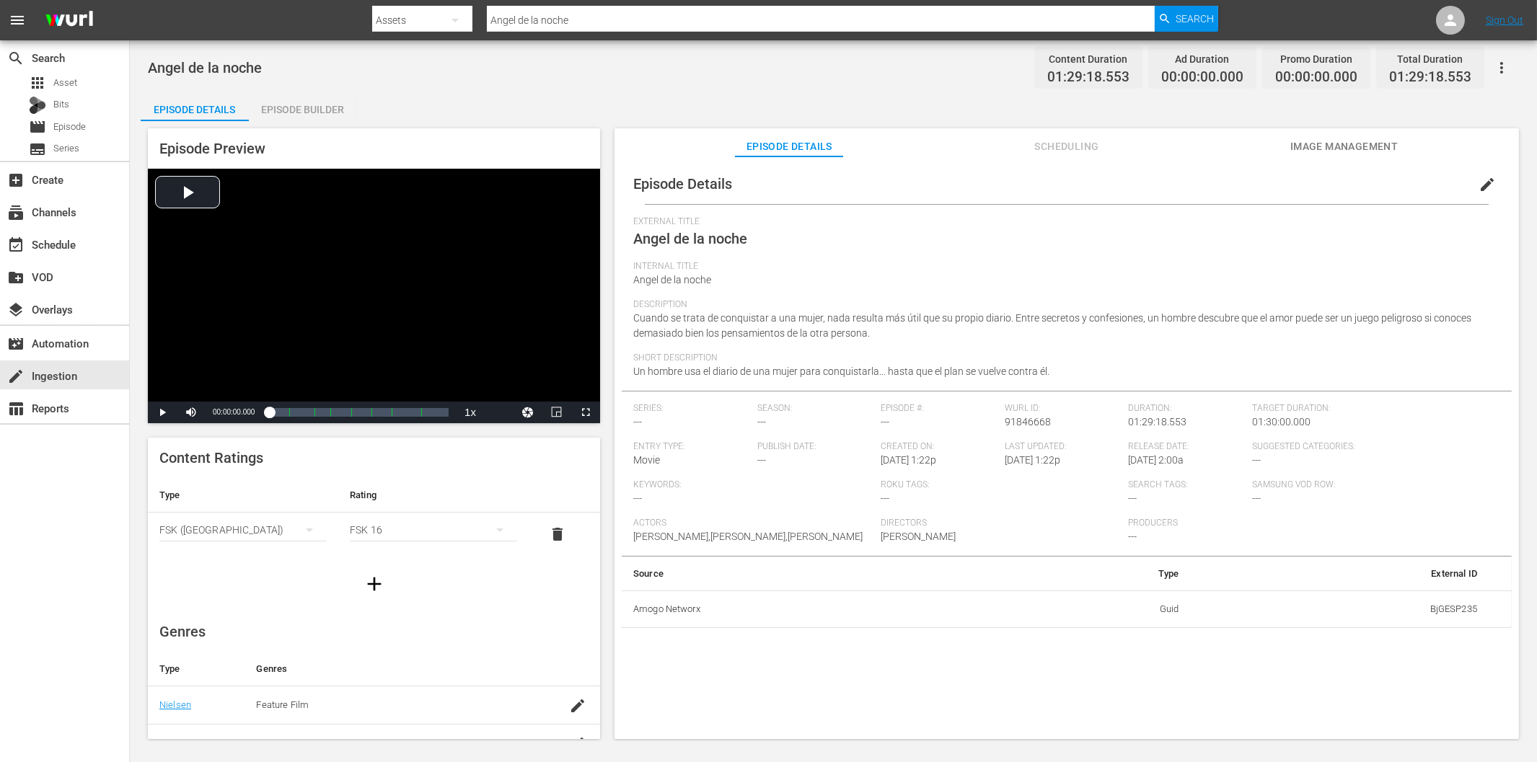
click at [310, 108] on div "Episode Builder" at bounding box center [303, 109] width 108 height 35
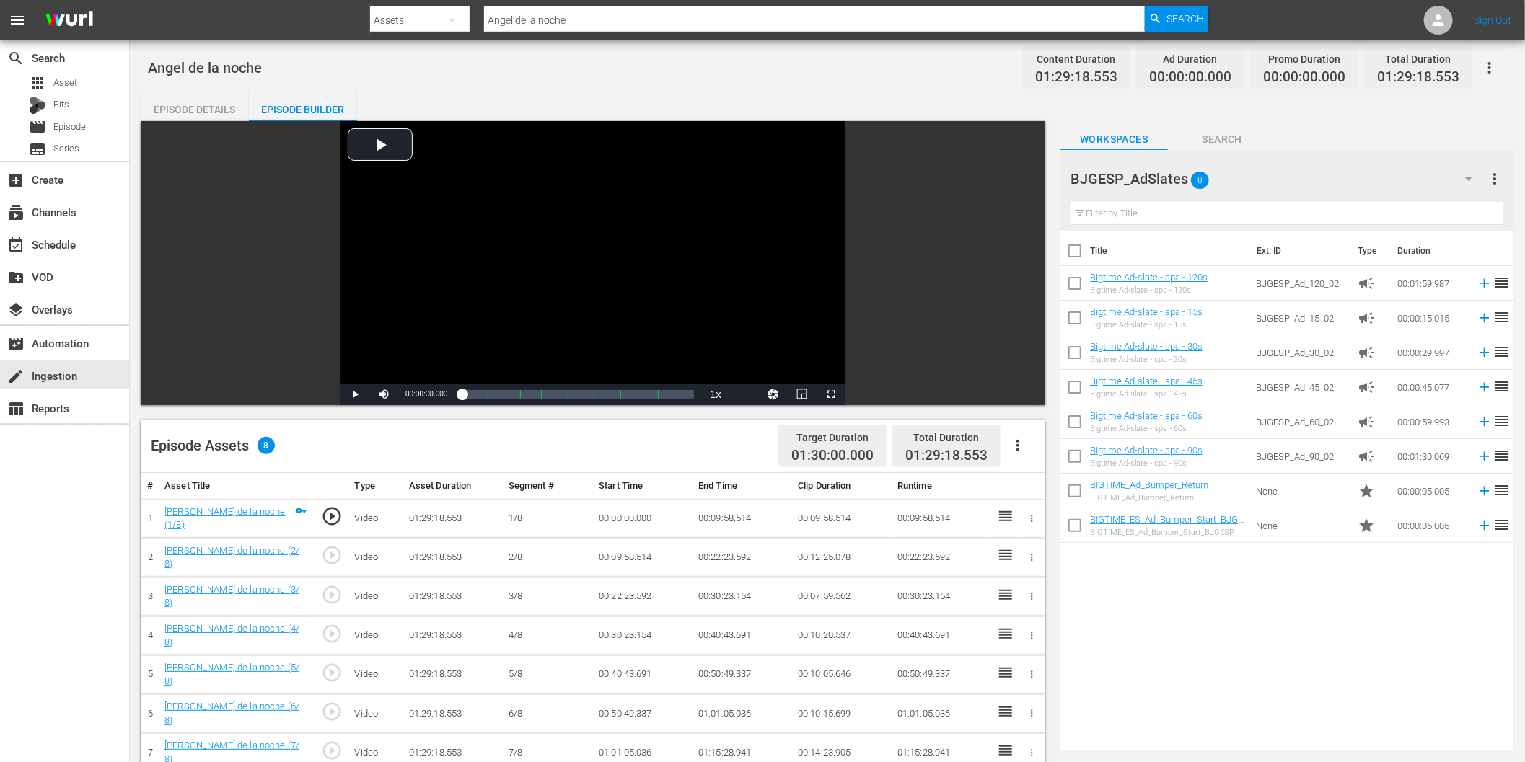
click at [1021, 434] on button "button" at bounding box center [1018, 445] width 35 height 35
click at [1058, 452] on div "Fill with Ads" at bounding box center [1062, 451] width 98 height 35
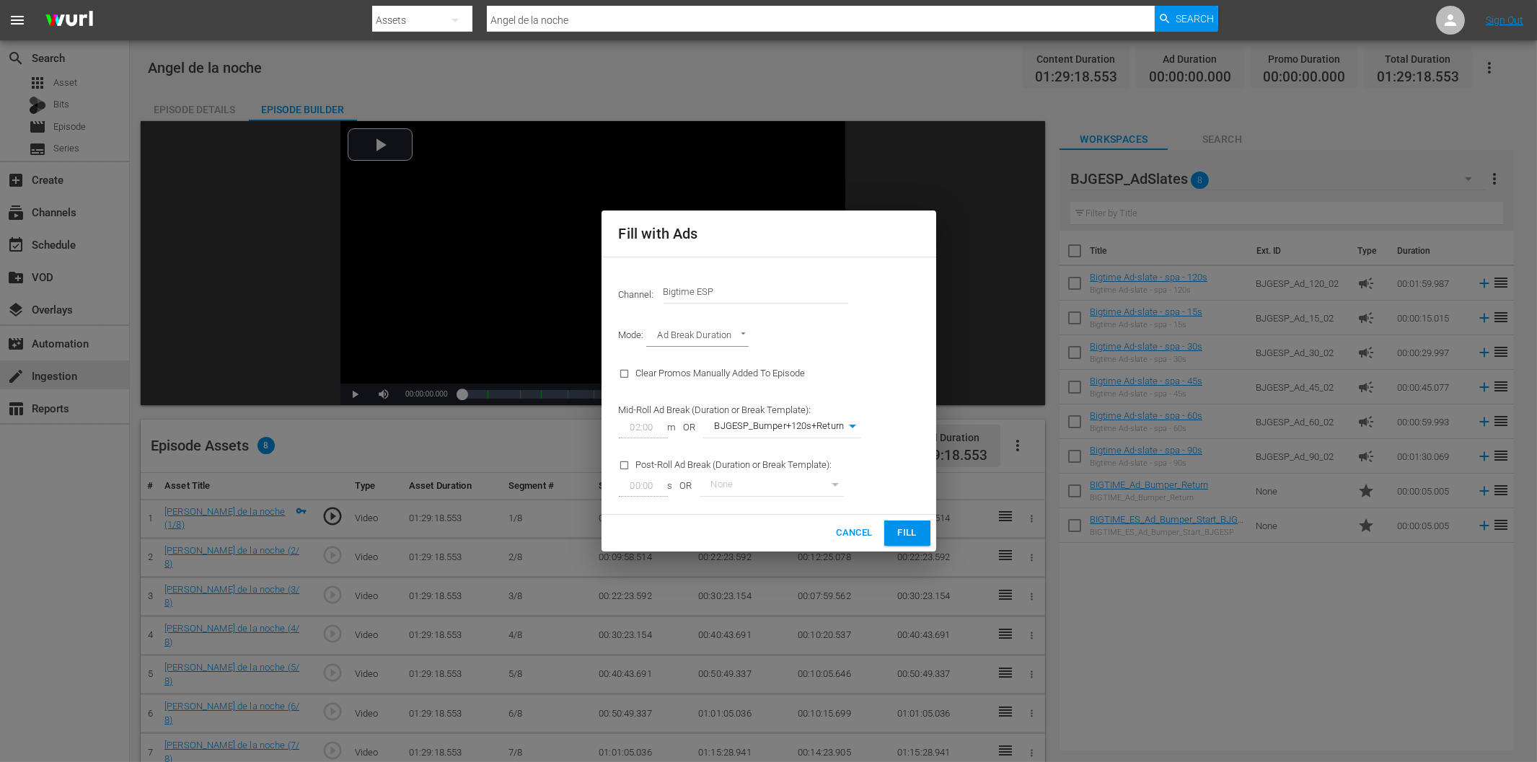
click at [921, 535] on button "Fill" at bounding box center [907, 533] width 46 height 25
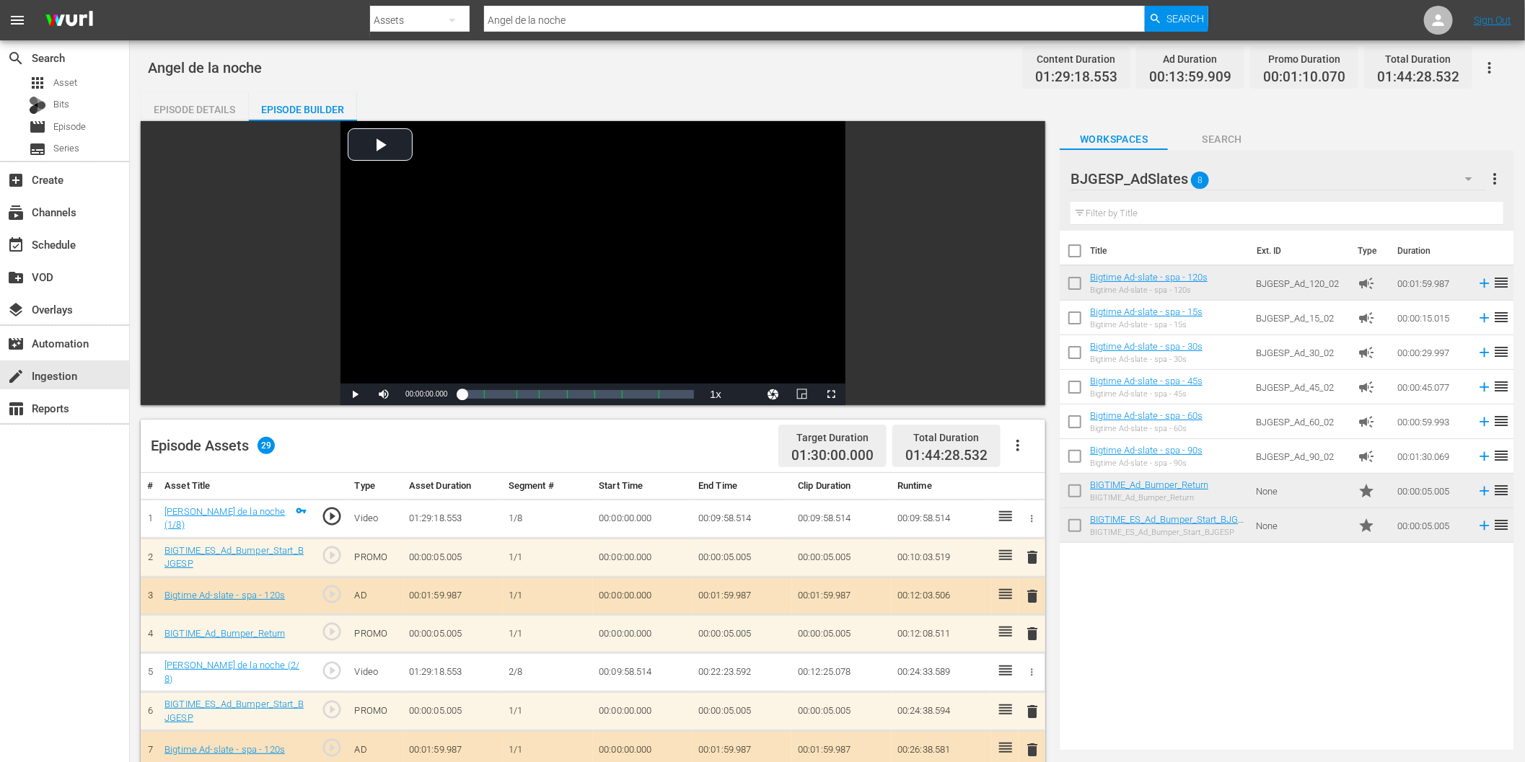
click at [405, 17] on div "Assets" at bounding box center [420, 20] width 100 height 40
click at [390, 105] on div "Episodes" at bounding box center [416, 106] width 58 height 23
click at [561, 19] on input "text" at bounding box center [814, 20] width 661 height 35
paste input "Tumak, der [PERSON_NAME] des Urwalds"
type input "Tumak, der [PERSON_NAME] des Urwalds"
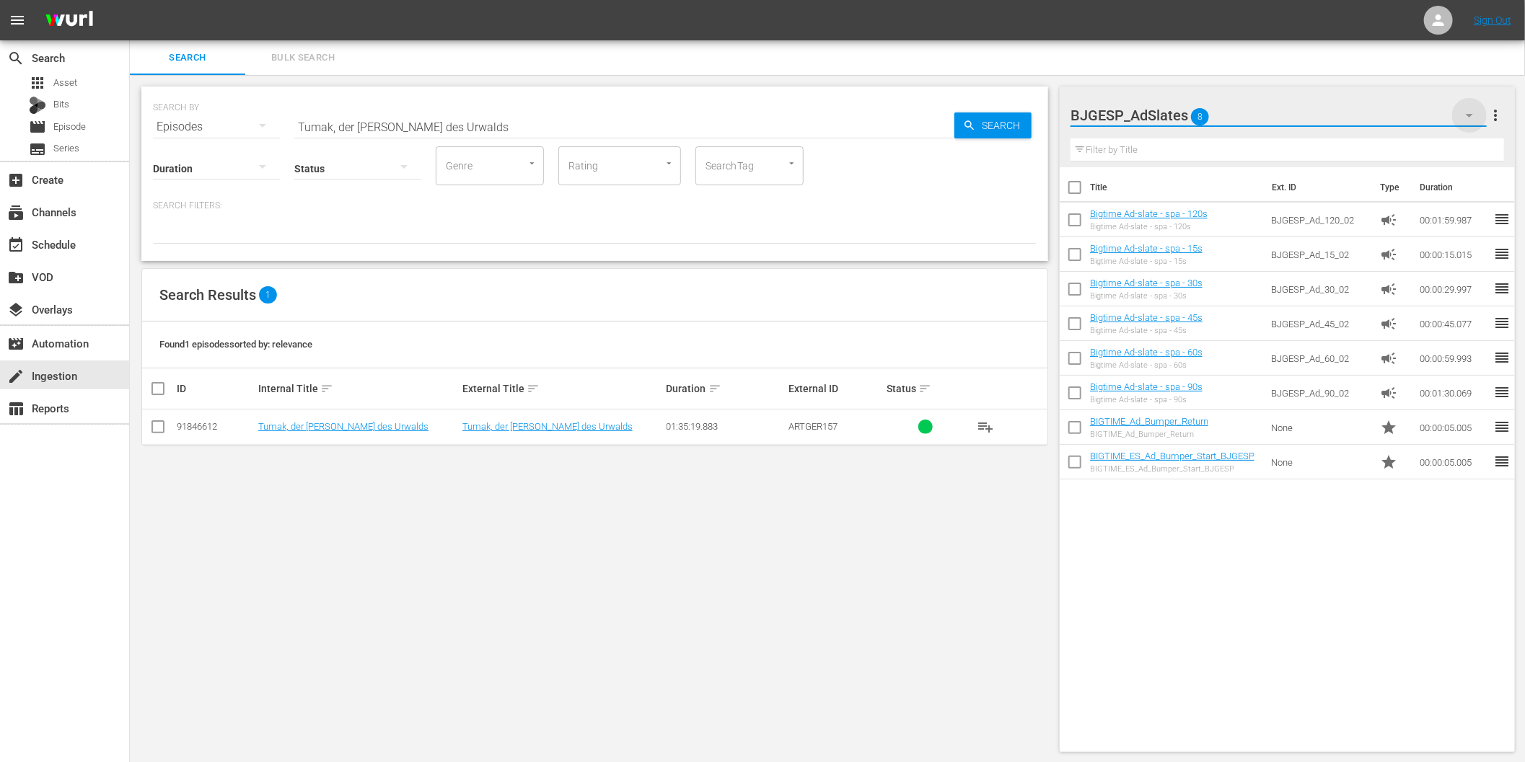
click at [1462, 113] on icon "button" at bounding box center [1469, 115] width 17 height 17
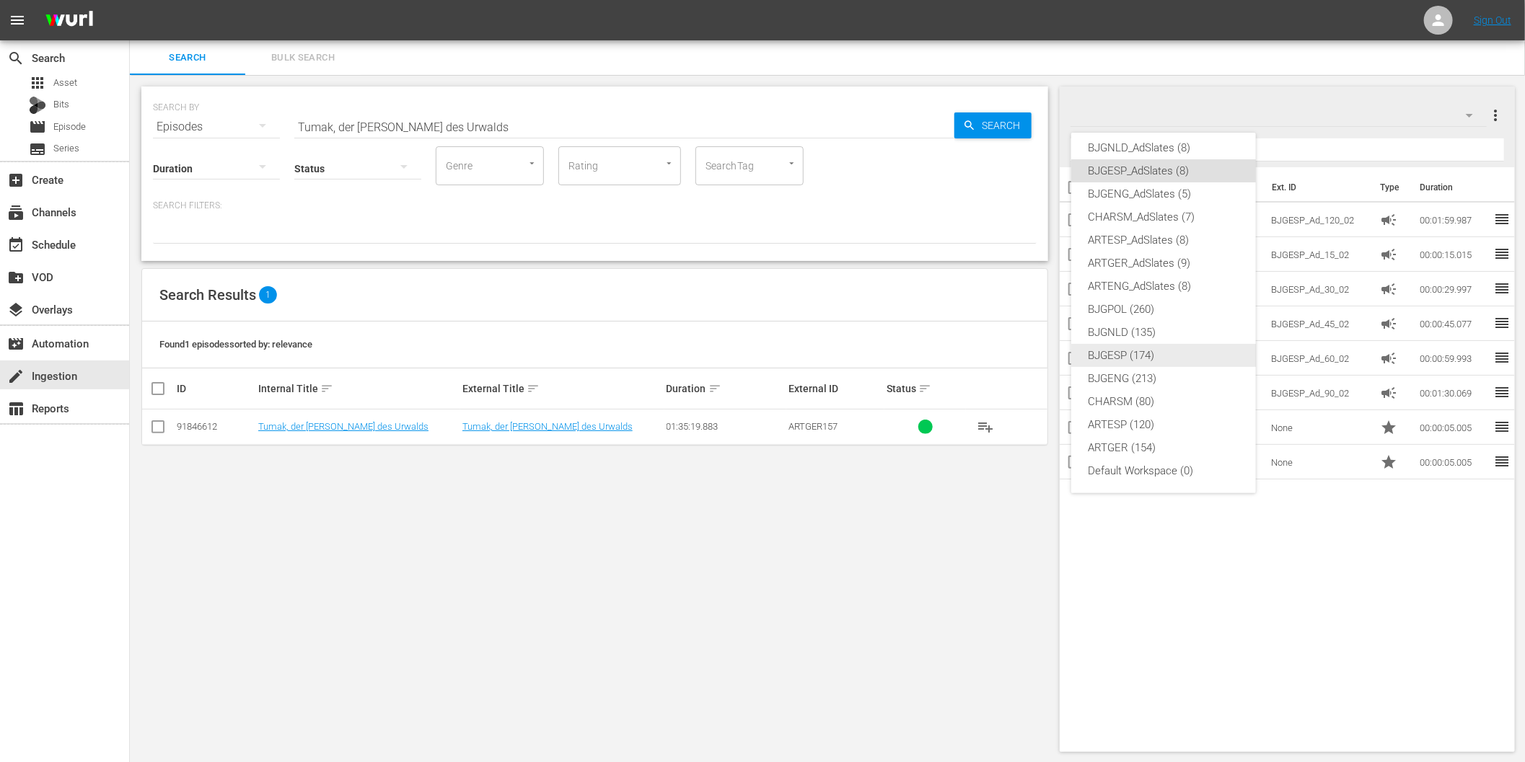
scroll to position [1, 0]
click at [1136, 440] on div "ARTGER (154)" at bounding box center [1164, 447] width 150 height 23
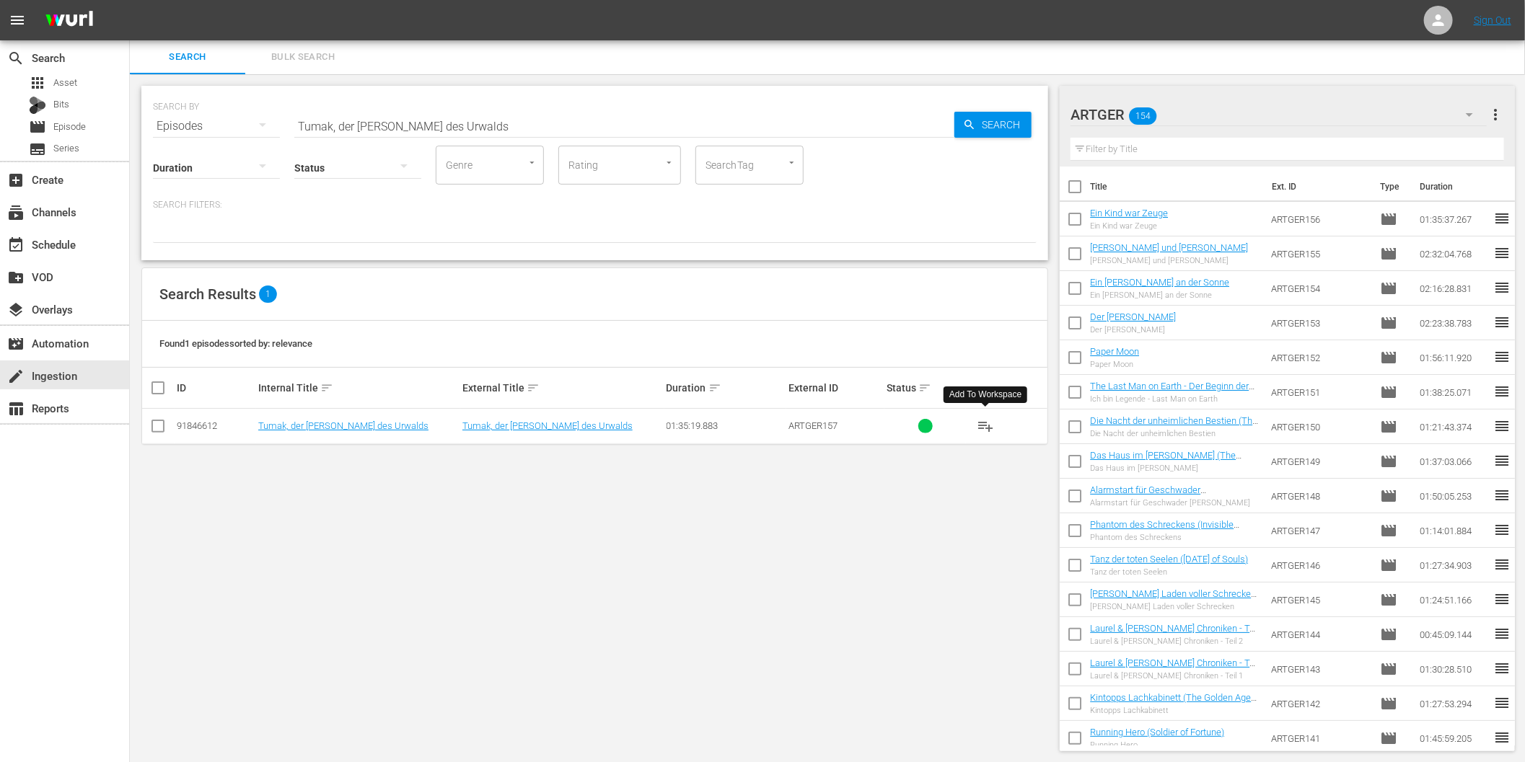
click at [985, 426] on span "playlist_add" at bounding box center [985, 426] width 17 height 17
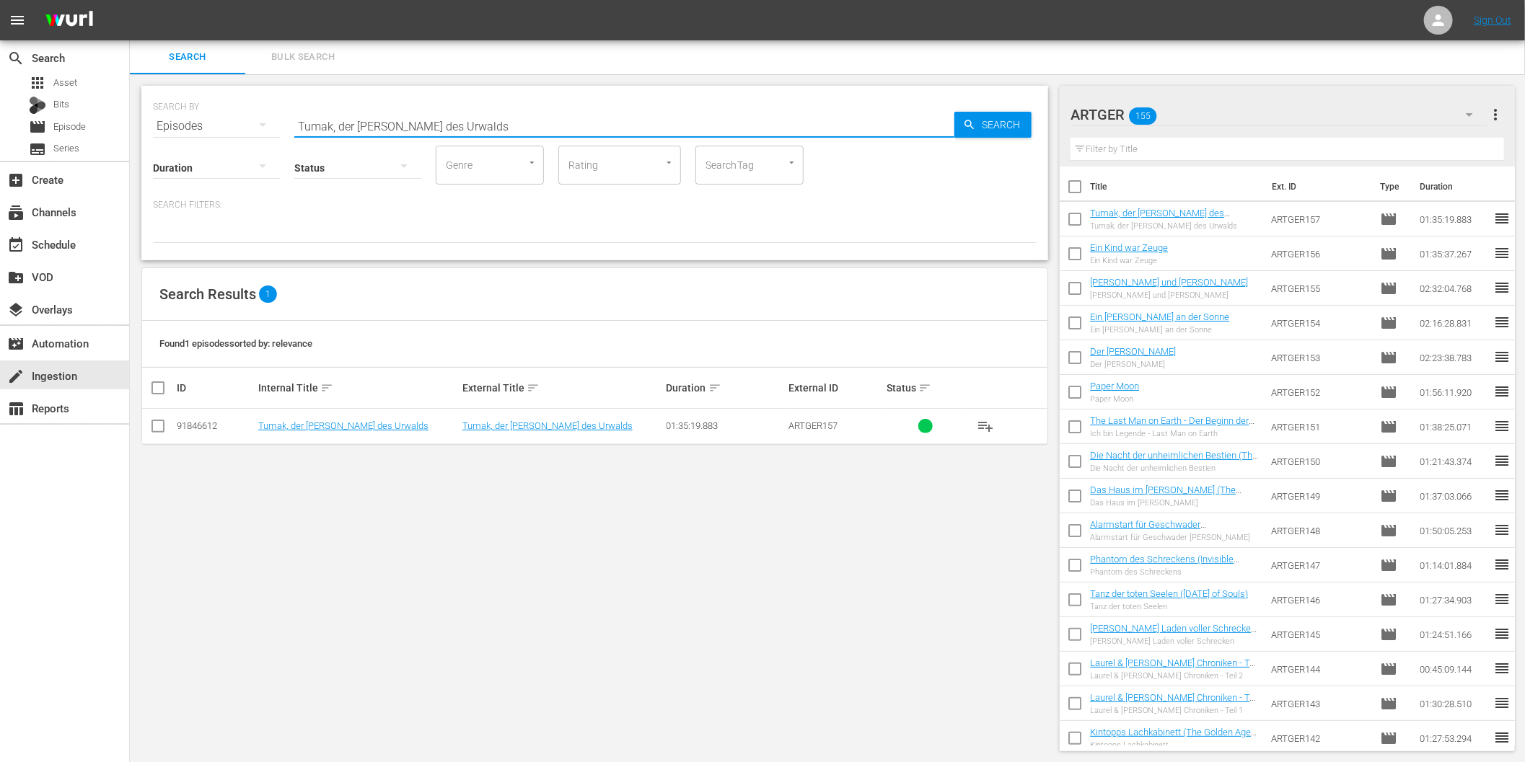
click at [512, 131] on input "Tumak, der [PERSON_NAME] des Urwalds" at bounding box center [624, 126] width 660 height 35
paste input "Sal Azul"
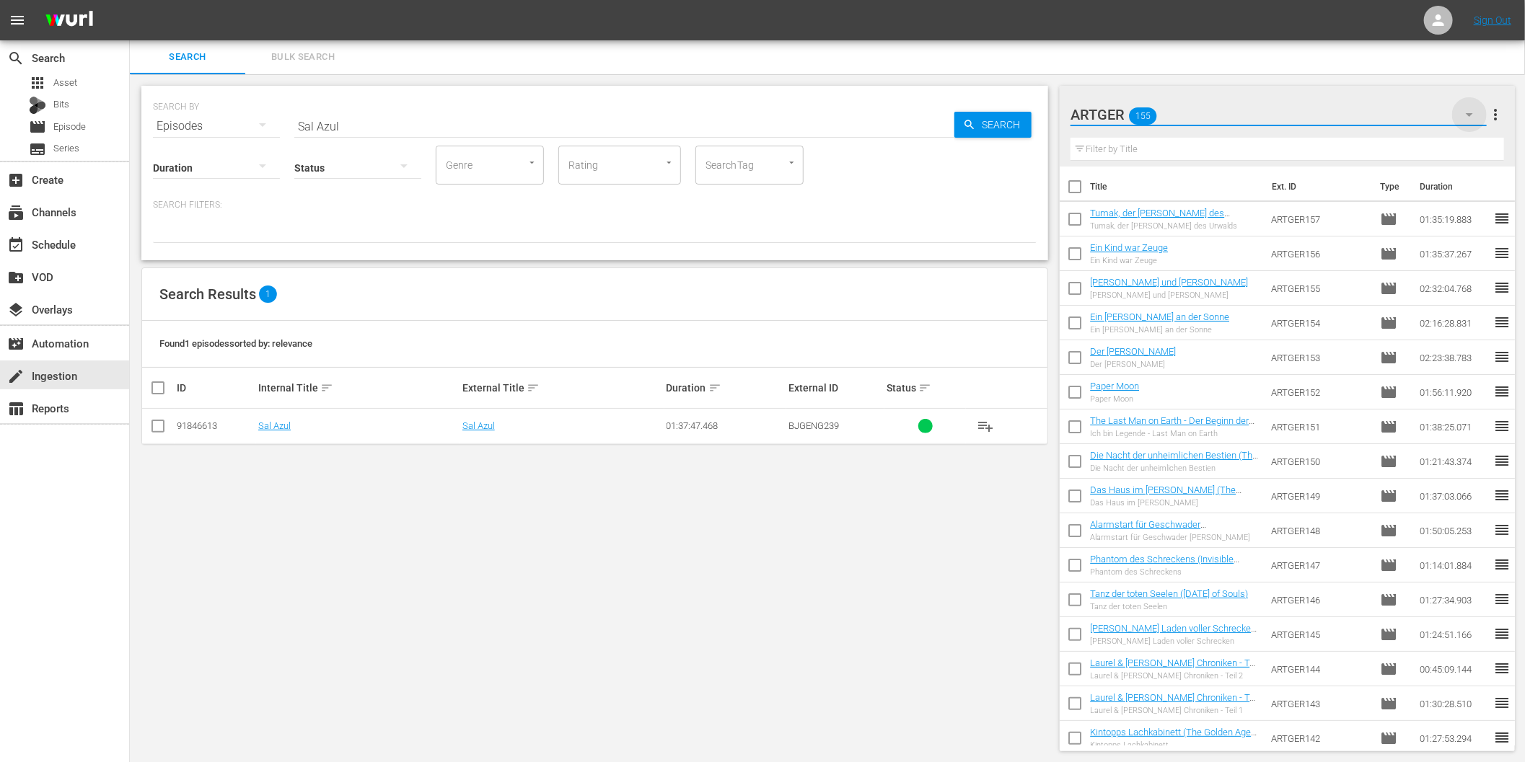
click at [1469, 114] on icon "button" at bounding box center [1469, 115] width 7 height 4
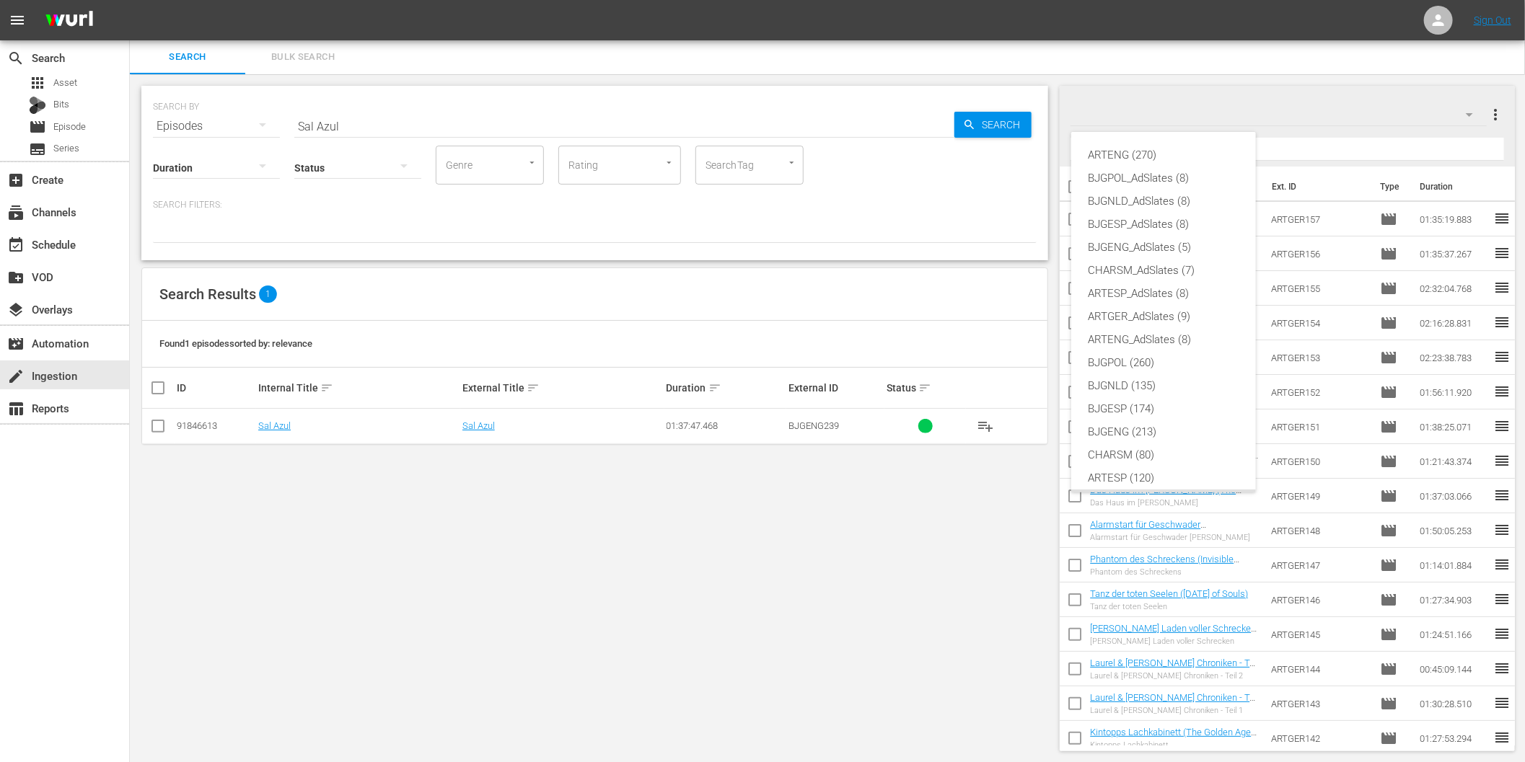
scroll to position [54, 0]
click at [1142, 377] on div "BJGENG (213)" at bounding box center [1164, 377] width 150 height 23
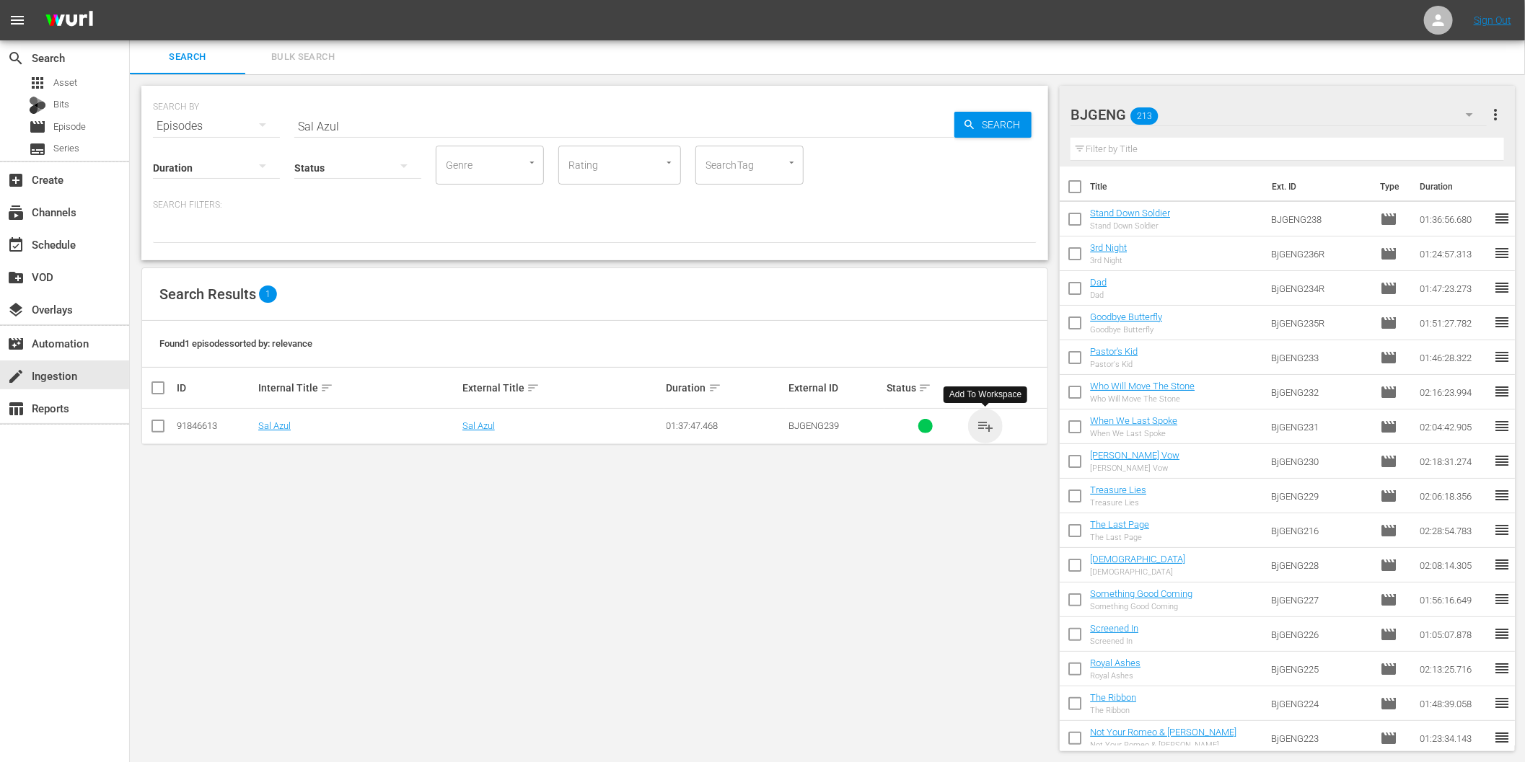
click at [987, 428] on span "playlist_add" at bounding box center [985, 426] width 17 height 17
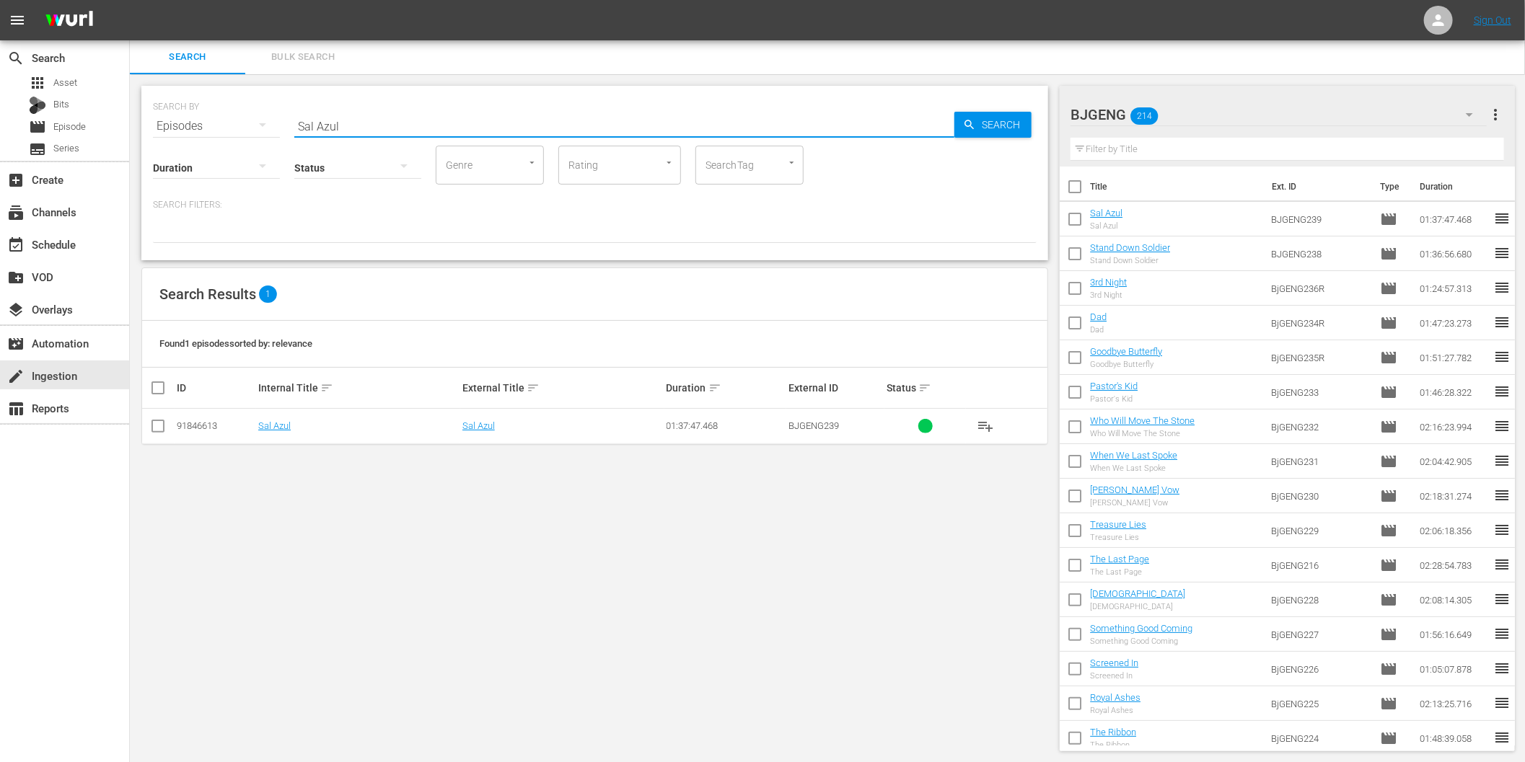
click at [686, 123] on input "Sal Azul" at bounding box center [624, 126] width 660 height 35
paste input "ensitive and in Love"
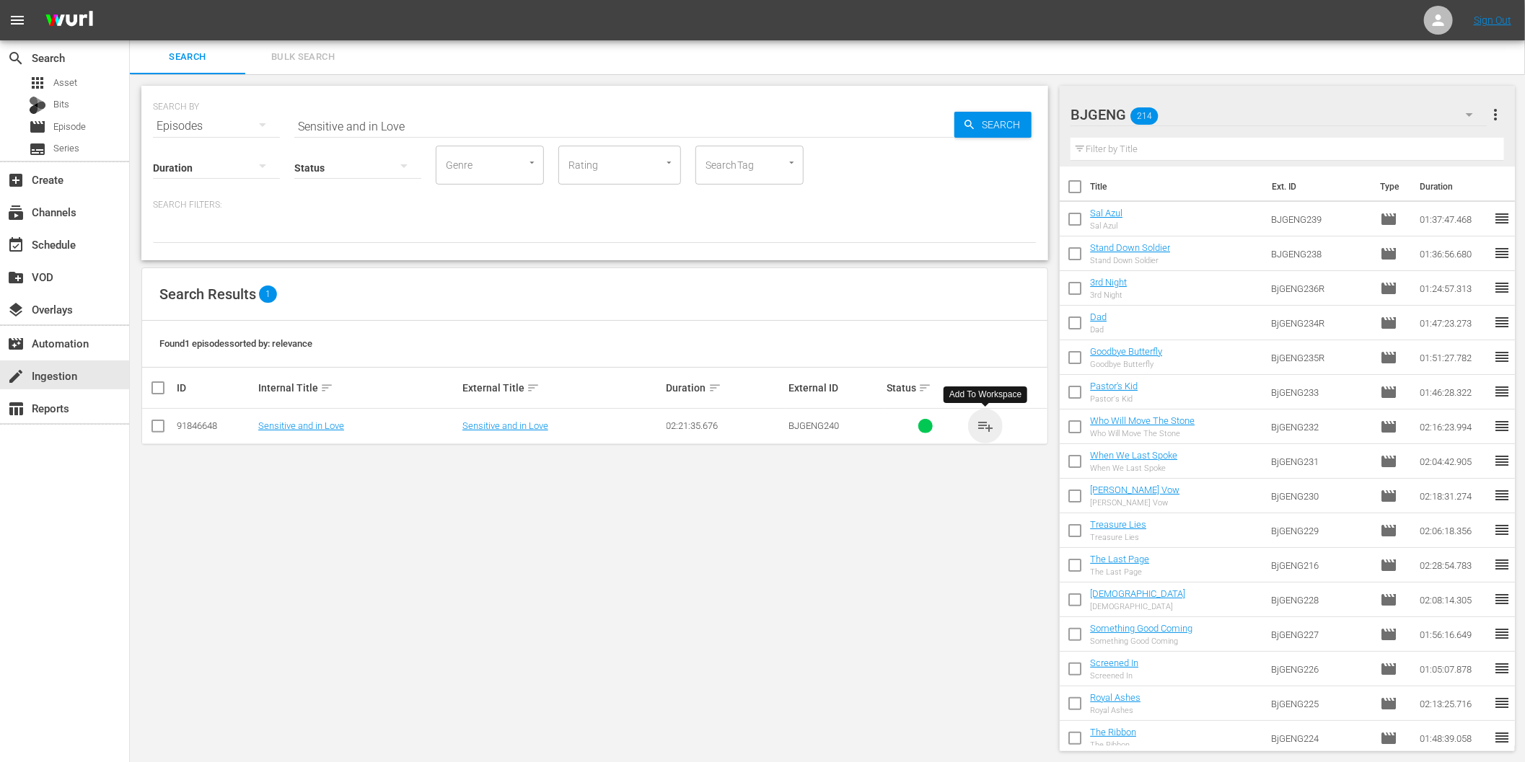
click at [986, 420] on span "playlist_add" at bounding box center [985, 426] width 17 height 17
click at [578, 130] on input "Sensitive and in Love" at bounding box center [624, 126] width 660 height 35
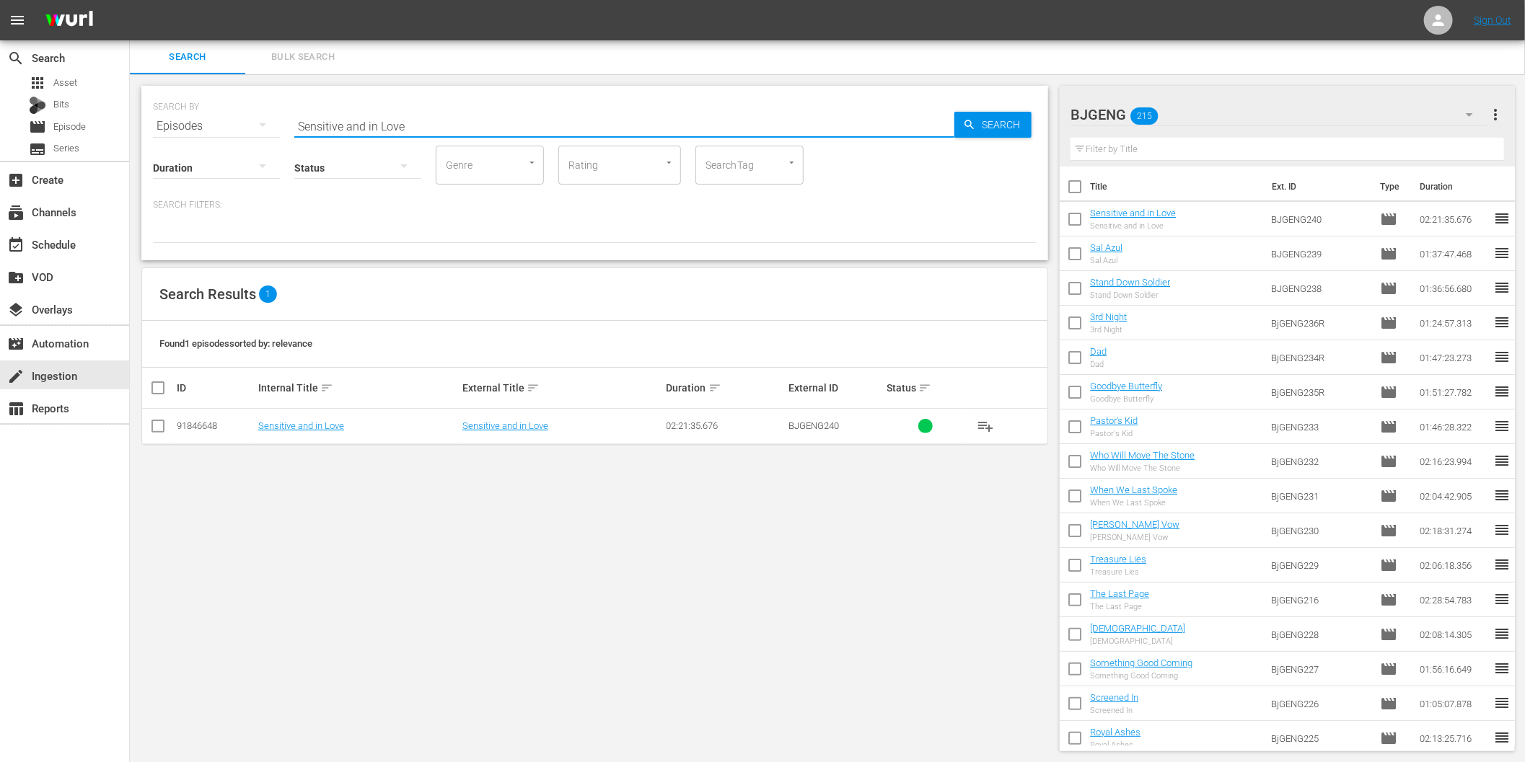
paste input "Encontrando el fin del mundo"
type input "Encontrando el fin del mundo"
click at [988, 423] on span "playlist_add" at bounding box center [985, 426] width 17 height 17
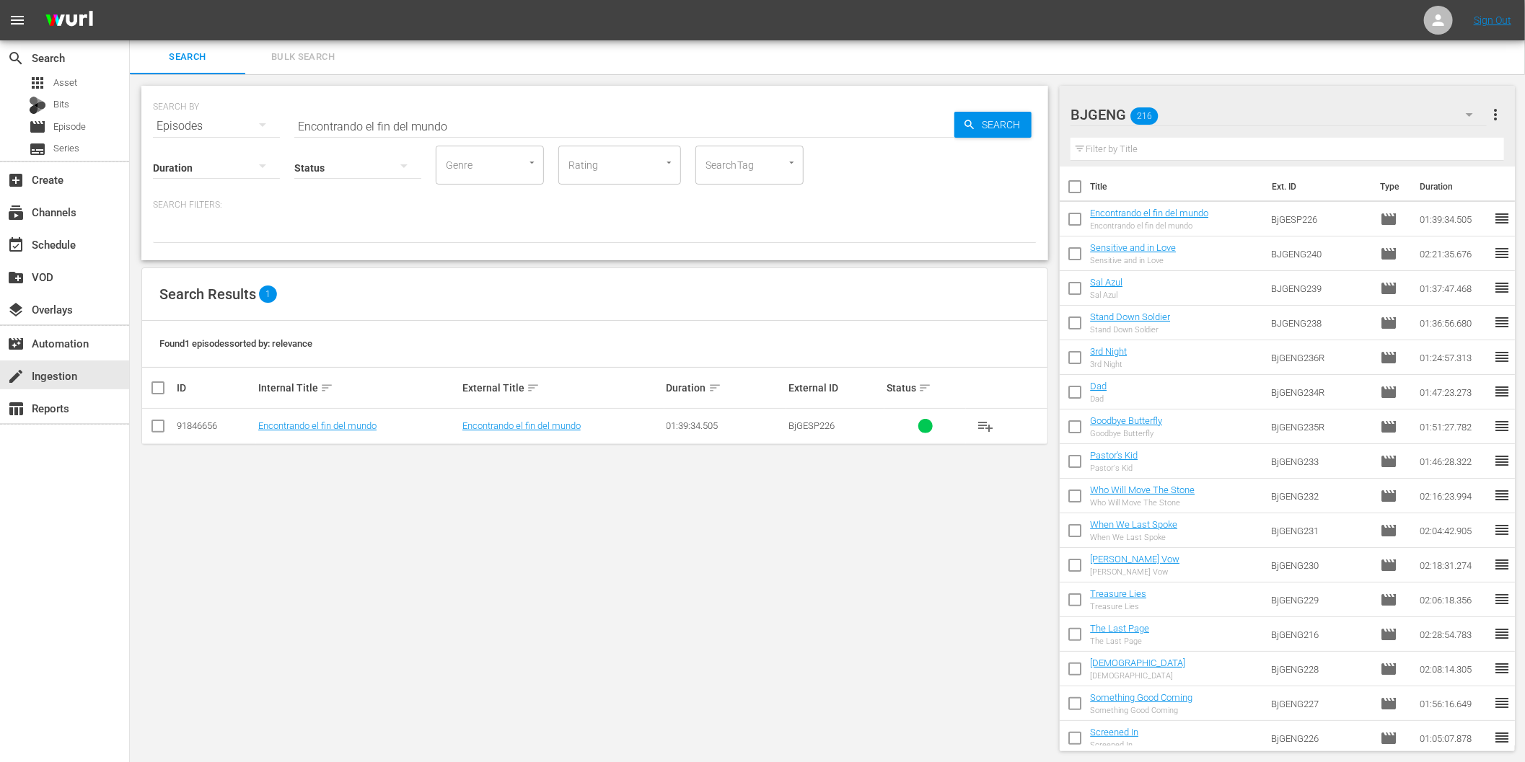
click at [1078, 219] on input "checkbox" at bounding box center [1075, 222] width 30 height 30
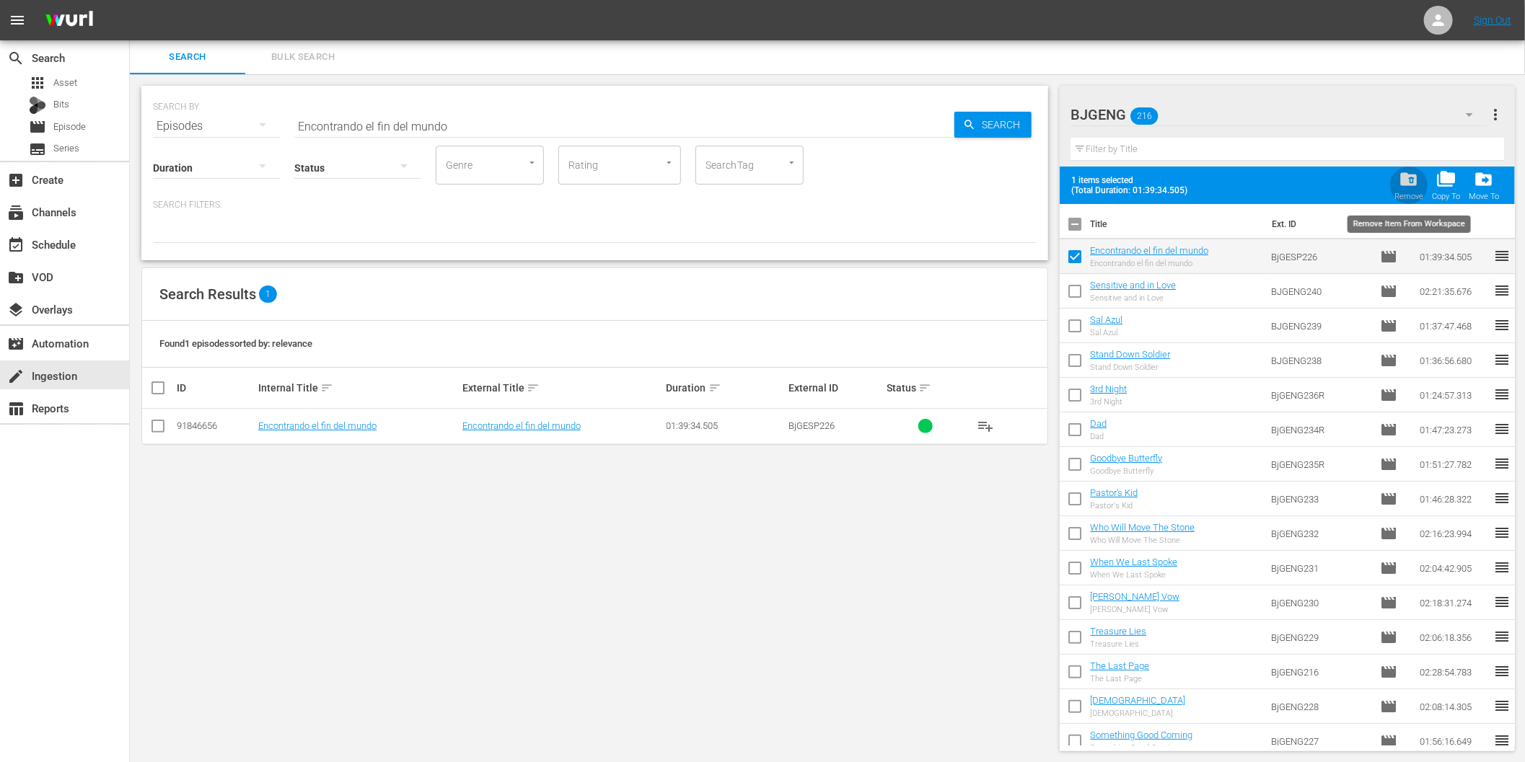
click at [1405, 179] on span "folder_delete" at bounding box center [1408, 179] width 19 height 19
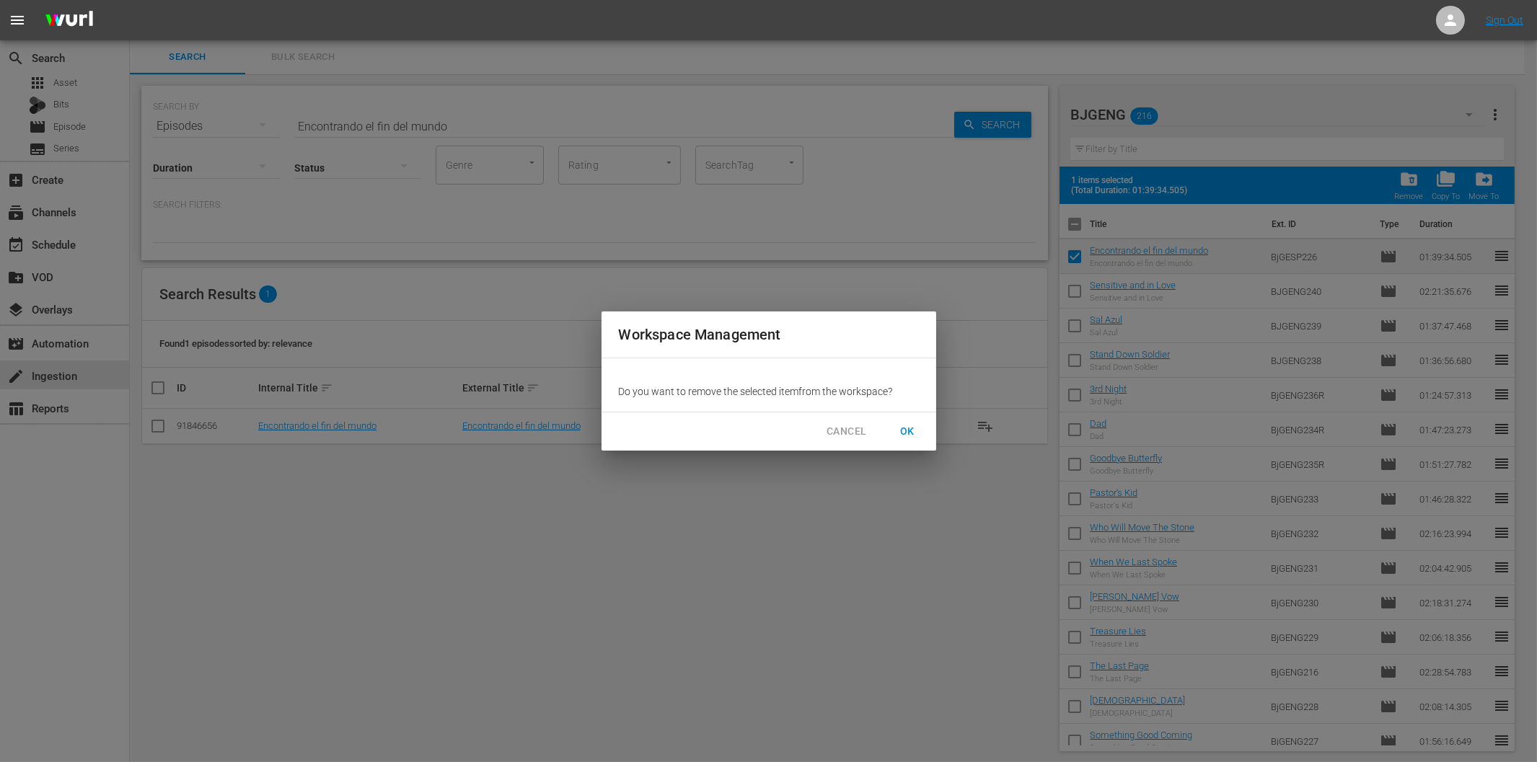
click at [905, 428] on span "OK" at bounding box center [907, 432] width 23 height 18
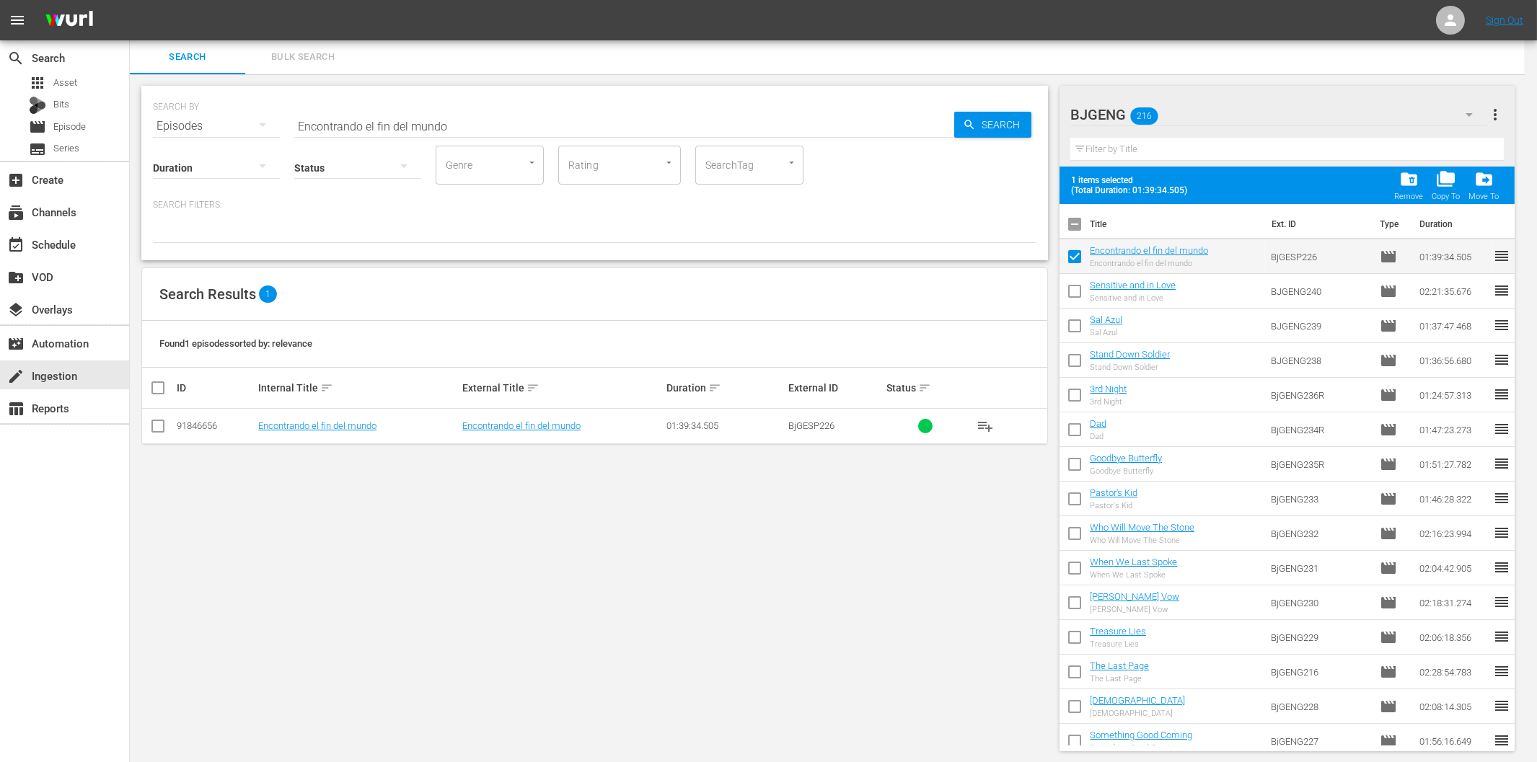
checkbox input "false"
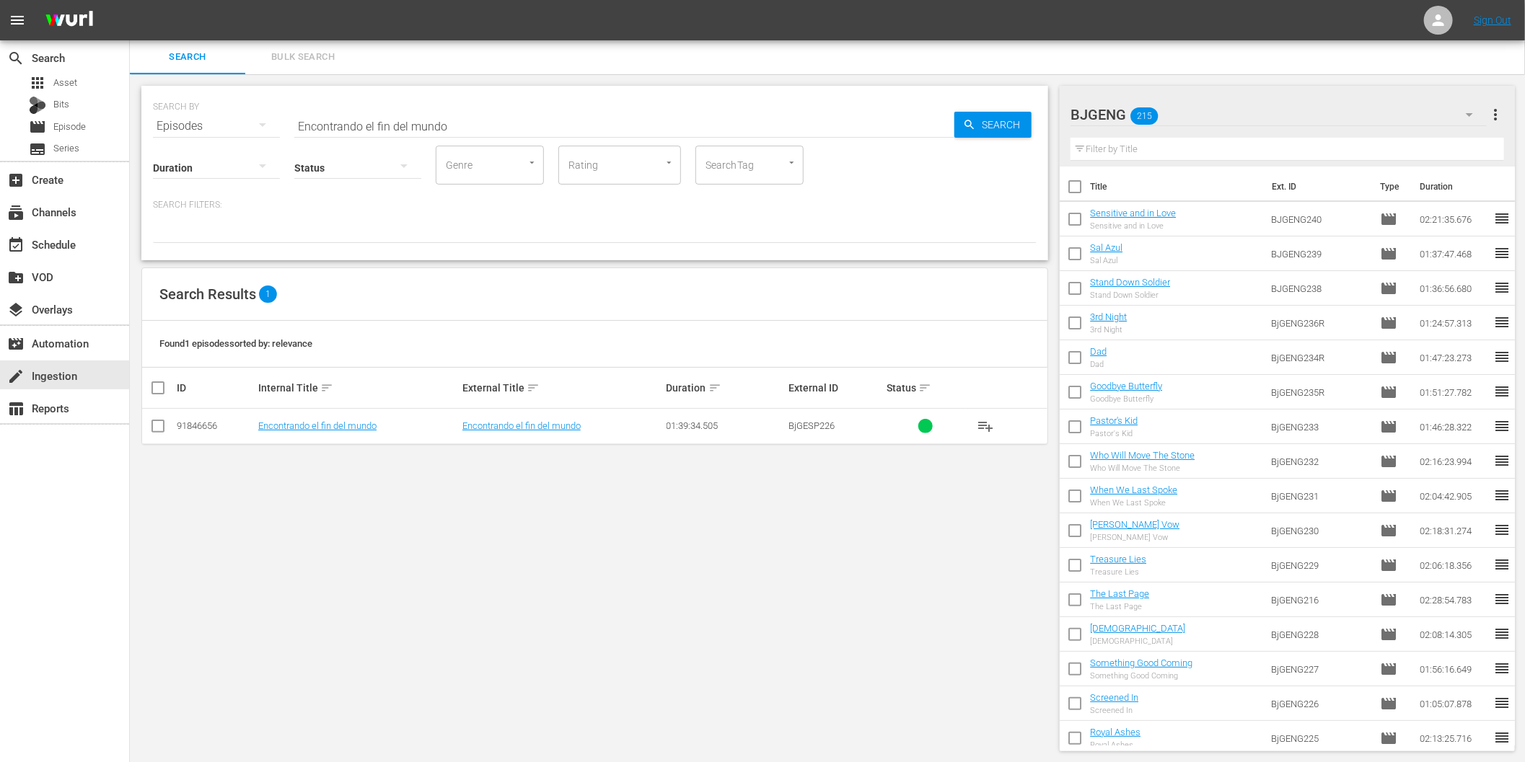
click at [1469, 113] on icon "button" at bounding box center [1469, 114] width 17 height 17
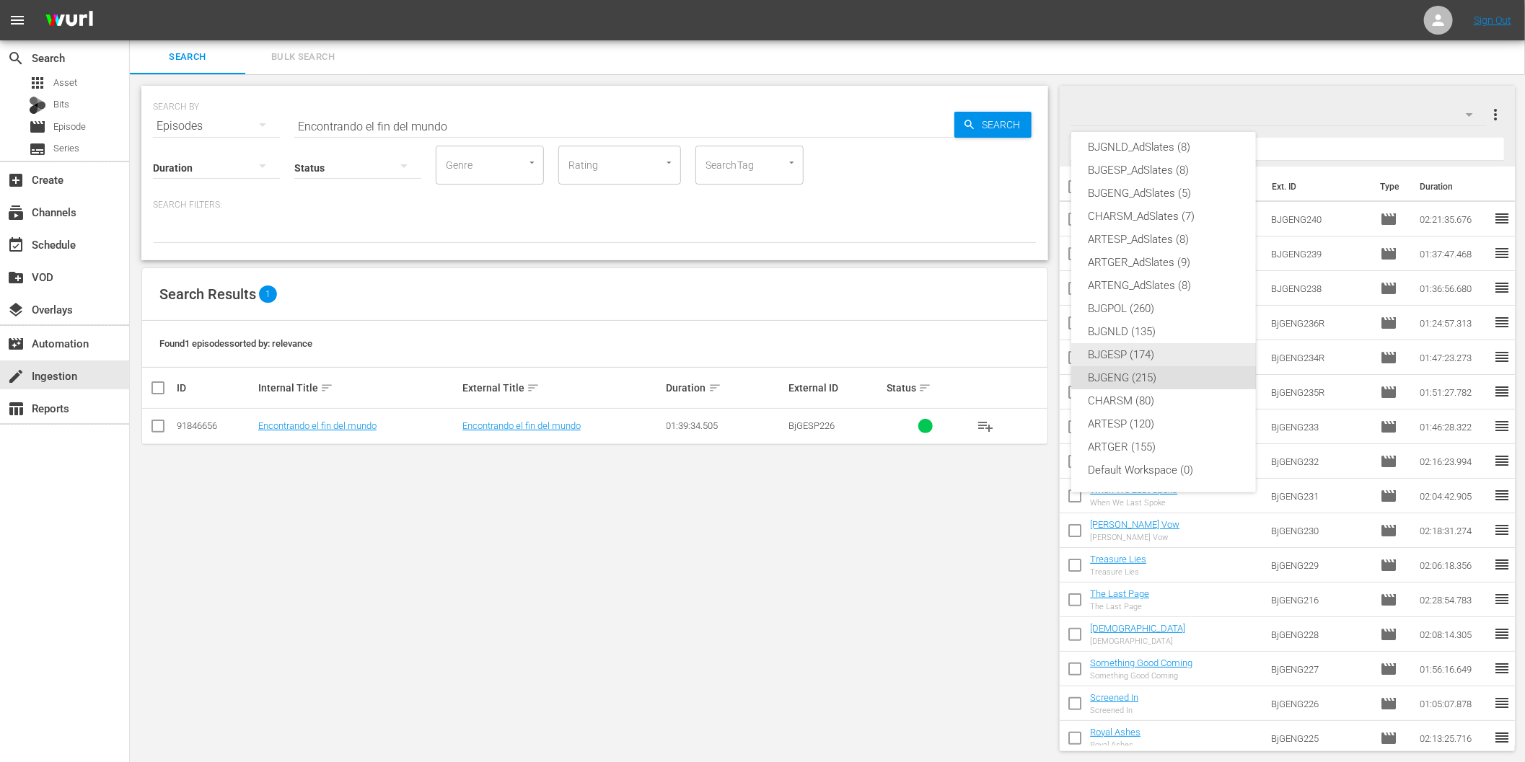
click at [1167, 356] on div "BJGESP (174)" at bounding box center [1164, 354] width 150 height 23
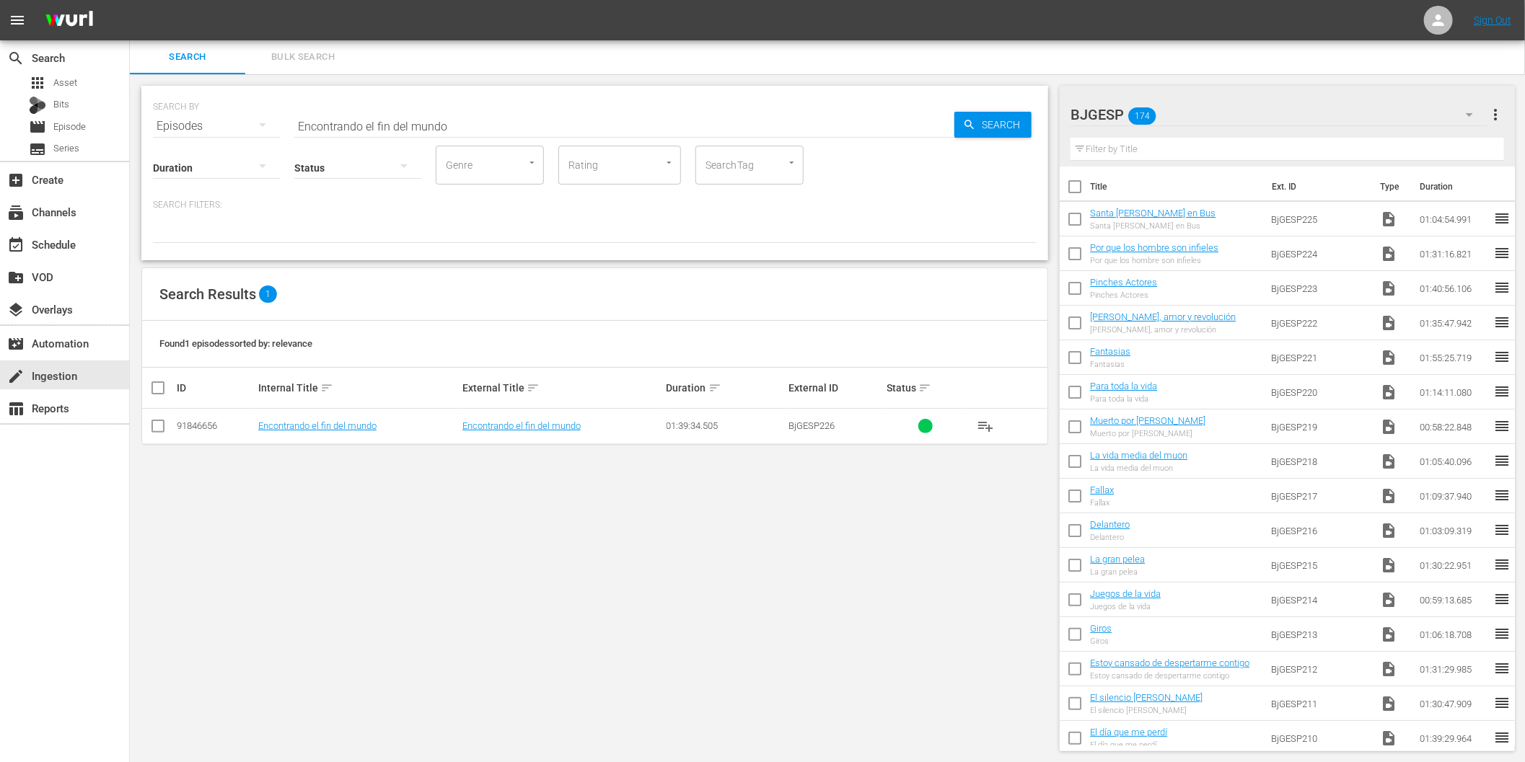
click at [1166, 149] on input "text" at bounding box center [1288, 149] width 434 height 23
paste input "Encontrando el fin del mundo"
type input "Encontrando el fin del mundo"
paste input "Encontrando el fin del mundo"
type input "Encontrando el fin del mundo"
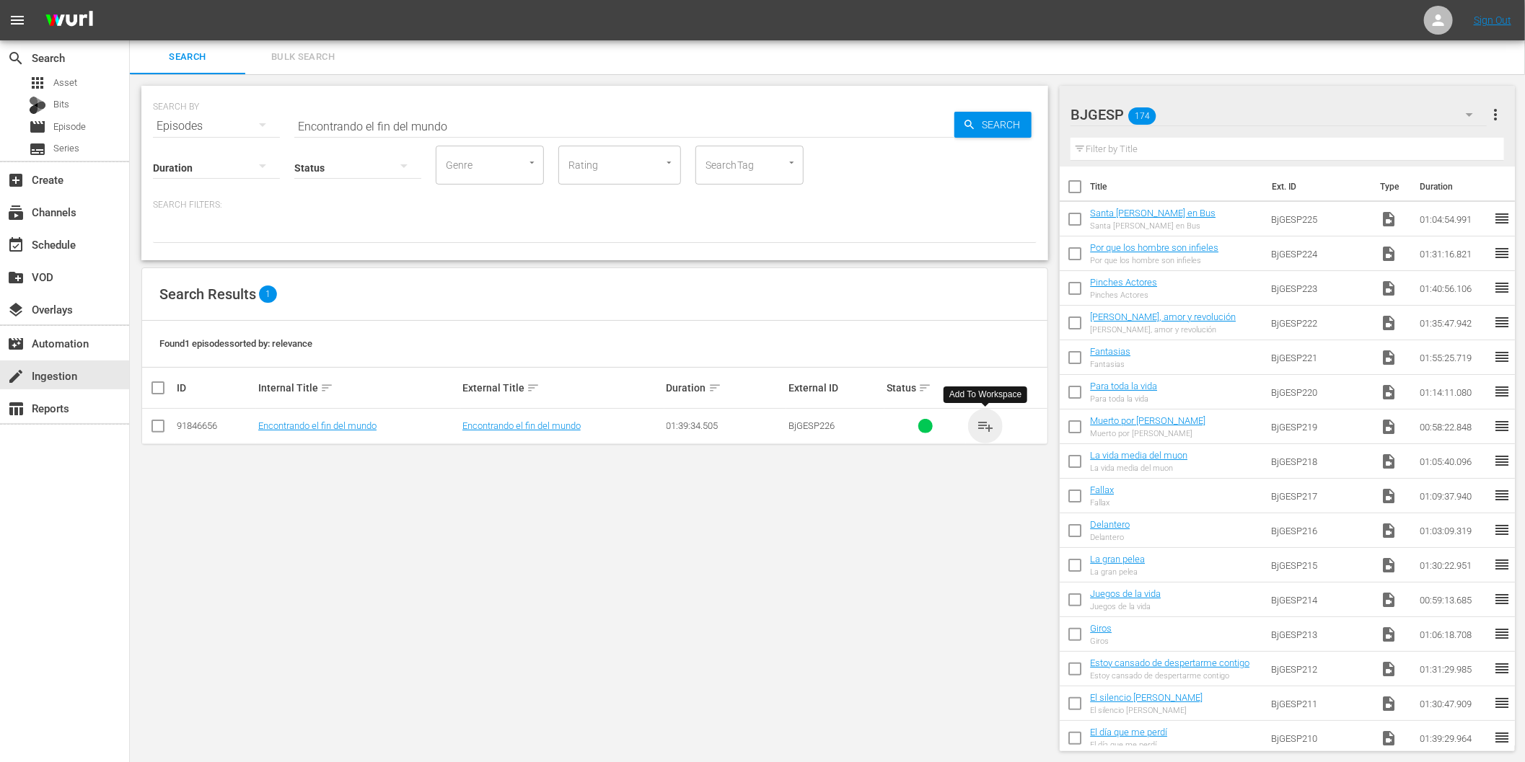
click at [986, 421] on span "playlist_add" at bounding box center [985, 426] width 17 height 17
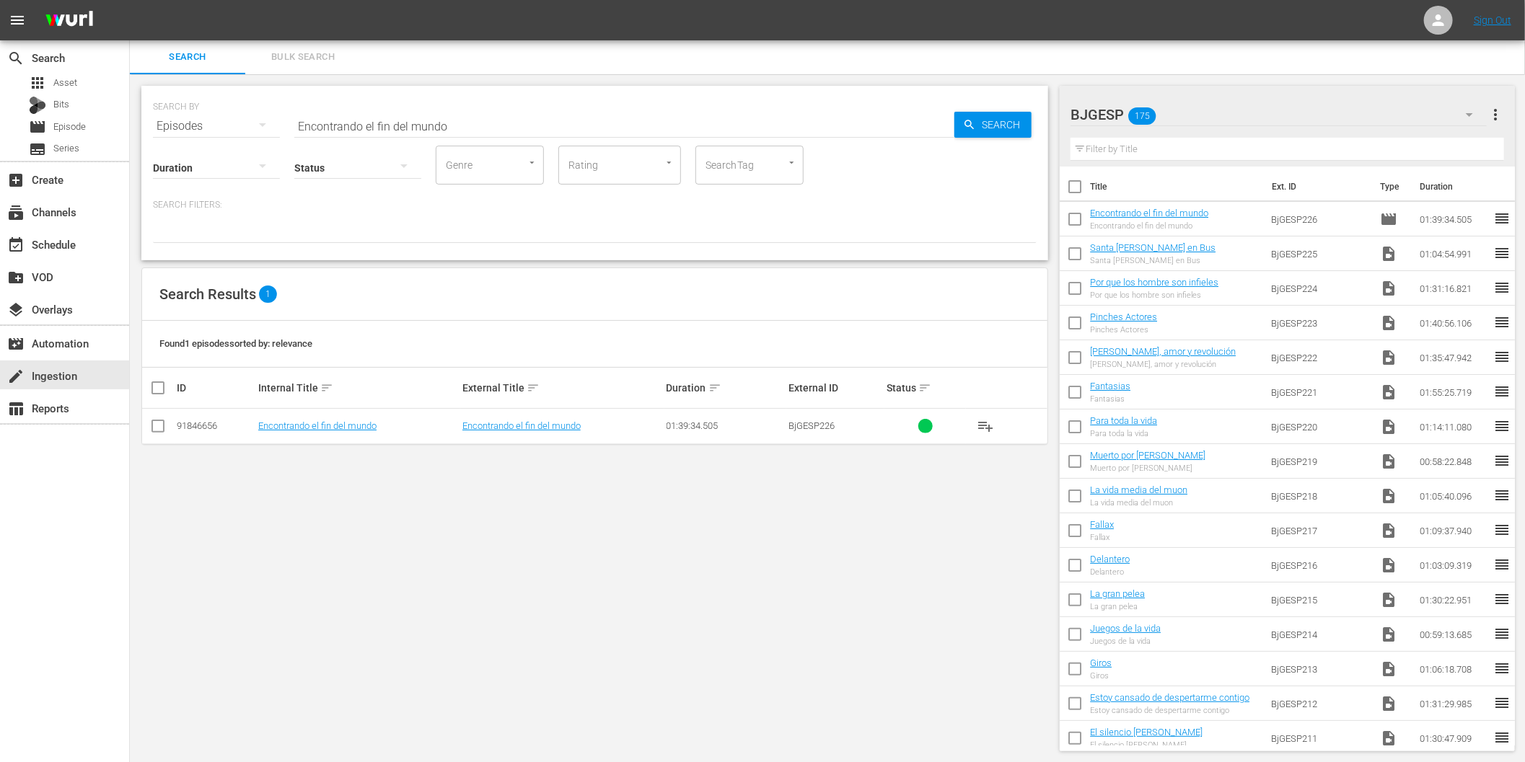
click at [1128, 147] on input "text" at bounding box center [1288, 149] width 434 height 23
paste input "Las Reglas de la Ruina"
type input "Las Reglas de la Ruina"
click at [676, 123] on input "Encontrando el fin del mundo" at bounding box center [624, 126] width 660 height 35
paste input "Las Reglas de la Ruina"
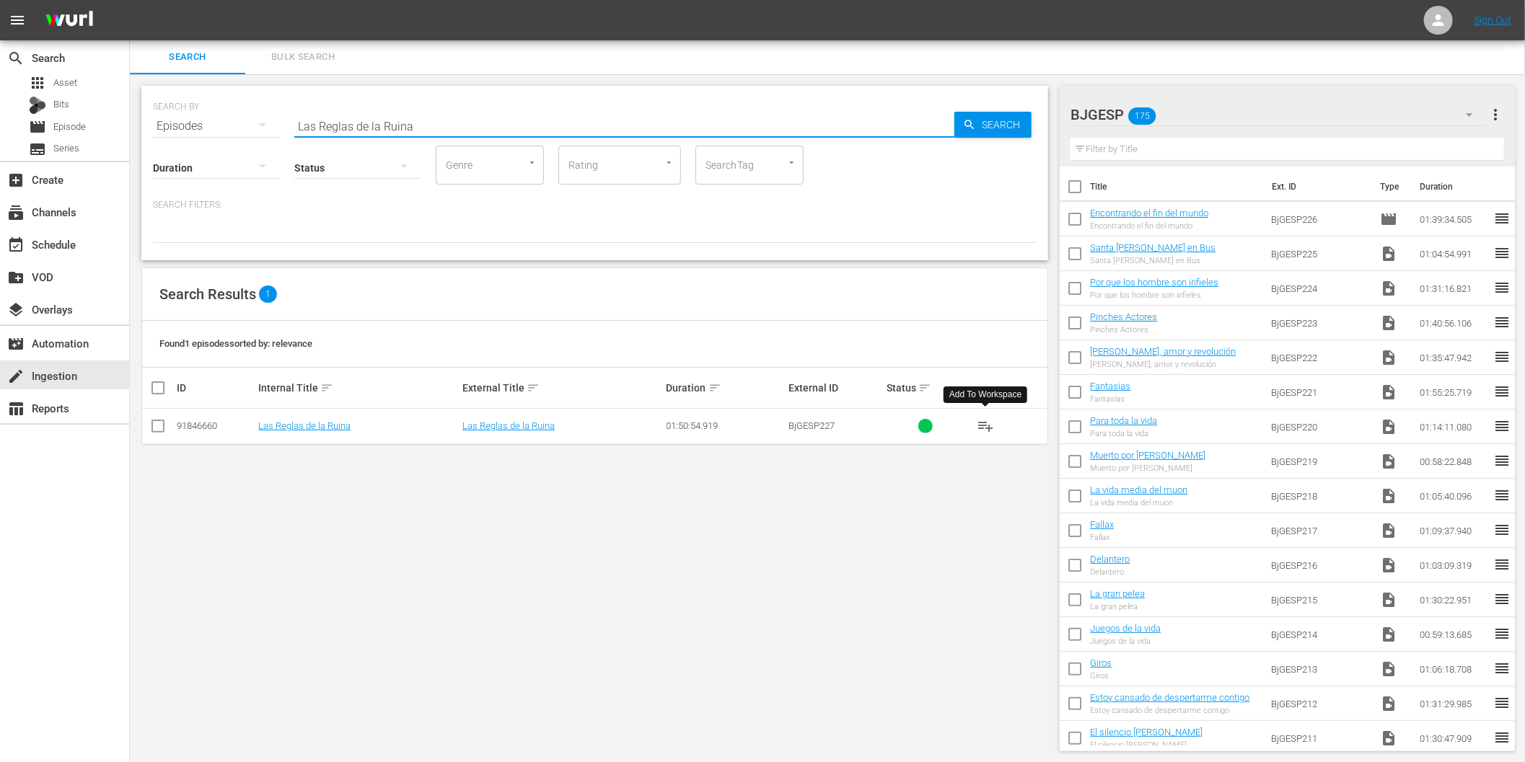
click at [985, 427] on span "playlist_add" at bounding box center [985, 426] width 17 height 17
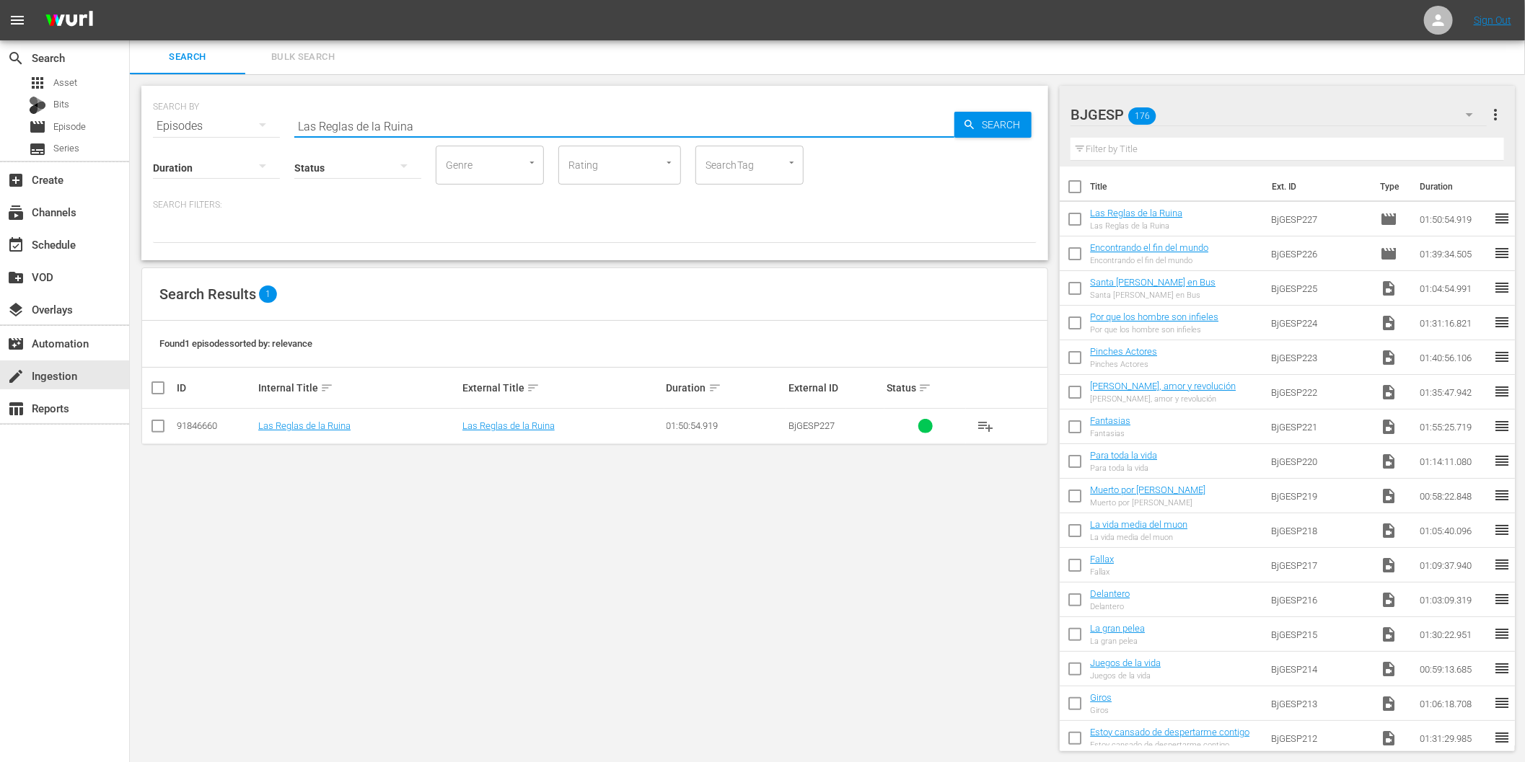
click at [641, 120] on input "Las Reglas de la Ruina" at bounding box center [624, 126] width 660 height 35
paste input "Propiedad Aje"
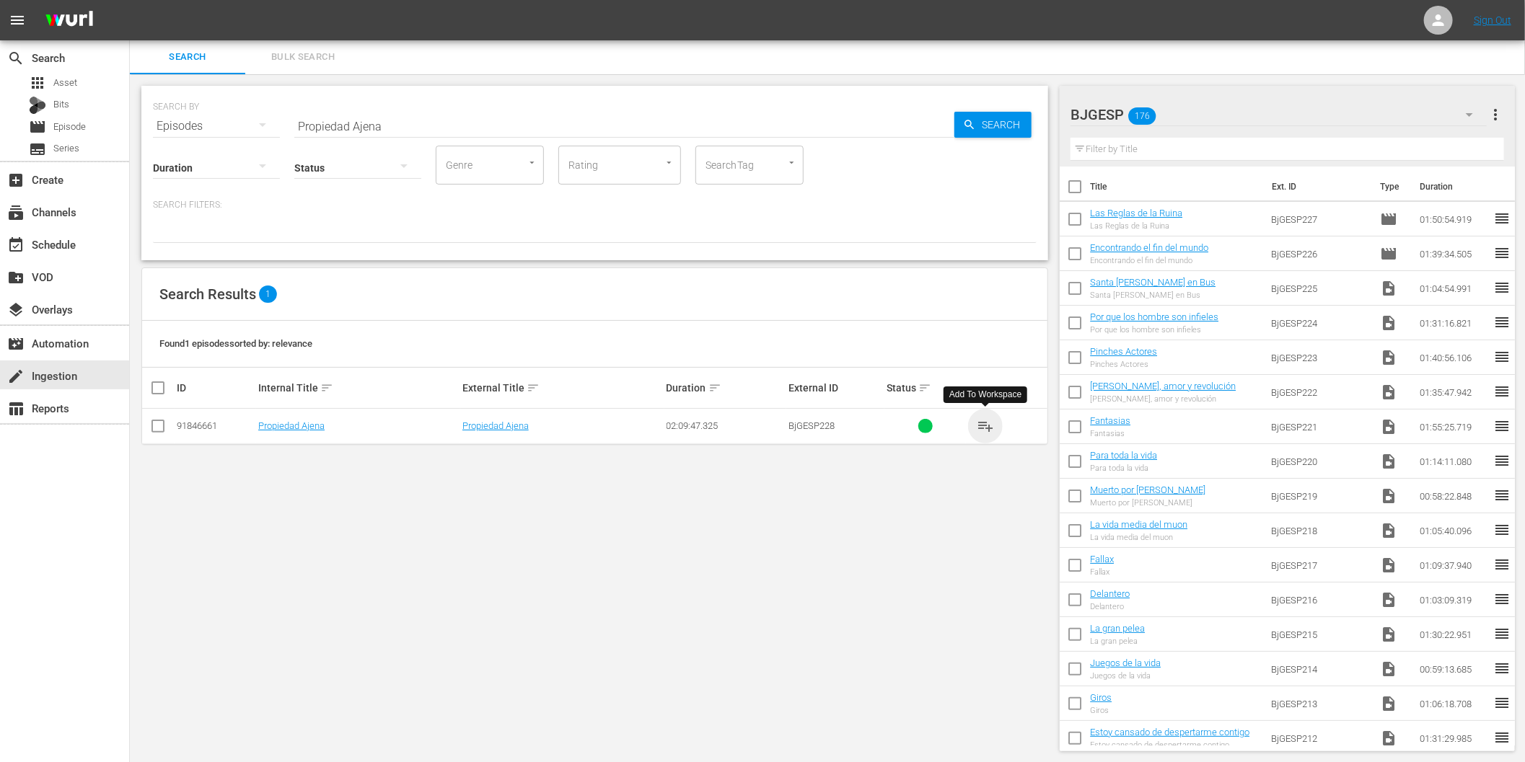
click at [989, 422] on span "playlist_add" at bounding box center [985, 426] width 17 height 17
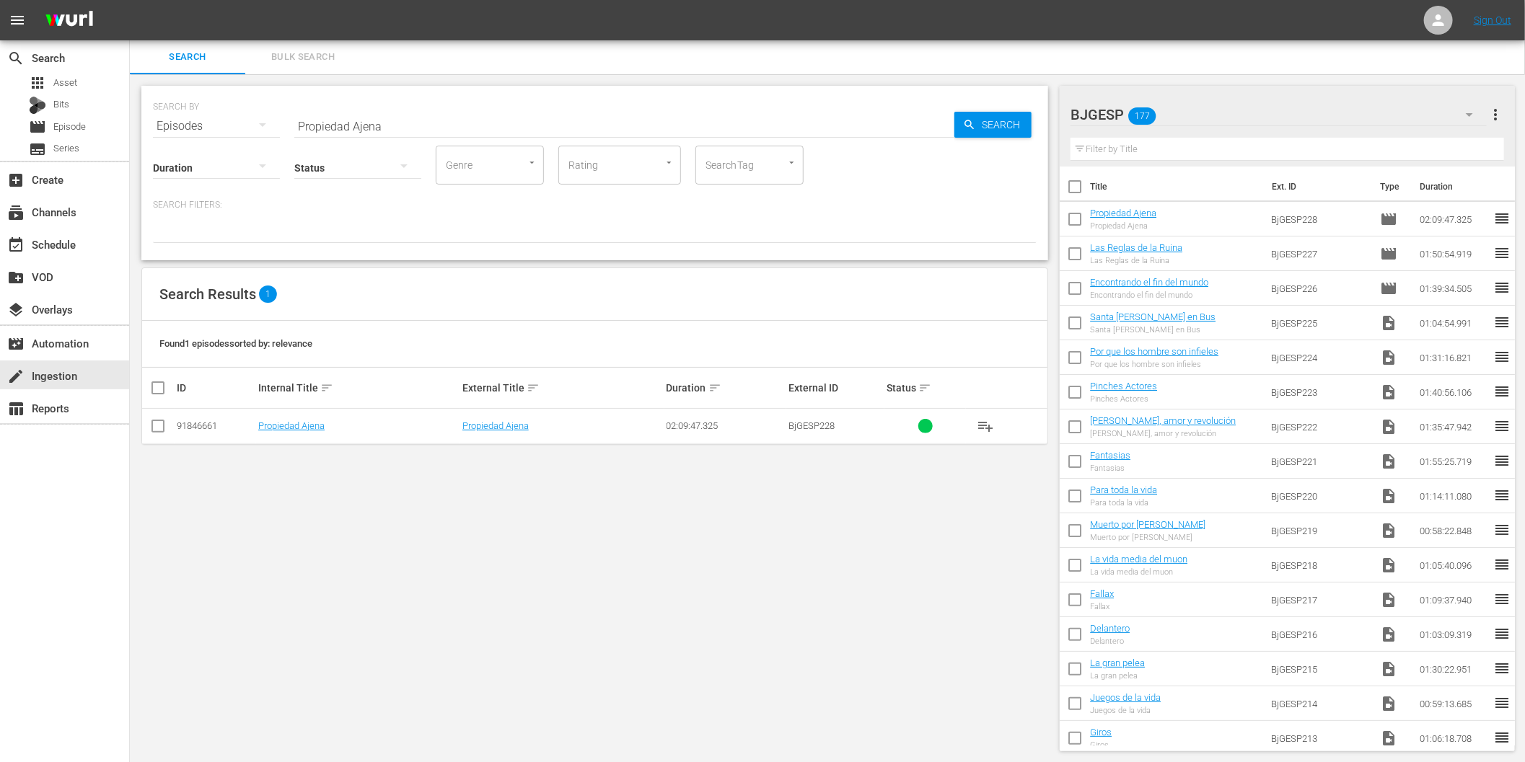
click at [388, 127] on input "Propiedad Ajena" at bounding box center [624, 126] width 660 height 35
paste input "Some Be"
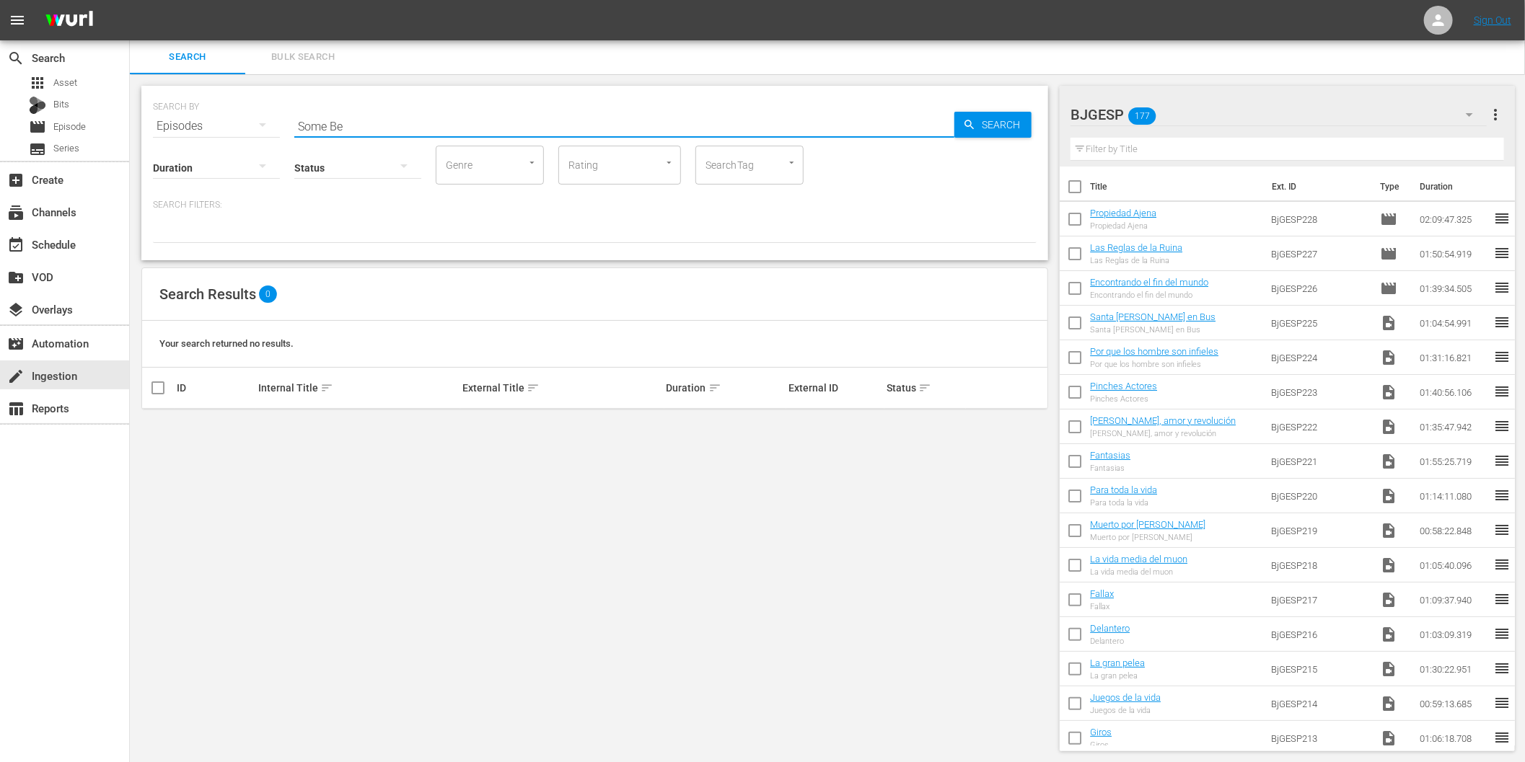
click at [366, 125] on input "Some Be" at bounding box center [624, 126] width 660 height 35
click at [372, 128] on input "Some" at bounding box center [624, 126] width 660 height 35
paste input "BjGESP229"
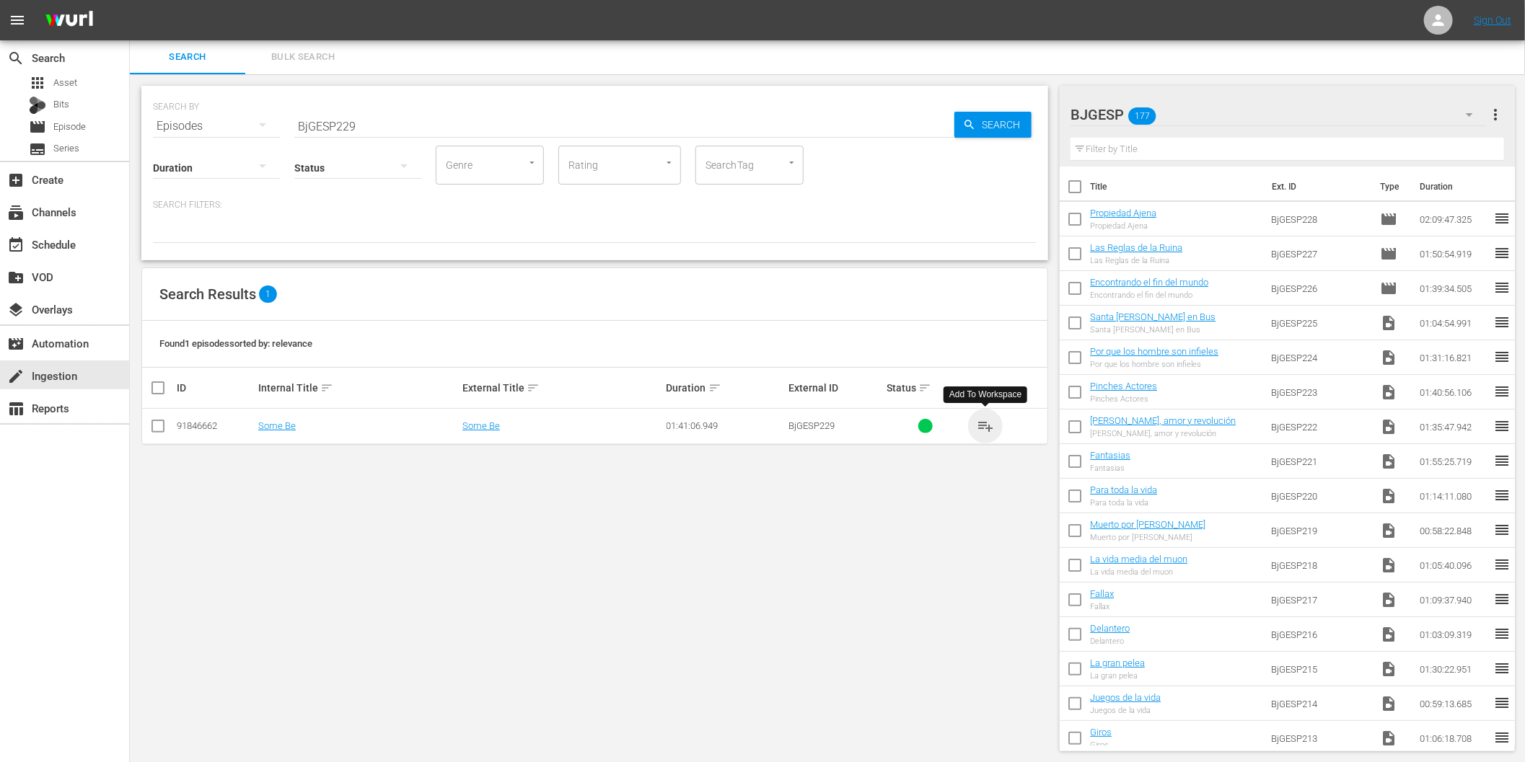
click at [983, 419] on span "playlist_add" at bounding box center [985, 426] width 17 height 17
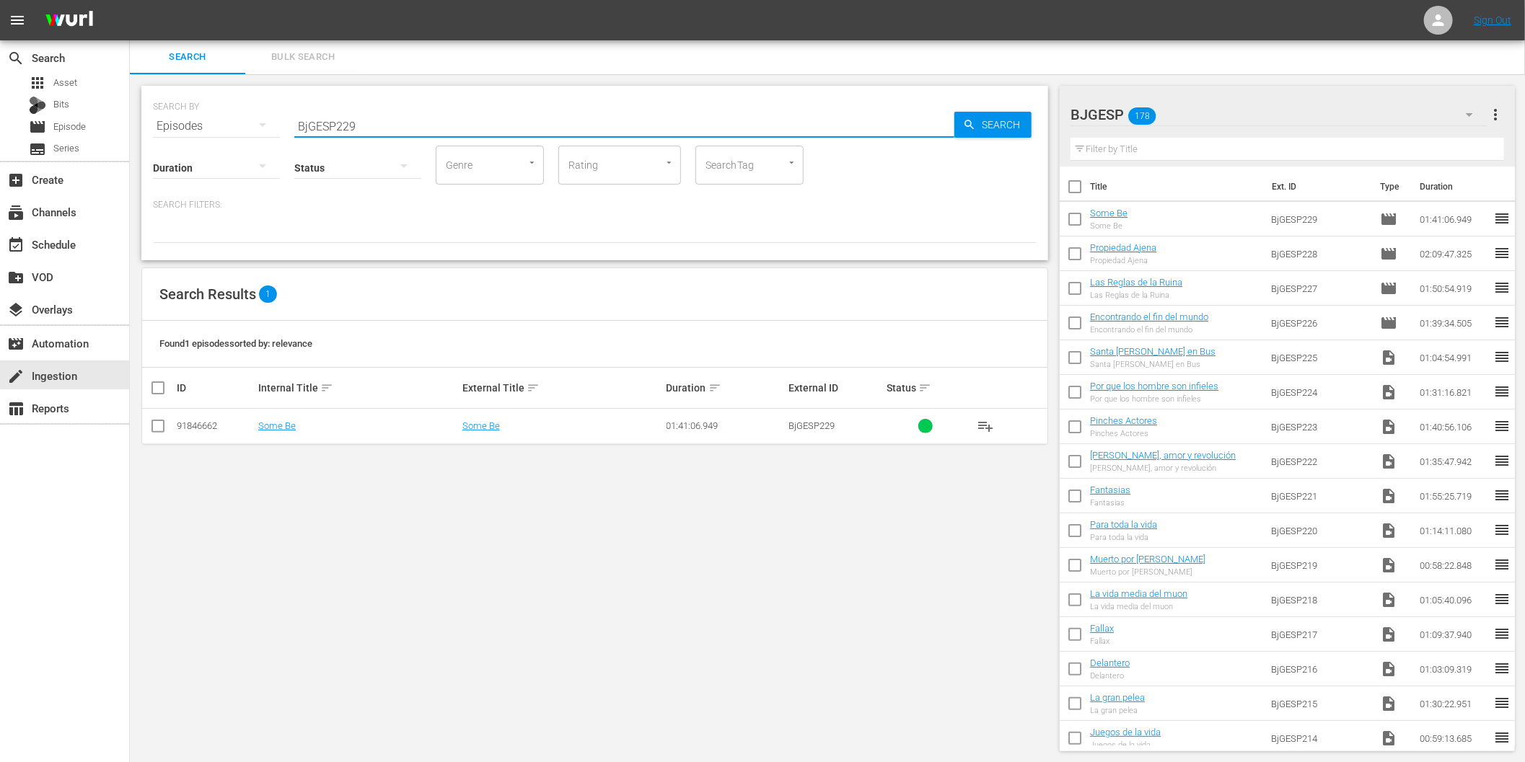
click at [390, 128] on input "BjGESP229" at bounding box center [624, 126] width 660 height 35
paste input "Violeta de Cobalto"
click at [983, 426] on span "playlist_add" at bounding box center [985, 426] width 17 height 17
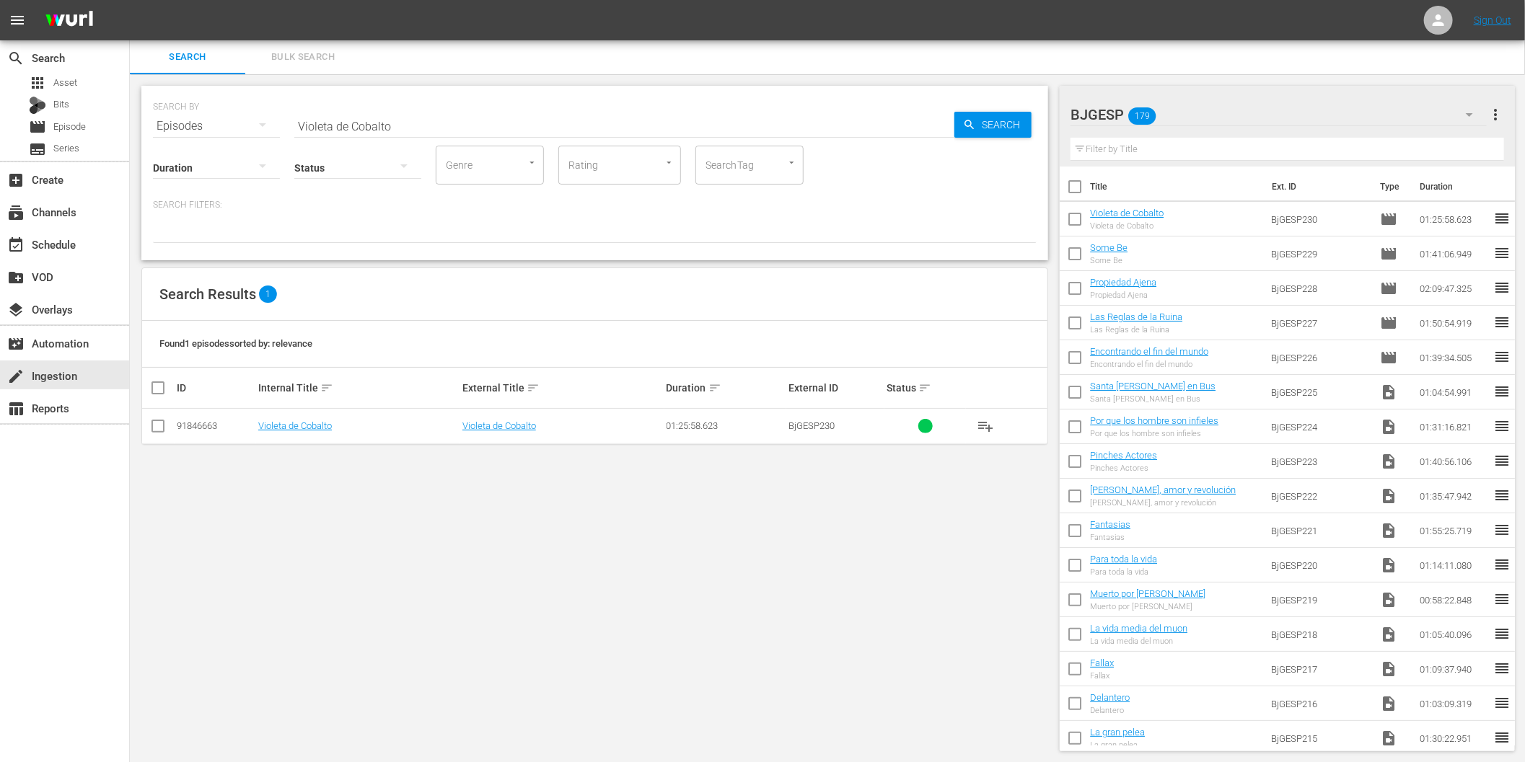
click at [369, 131] on input "Violeta de Cobalto" at bounding box center [624, 126] width 660 height 35
paste input "Yo, mi ex y sus secuestradores"
click at [991, 418] on span "playlist_add" at bounding box center [985, 426] width 17 height 17
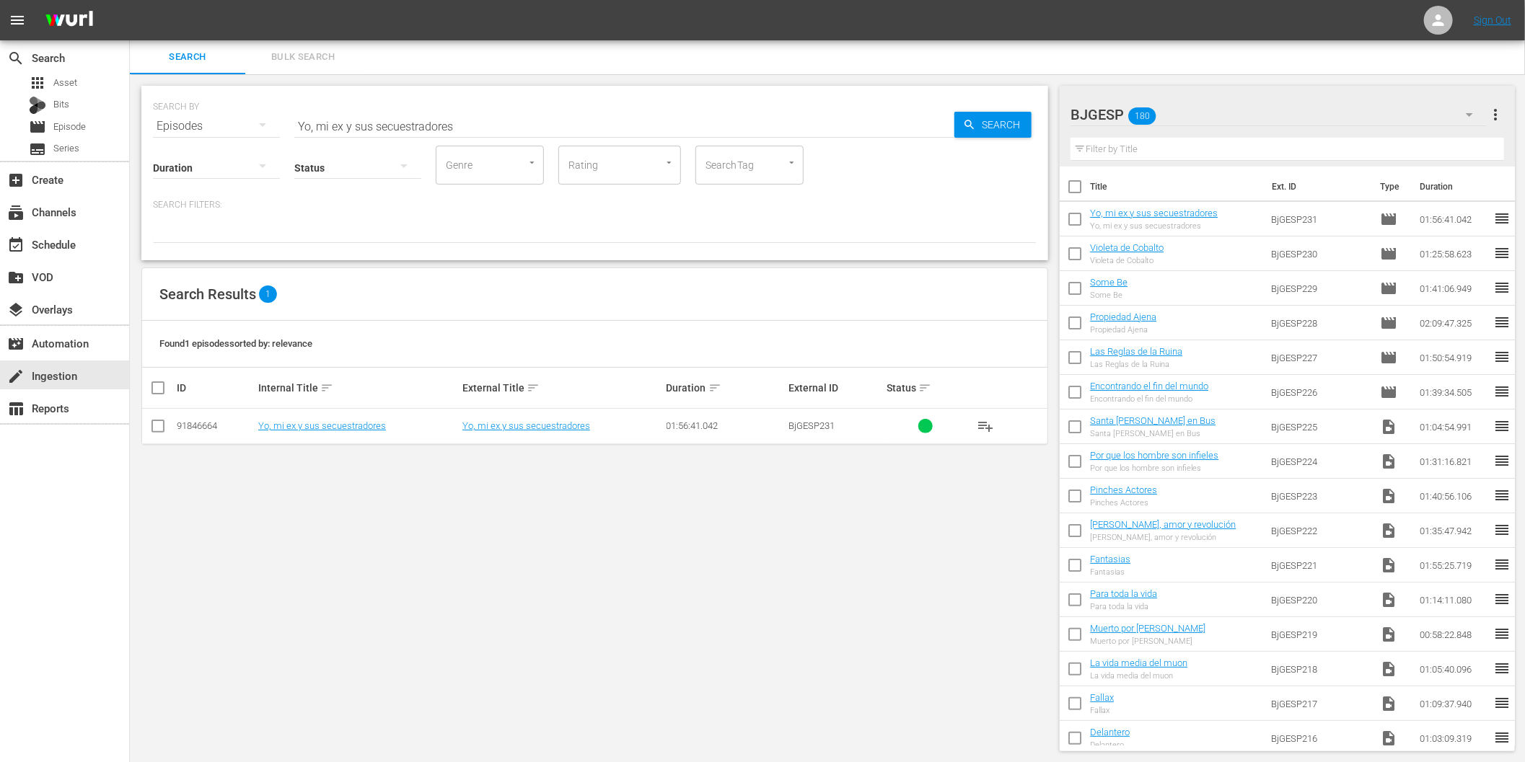
click at [446, 126] on input "Yo, mi ex y sus secuestradores" at bounding box center [624, 126] width 660 height 35
paste input "Pueblo [PERSON_NAME]"
click at [981, 426] on td "Loading..." at bounding box center [829, 426] width 436 height 35
click at [980, 424] on span "playlist_add" at bounding box center [985, 426] width 17 height 17
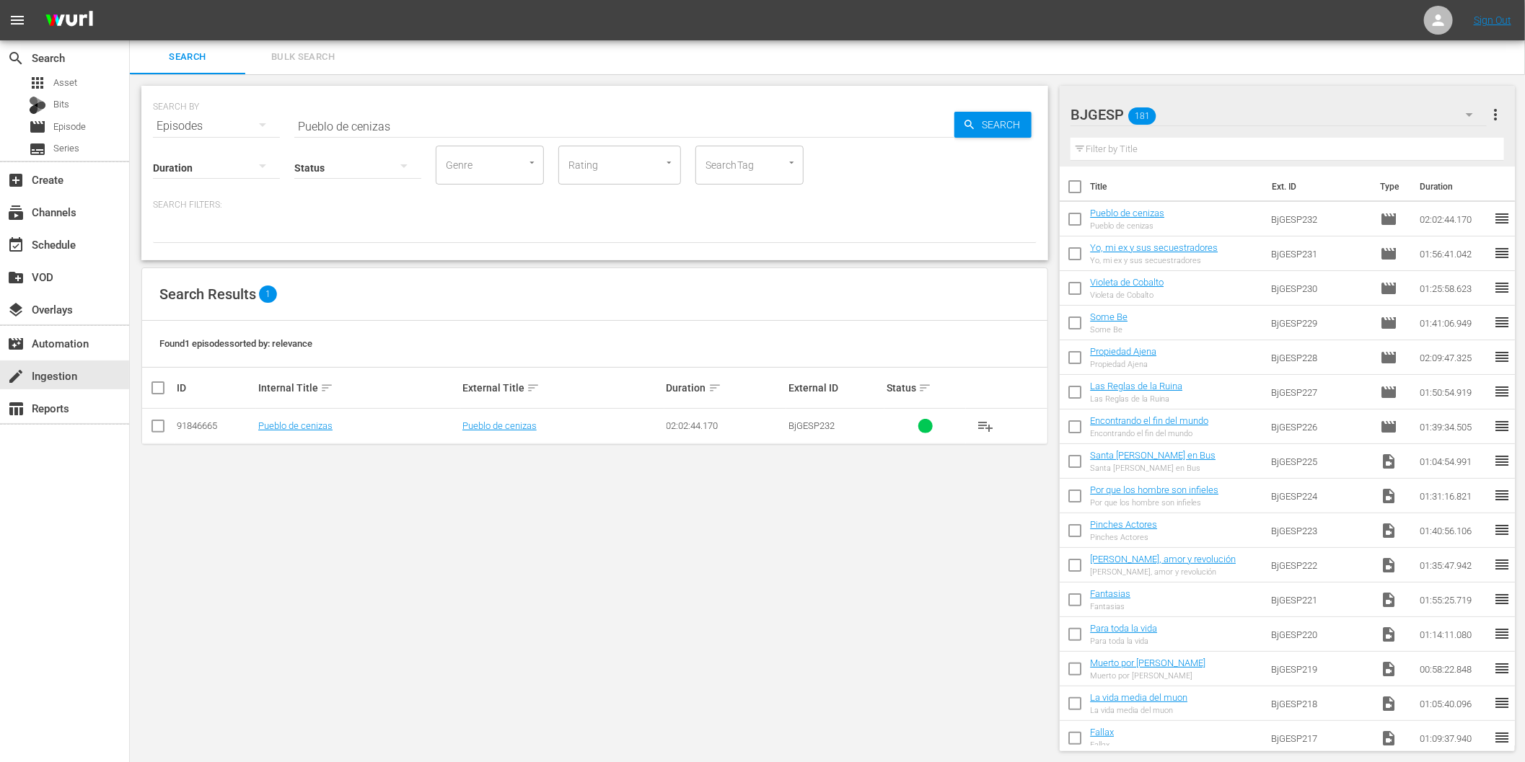
click at [418, 124] on input "Pueblo de cenizas" at bounding box center [624, 126] width 660 height 35
paste input "Silencio"
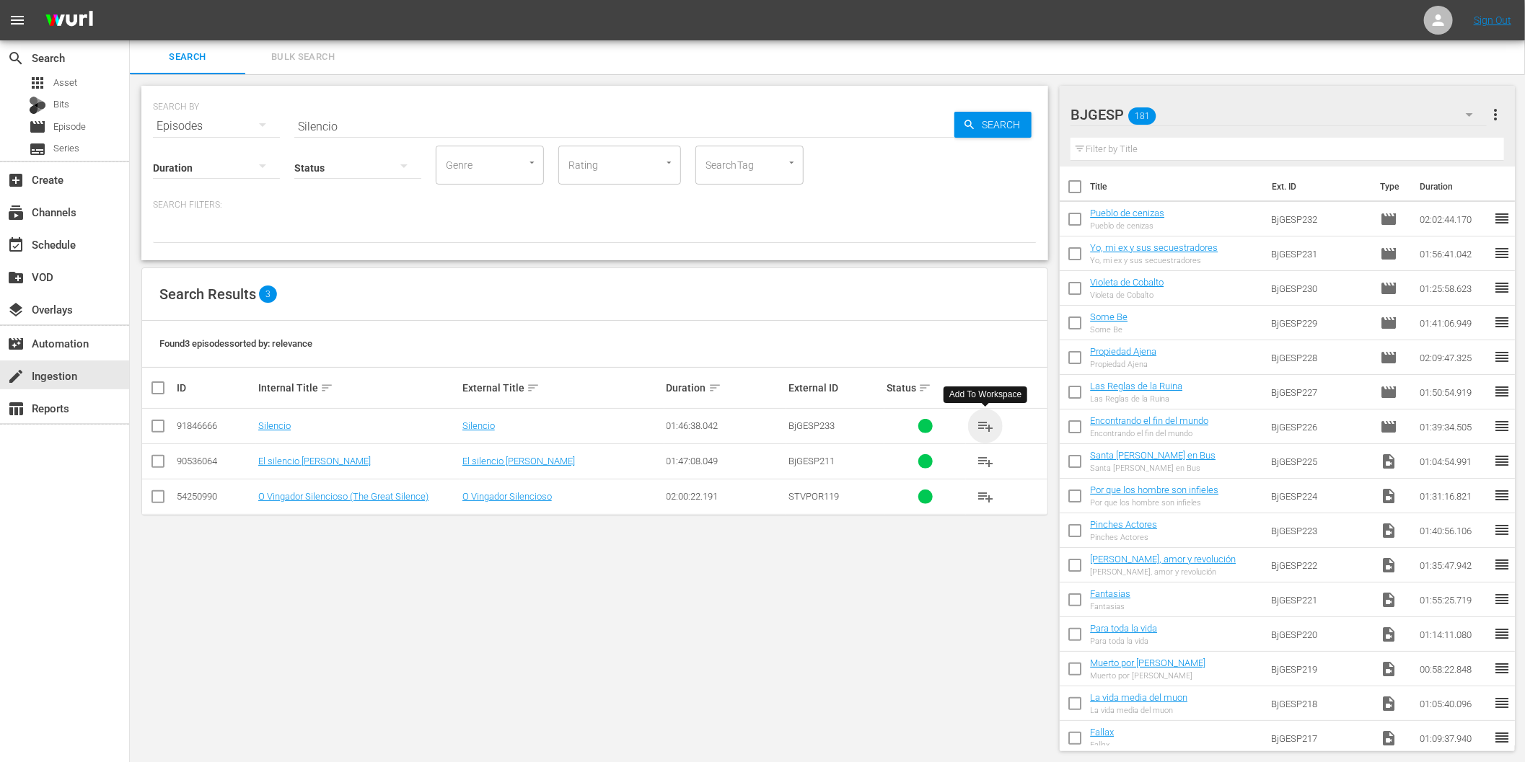
click at [983, 428] on span "playlist_add" at bounding box center [985, 426] width 17 height 17
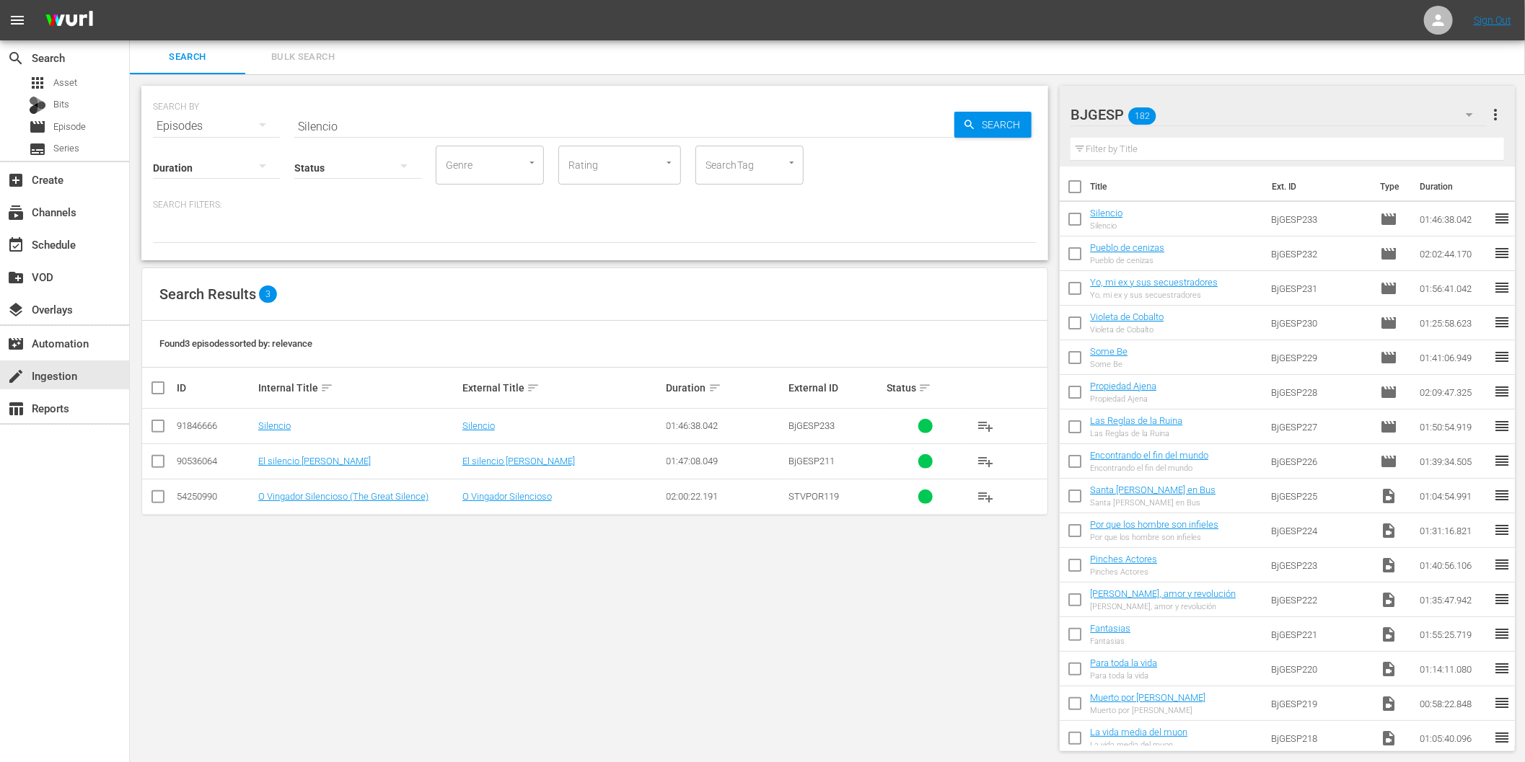
click at [473, 134] on input "Silencio" at bounding box center [624, 126] width 660 height 35
paste input "Por culpa de las gallinas"
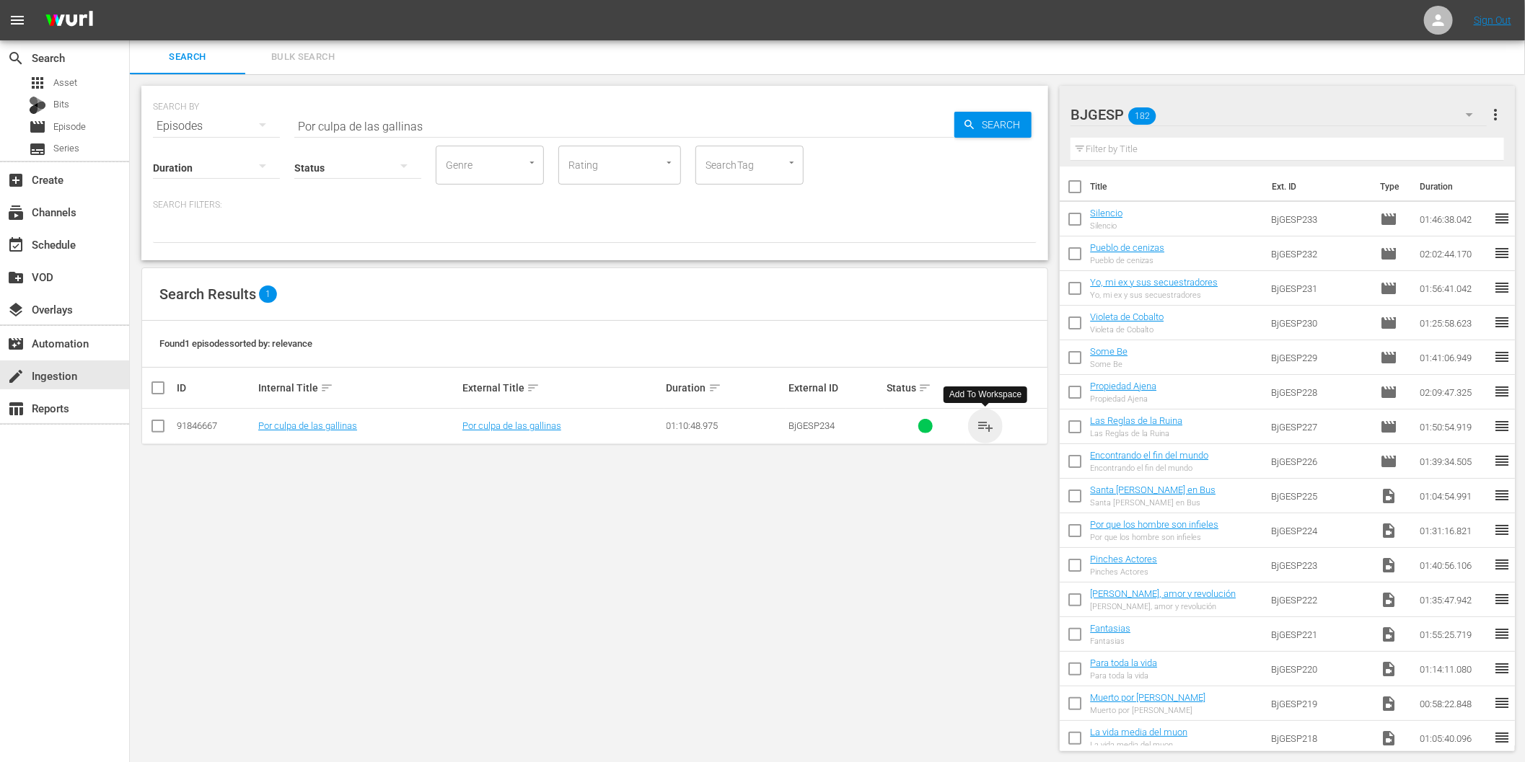
click at [985, 428] on span "playlist_add" at bounding box center [985, 426] width 17 height 17
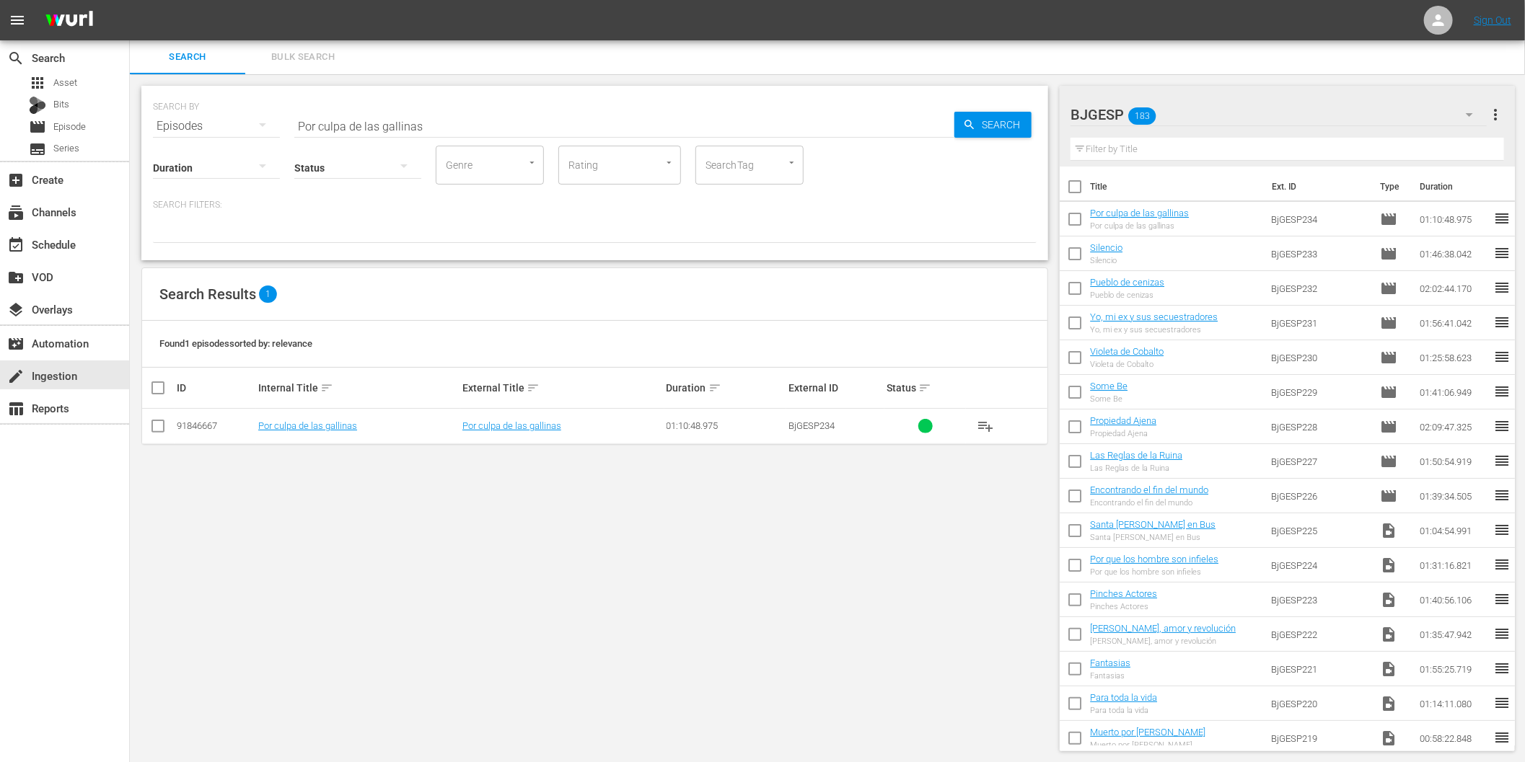
click at [451, 132] on input "Por culpa de las gallinas" at bounding box center [624, 126] width 660 height 35
paste input "Angel de la noche"
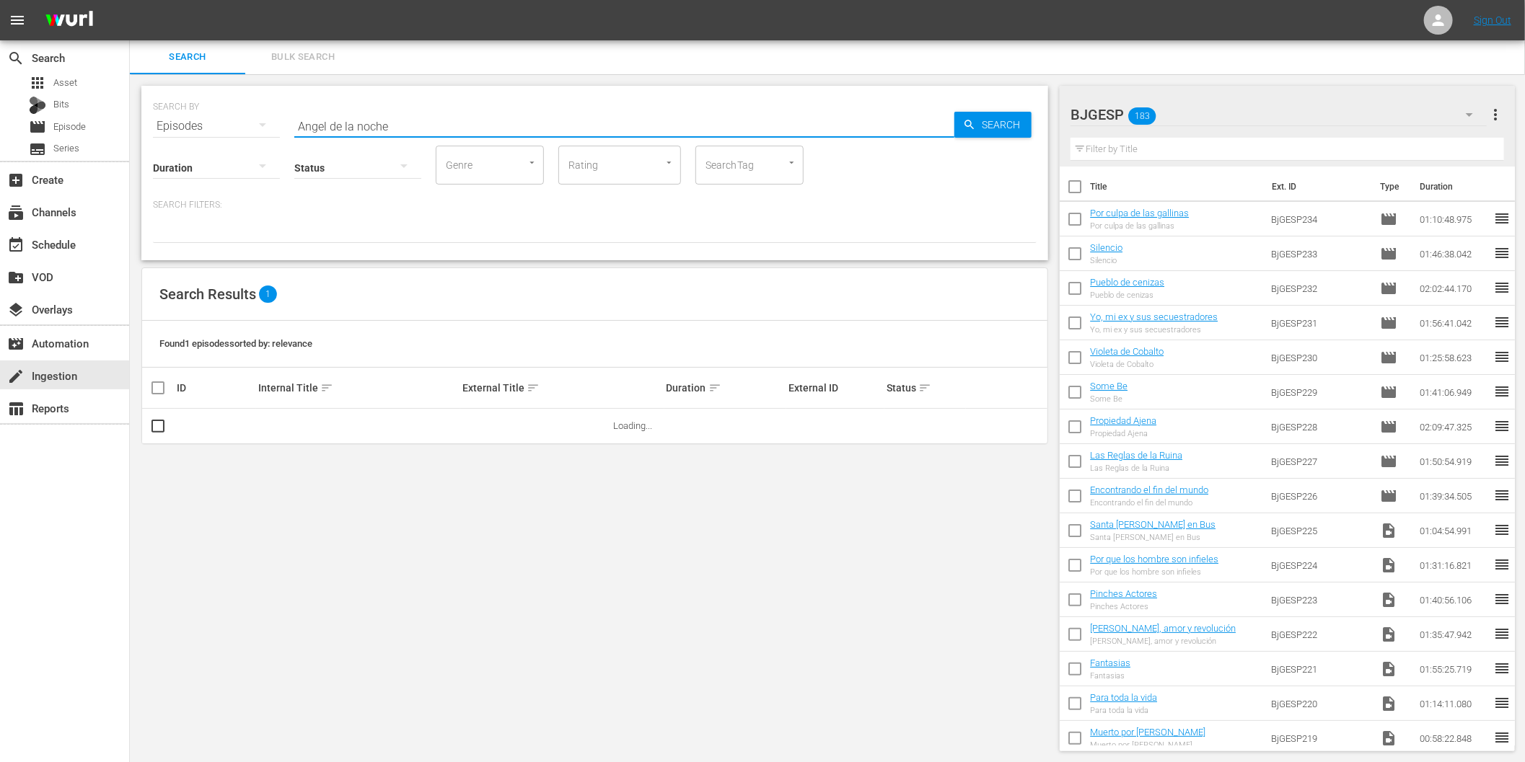
type input "Angel de la noche"
click at [986, 424] on td "Loading..." at bounding box center [829, 426] width 436 height 35
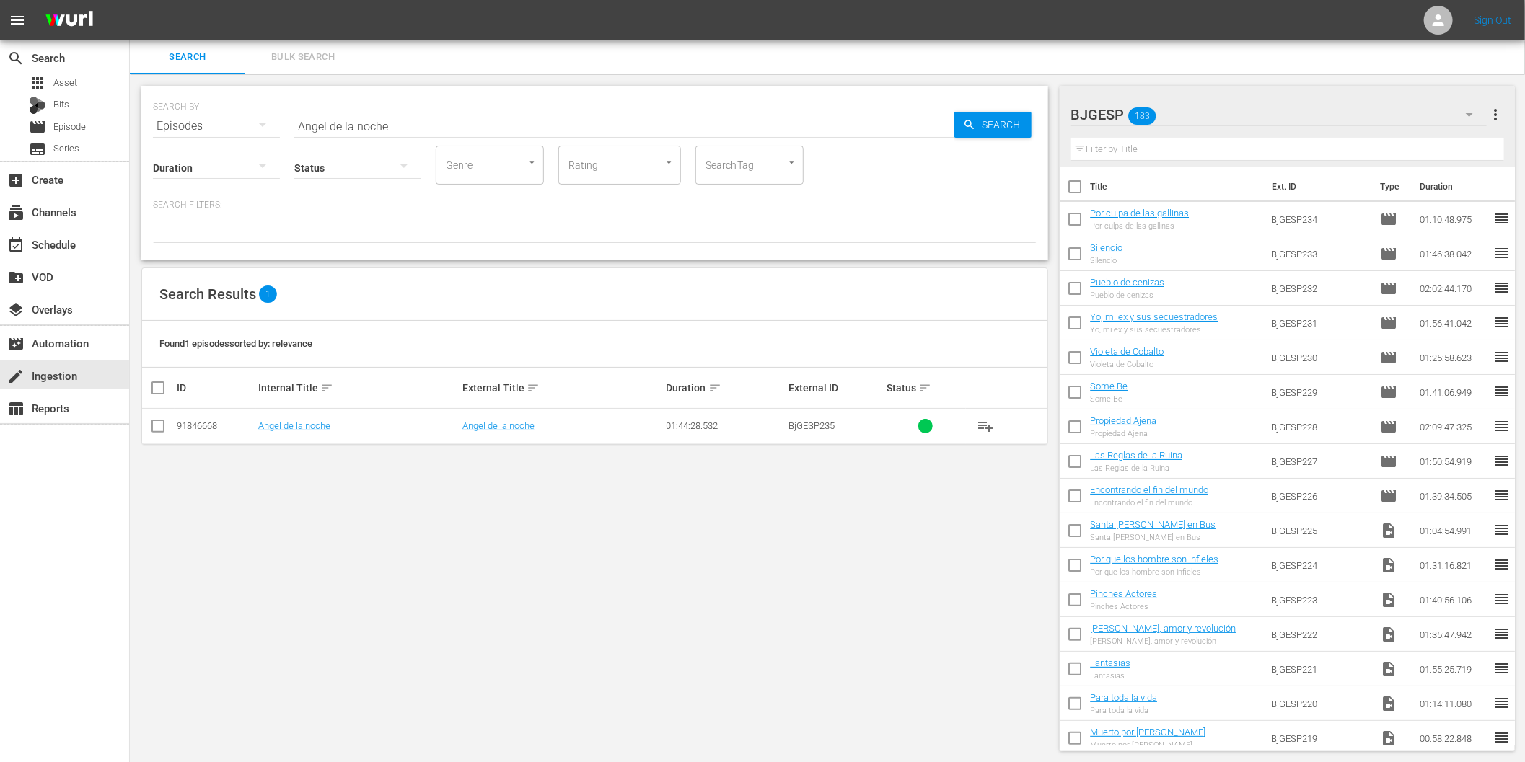
click at [986, 423] on span "playlist_add" at bounding box center [985, 426] width 17 height 17
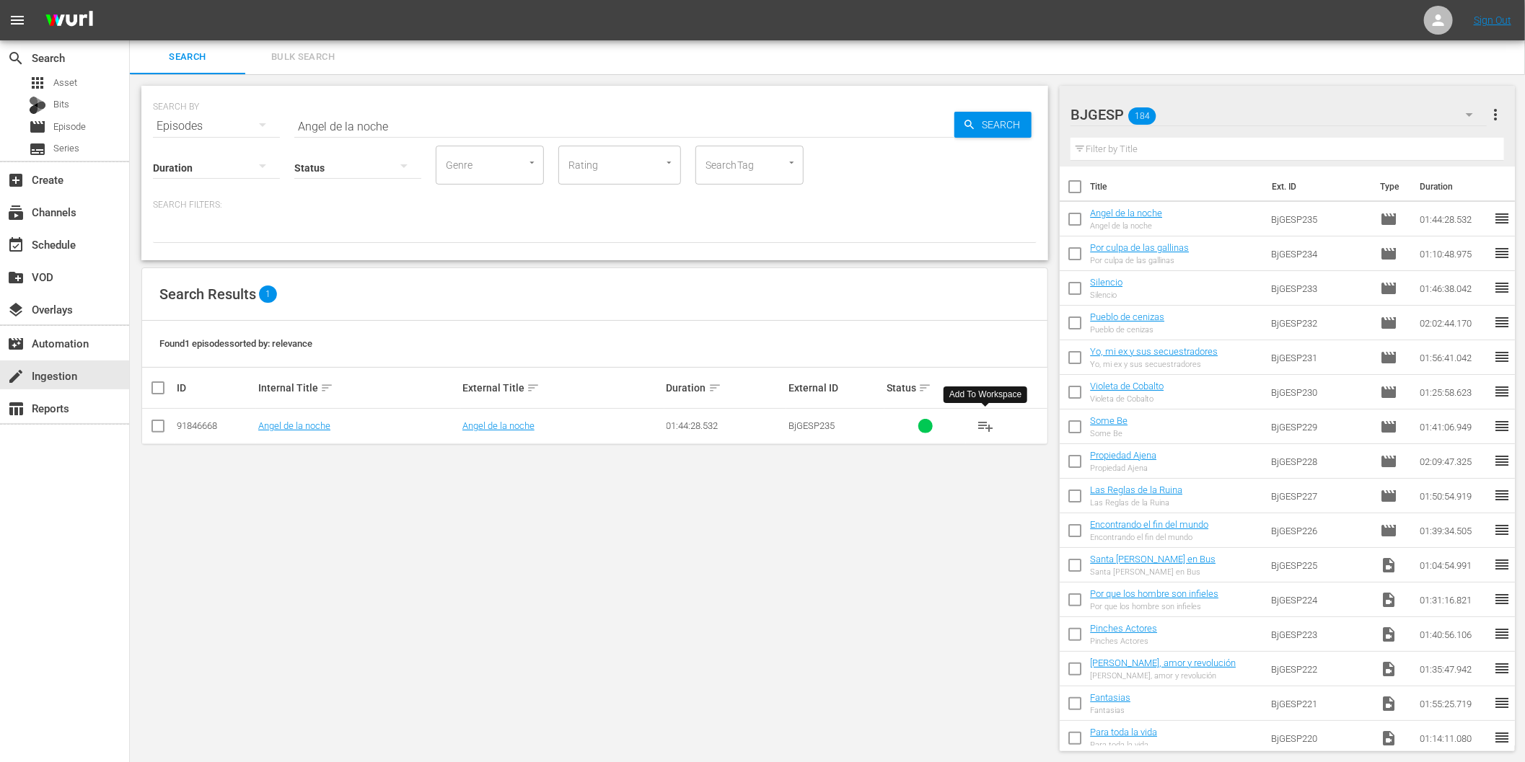
click at [442, 529] on div "SEARCH BY Search By Episodes Search ID, Title, Description, Keywords, or Catego…" at bounding box center [595, 418] width 930 height 689
click at [242, 566] on div "SEARCH BY Search By Episodes Search ID, Title, Description, Keywords, or Catego…" at bounding box center [595, 418] width 930 height 689
click at [60, 245] on div "event_available Schedule" at bounding box center [40, 242] width 81 height 13
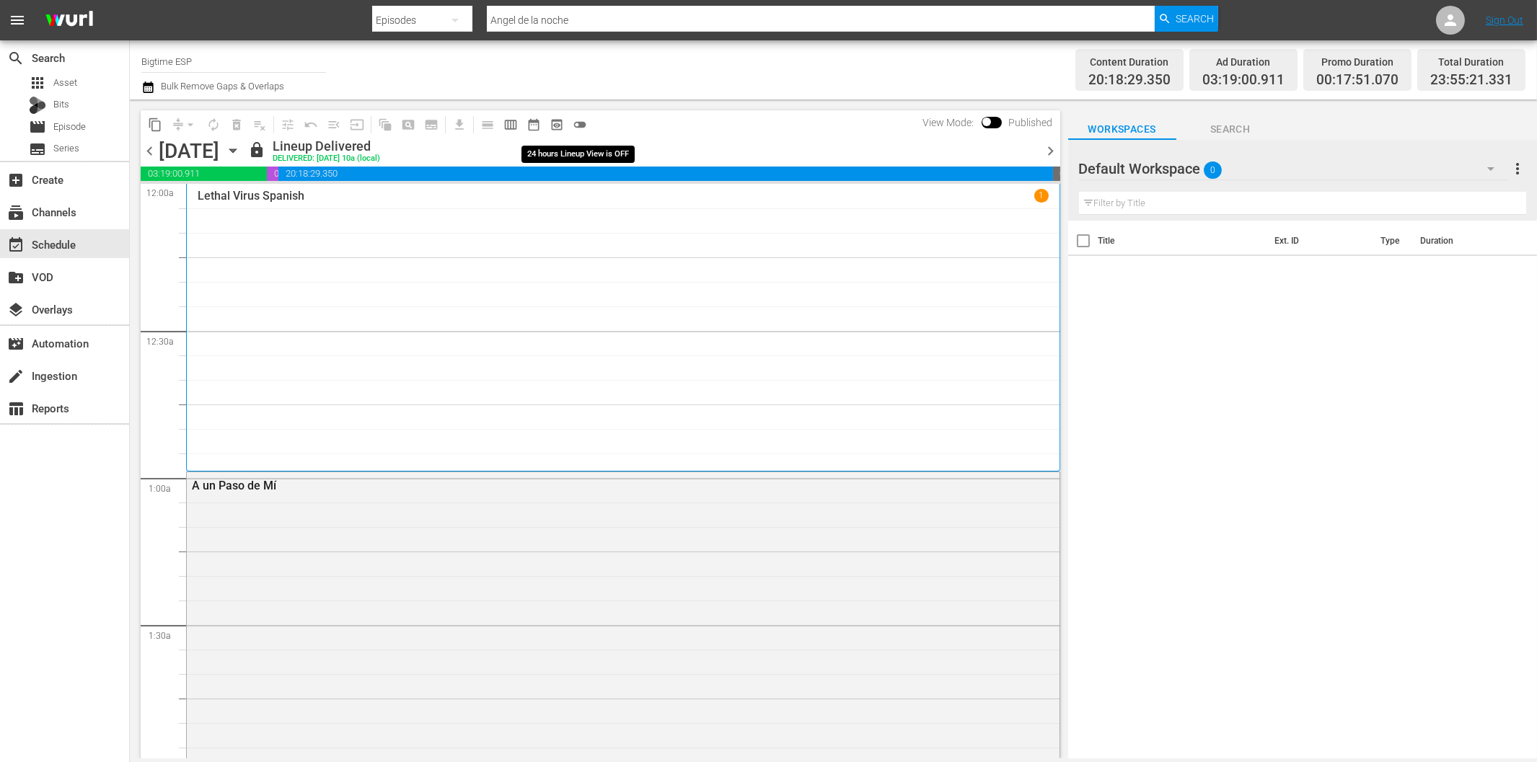
click at [580, 124] on span "toggle_off" at bounding box center [580, 125] width 14 height 14
